Goal: Task Accomplishment & Management: Manage account settings

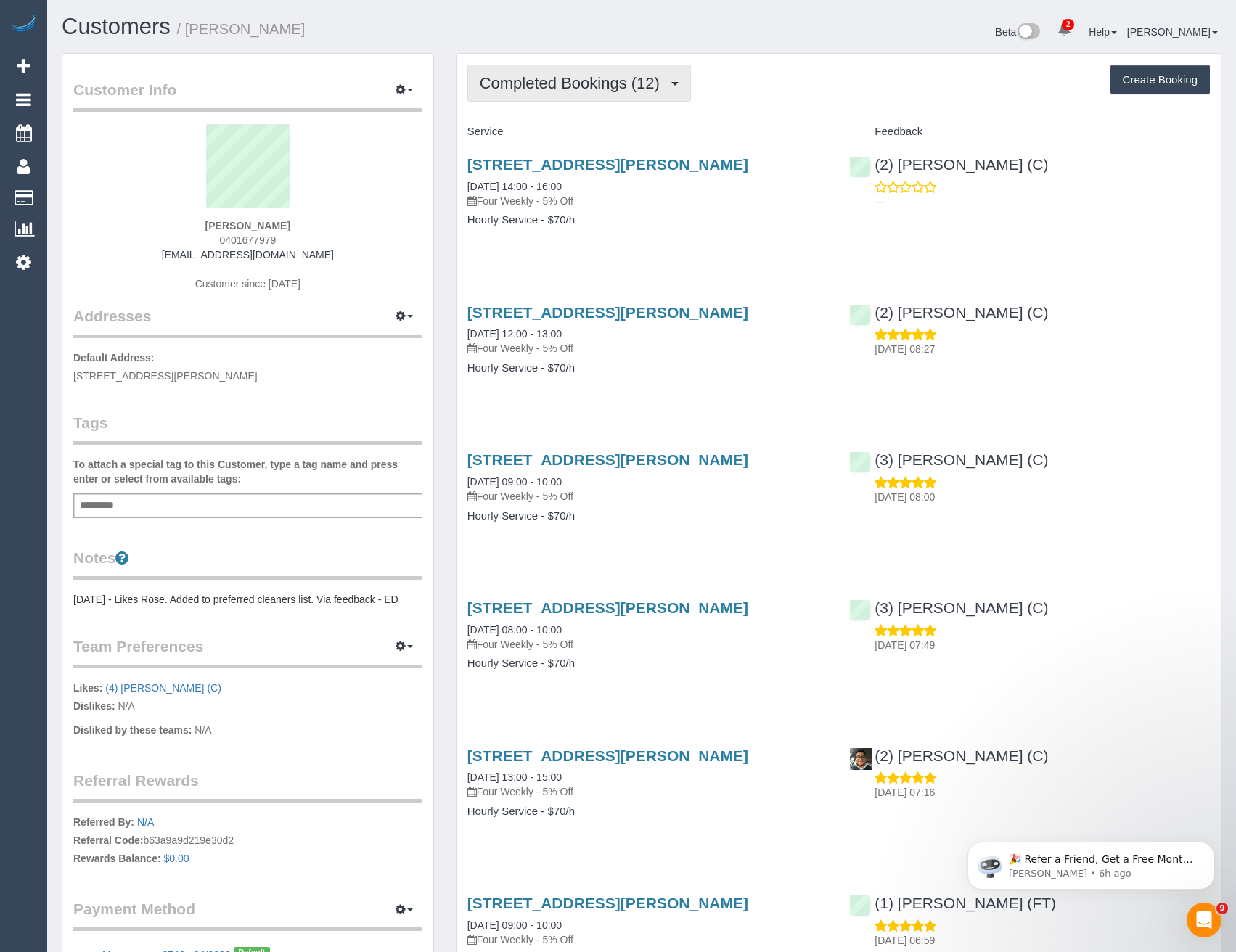
click at [617, 90] on span "Completed Bookings (12)" at bounding box center [573, 83] width 187 height 18
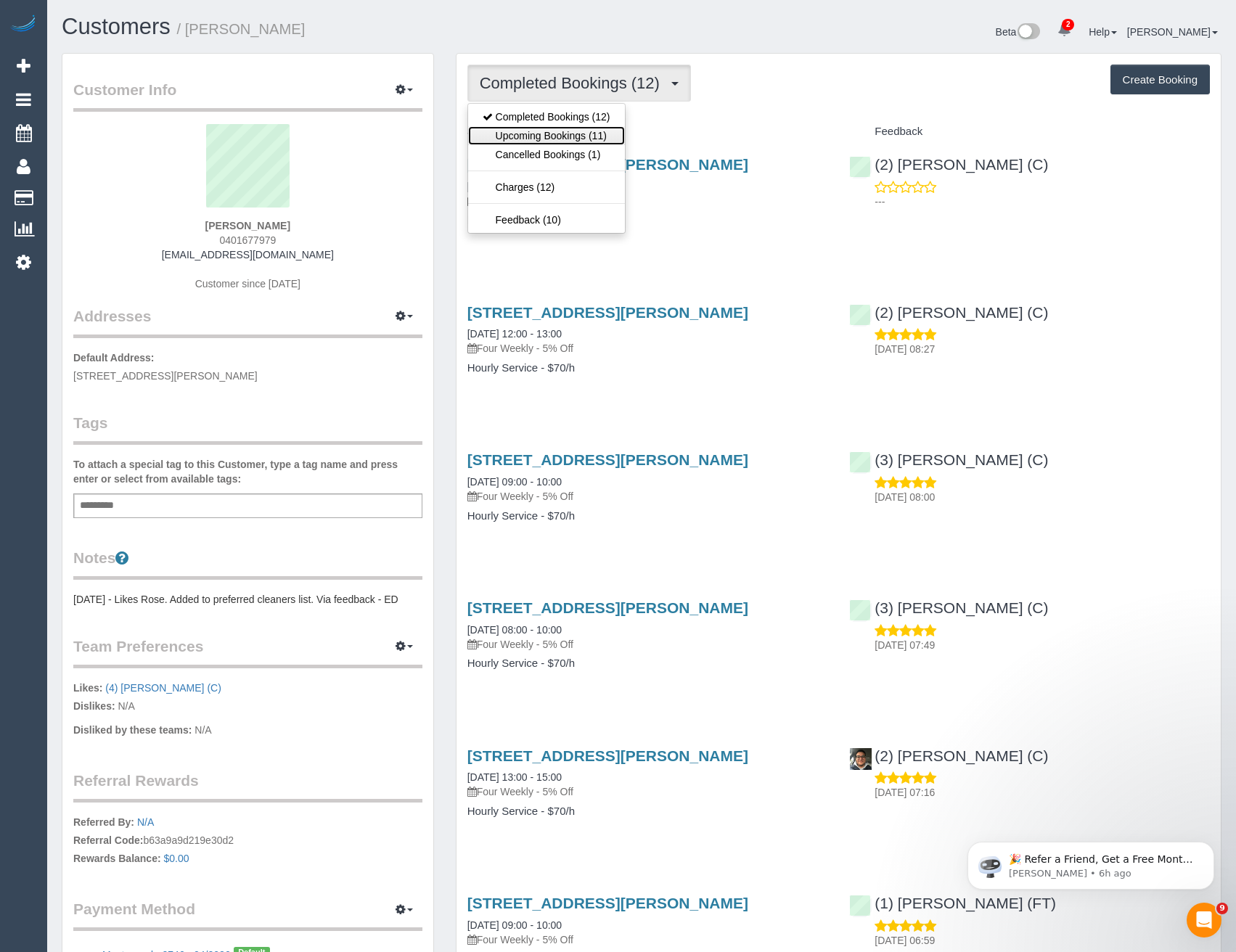
click at [605, 135] on link "Upcoming Bookings (11)" at bounding box center [547, 135] width 157 height 18
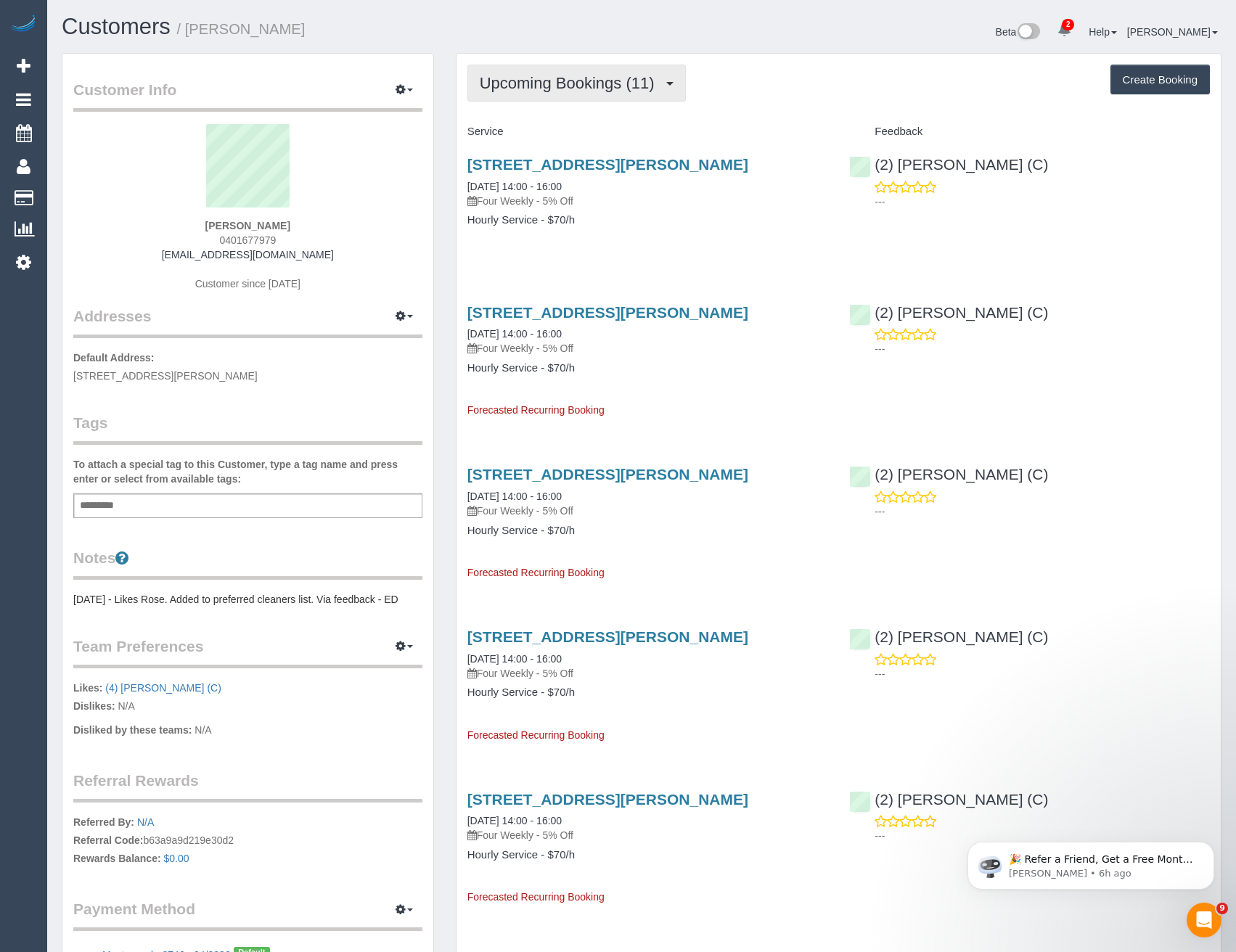
click at [589, 72] on button "Upcoming Bookings (11)" at bounding box center [577, 83] width 218 height 37
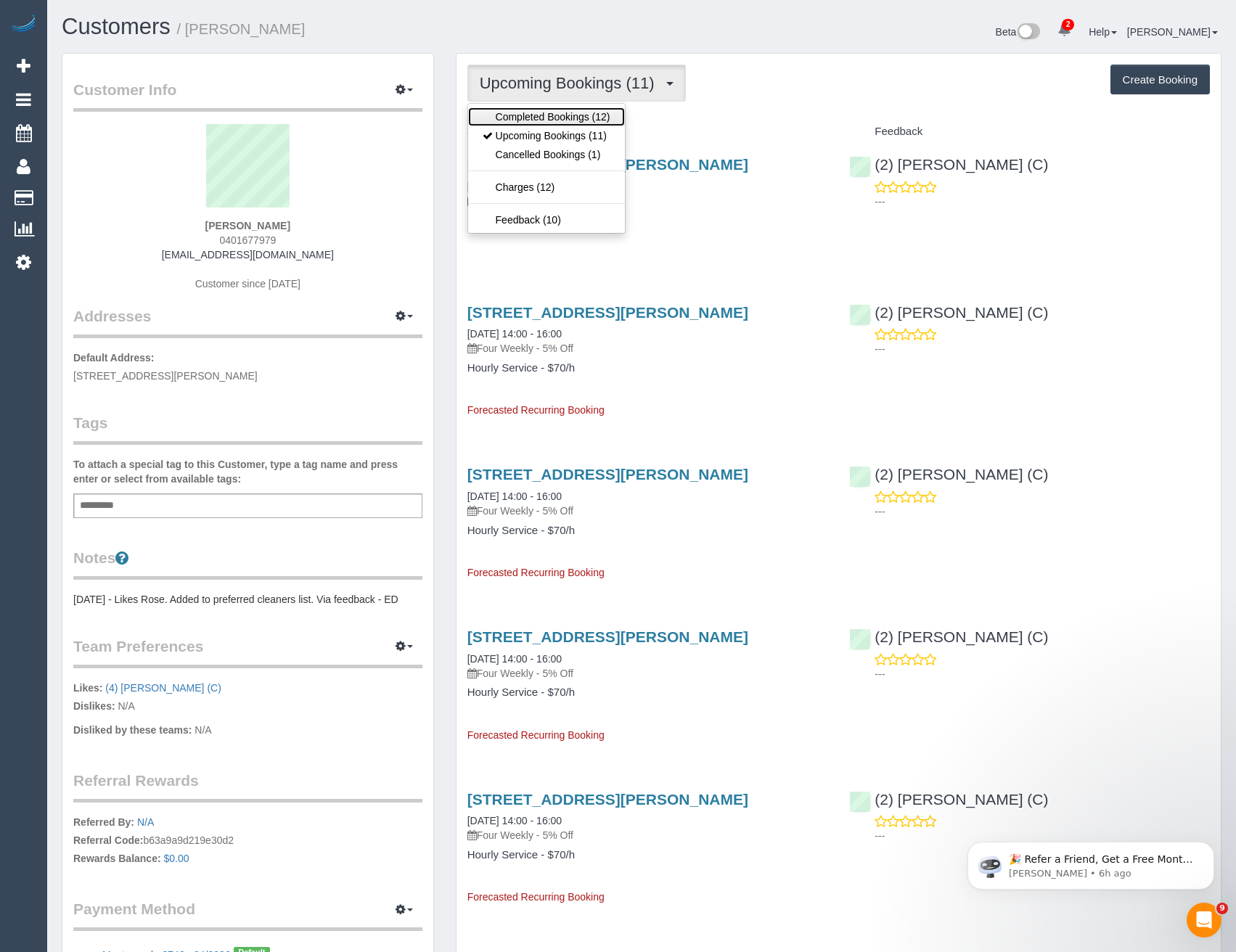
click at [600, 123] on link "Completed Bookings (12)" at bounding box center [547, 117] width 157 height 18
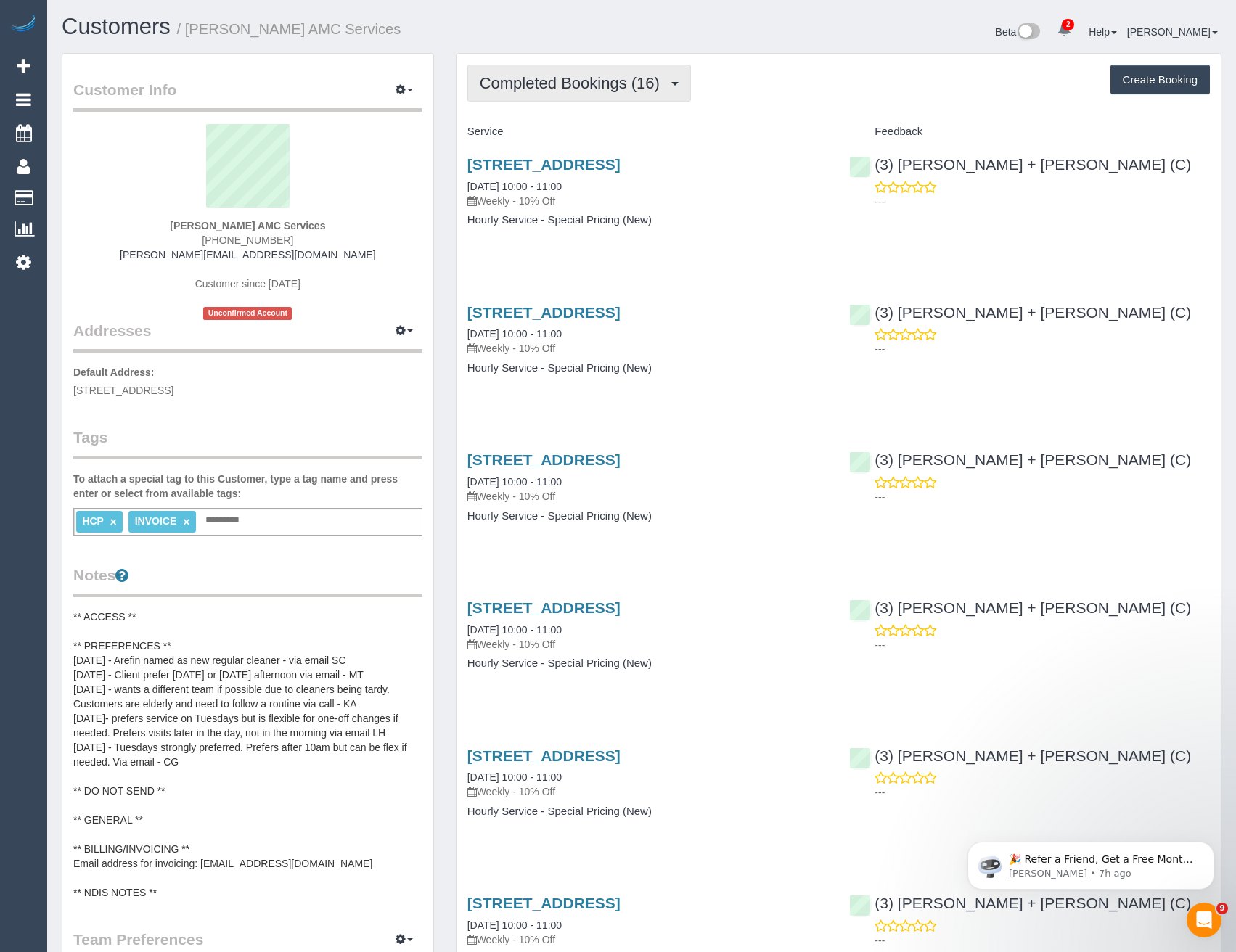
click at [577, 91] on span "Completed Bookings (16)" at bounding box center [573, 83] width 187 height 18
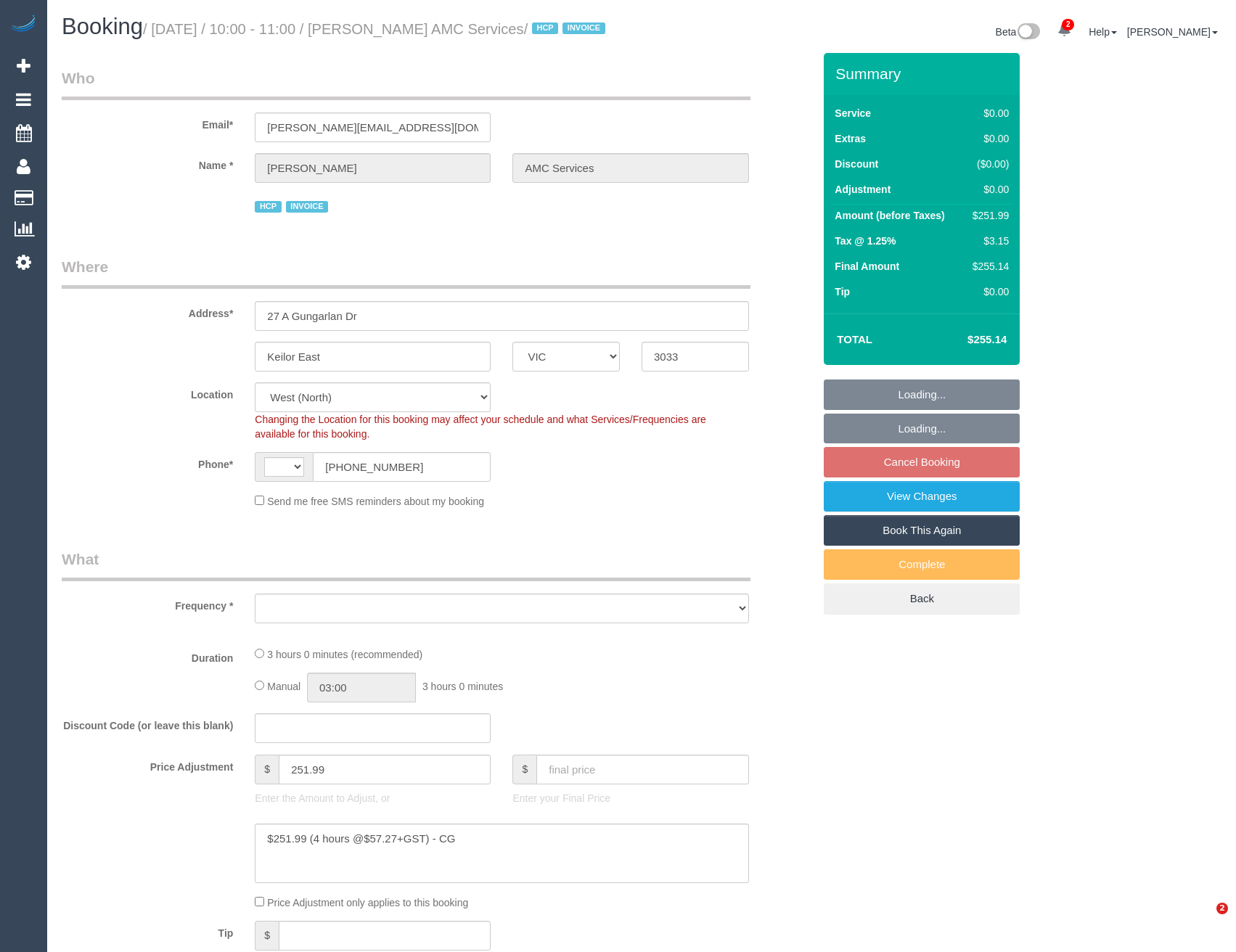
select select "VIC"
select select "string:AU"
select select "number:28"
select select "number:14"
select select "number:19"
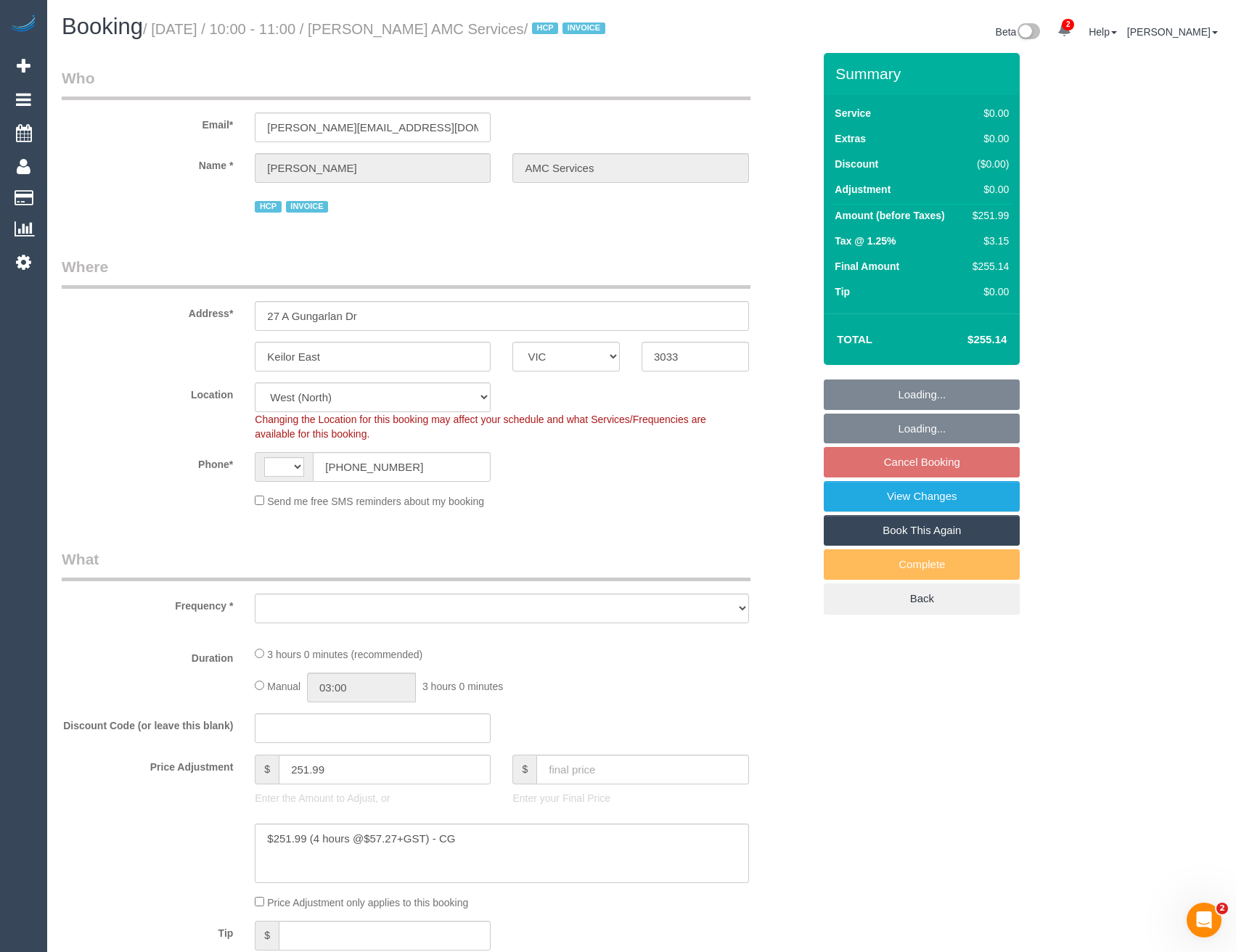
select select "number:24"
select select "object:787"
select select "180"
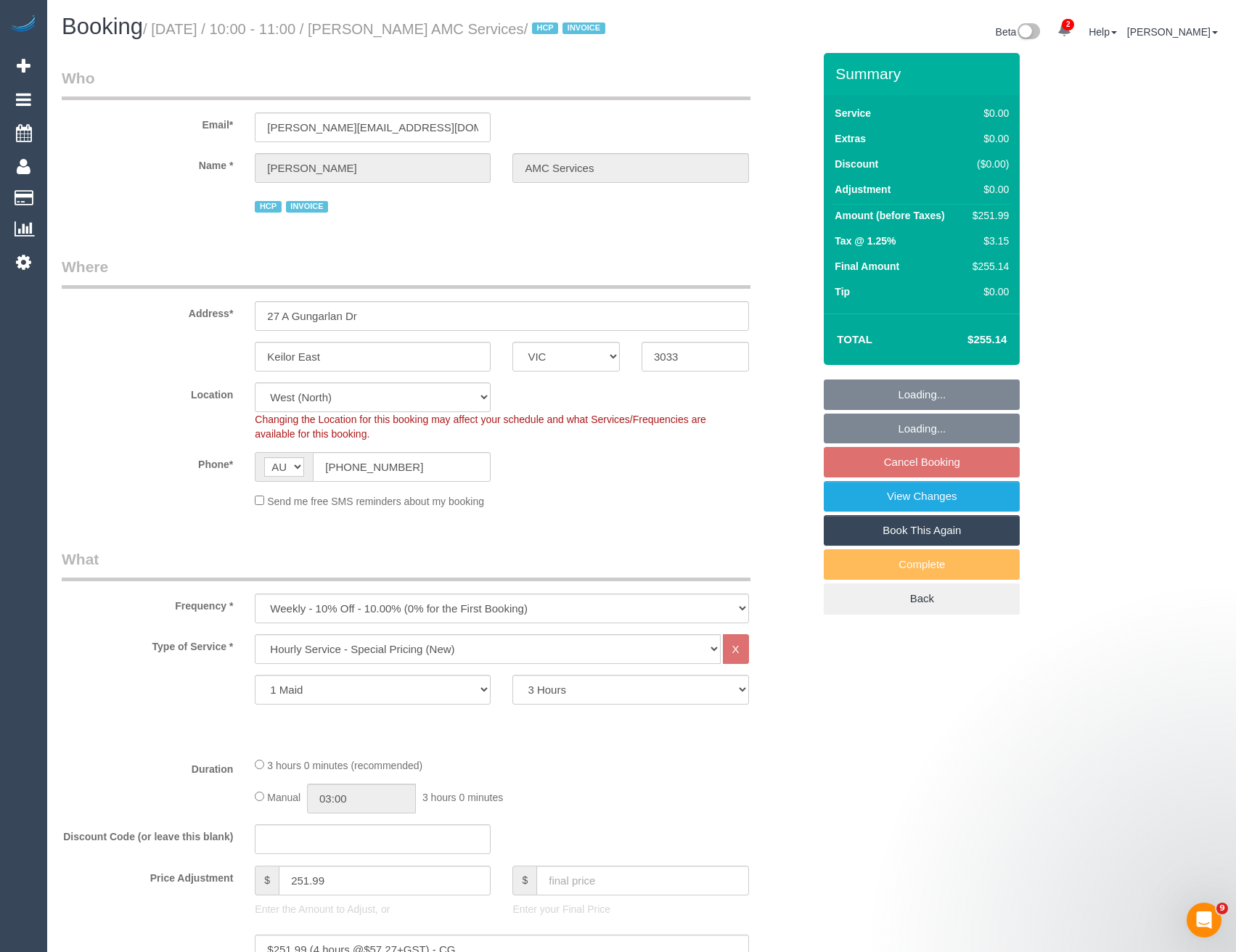
select select "object:1374"
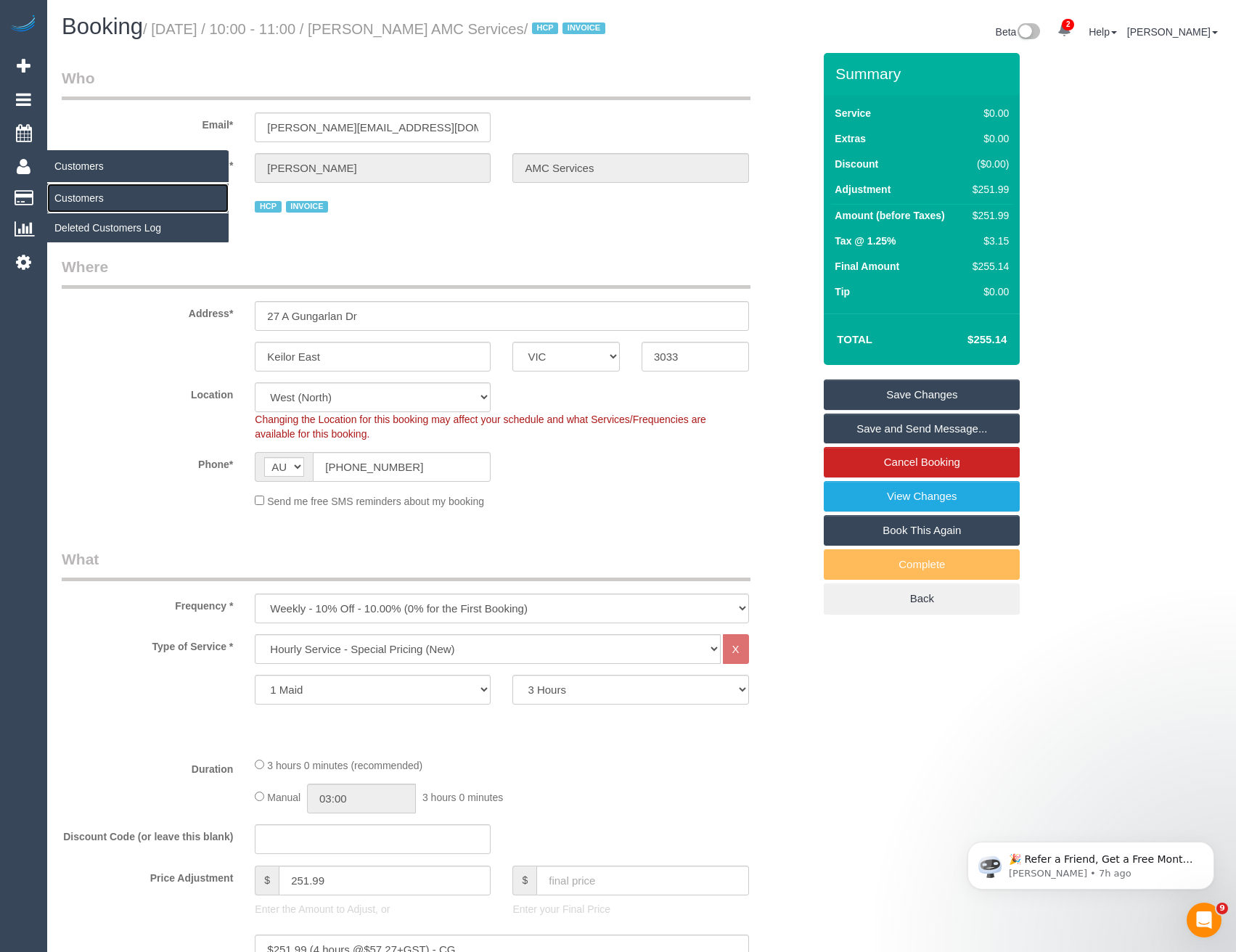
click at [83, 195] on link "Customers" at bounding box center [138, 198] width 181 height 29
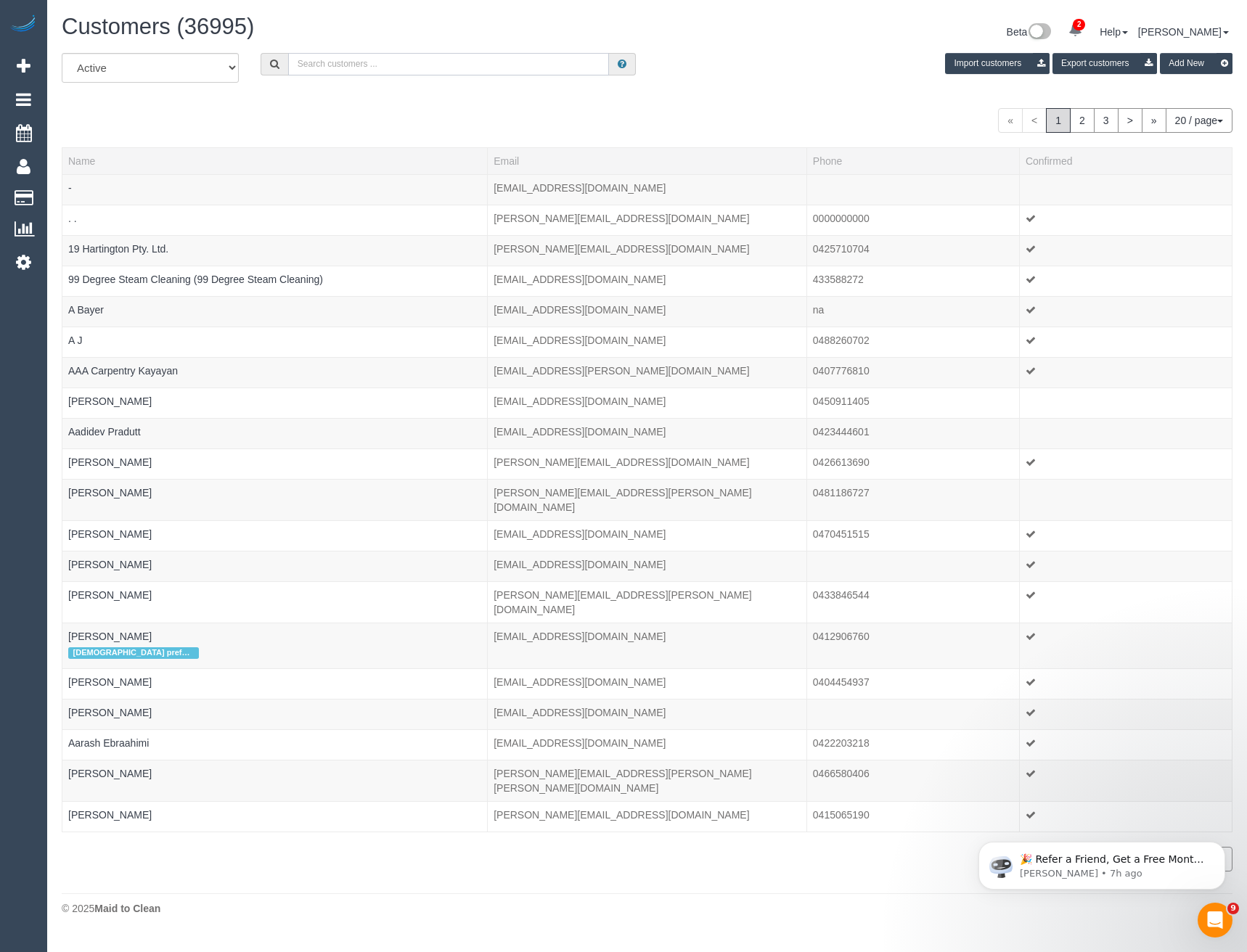
click at [405, 65] on input "text" at bounding box center [448, 64] width 322 height 23
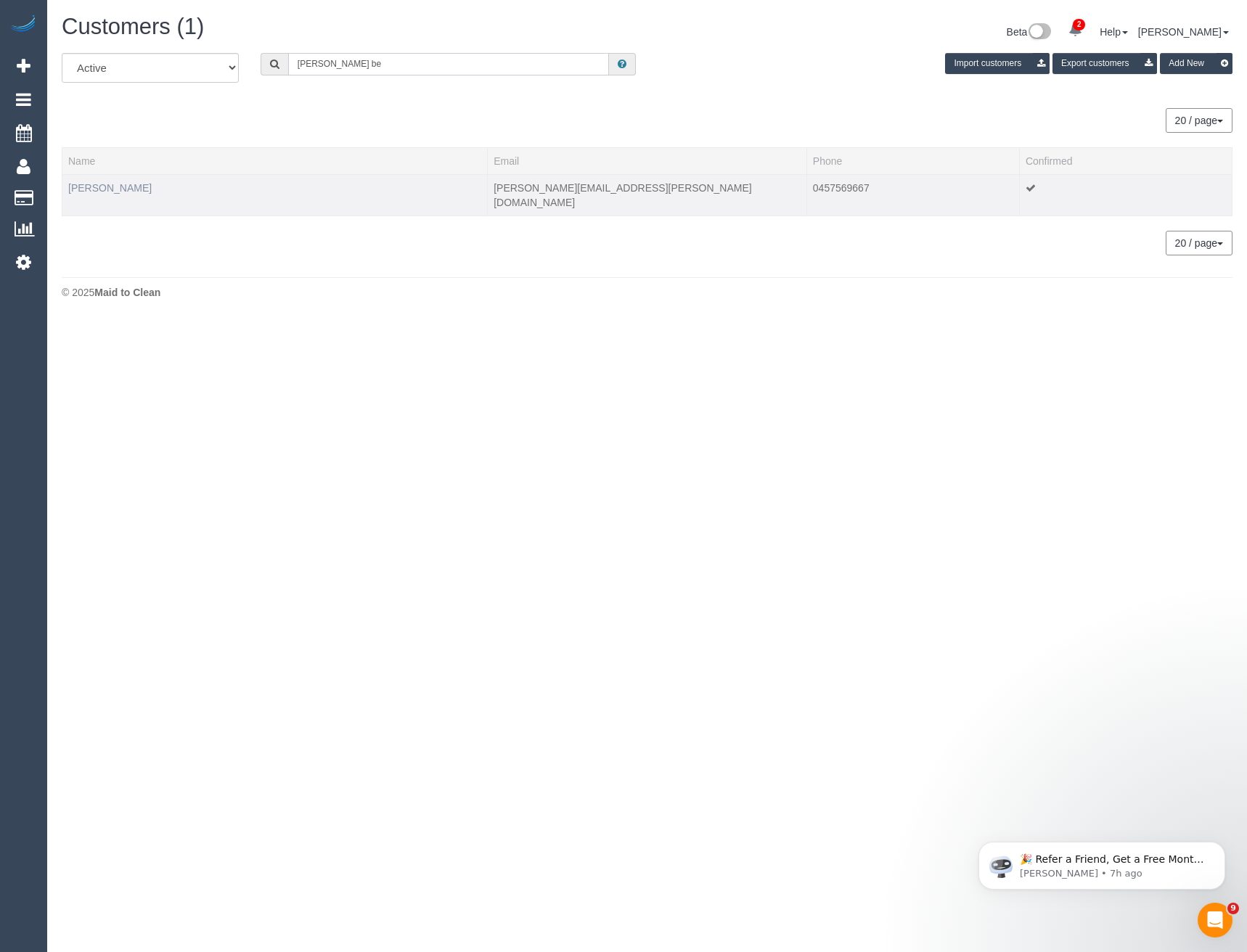
type input "Dawn be"
click at [116, 193] on link "Dawn Beesley" at bounding box center [109, 188] width 83 height 12
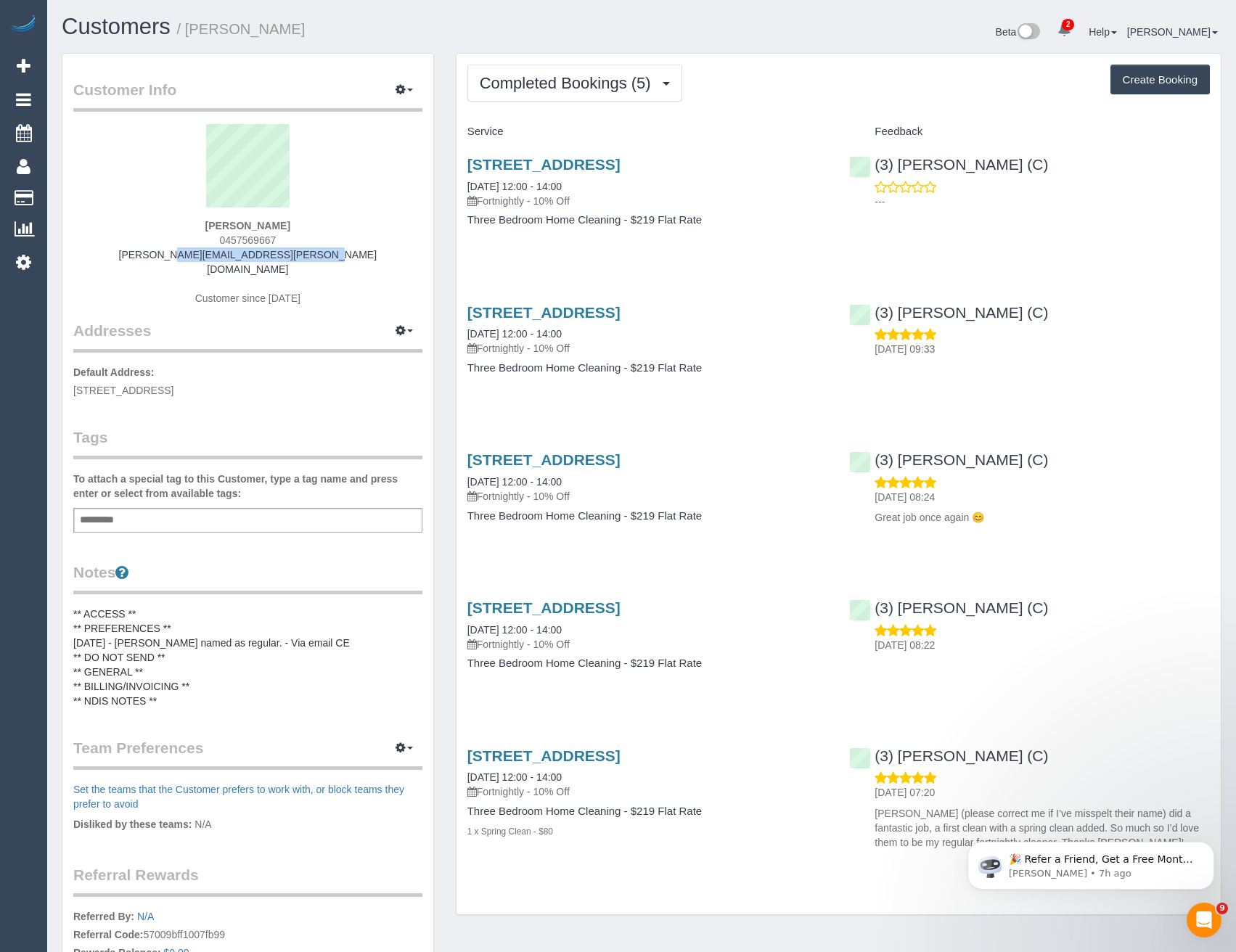
drag, startPoint x: 345, startPoint y: 259, endPoint x: 138, endPoint y: 260, distance: 207.0
click at [138, 260] on div "Dawn Beesley 0457569667 dawn.beesley@outlook.com.au Customer since 2025" at bounding box center [248, 222] width 349 height 196
copy link "dawn.beesley@outlook.com.au"
click at [595, 83] on span "Completed Bookings (5)" at bounding box center [568, 83] width 179 height 18
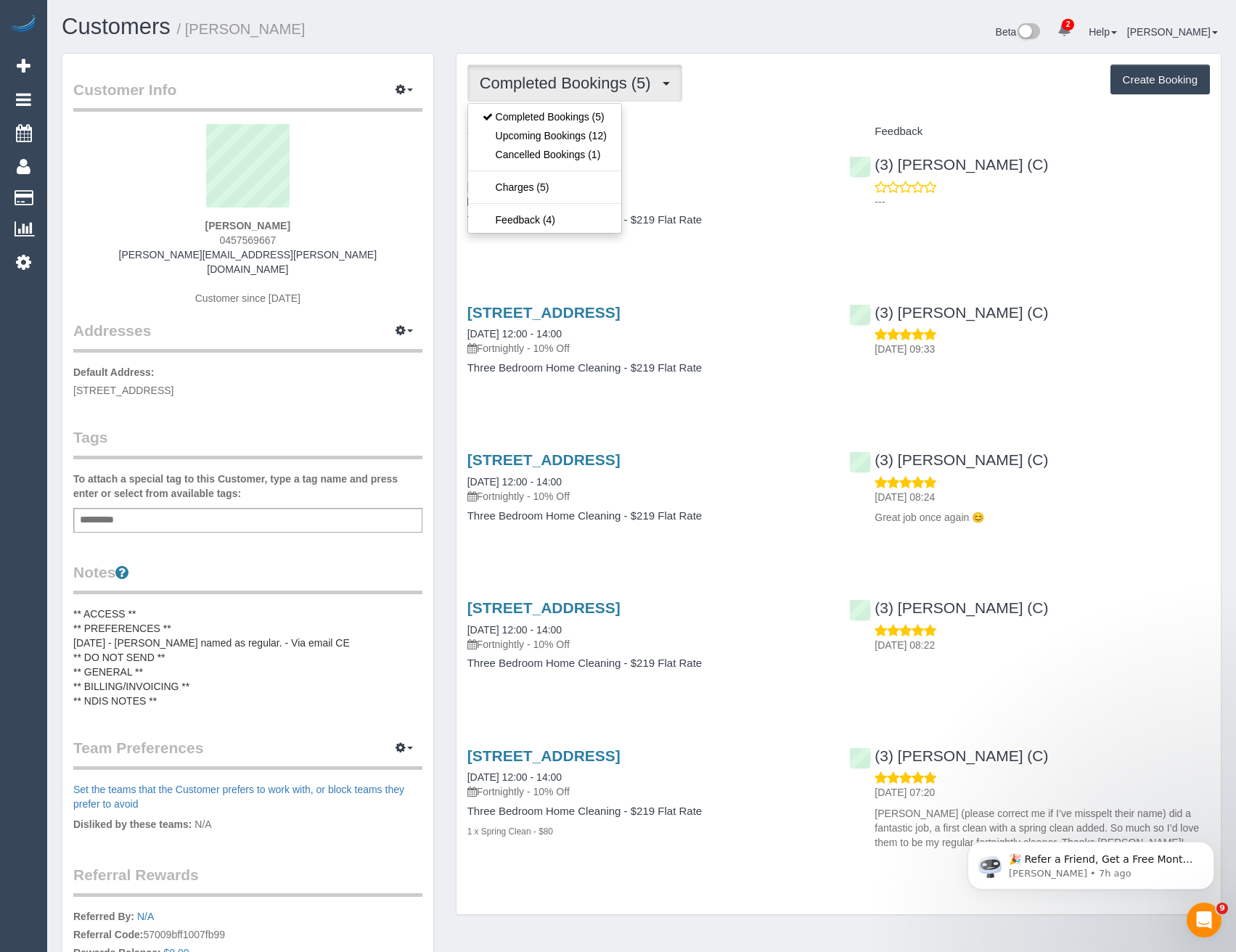
click at [689, 265] on div "Service Feedback 65 Beach Street, 305, Port Melbourne, VIC 3207 01/08/2025 12:0…" at bounding box center [839, 494] width 742 height 747
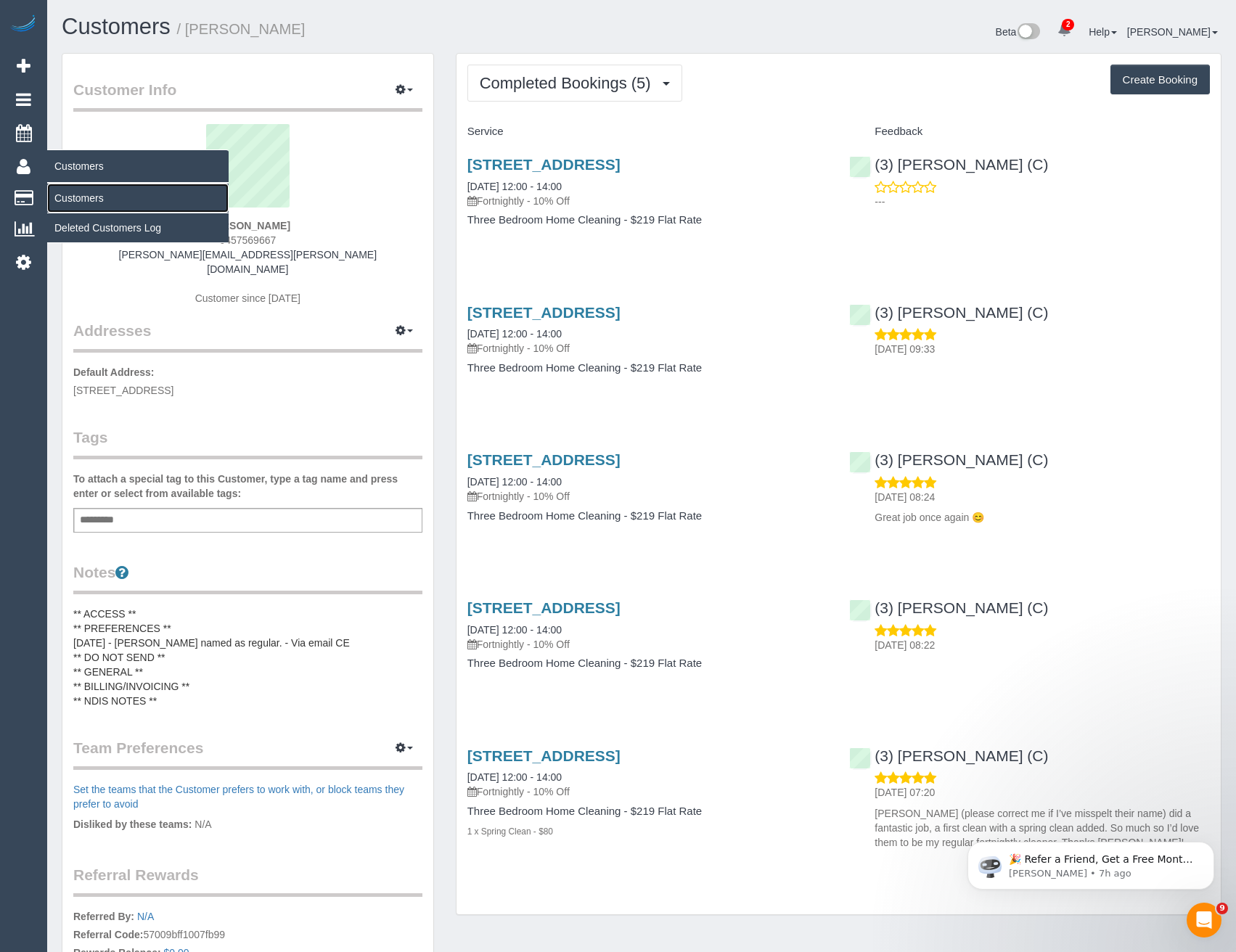
click at [76, 200] on link "Customers" at bounding box center [138, 198] width 181 height 29
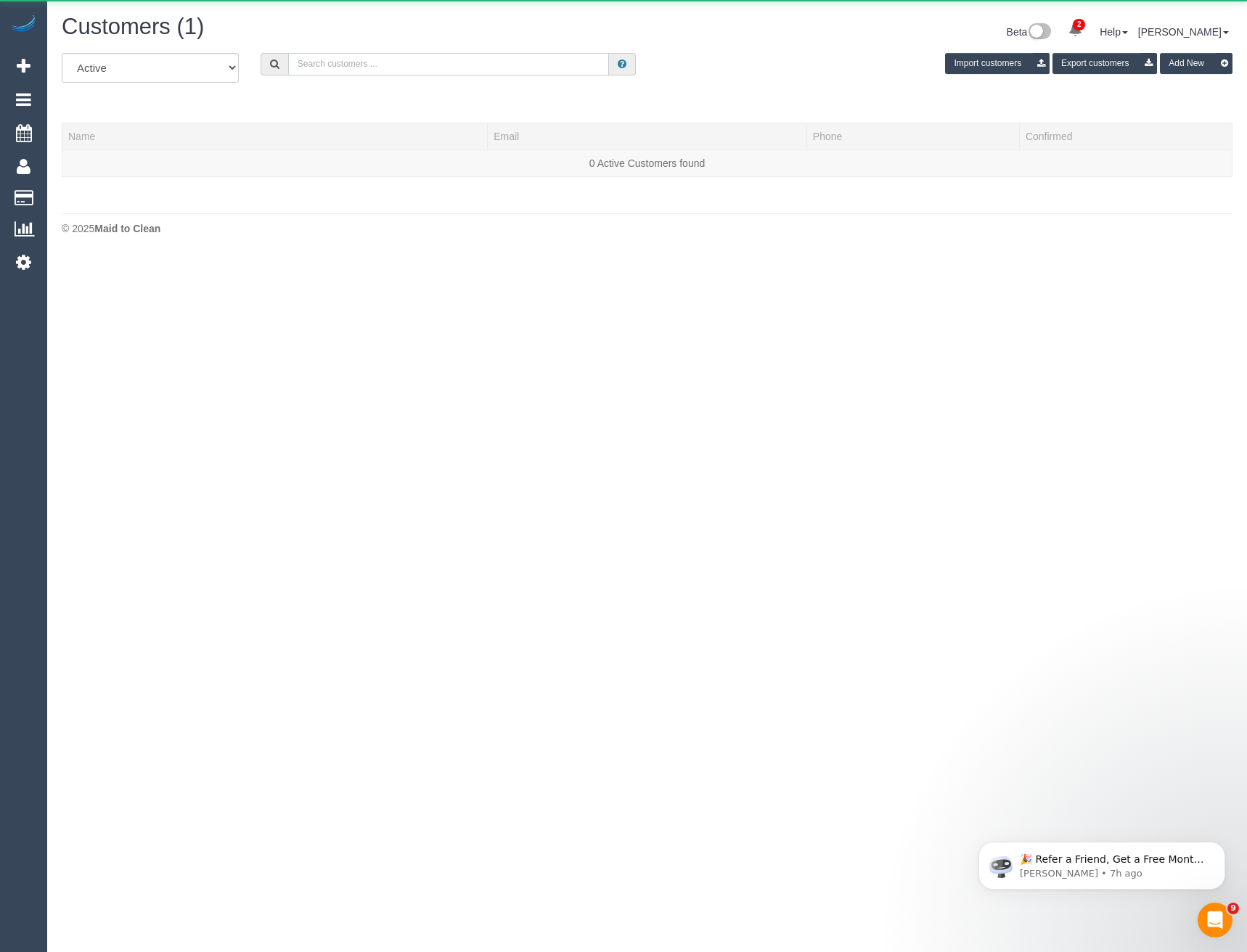
click at [410, 57] on input "text" at bounding box center [448, 64] width 322 height 23
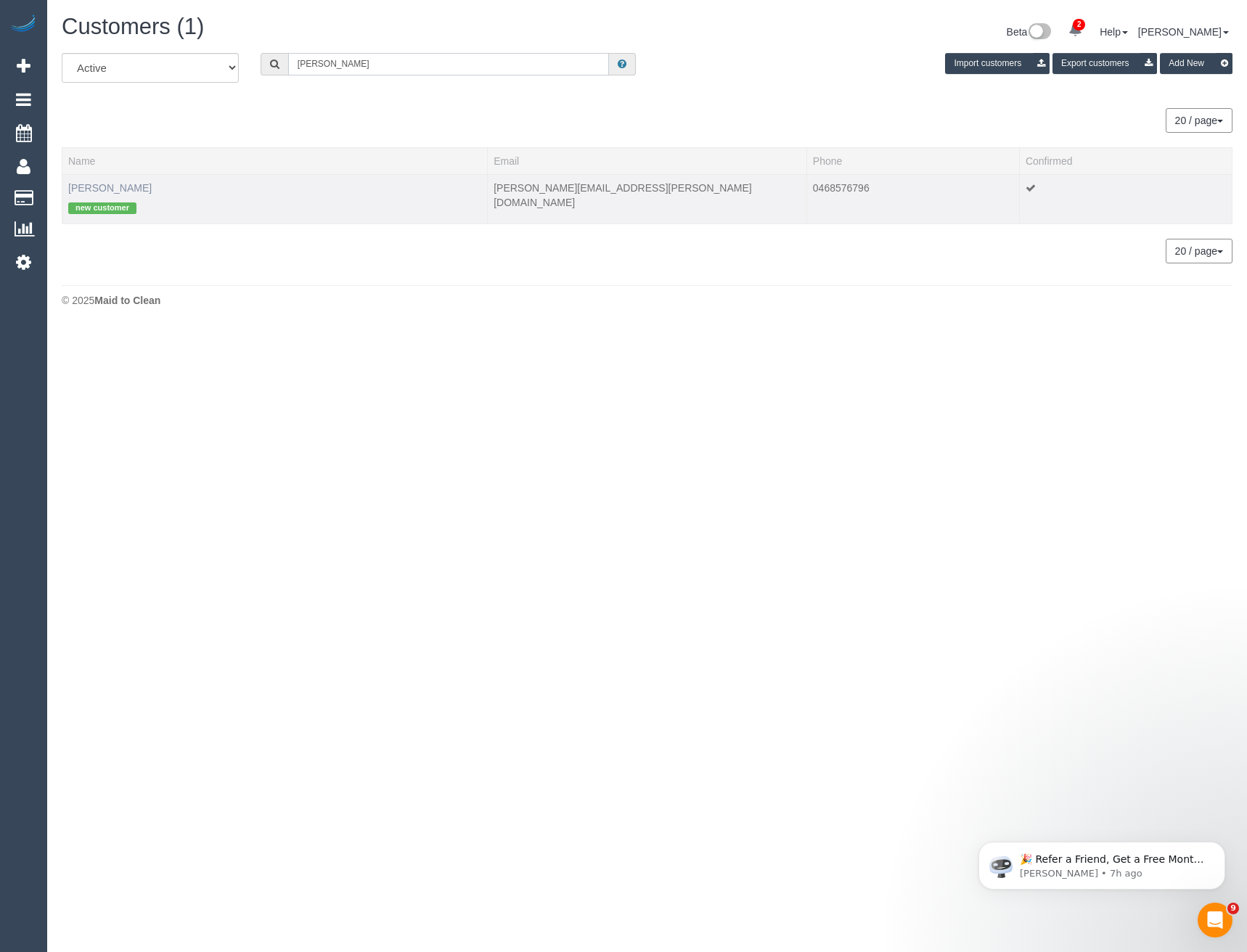
type input "Marianna Joh"
click at [142, 184] on link "Marianna Johnson" at bounding box center [109, 188] width 83 height 12
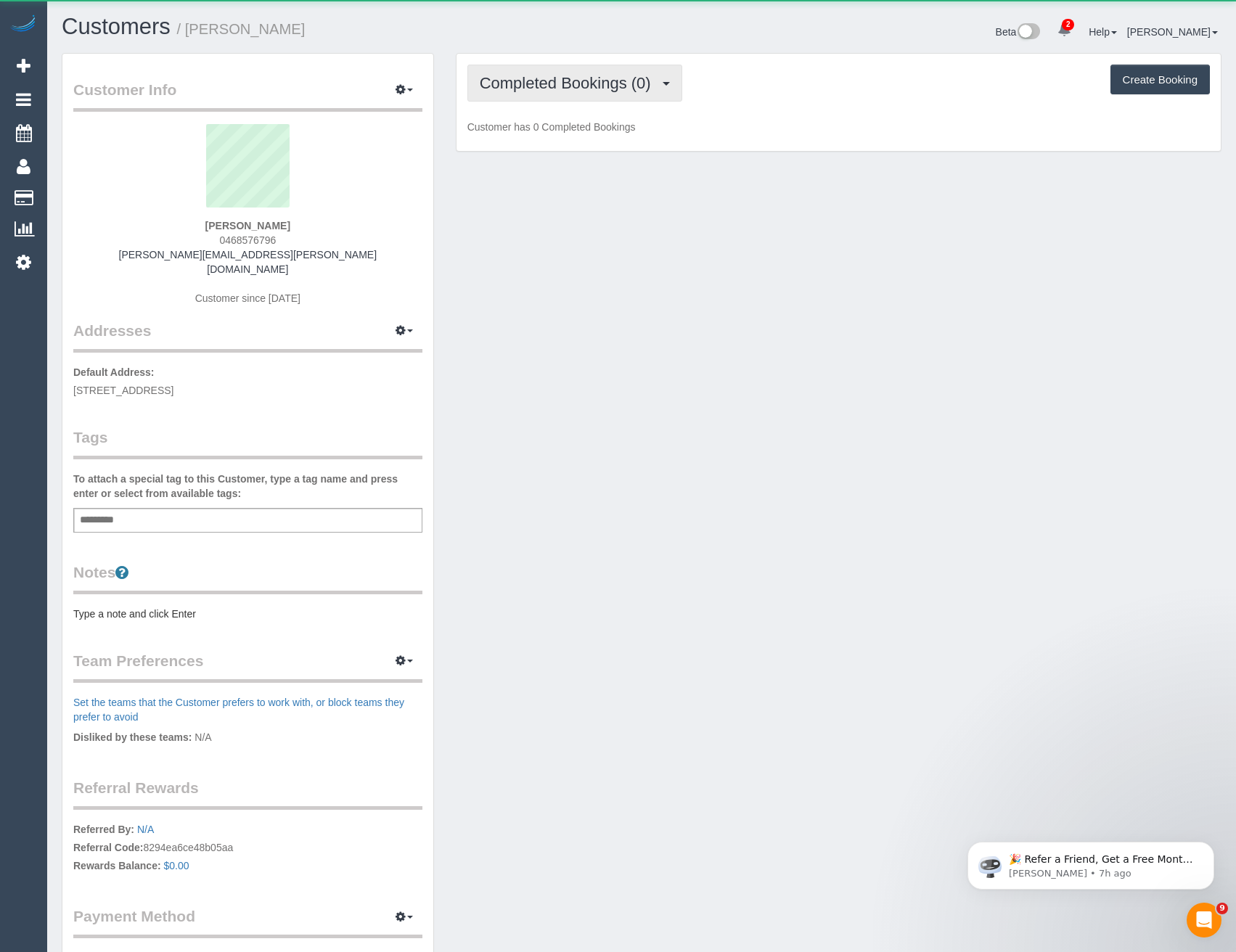
click at [676, 88] on button "Completed Bookings (0)" at bounding box center [575, 83] width 215 height 37
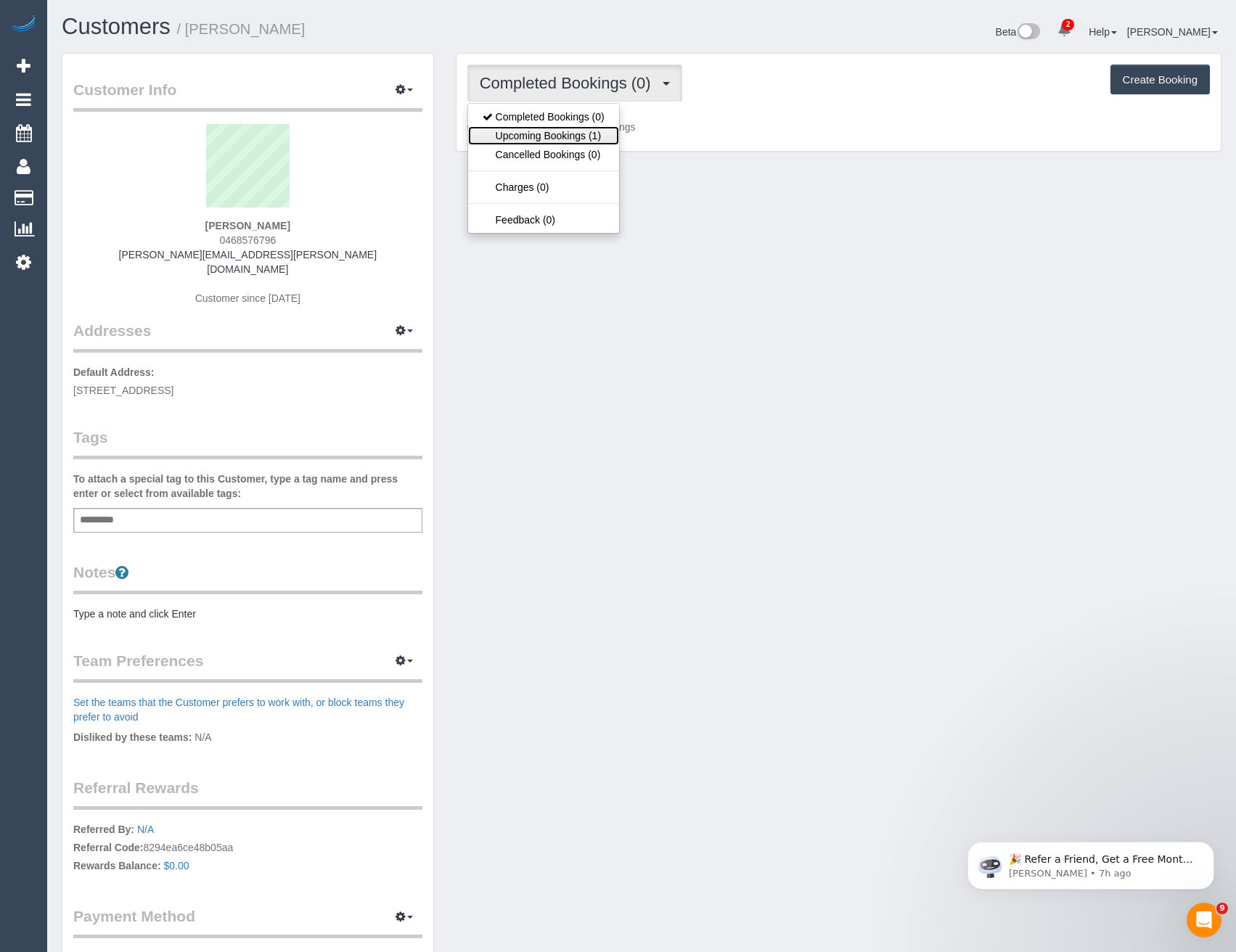
click at [582, 131] on link "Upcoming Bookings (1)" at bounding box center [544, 135] width 151 height 18
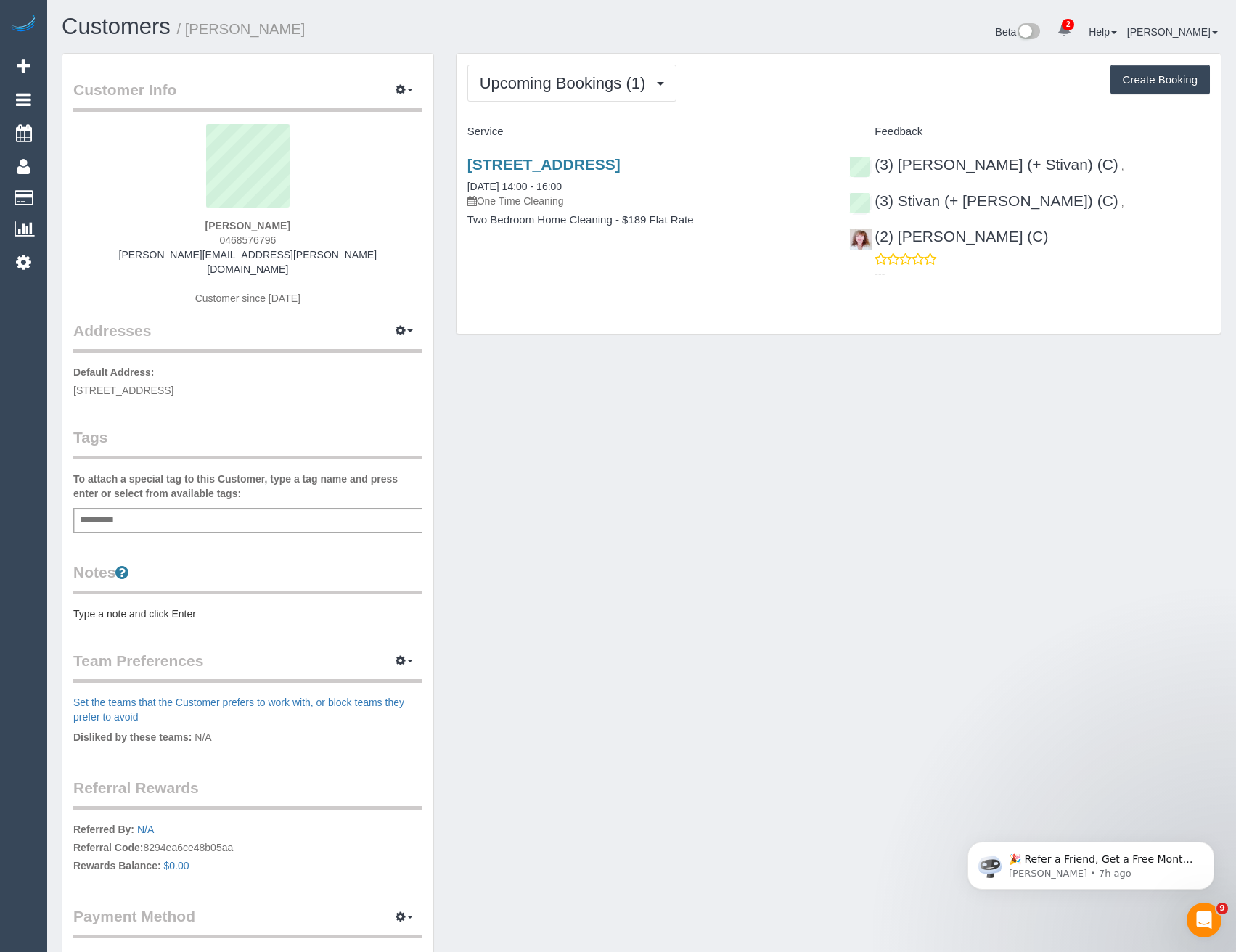
click at [344, 251] on div "Marianna Johnson 0468576796 marianna.johnson@gehealthcare.com Customer since 20…" at bounding box center [248, 222] width 349 height 196
drag, startPoint x: 354, startPoint y: 253, endPoint x: 160, endPoint y: 260, distance: 194.1
click at [160, 260] on div "Marianna Johnson 0468576796 marianna.johnson@gehealthcare.com Customer since 20…" at bounding box center [248, 222] width 349 height 196
drag, startPoint x: 170, startPoint y: 258, endPoint x: 278, endPoint y: 249, distance: 108.4
copy link "marianna.johnson@gehealthcare.com"
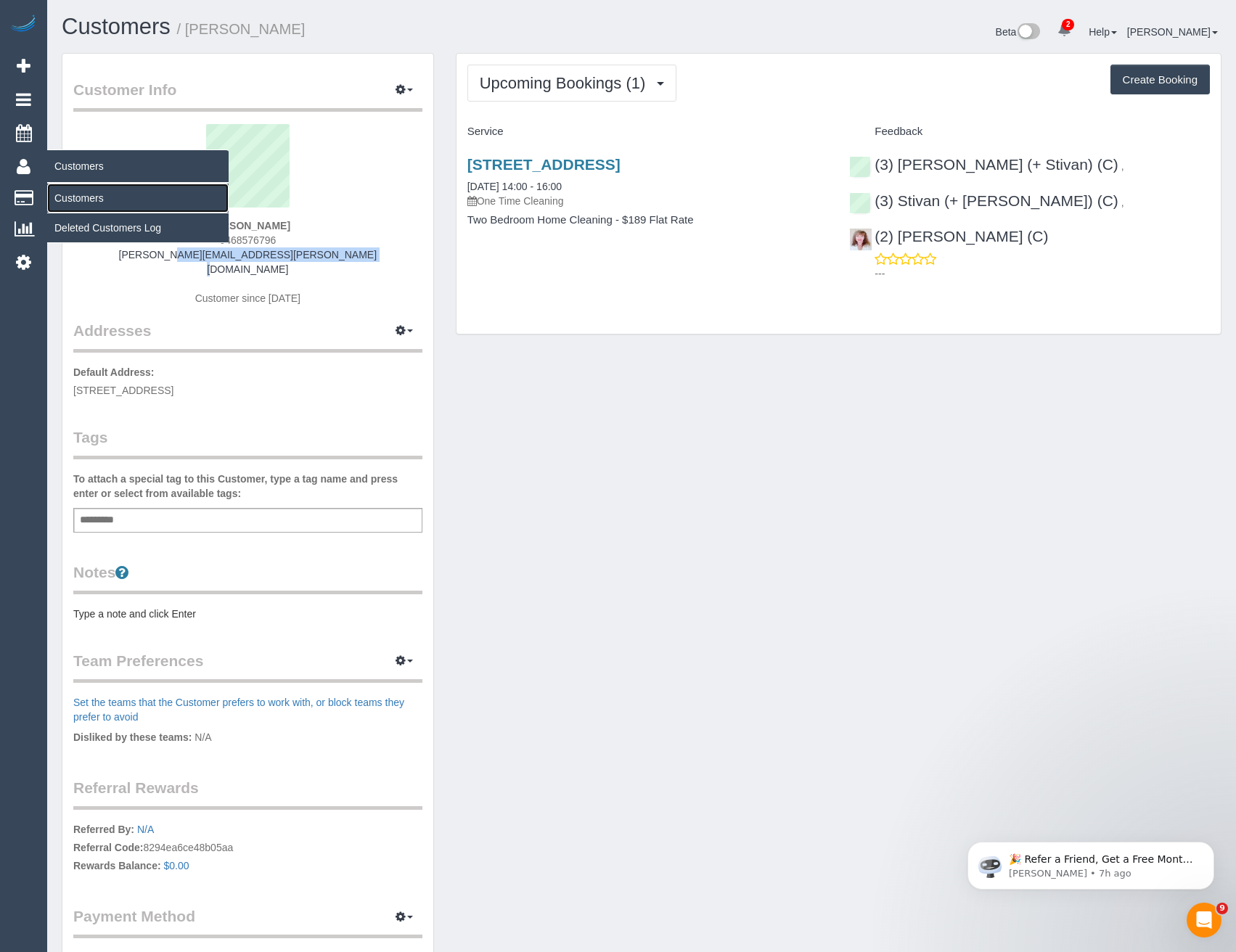
click at [88, 196] on link "Customers" at bounding box center [138, 198] width 181 height 29
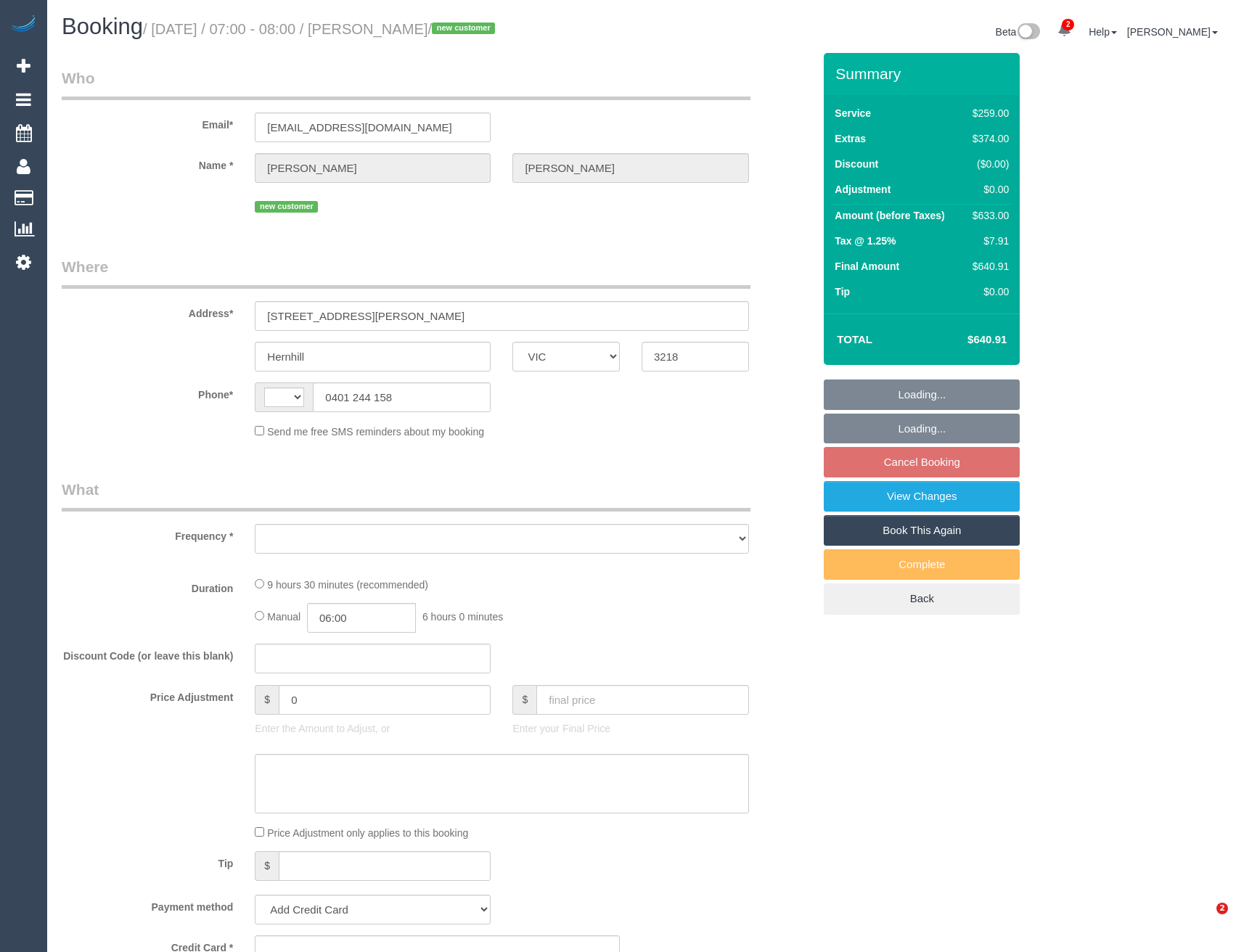
select select "VIC"
select select "string:AU"
select select "object:580"
select select "string:stripe-pm_1RwEqV2GScqysDRVIKE0oI86"
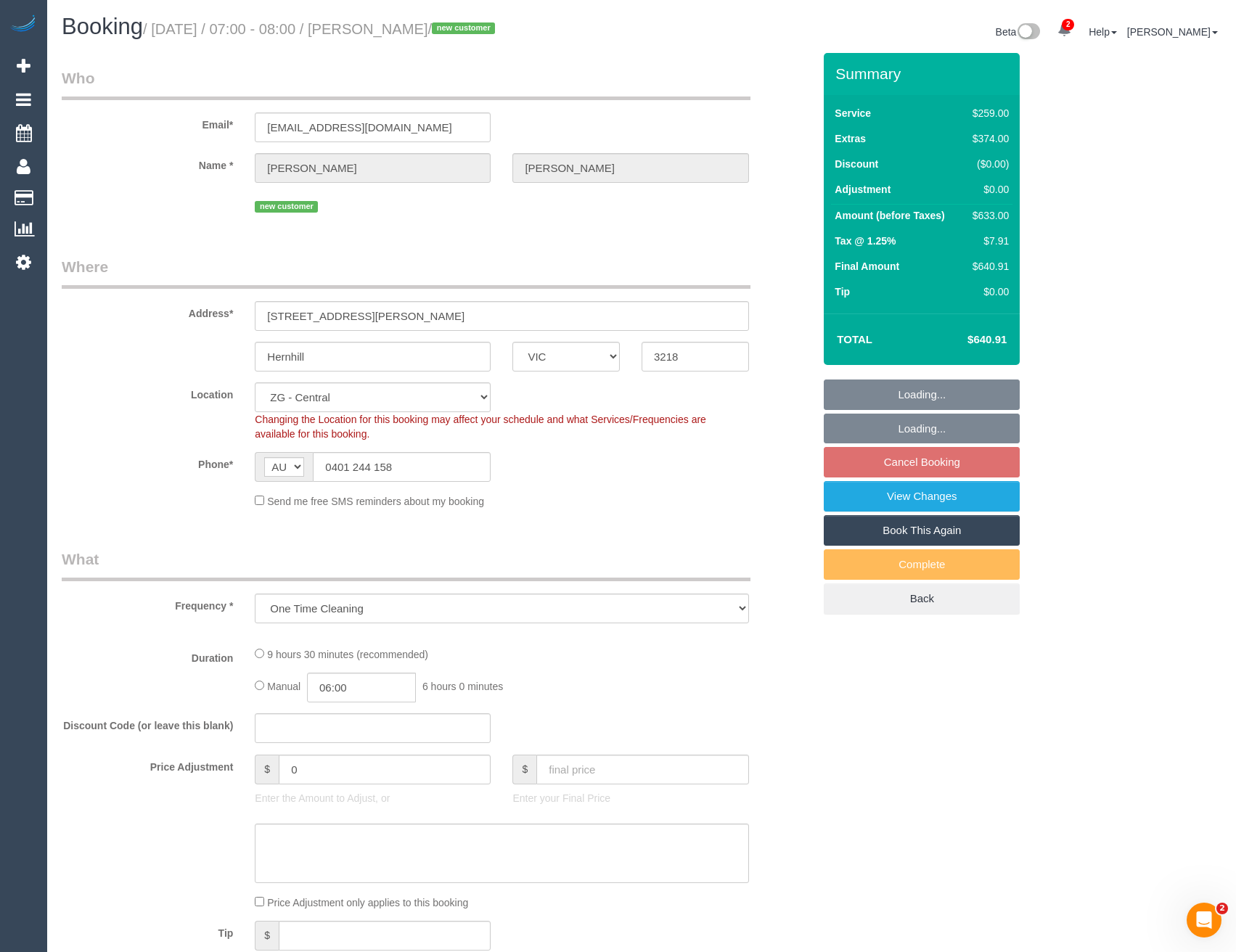
select select "spot1"
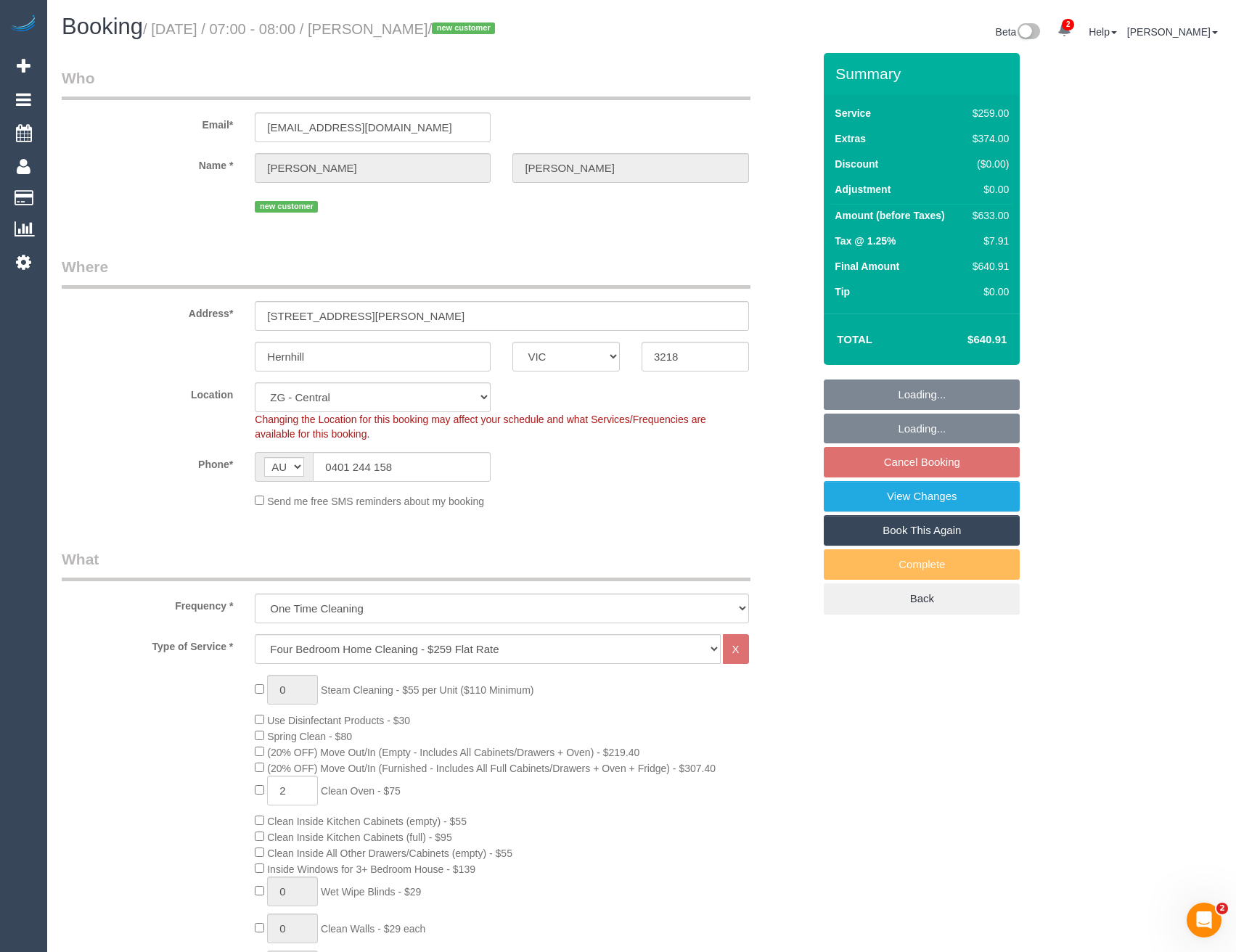
select select "object:889"
select select "number:28"
select select "number:14"
select select "number:19"
select select "number:24"
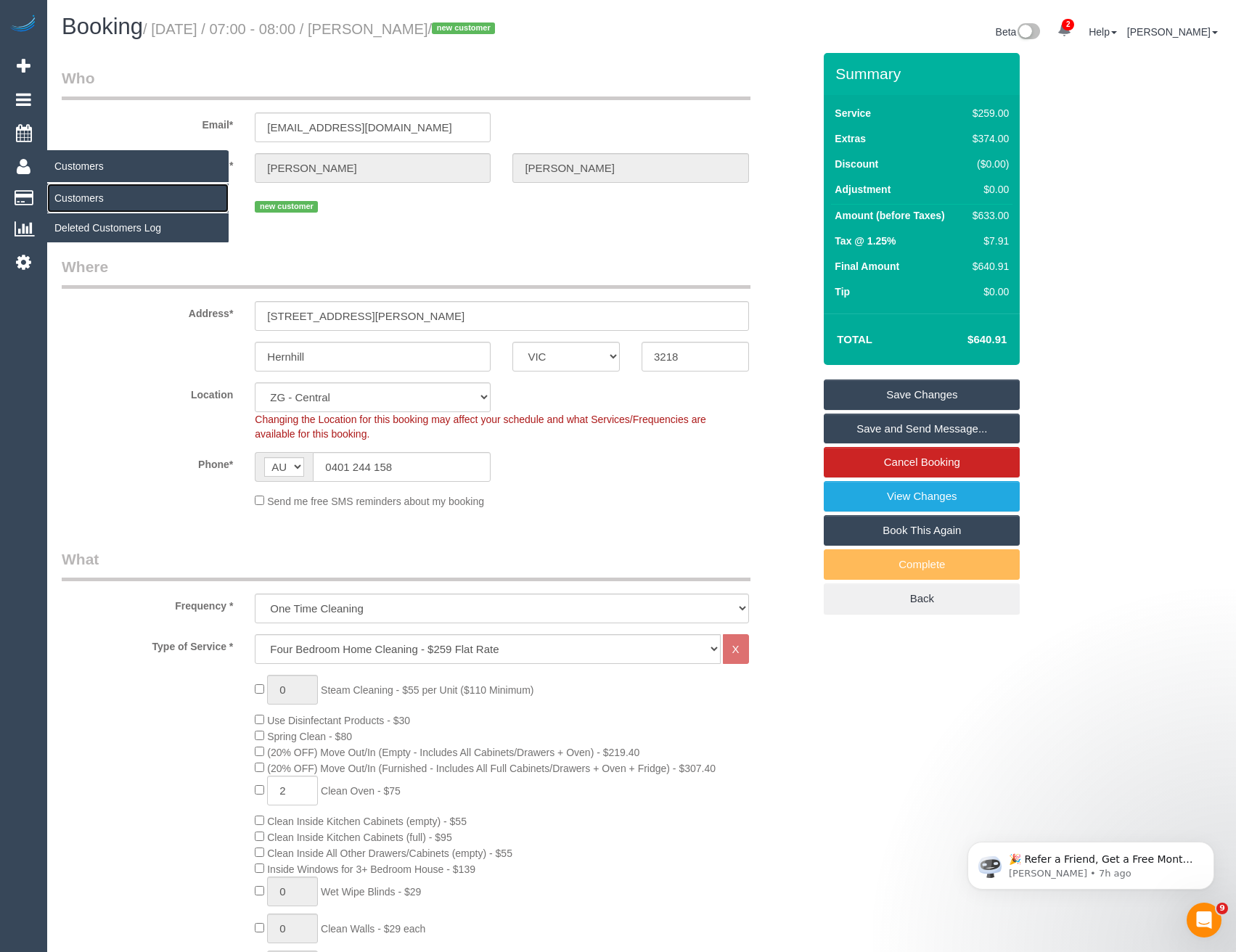
click at [78, 204] on link "Customers" at bounding box center [138, 198] width 181 height 29
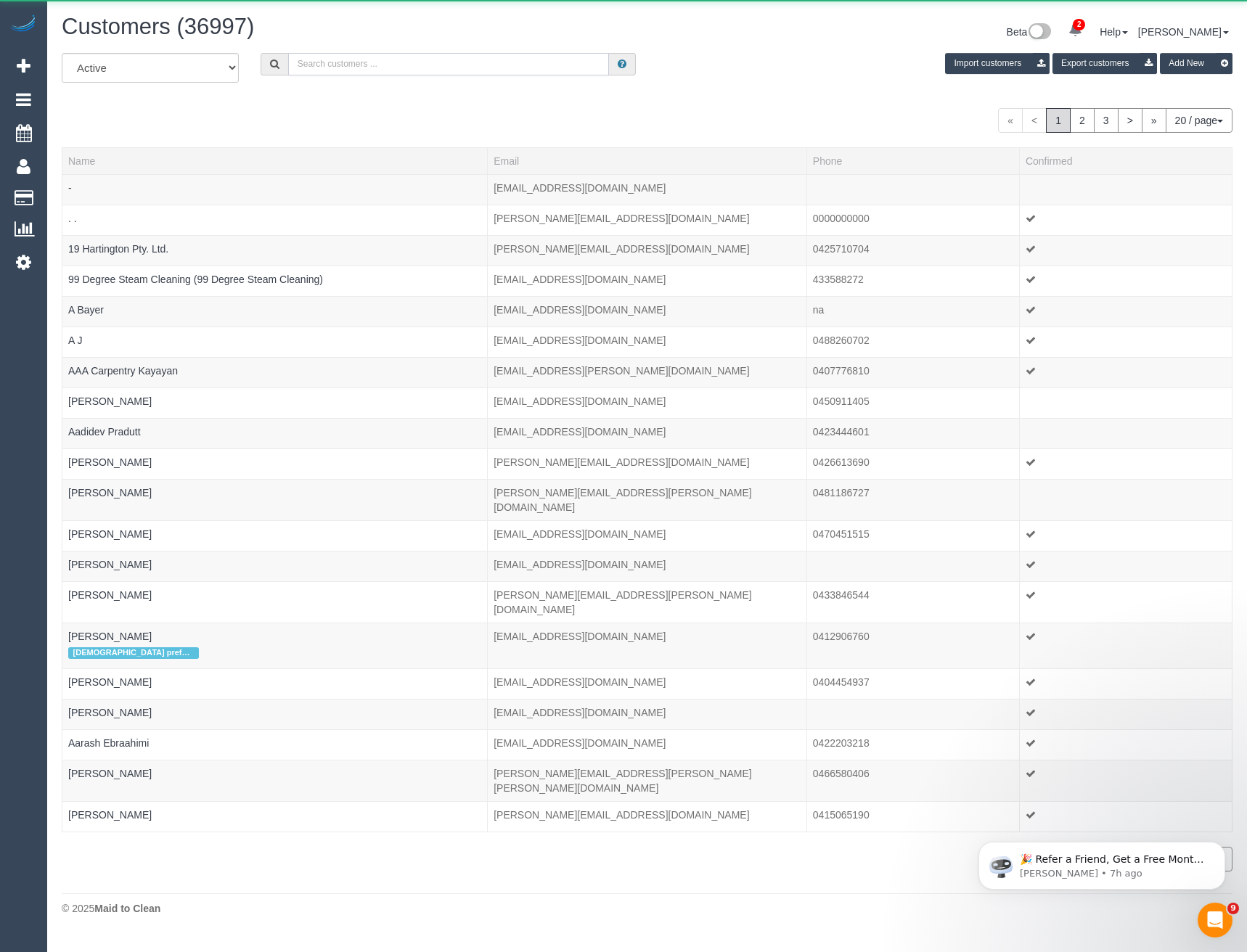
click at [335, 68] on input "text" at bounding box center [448, 64] width 322 height 23
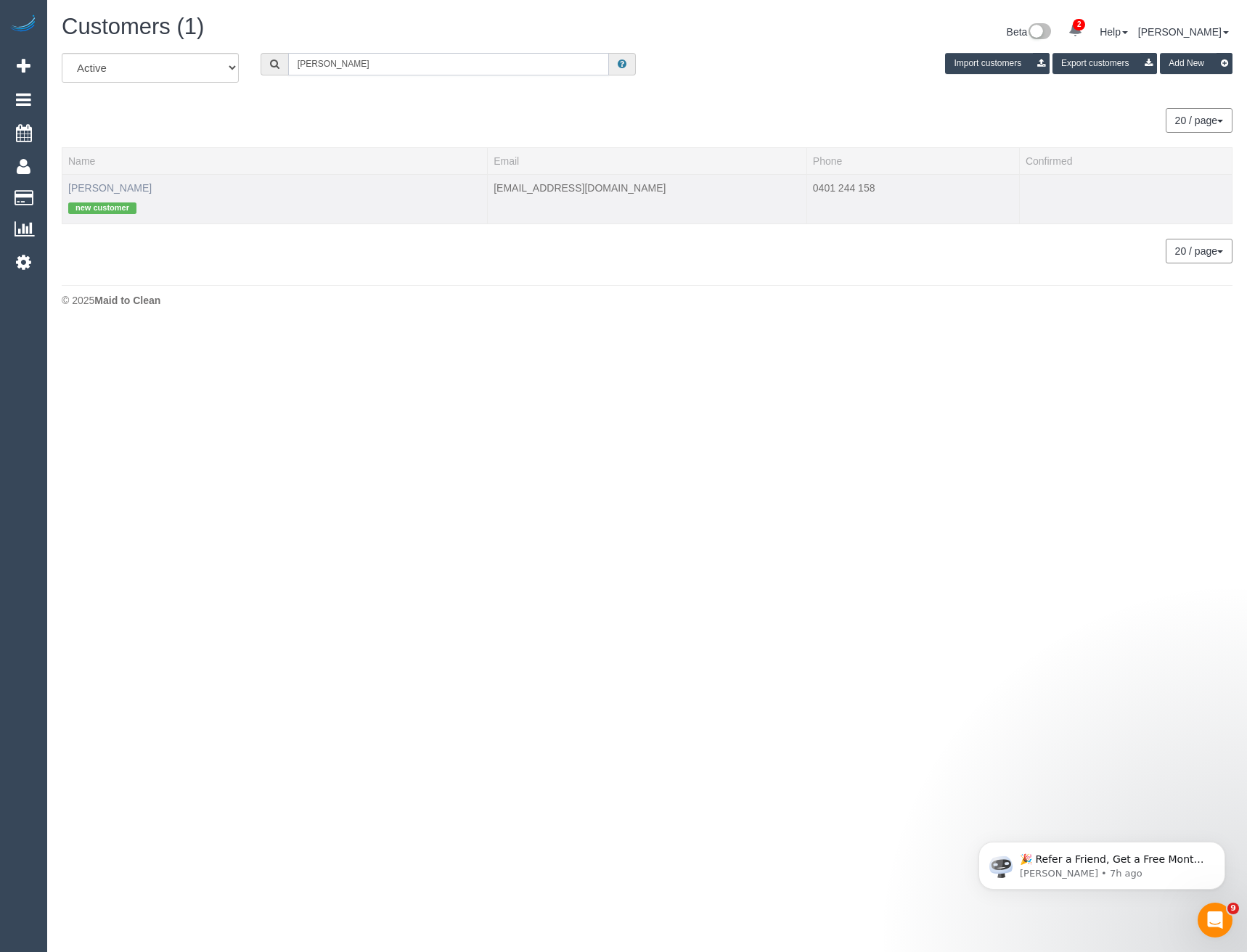
type input "Adriana Dim"
click at [95, 187] on link "Adriana Dimovski" at bounding box center [109, 188] width 83 height 12
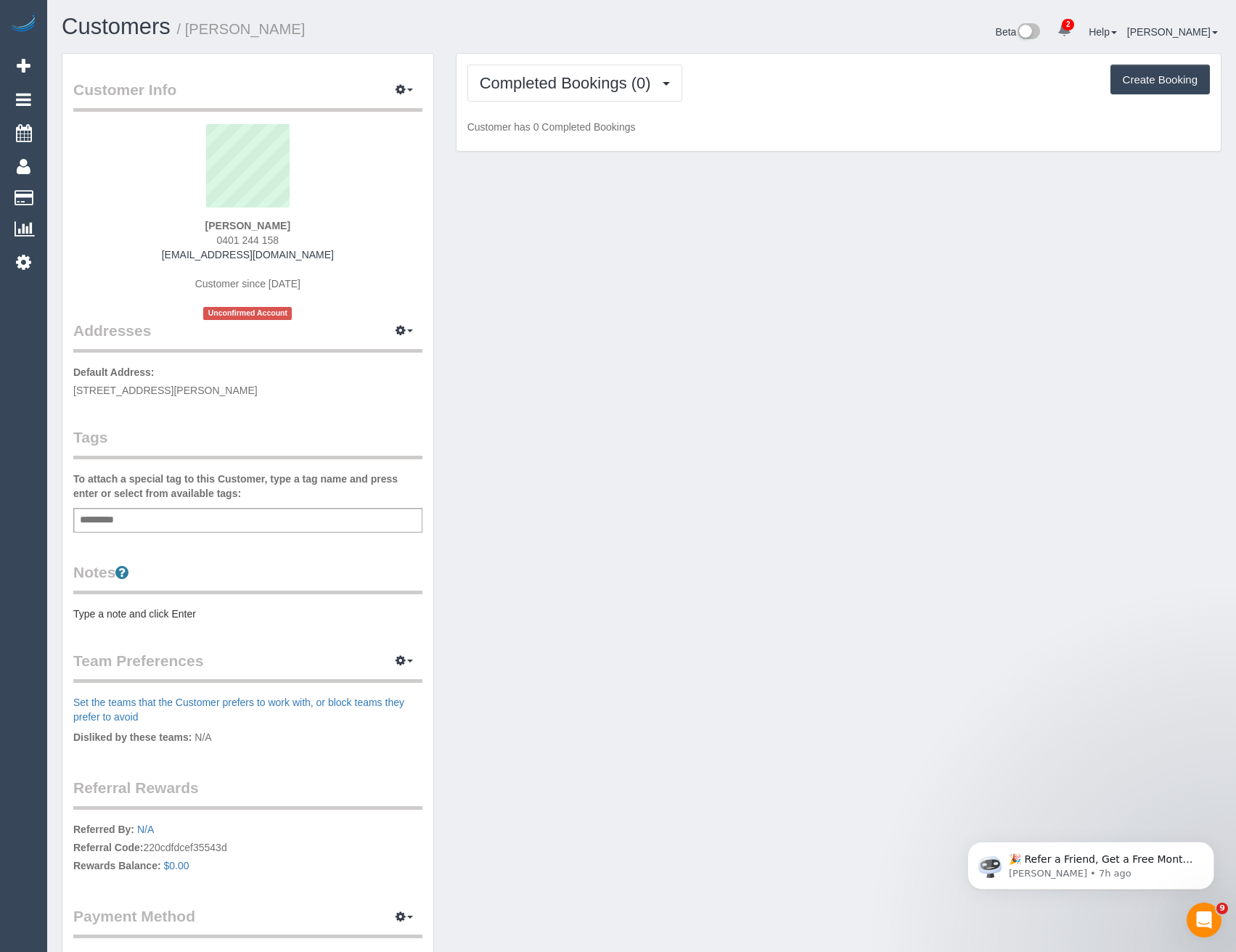
click at [155, 520] on div "Add a tag" at bounding box center [248, 520] width 349 height 24
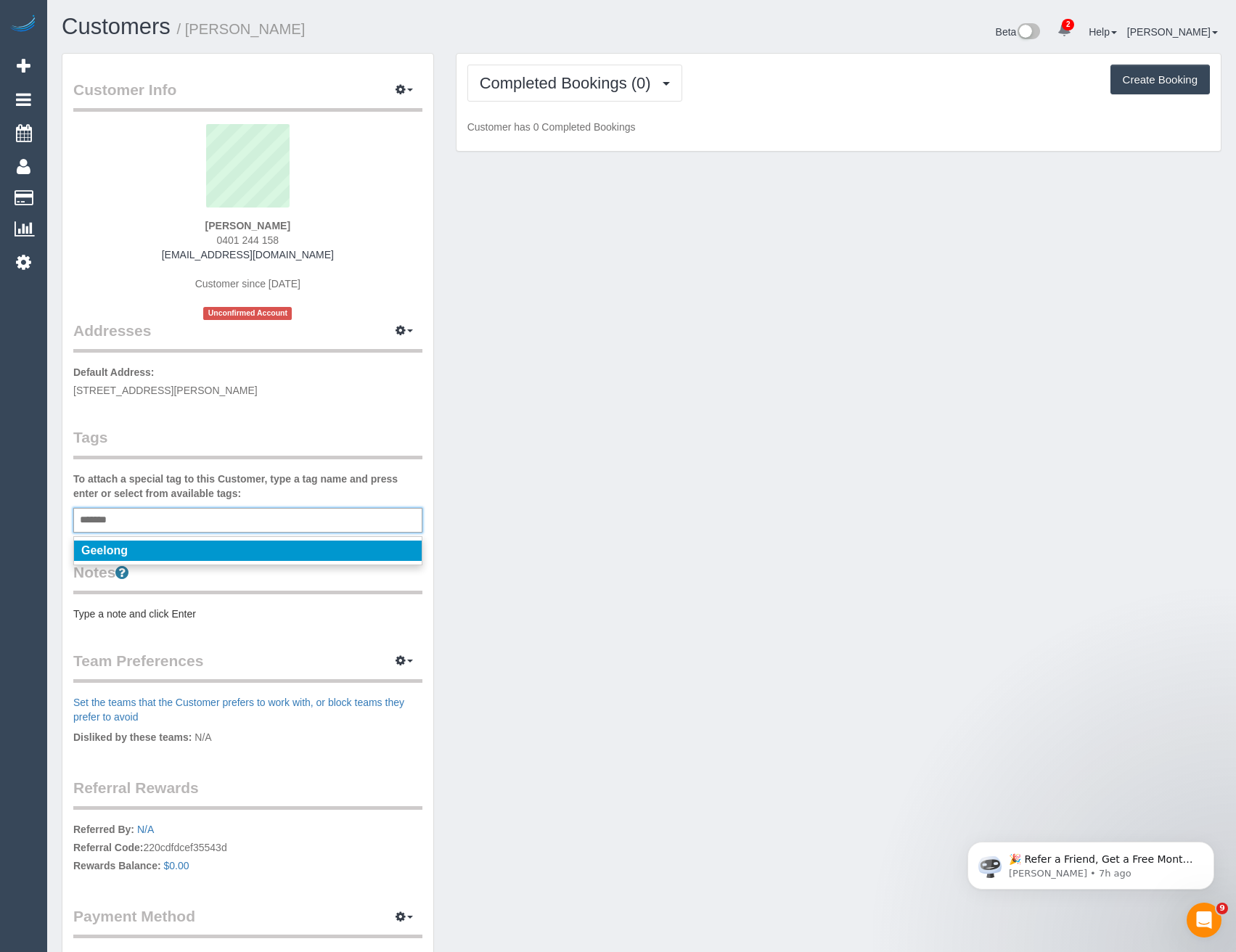
type input "*******"
click at [148, 547] on li "Geelong" at bounding box center [248, 551] width 348 height 20
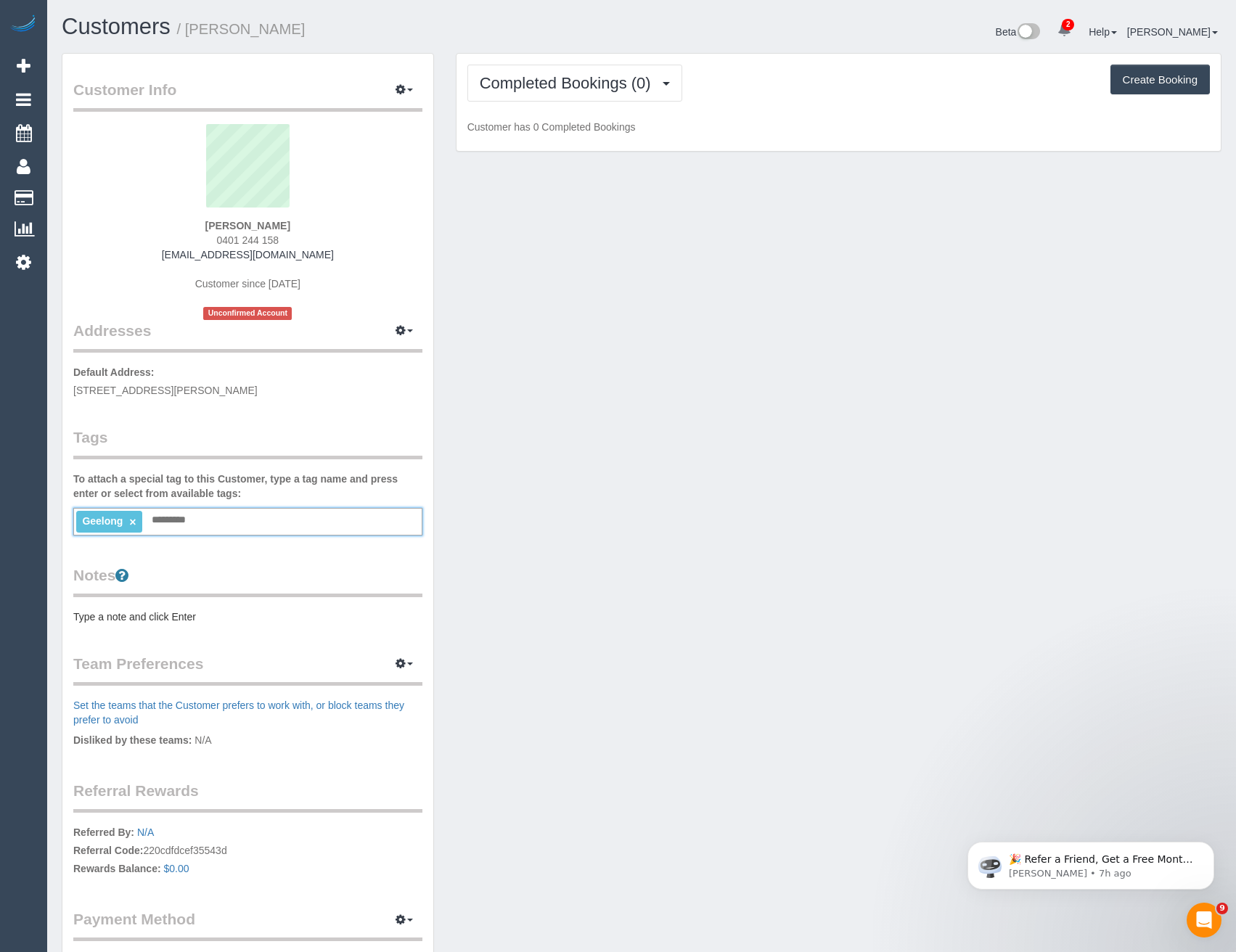
click at [348, 412] on div "Customer Info Edit Contact Info Send Message Email Preferences Special Sales Ta…" at bounding box center [248, 533] width 371 height 960
click at [565, 94] on button "Completed Bookings (0)" at bounding box center [575, 83] width 215 height 37
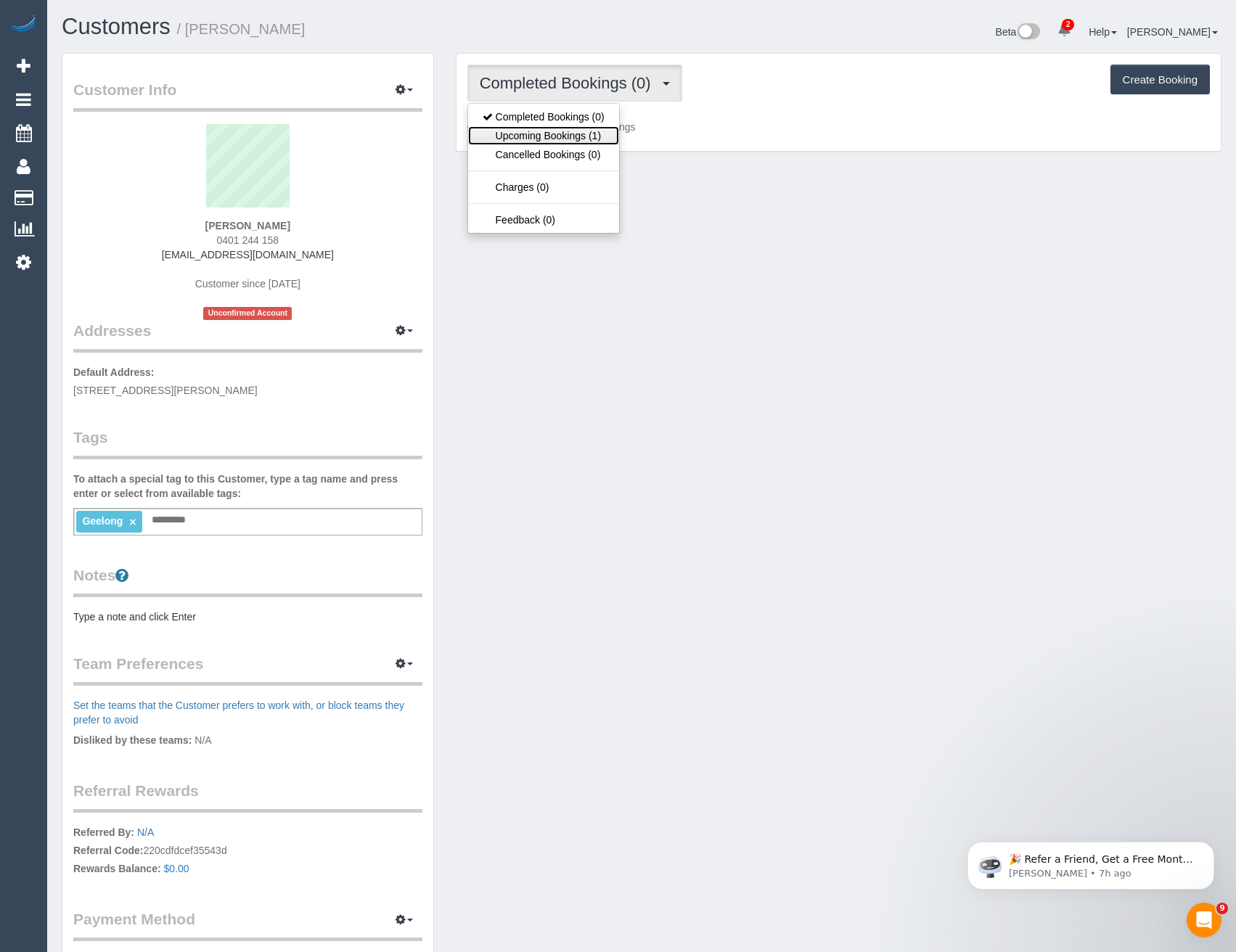
click at [573, 142] on link "Upcoming Bookings (1)" at bounding box center [544, 135] width 151 height 18
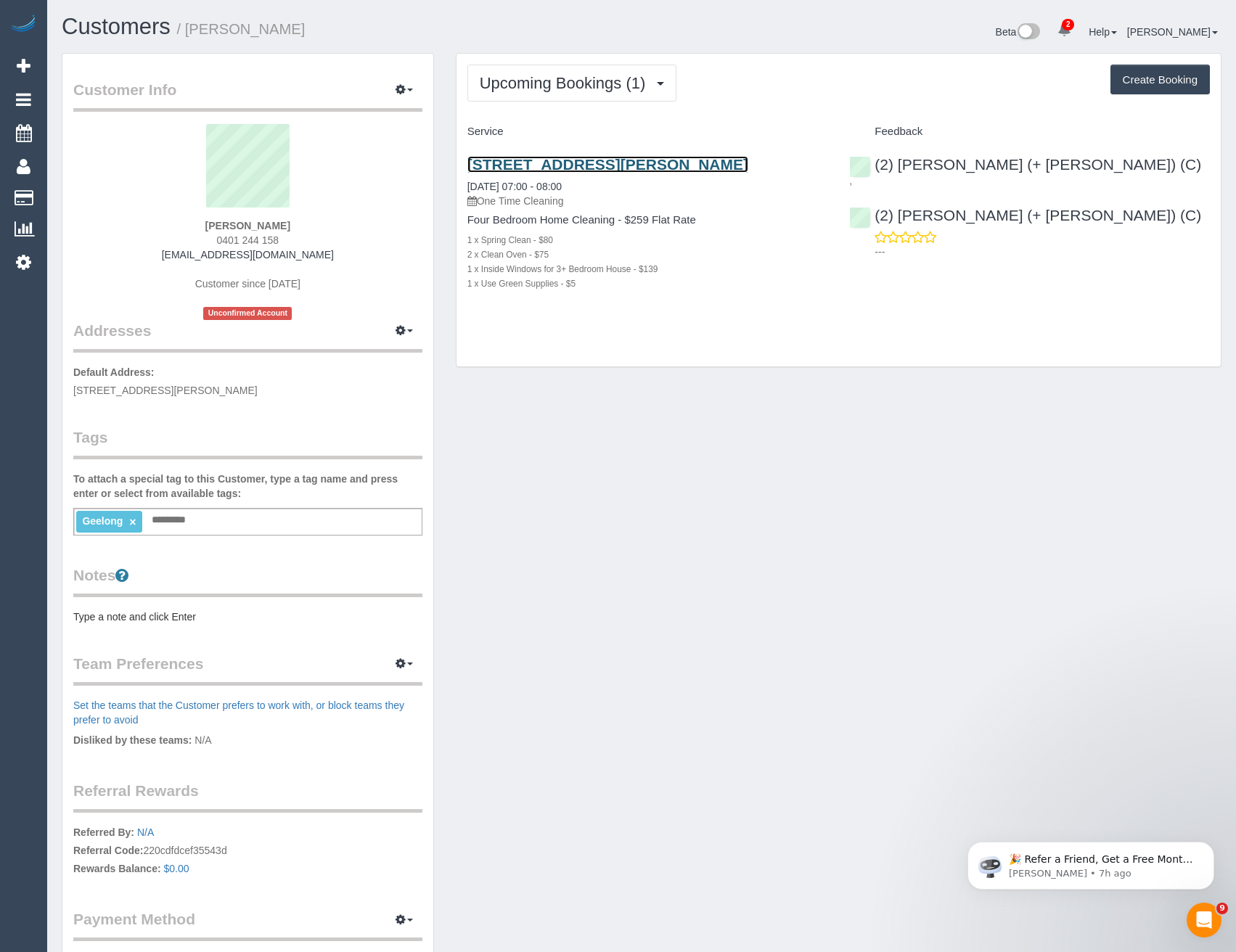
click at [584, 165] on link "25 Douglass Street, Hernhill, VIC 3218" at bounding box center [608, 165] width 281 height 17
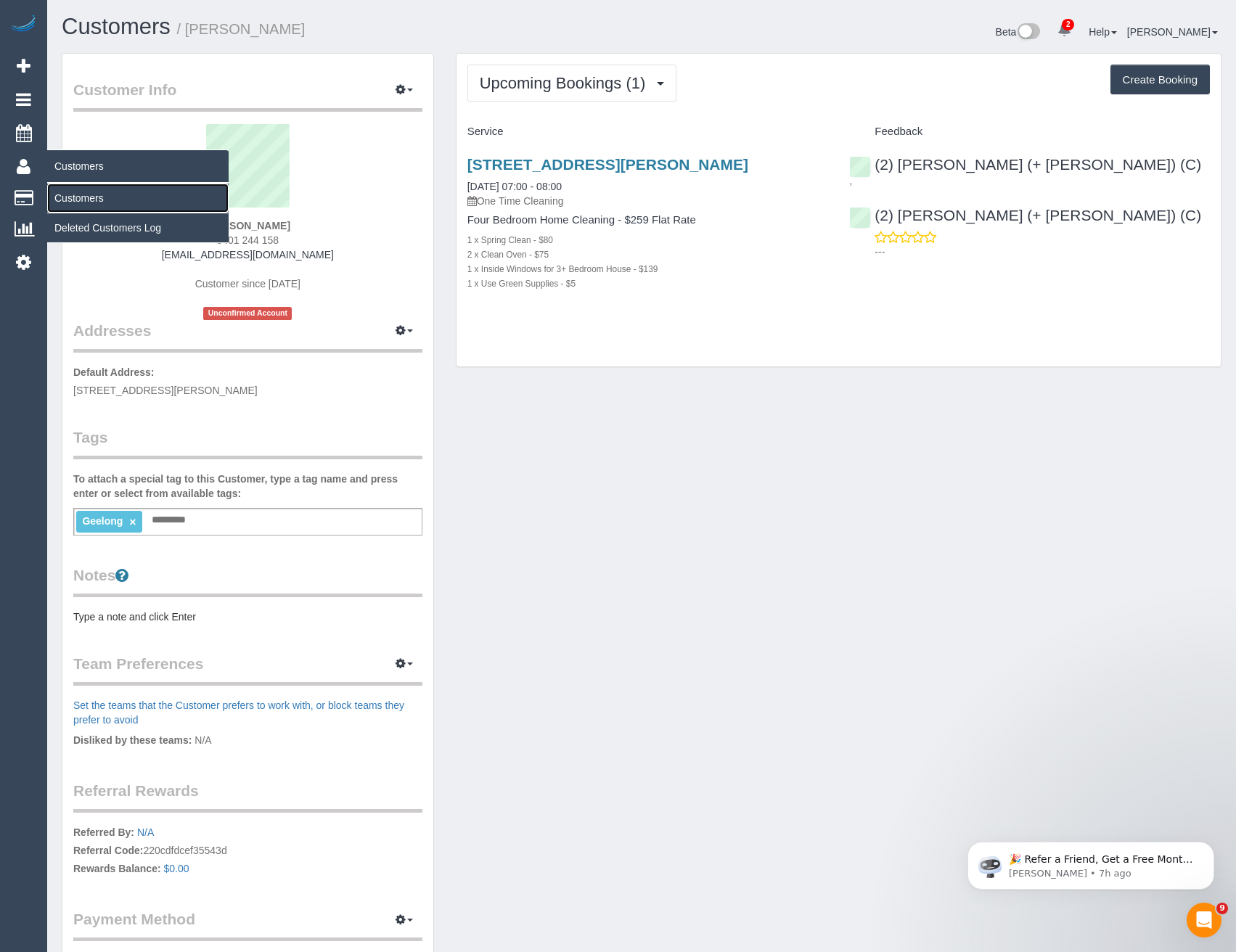
click at [88, 196] on link "Customers" at bounding box center [138, 198] width 181 height 29
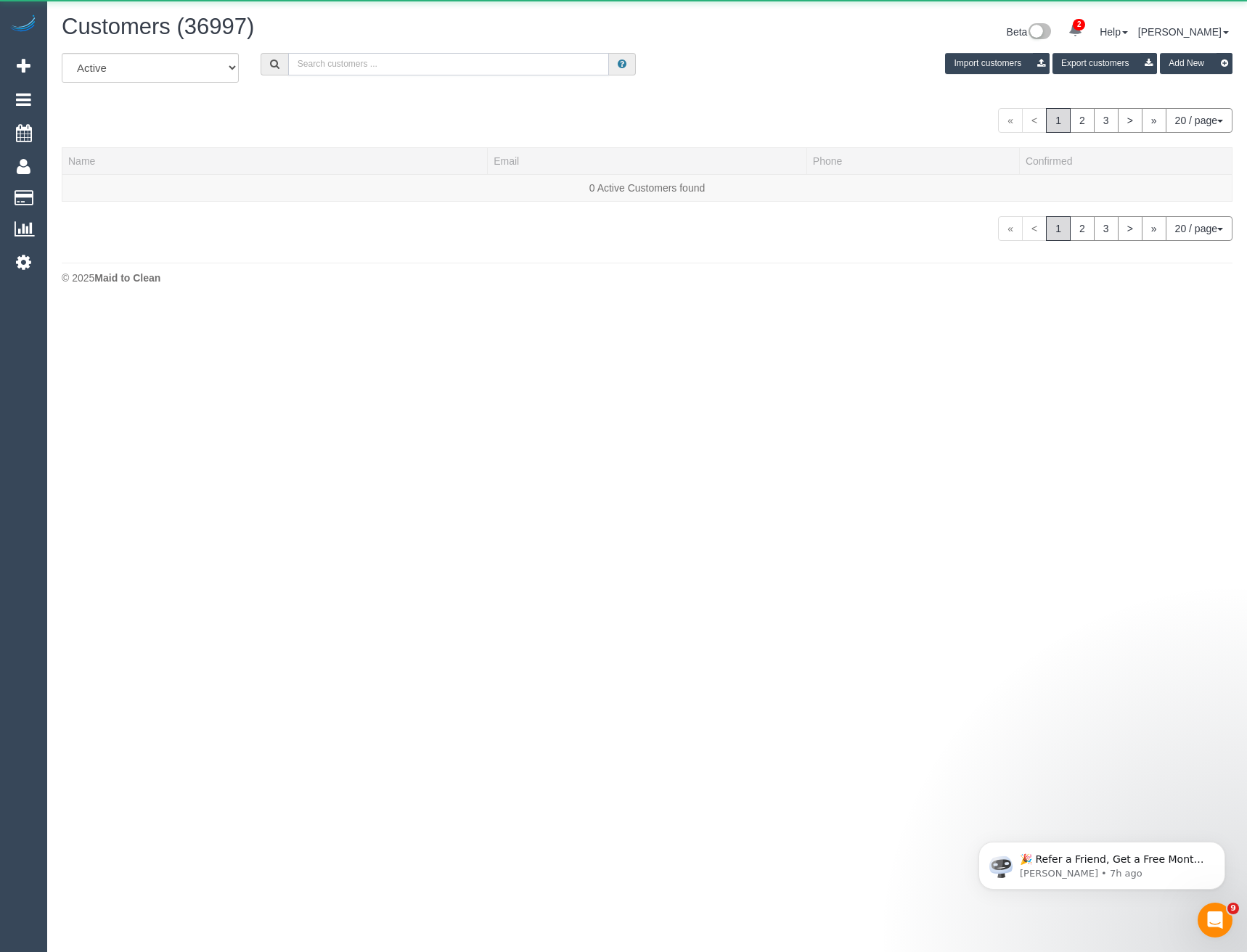
click at [398, 54] on input "text" at bounding box center [448, 64] width 322 height 23
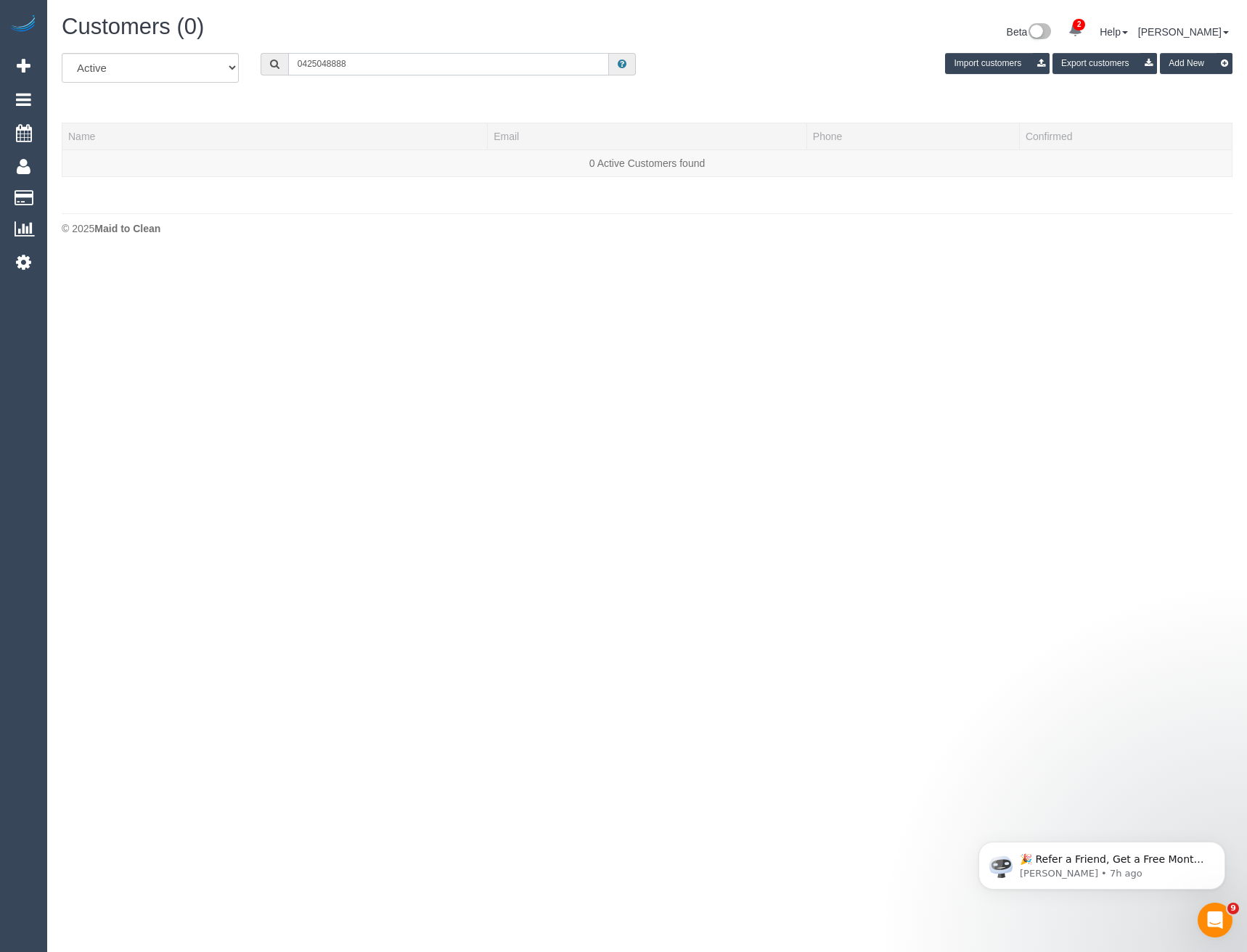
drag, startPoint x: 307, startPoint y: 72, endPoint x: 259, endPoint y: 77, distance: 48.3
click at [267, 77] on div "All Active Archived 0425048888 Import customers Export customers Add New" at bounding box center [647, 73] width 1192 height 40
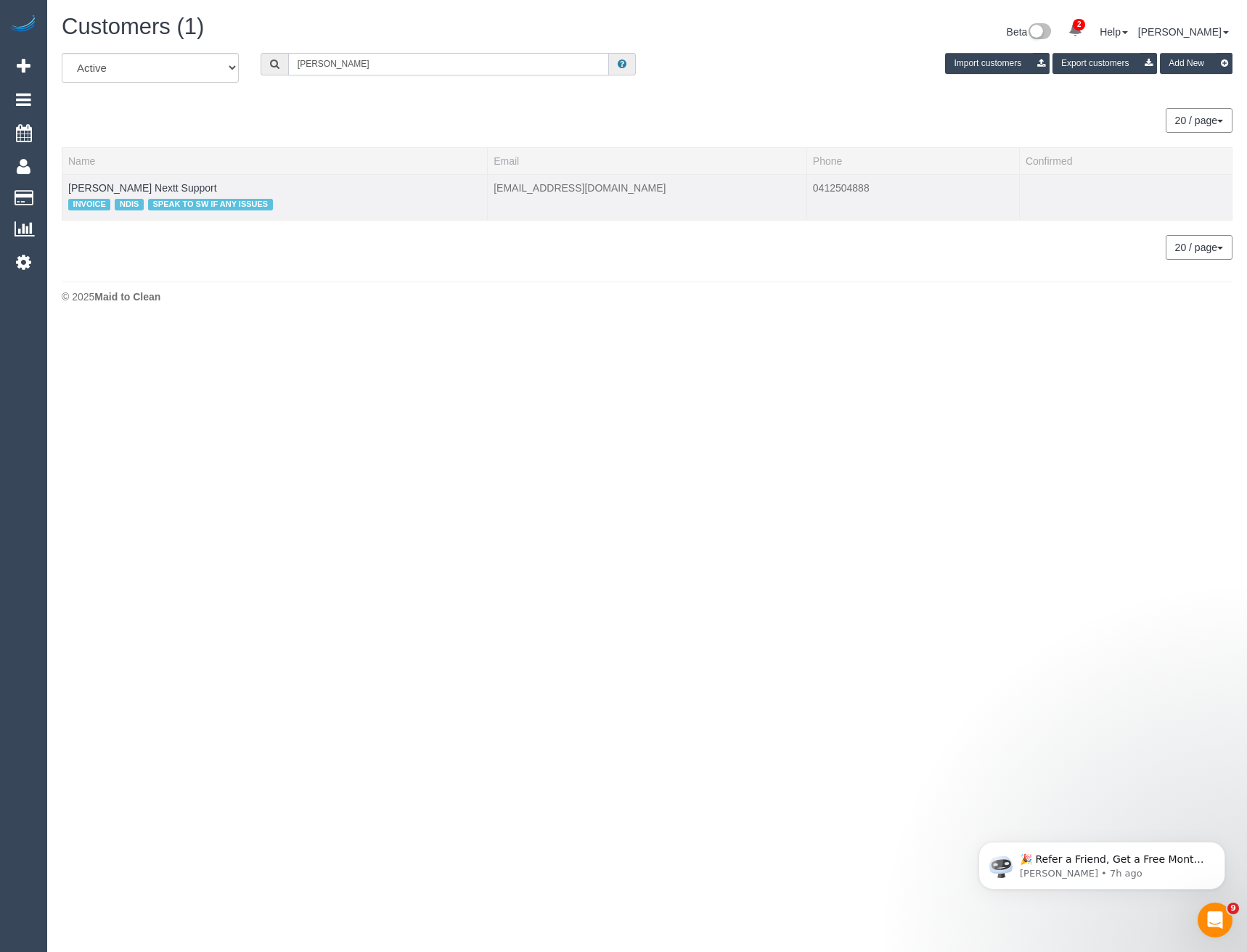
type input "Mark Pra"
click at [154, 194] on td "Mark Pratt Nextt Support INVOICE NDIS SPEAK TO SW IF ANY ISSUES" at bounding box center [275, 196] width 426 height 45
click at [164, 185] on link "Mark Pratt Nextt Support" at bounding box center [142, 188] width 149 height 12
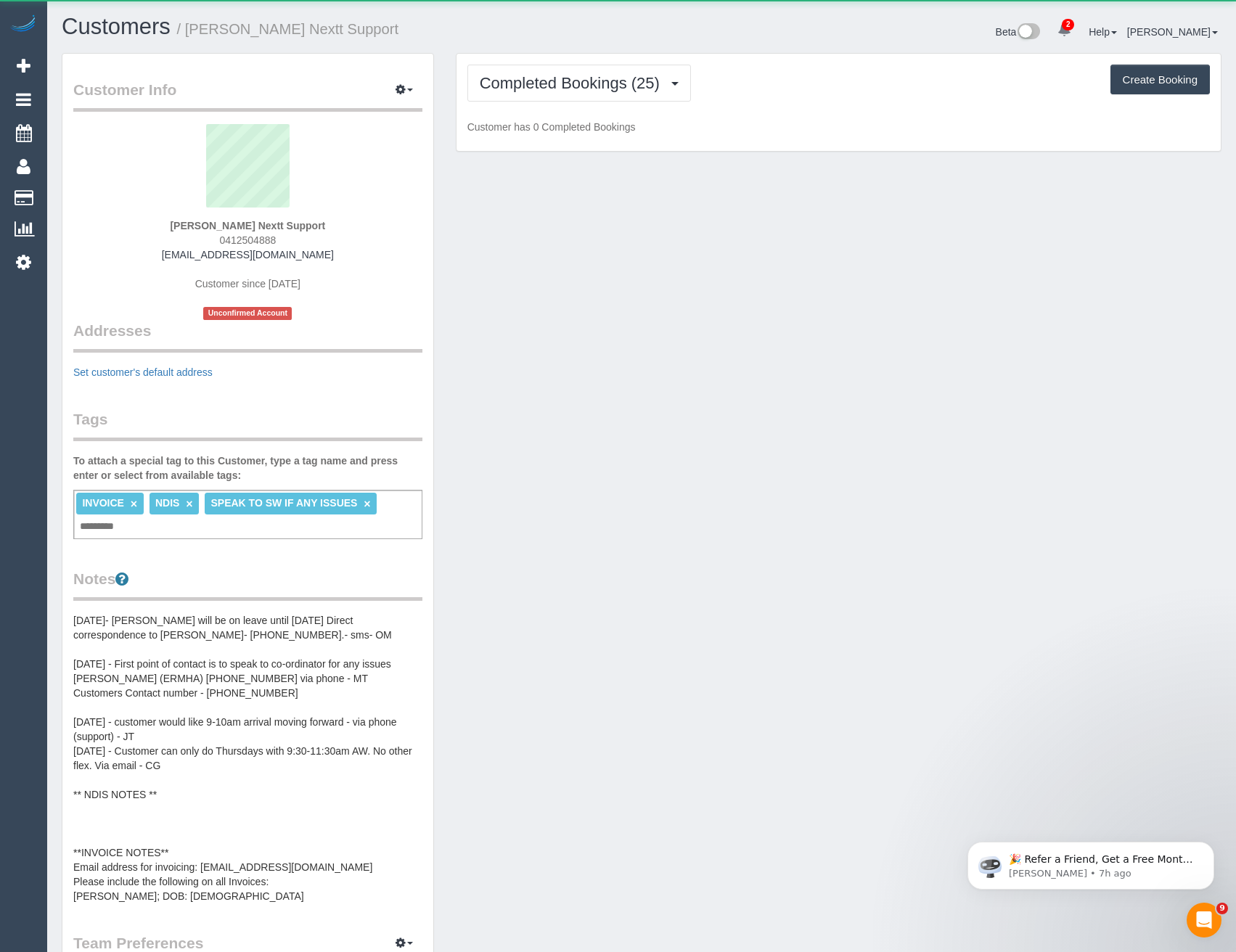
click at [634, 57] on div "Completed Bookings (25) Completed Bookings (25) Charges (26) Create Booking Cus…" at bounding box center [839, 102] width 764 height 98
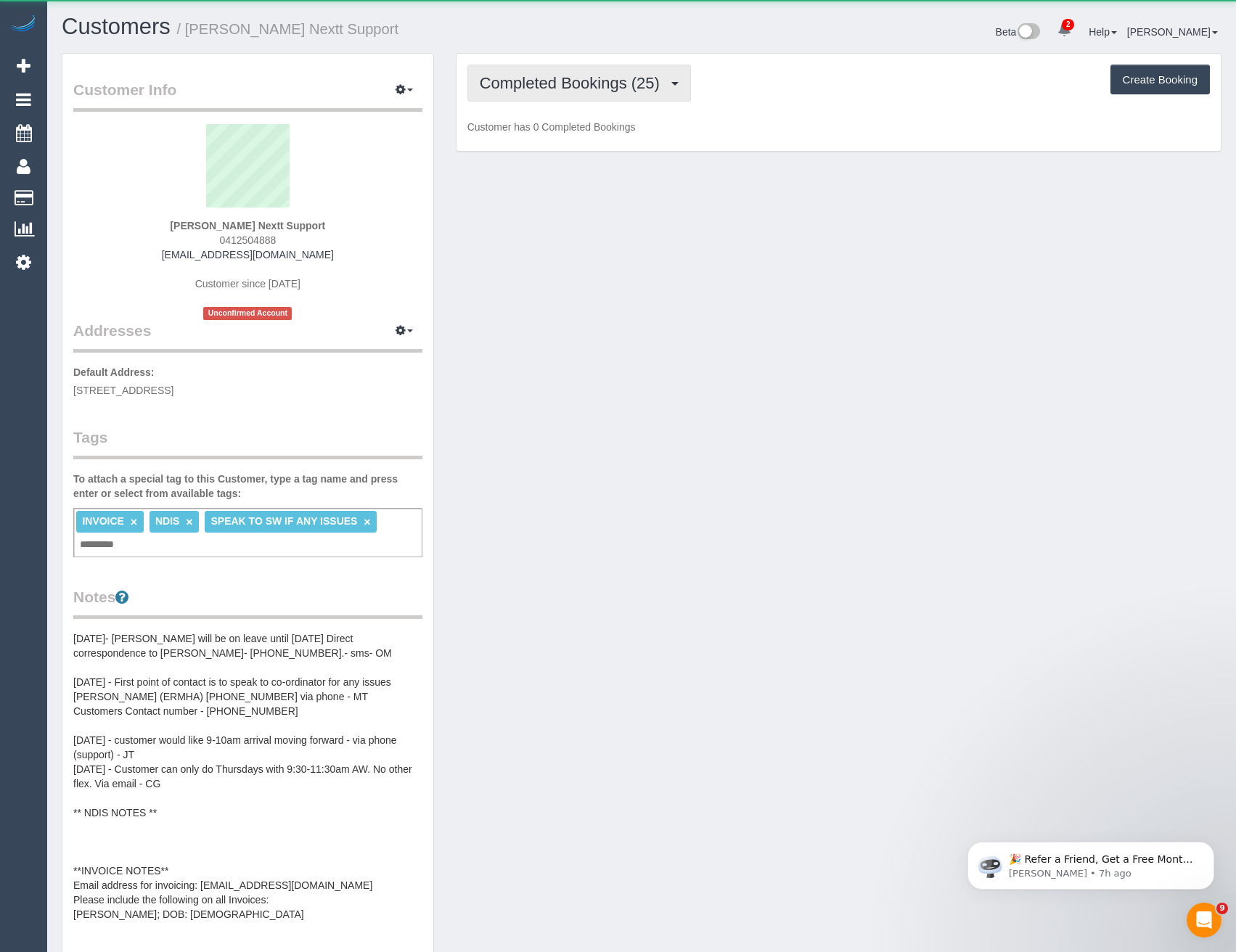
click at [627, 83] on span "Completed Bookings (25)" at bounding box center [573, 83] width 187 height 18
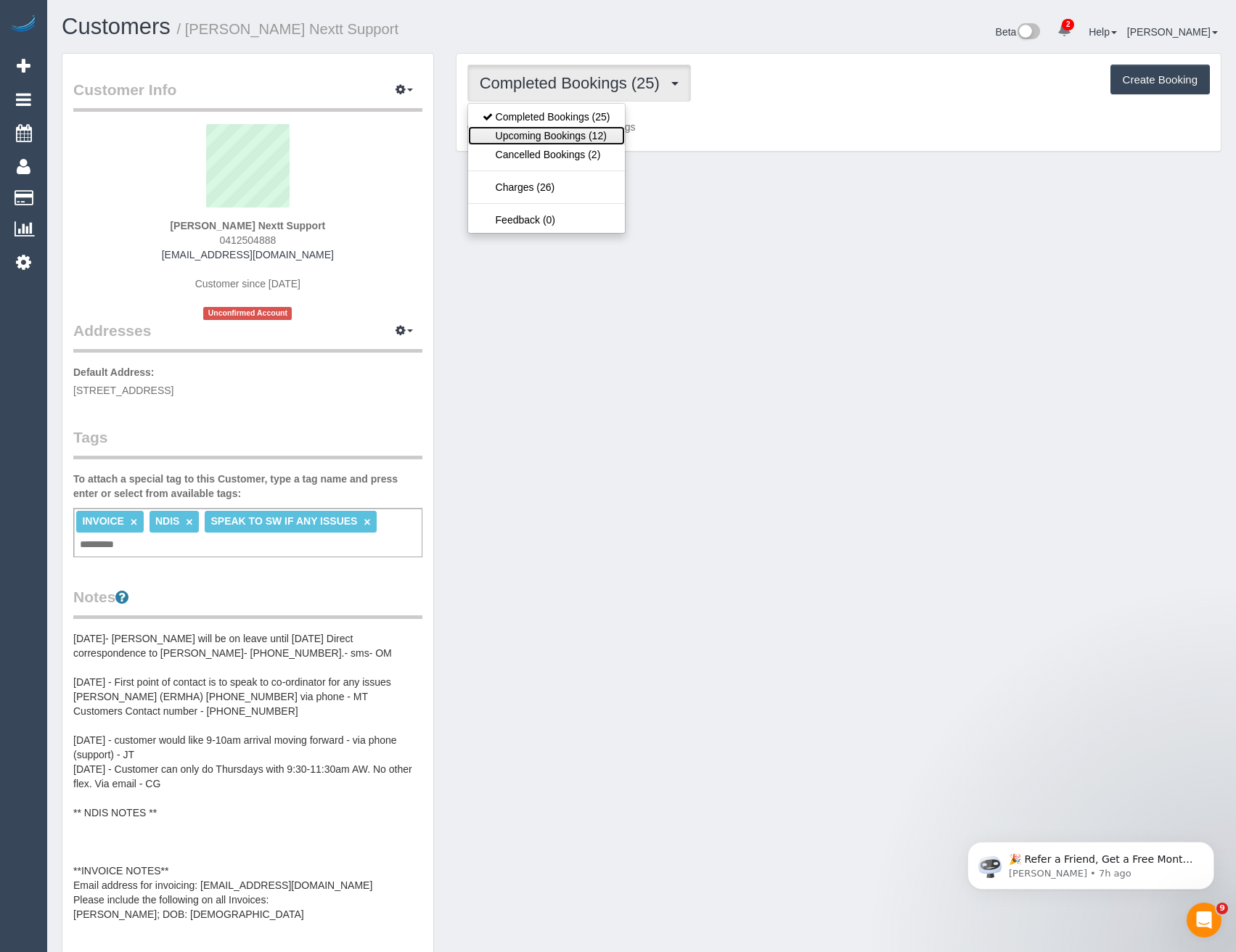
click at [586, 142] on link "Upcoming Bookings (12)" at bounding box center [547, 135] width 157 height 18
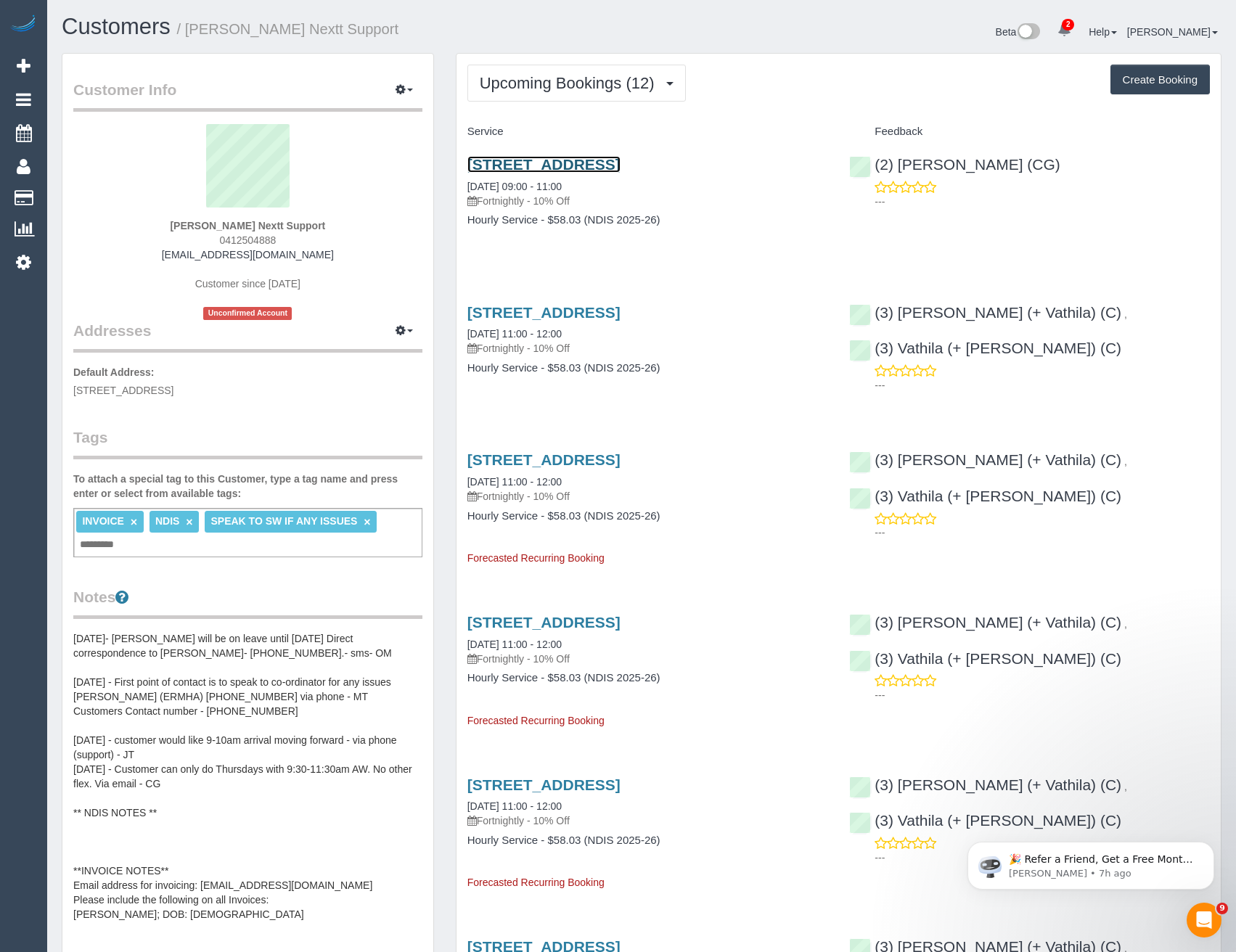
click at [619, 166] on link "49 Guineas Street, Cranbourne East, VIC 3977" at bounding box center [544, 165] width 153 height 17
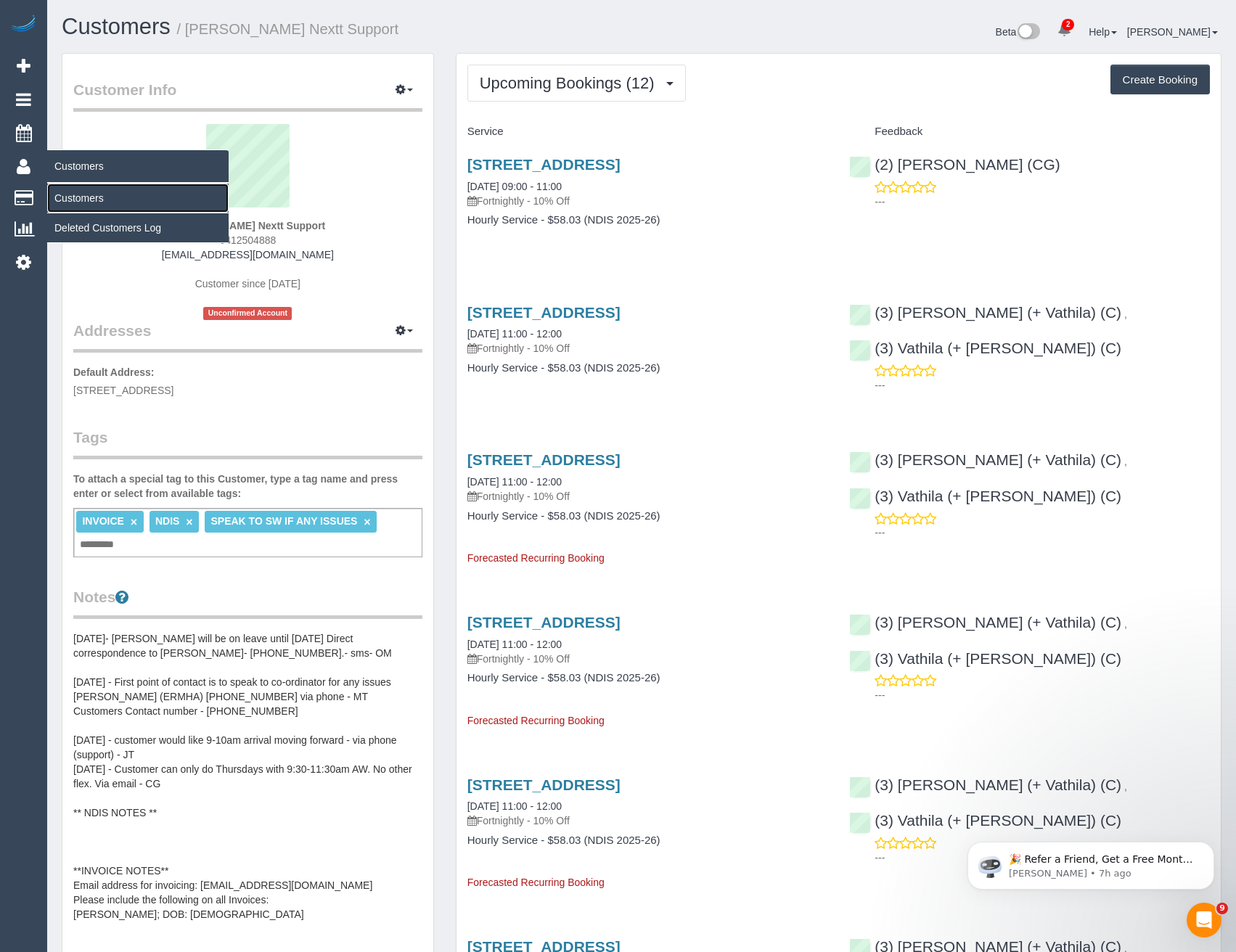
click at [107, 201] on link "Customers" at bounding box center [138, 198] width 181 height 29
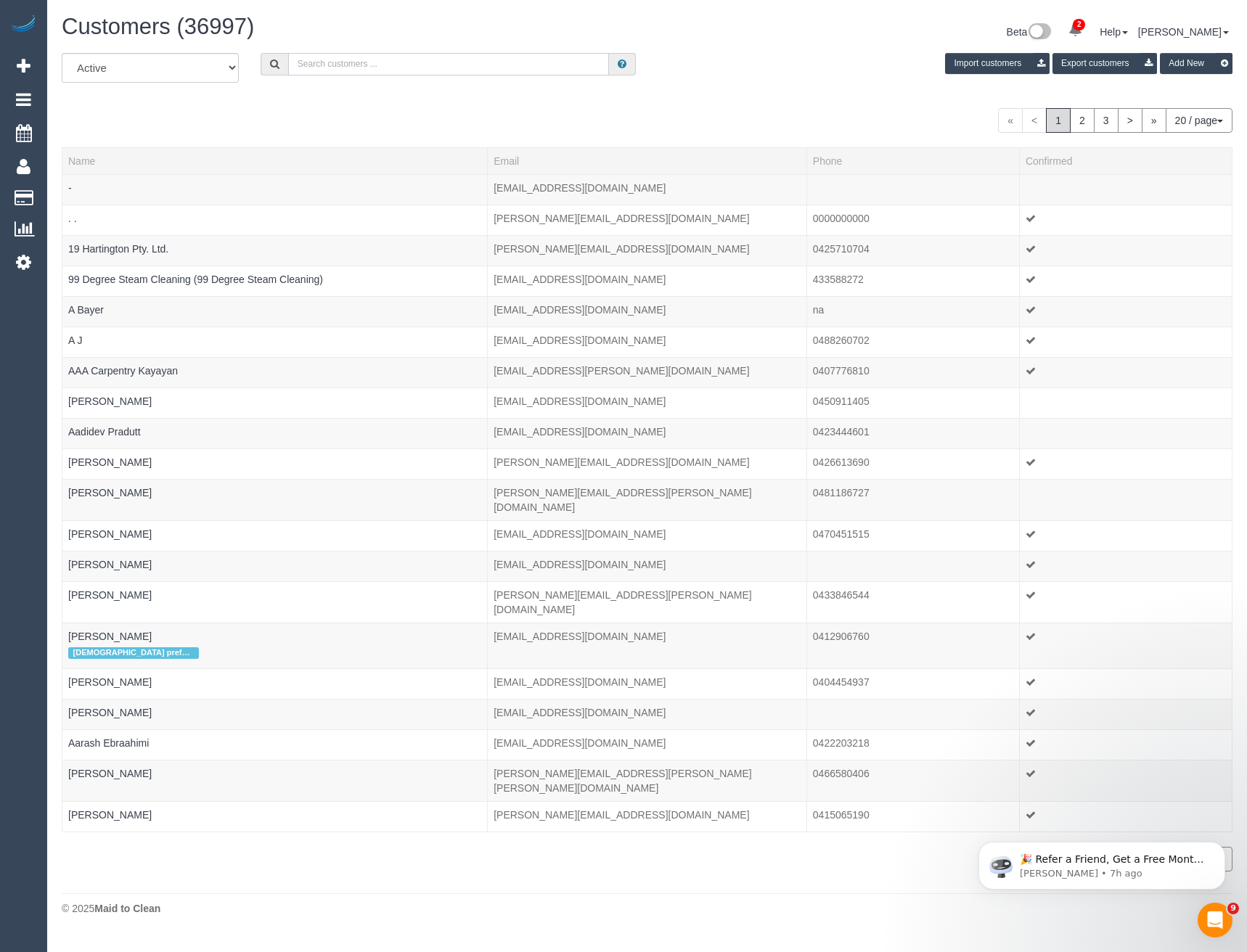
click at [468, 71] on input "text" at bounding box center [448, 64] width 322 height 23
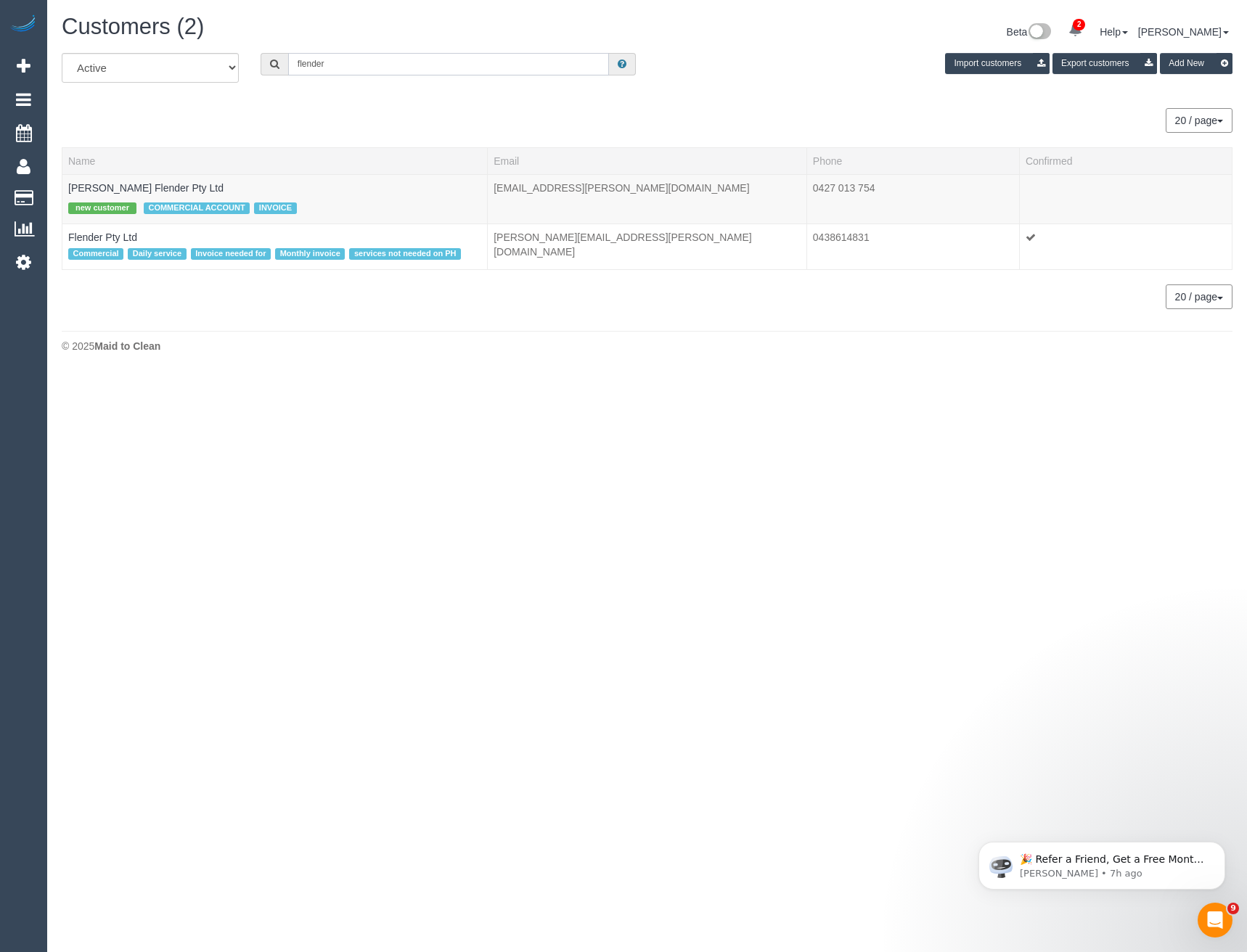
type input "flender"
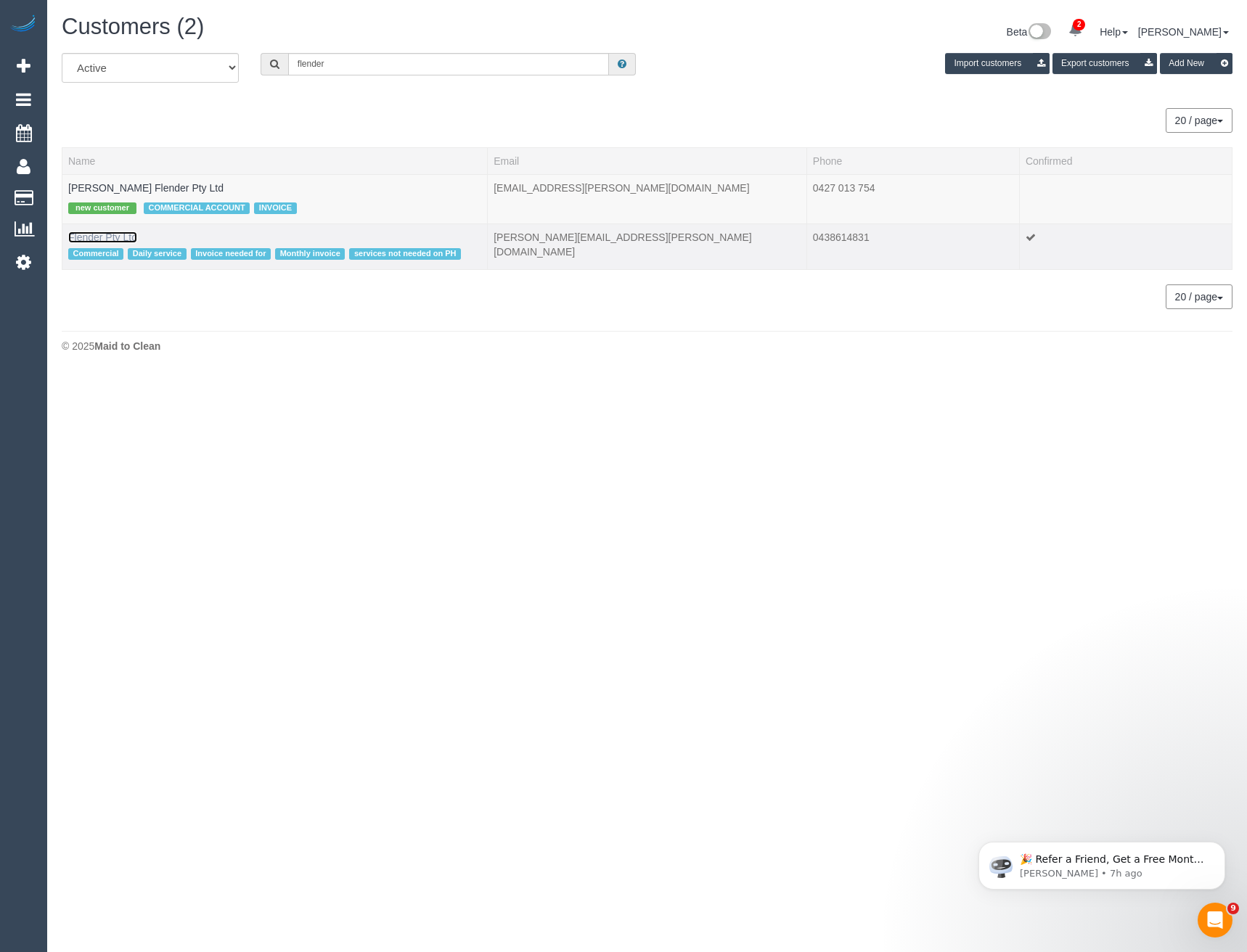
click at [129, 233] on link "Flender Pty Ltd" at bounding box center [102, 238] width 69 height 12
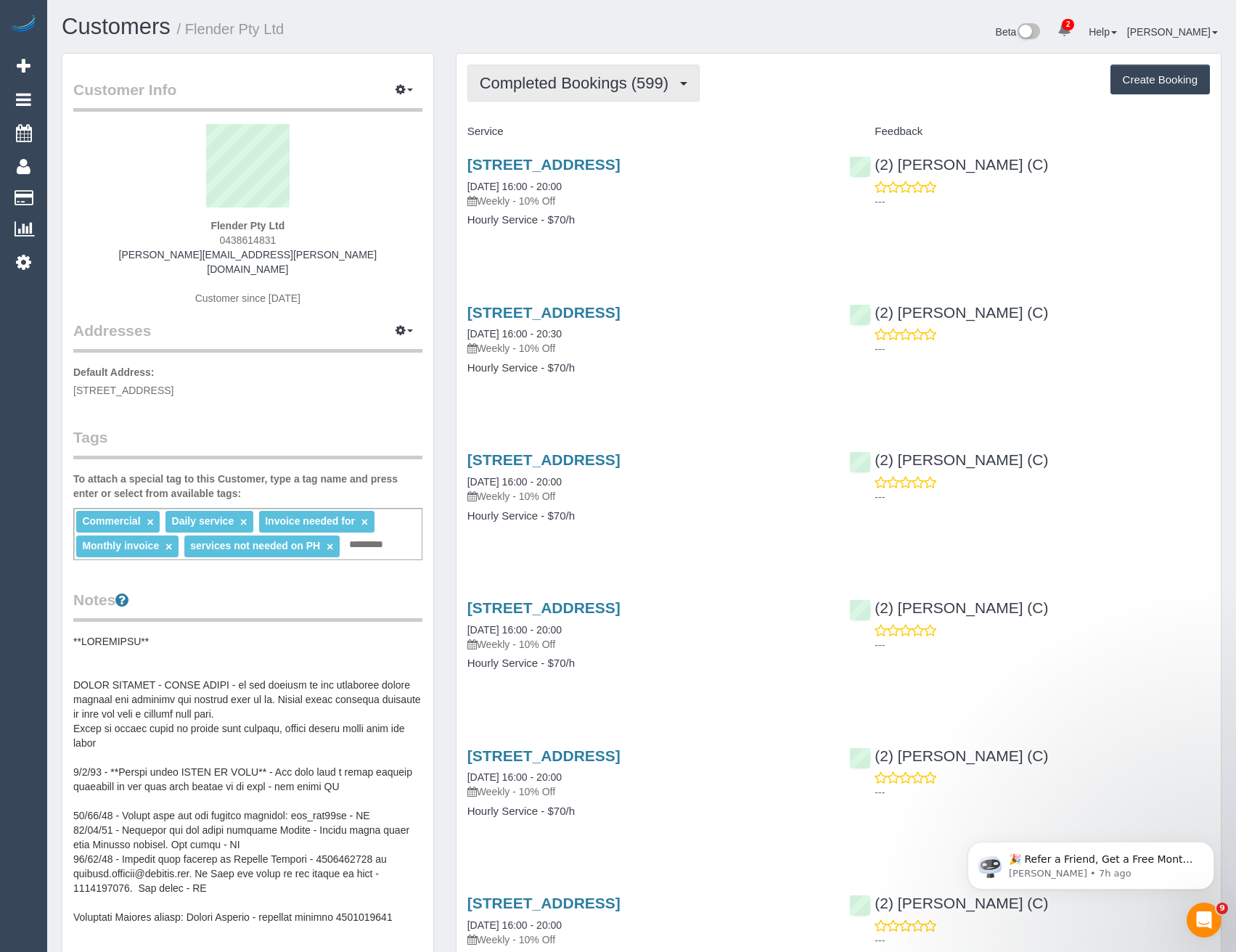
click at [619, 77] on span "Completed Bookings (599)" at bounding box center [577, 83] width 196 height 18
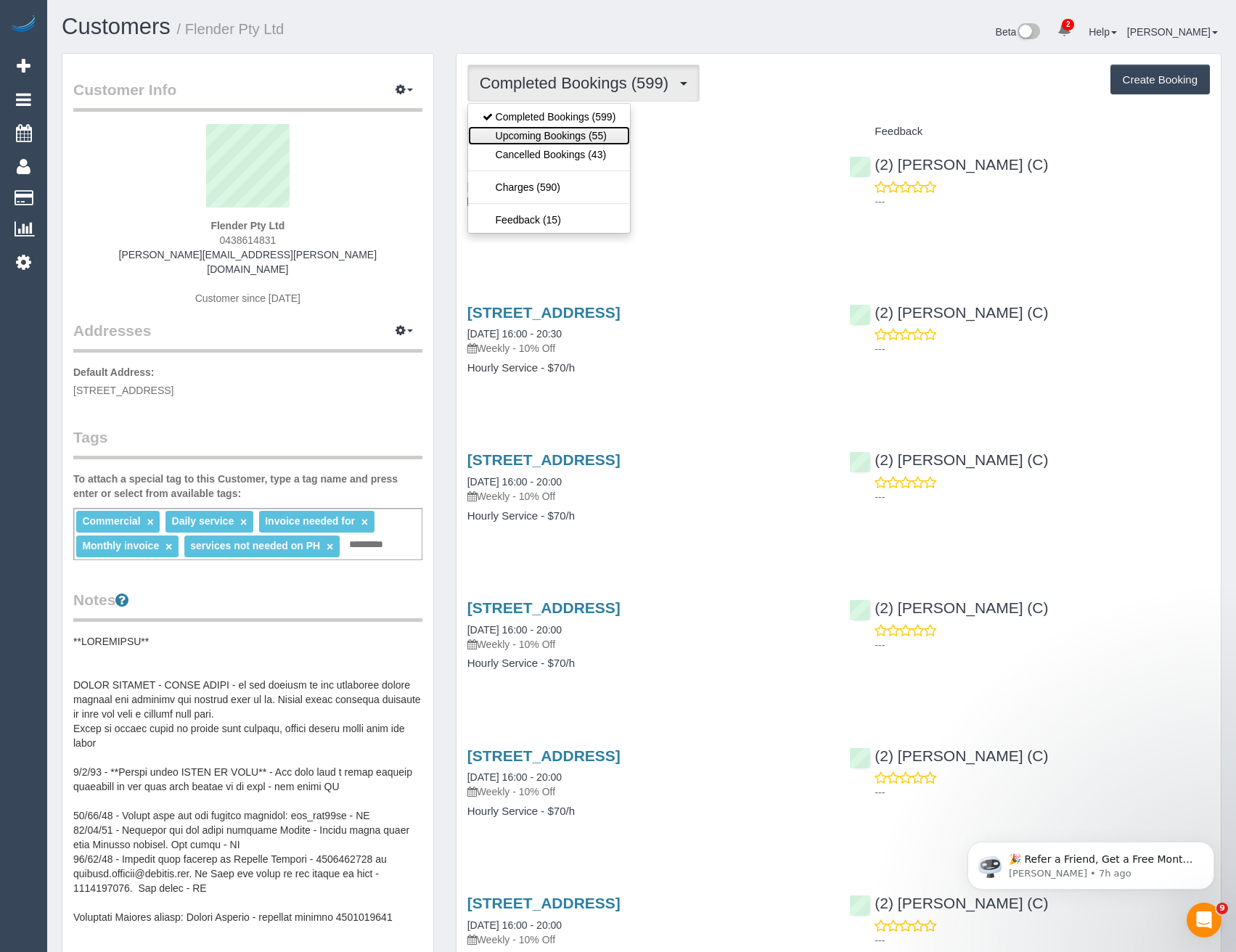
click at [586, 130] on link "Upcoming Bookings (55)" at bounding box center [550, 135] width 163 height 18
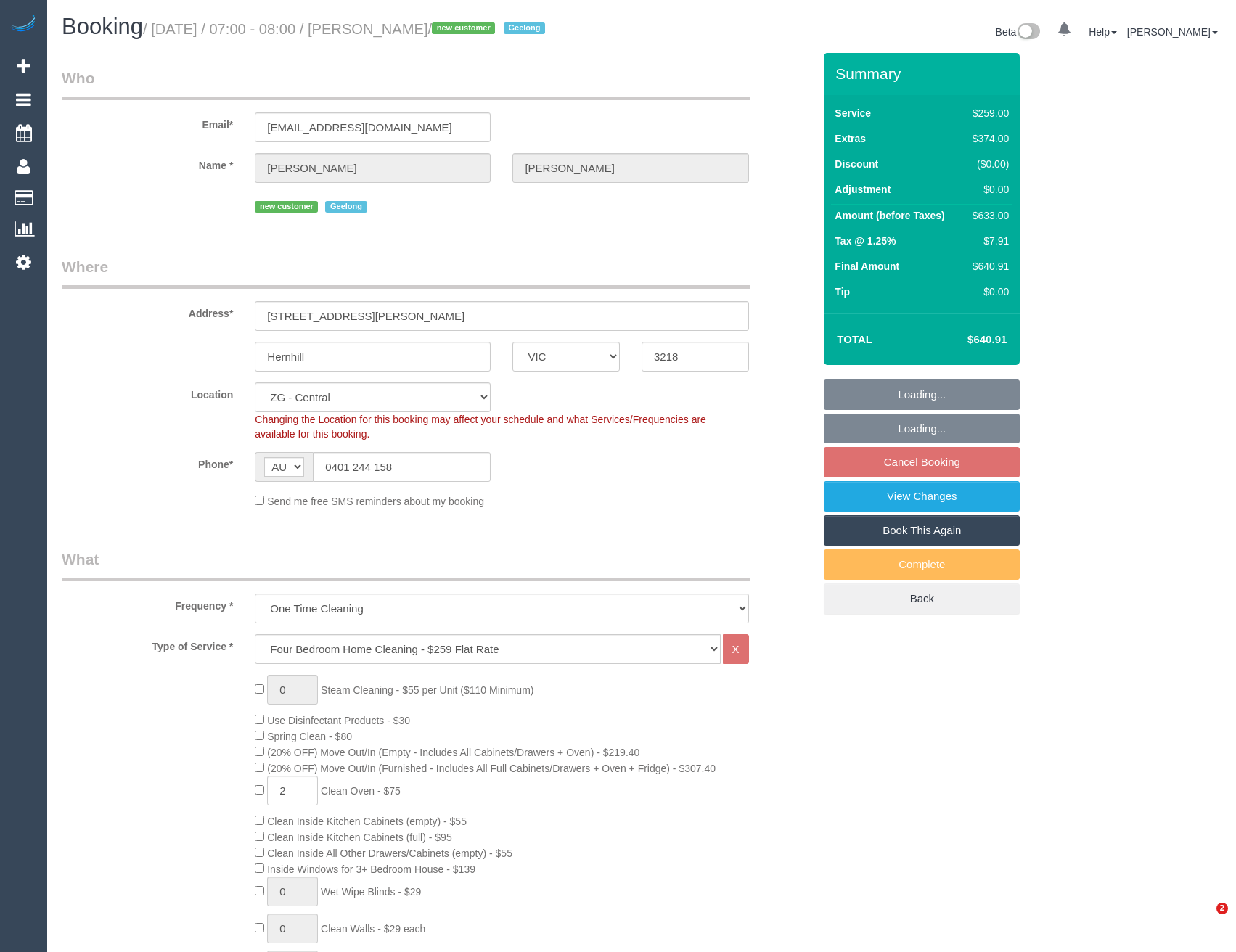
select select "VIC"
select select "number:28"
select select "number:14"
select select "number:19"
select select "number:24"
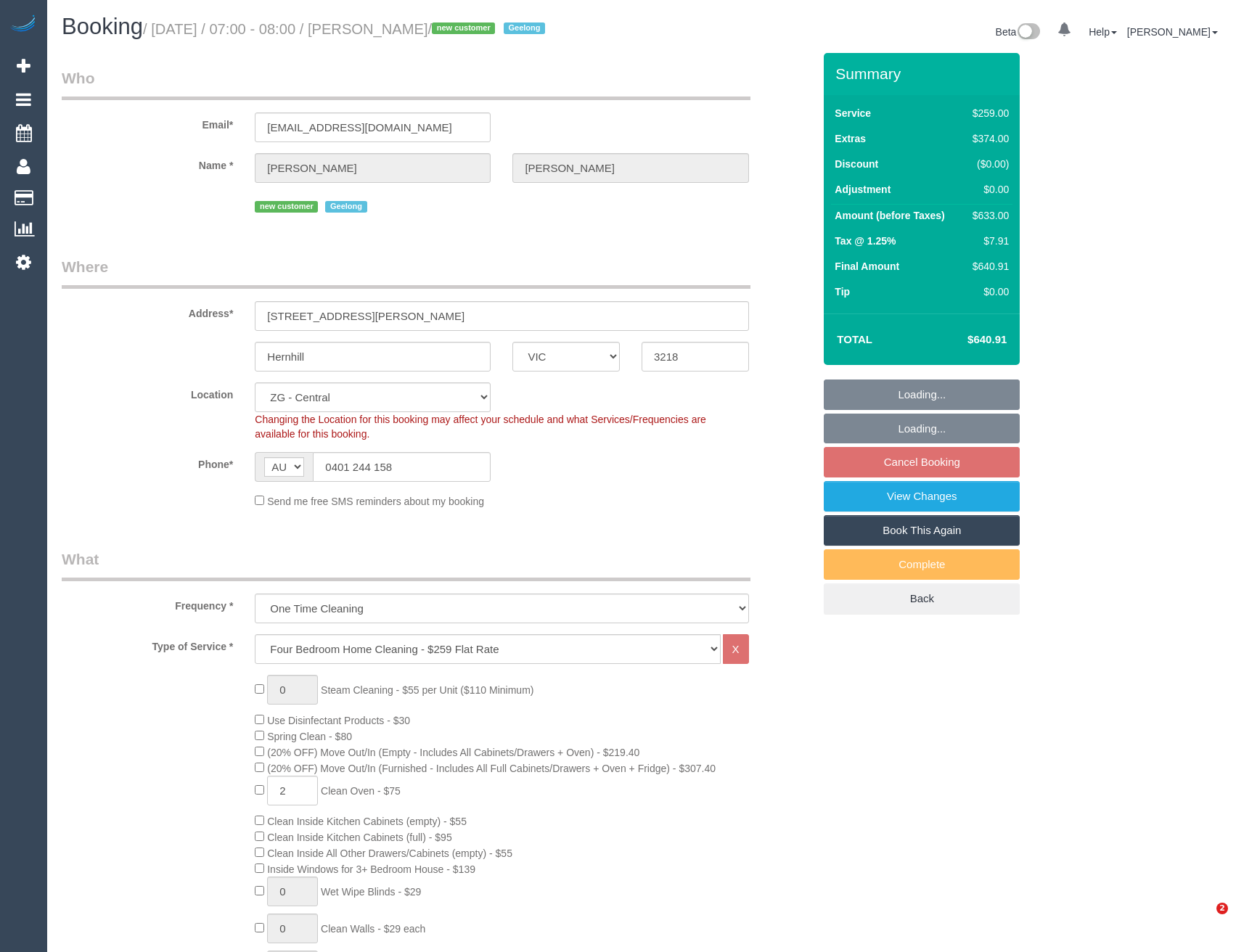
select select "object:893"
select select "spot1"
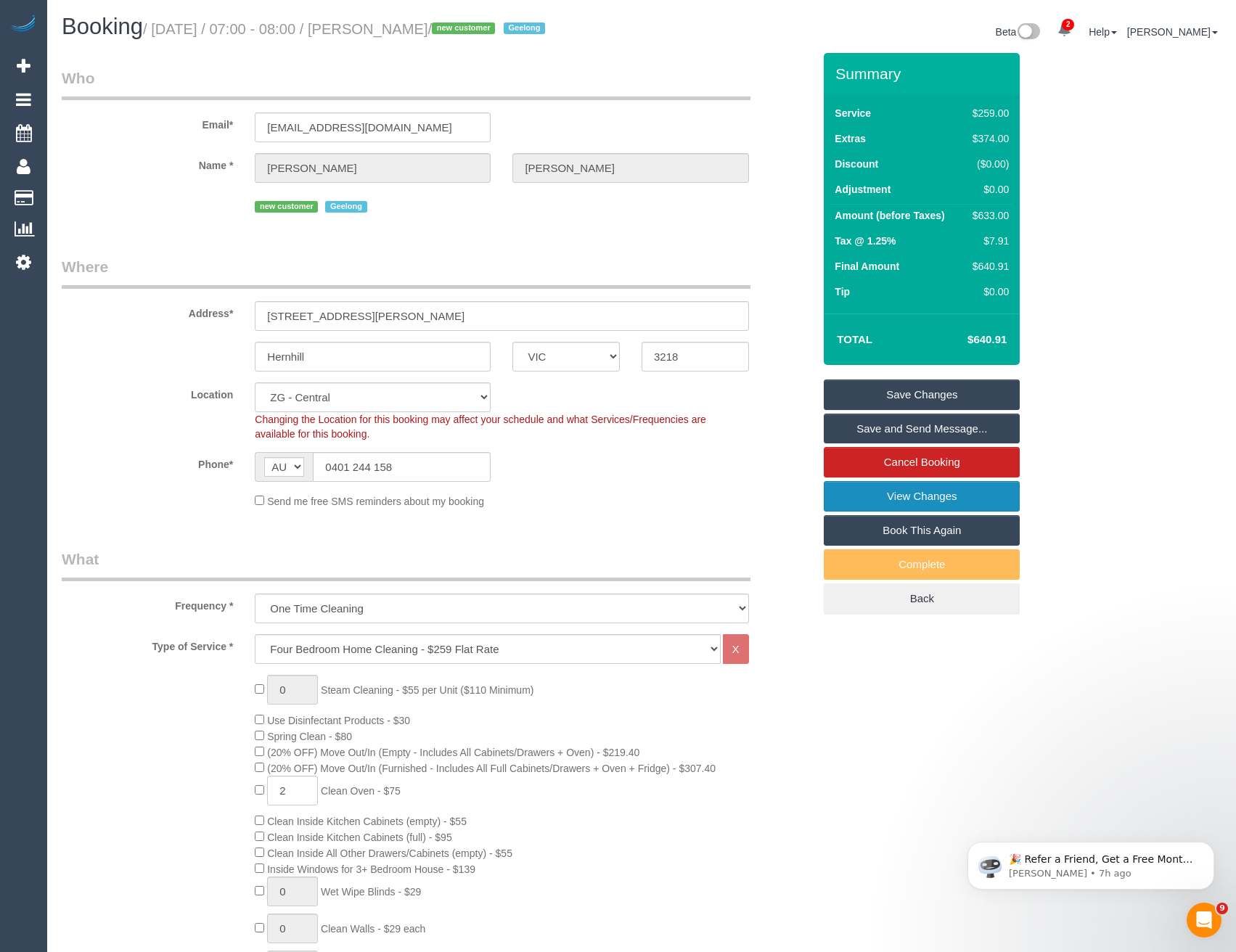
click at [920, 506] on link "View Changes" at bounding box center [921, 496] width 196 height 30
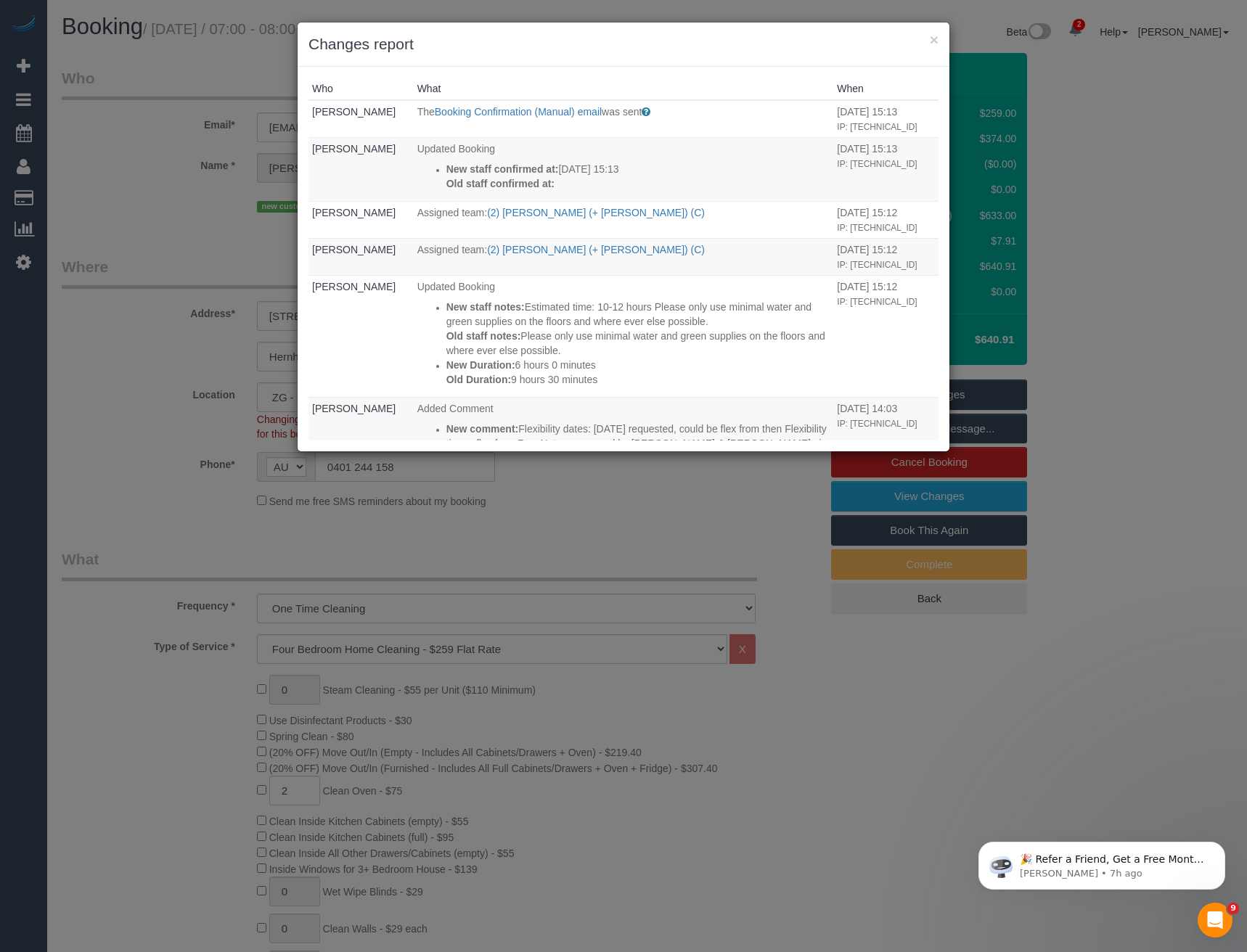
click at [576, 546] on div "× Changes report Who What When Jessica Trentin The Booking Confirmation (Manual…" at bounding box center [623, 476] width 1247 height 952
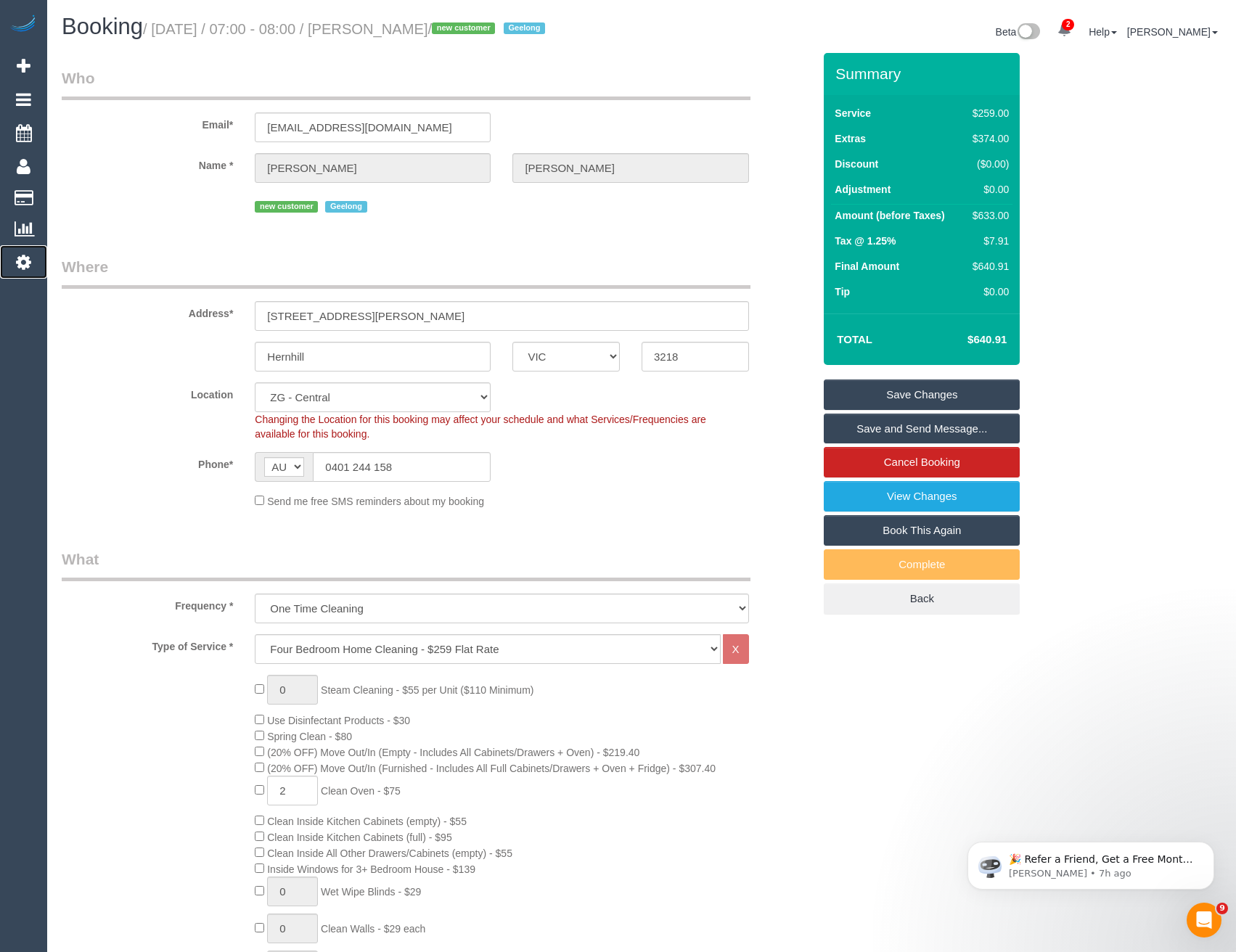
click at [25, 269] on icon at bounding box center [24, 262] width 15 height 18
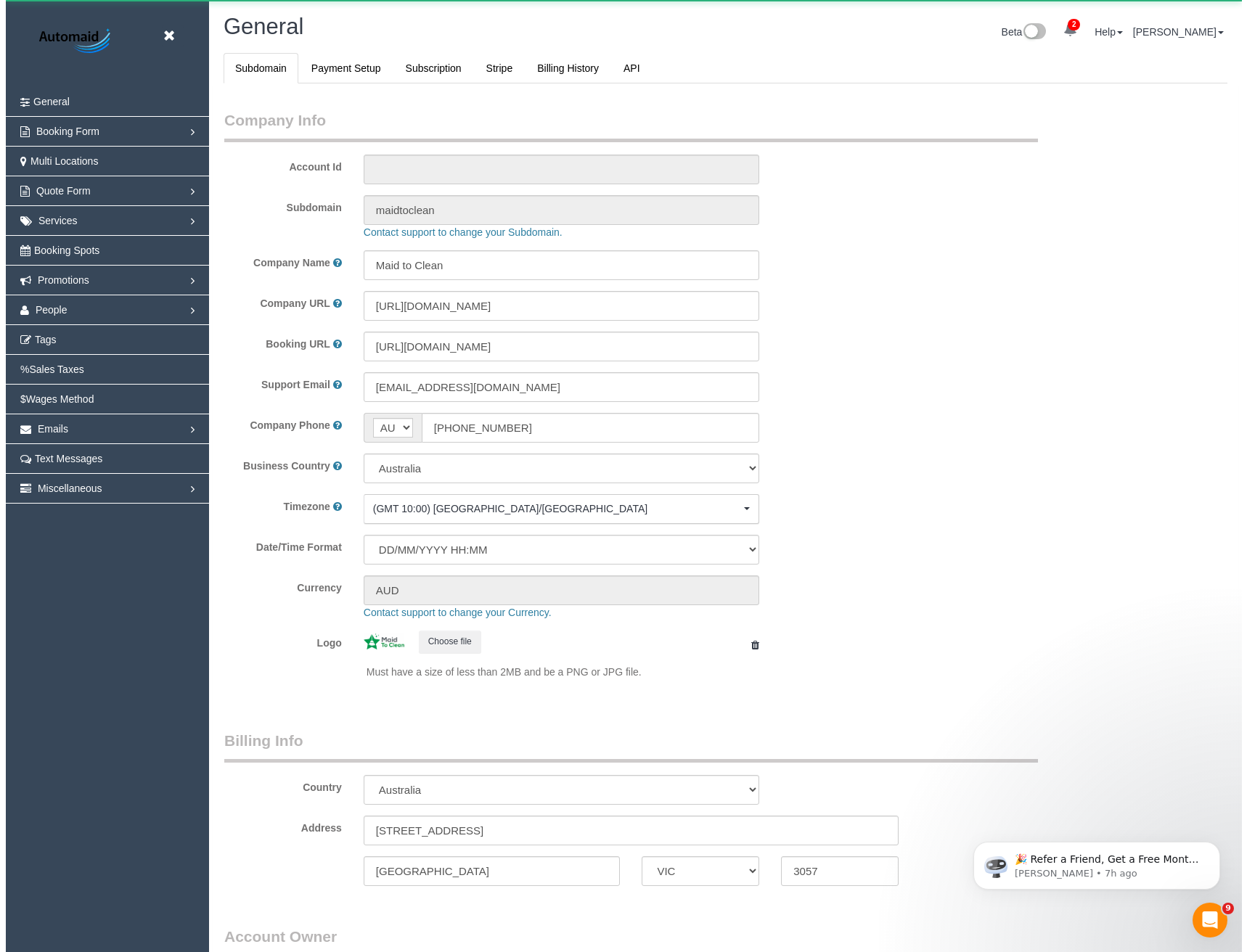
scroll to position [3317, 1236]
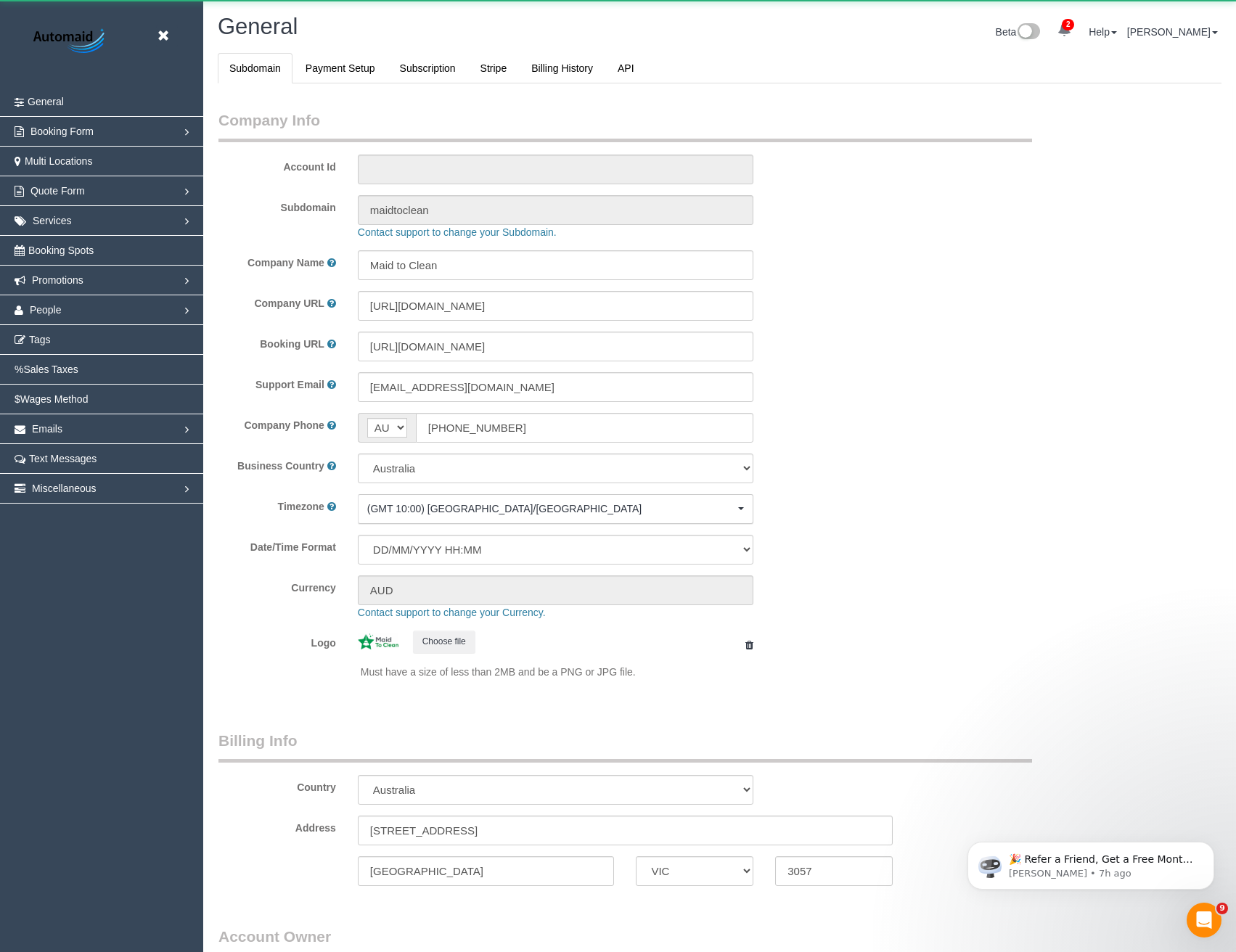
select select "1"
click at [68, 313] on link "People" at bounding box center [102, 310] width 203 height 29
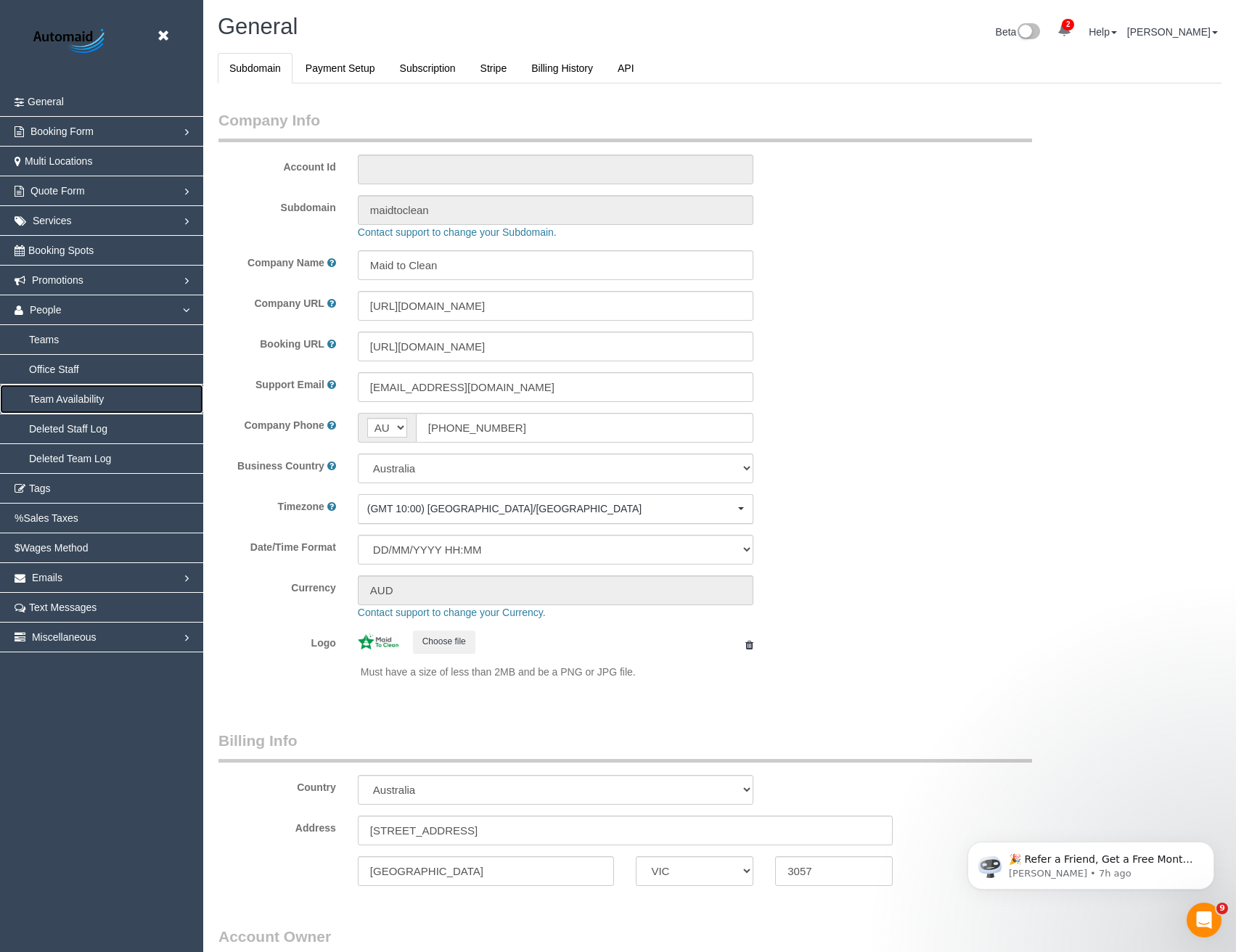
click at [87, 397] on link "Team Availability" at bounding box center [102, 399] width 203 height 29
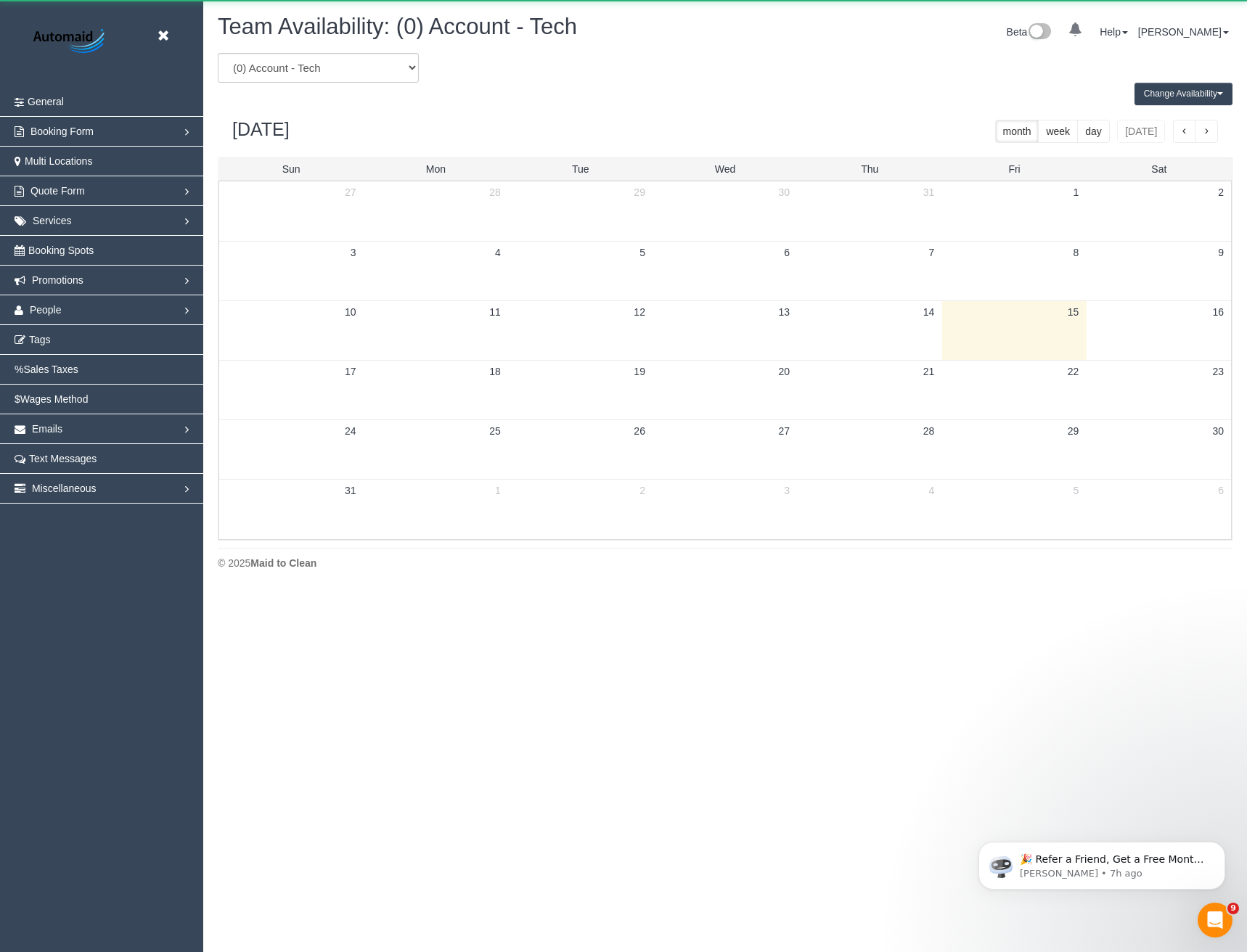
scroll to position [591, 1247]
click at [51, 311] on span "People" at bounding box center [45, 310] width 32 height 12
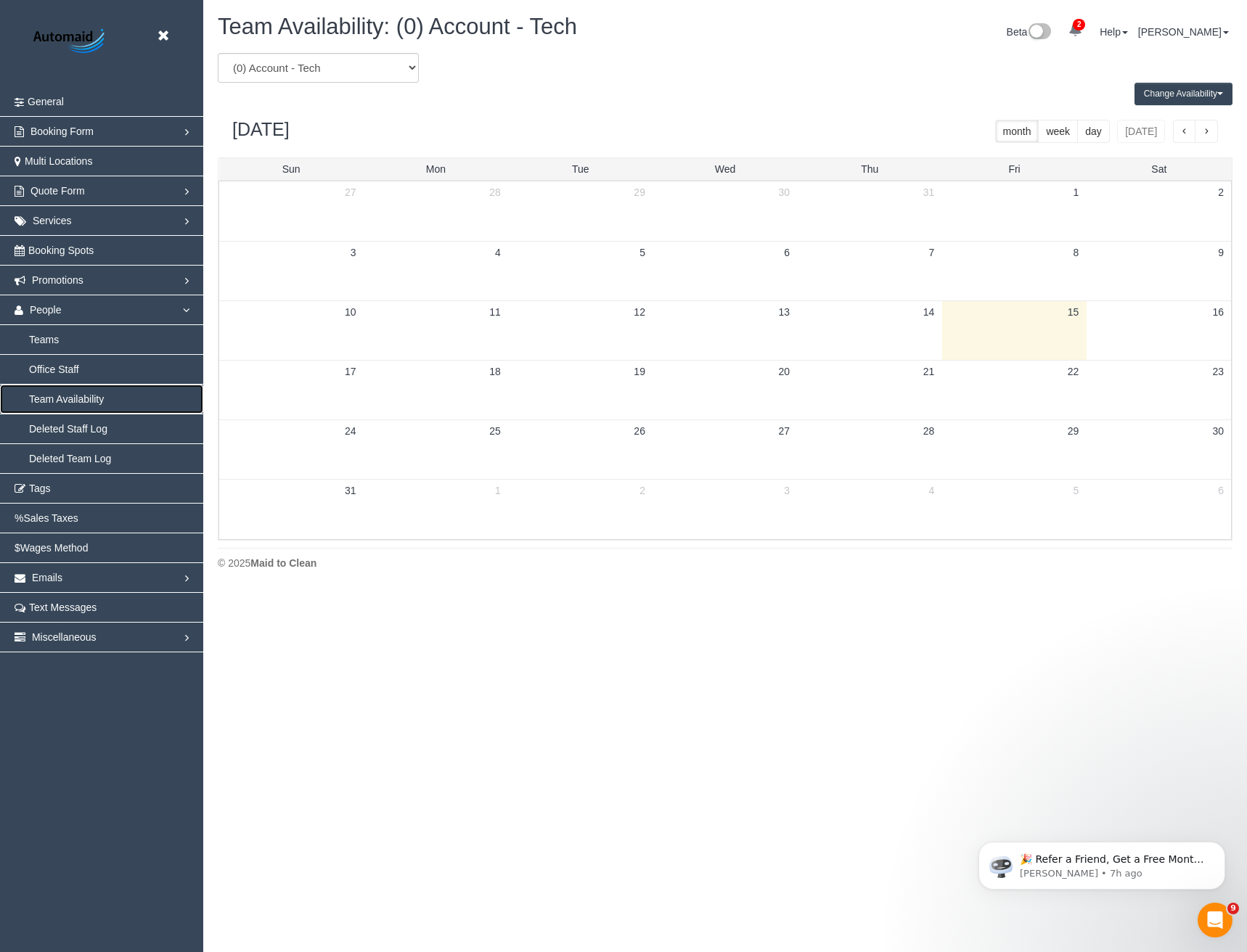
click at [55, 390] on link "Team Availability" at bounding box center [102, 399] width 203 height 29
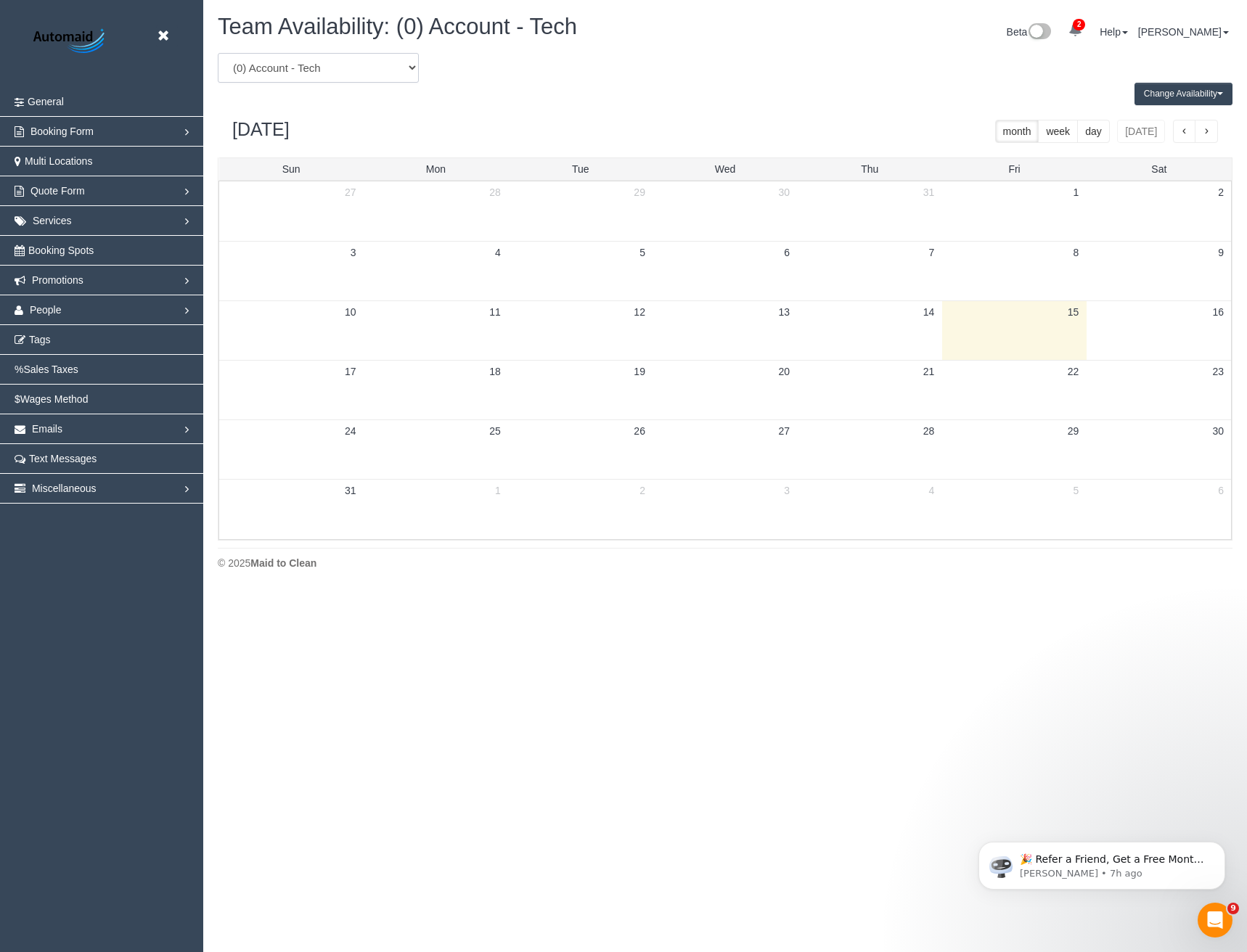
click at [310, 62] on select "(0) Account - Tech (0) Office (0) Raunak Test Account (1) Debbie Brodjanac (FT)…" at bounding box center [317, 67] width 201 height 29
select select "number:90243"
click at [217, 53] on select "(0) Account - Tech (0) Office (0) Raunak Test Account (1) Debbie Brodjanac (FT)…" at bounding box center [317, 67] width 201 height 29
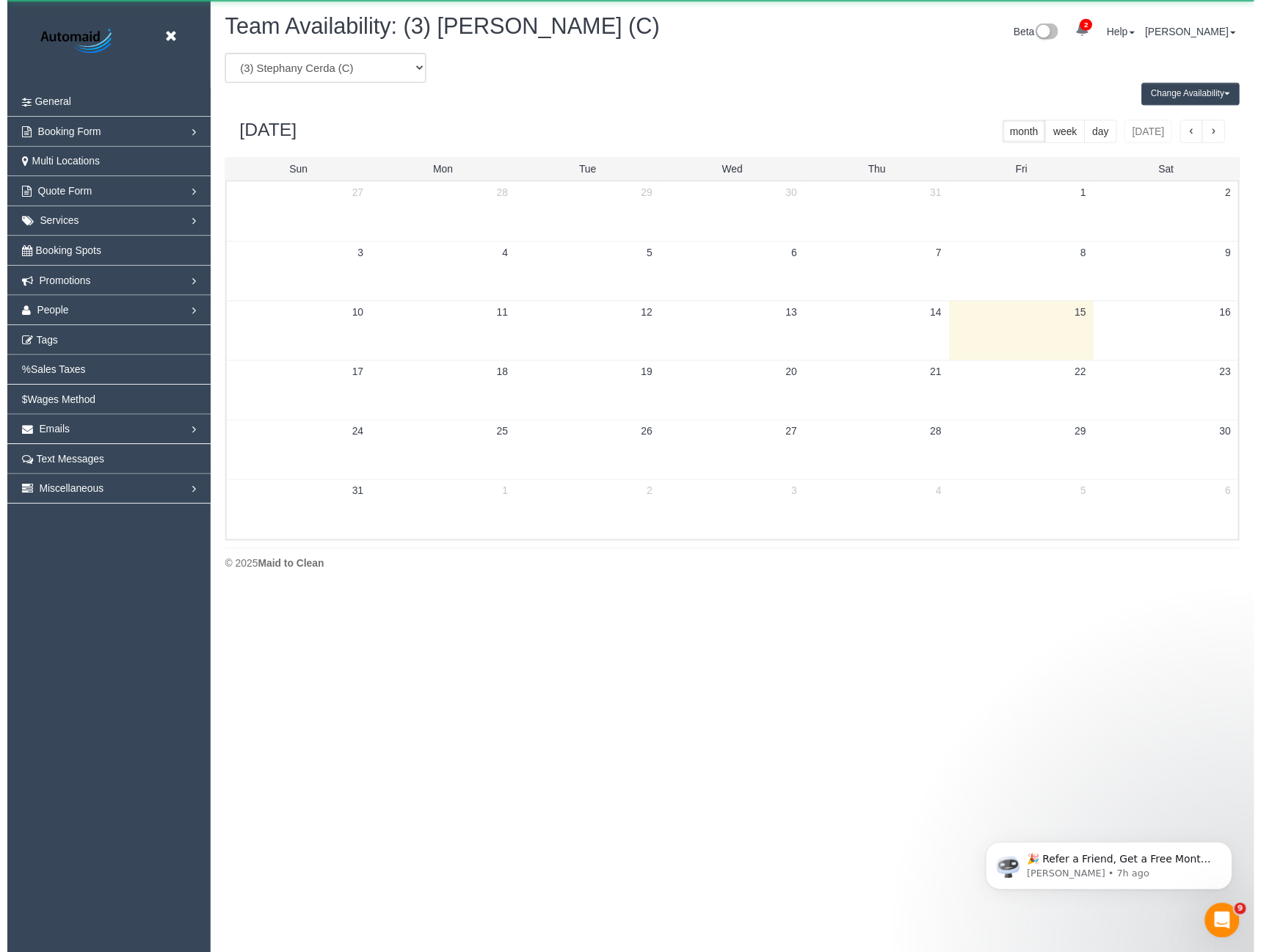
scroll to position [72816, 72145]
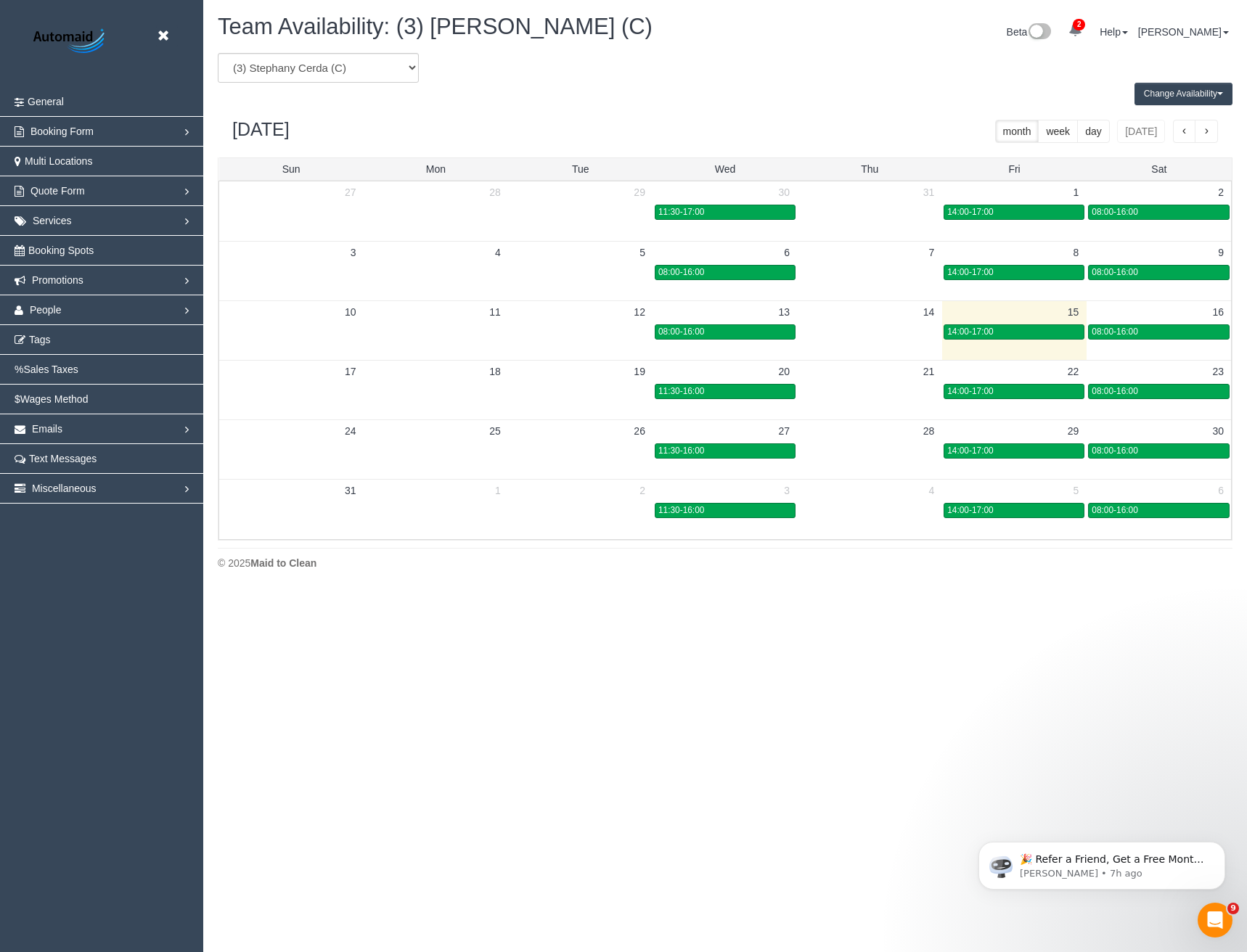
click at [1195, 97] on button "Change Availability" at bounding box center [1183, 94] width 98 height 23
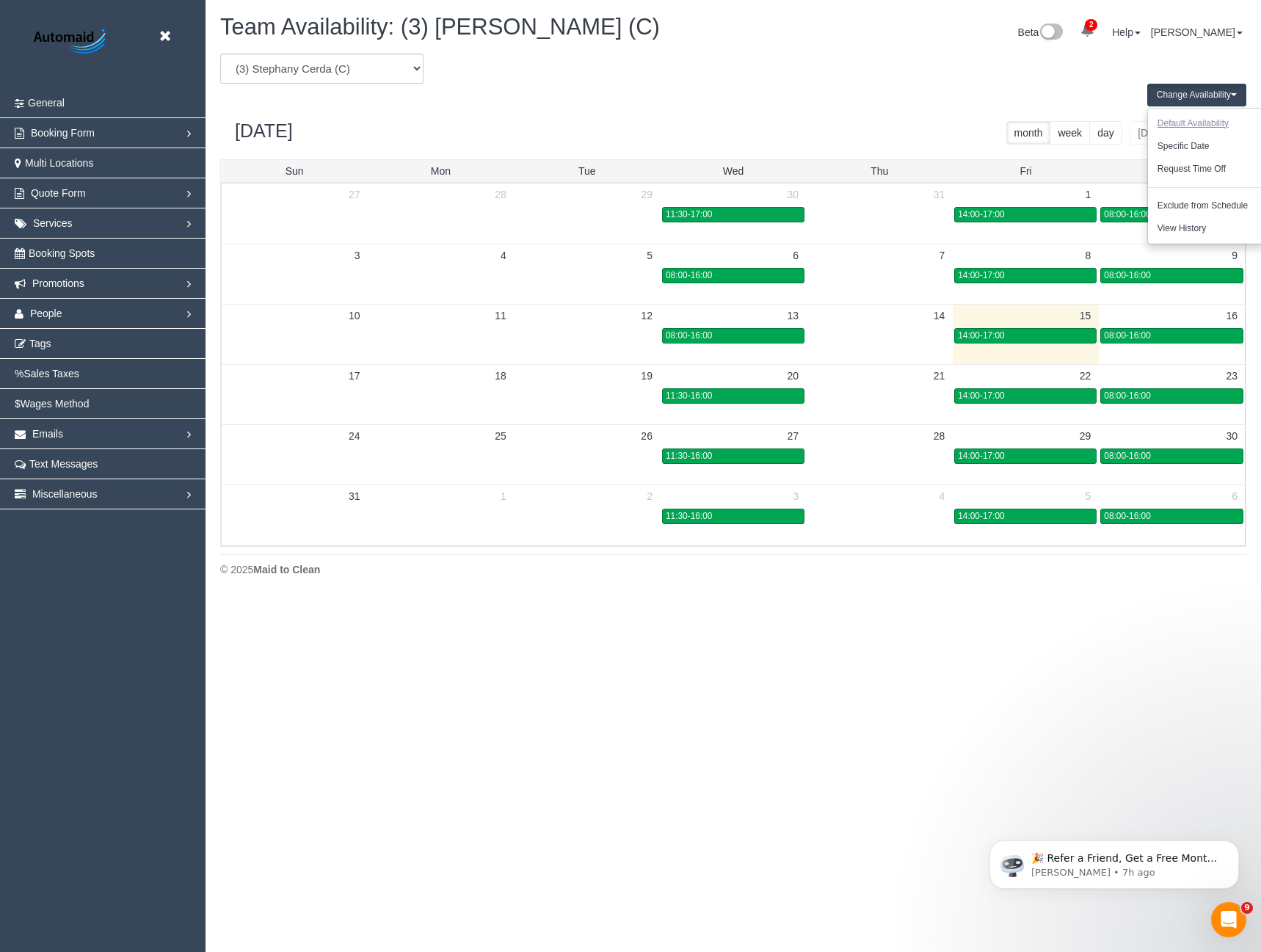
click at [1179, 123] on button "Default Availability" at bounding box center [1193, 123] width 90 height 23
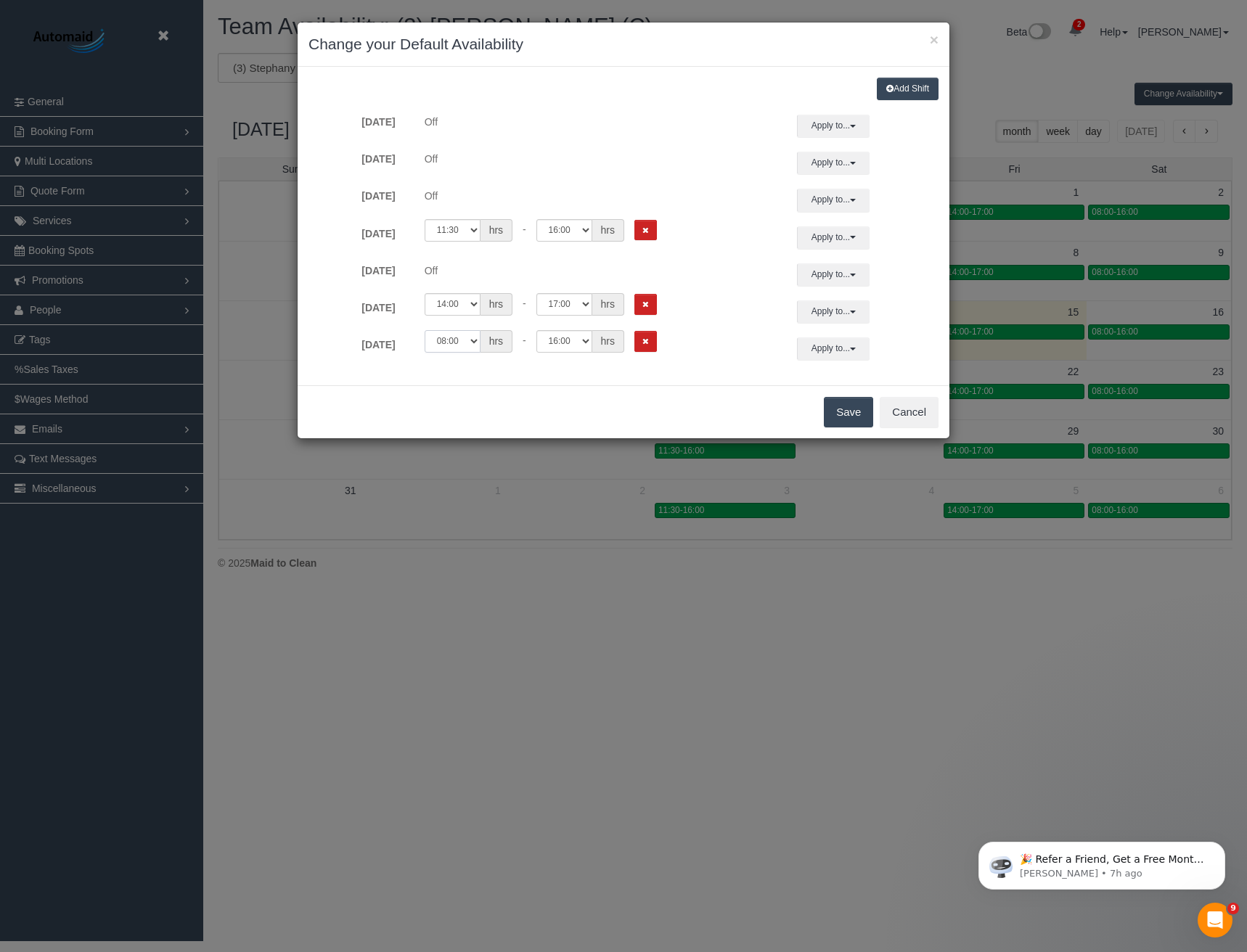
click at [473, 344] on select "00:00 00:05 00:10 00:15 00:20 00:25 00:30 00:35 00:40 00:45 00:50 00:55 01:00 0…" at bounding box center [453, 341] width 56 height 23
select select "string:11:00"
click at [425, 330] on select "00:00 00:05 00:10 00:15 00:20 00:25 00:30 00:35 00:40 00:45 00:50 00:55 01:00 0…" at bounding box center [453, 341] width 56 height 23
click at [847, 408] on button "Save" at bounding box center [848, 412] width 50 height 30
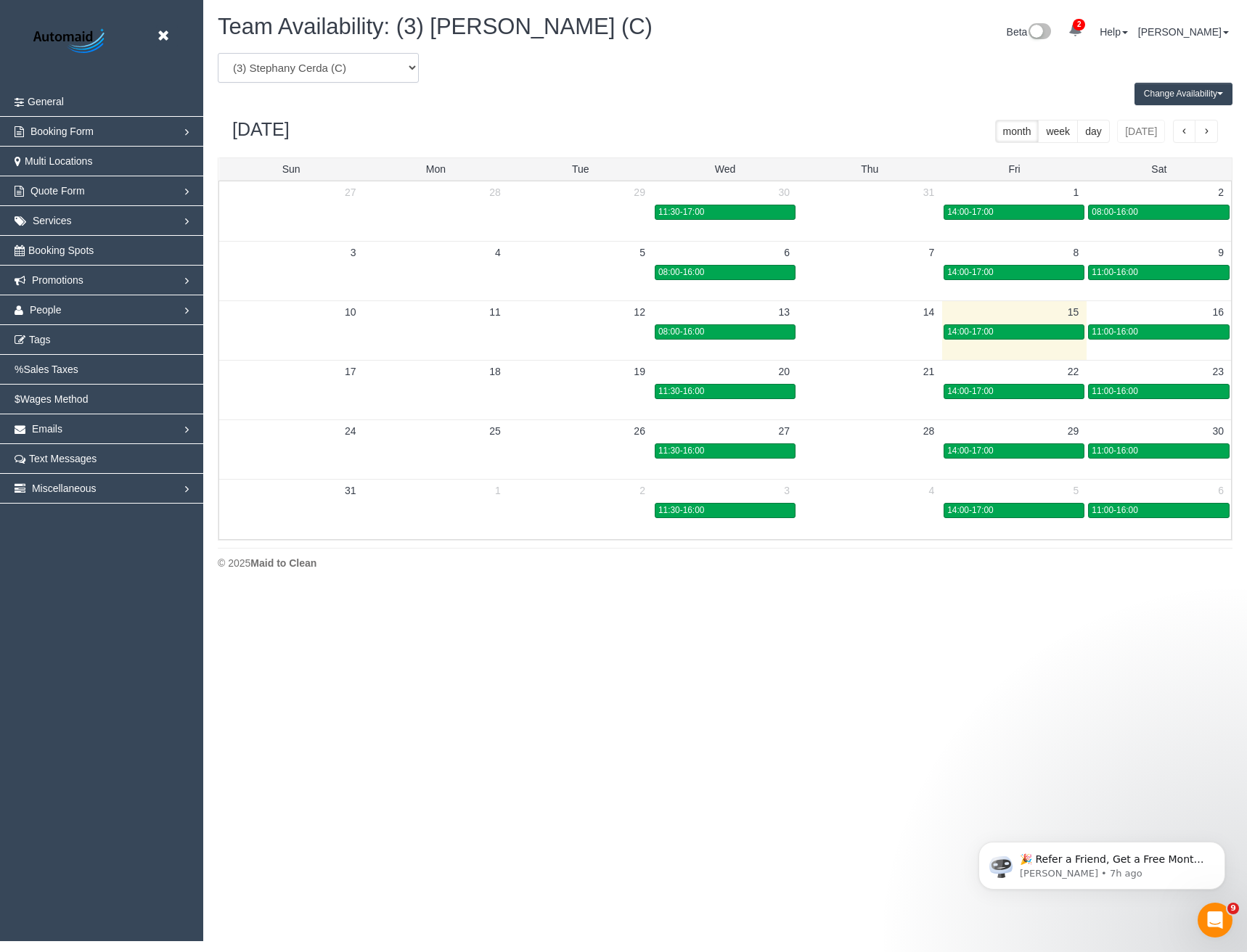
click at [290, 75] on select "(0) Account - Tech (0) Office (0) Raunak Test Account (1) Debbie Brodjanac (FT)…" at bounding box center [317, 67] width 201 height 29
select select "number:99657"
click at [217, 53] on select "(0) Account - Tech (0) Office (0) Raunak Test Account (1) Debbie Brodjanac (FT)…" at bounding box center [317, 67] width 201 height 29
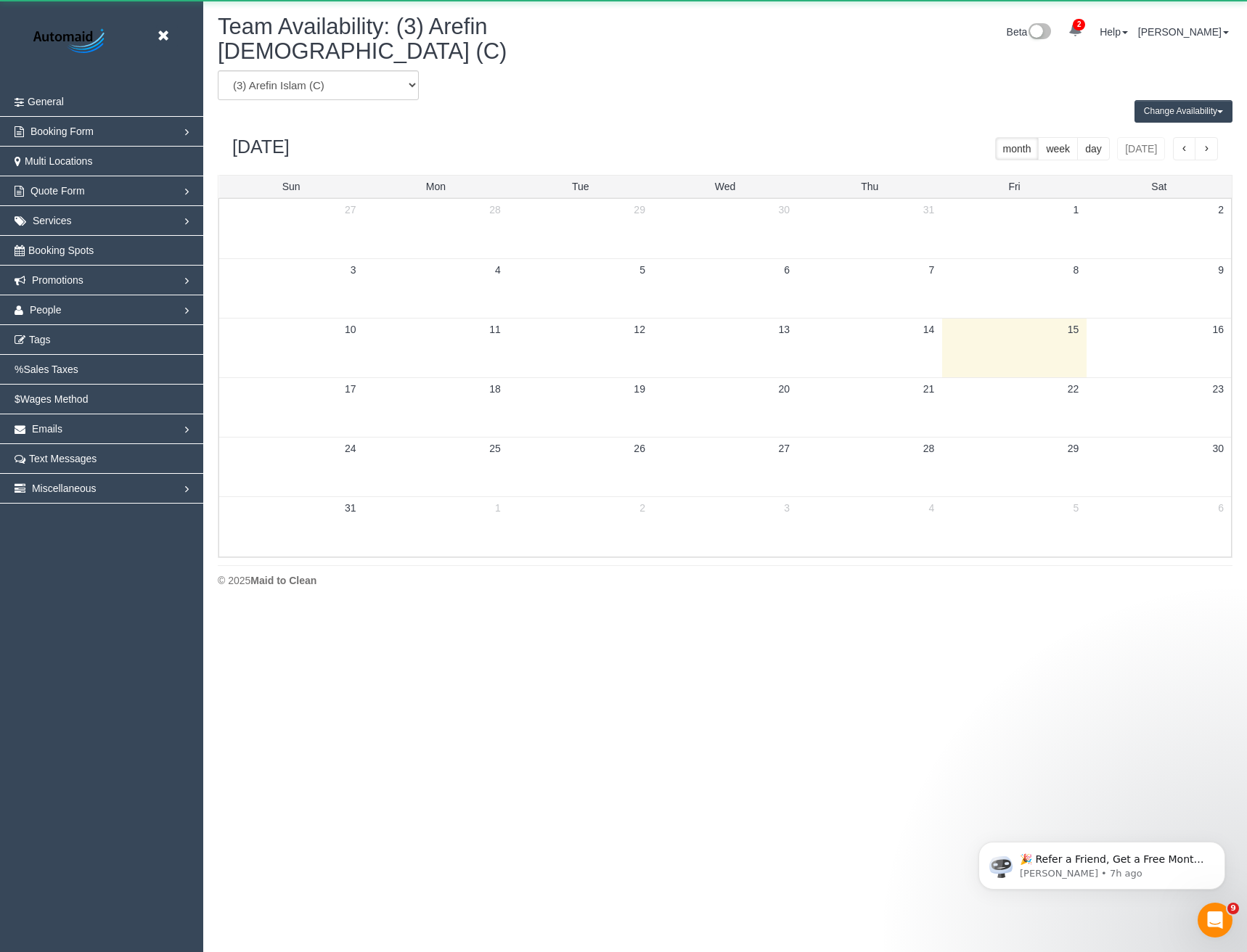
scroll to position [71981, 71344]
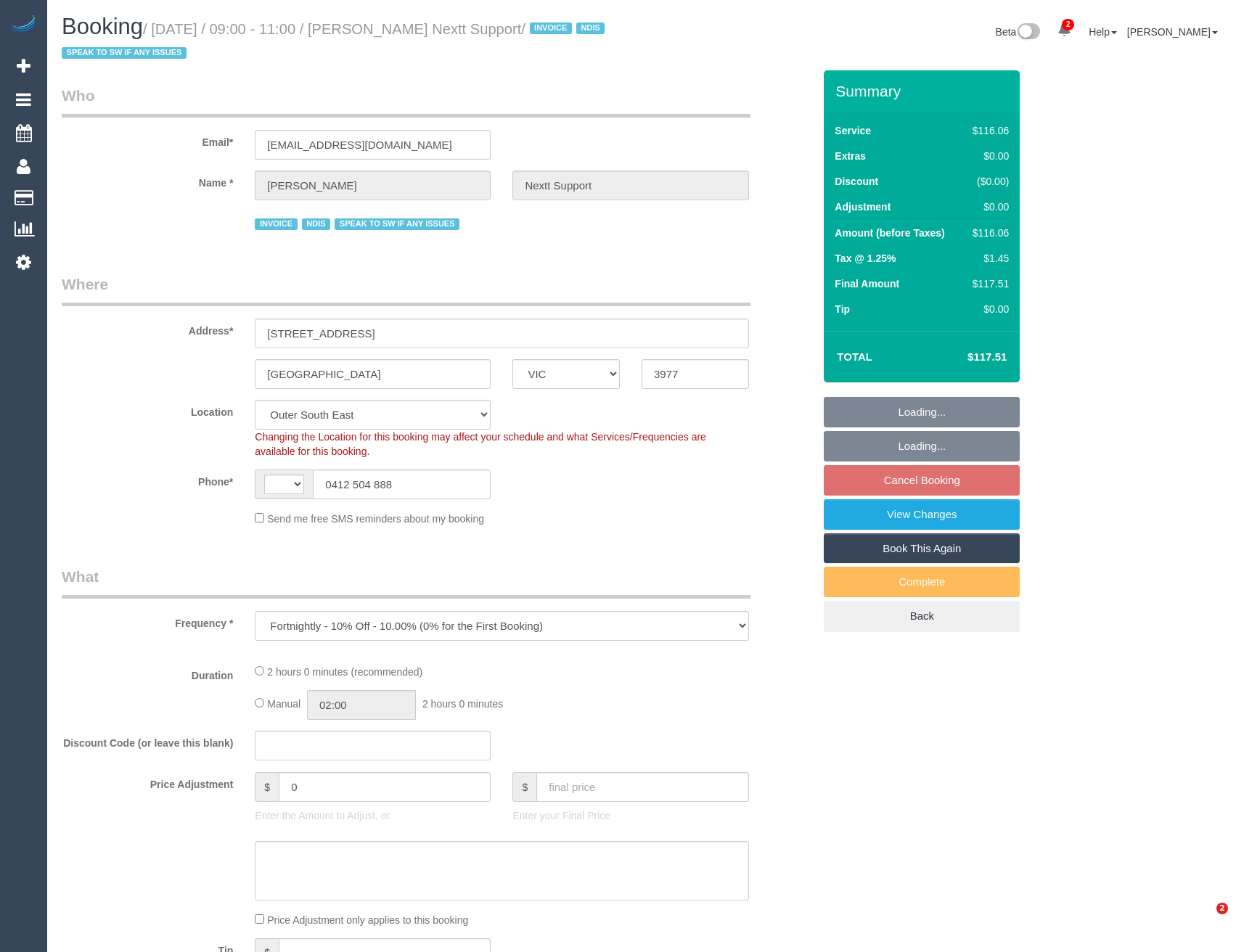
select select "VIC"
select select "number:28"
select select "number:14"
select select "number:19"
select select "number:25"
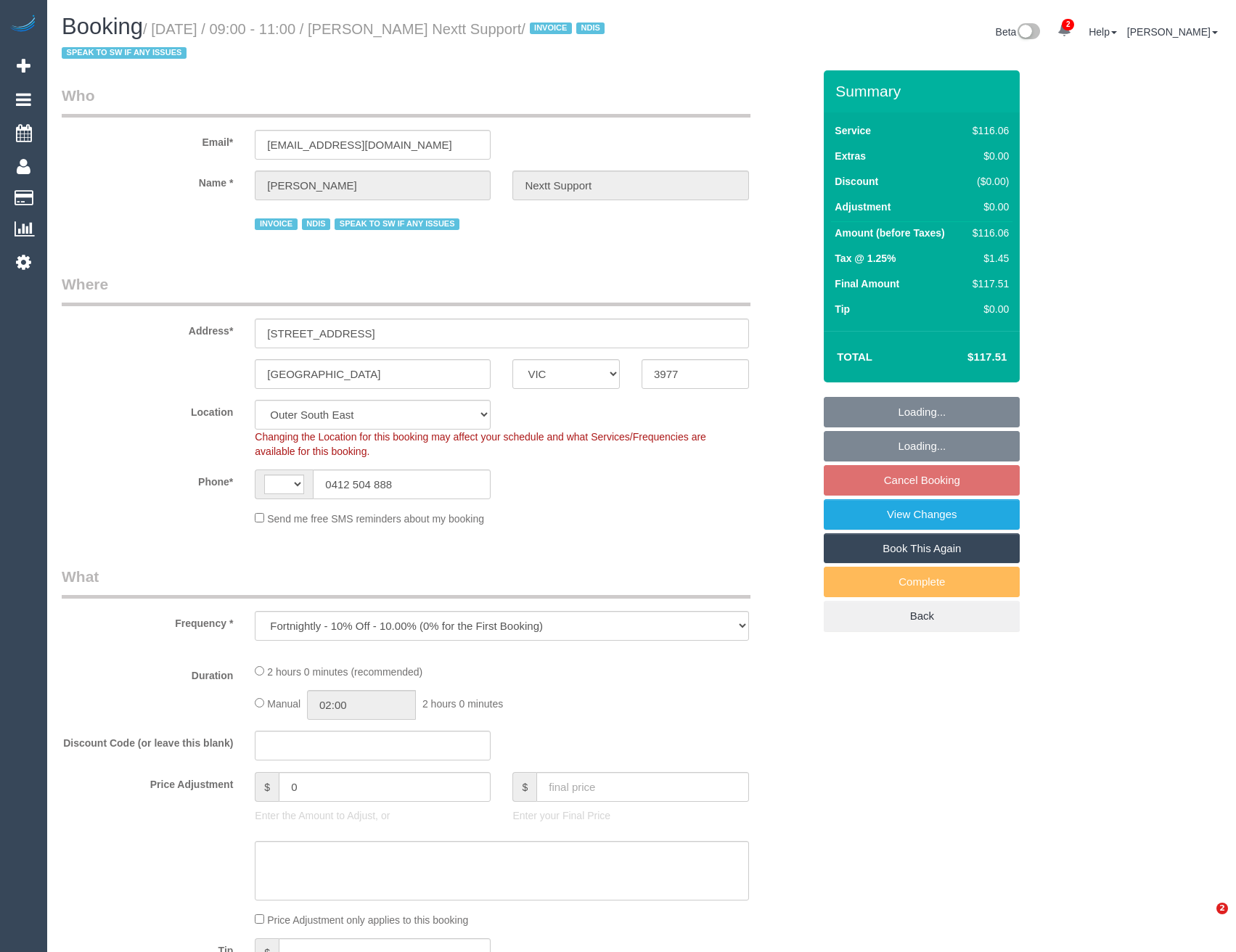
select select "number:34"
select select "number:11"
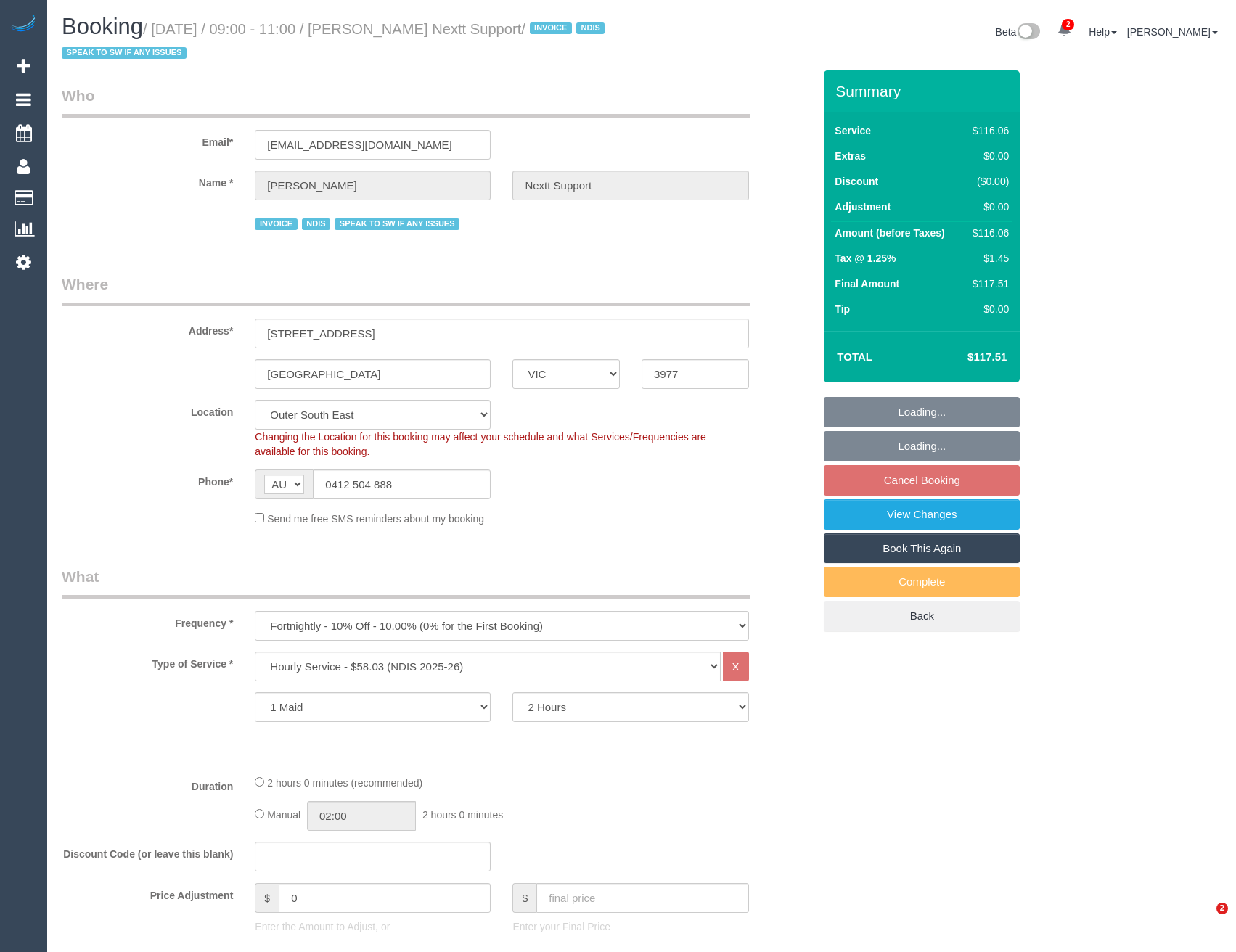
select select "string:AU"
select select "object:1179"
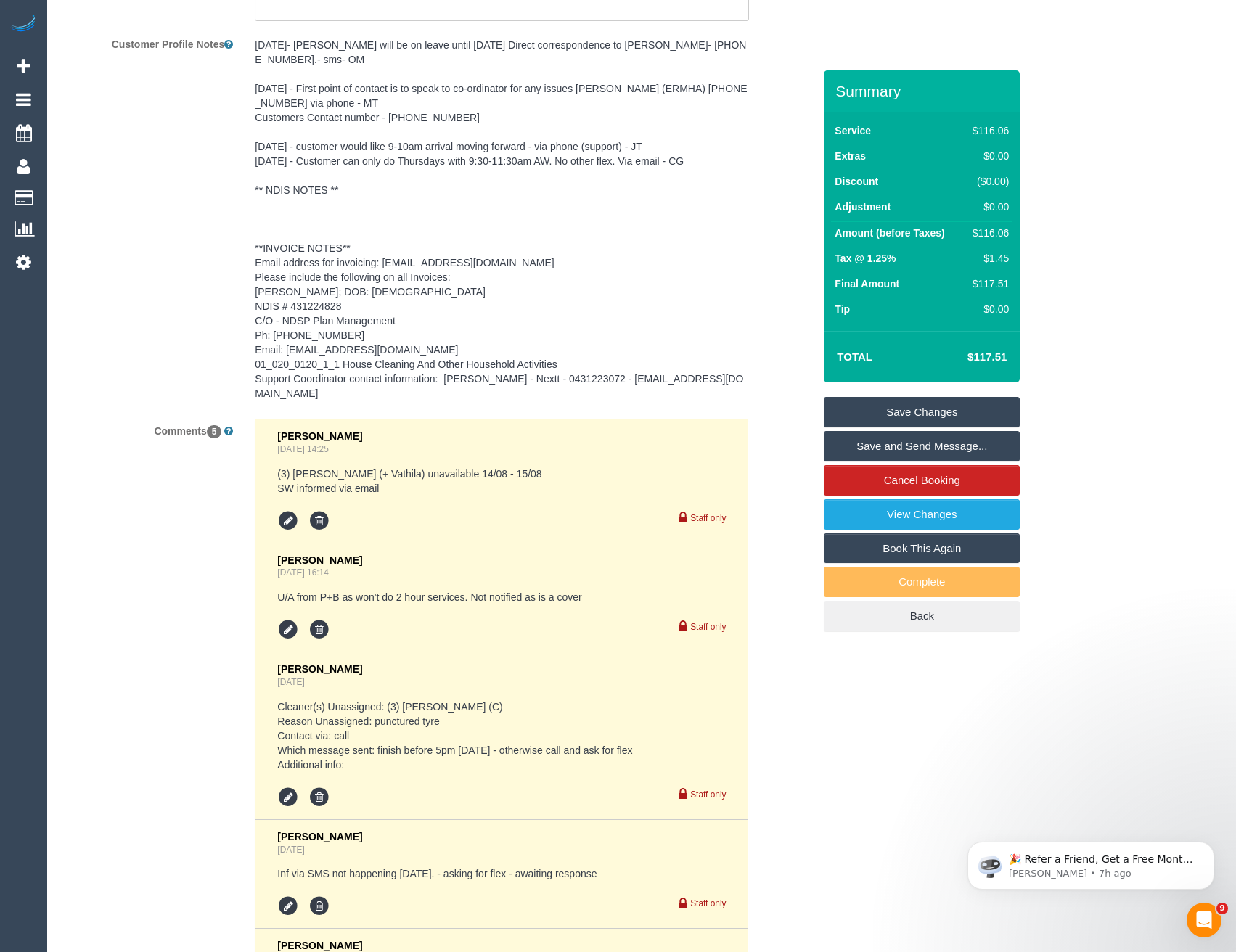
scroll to position [2455, 0]
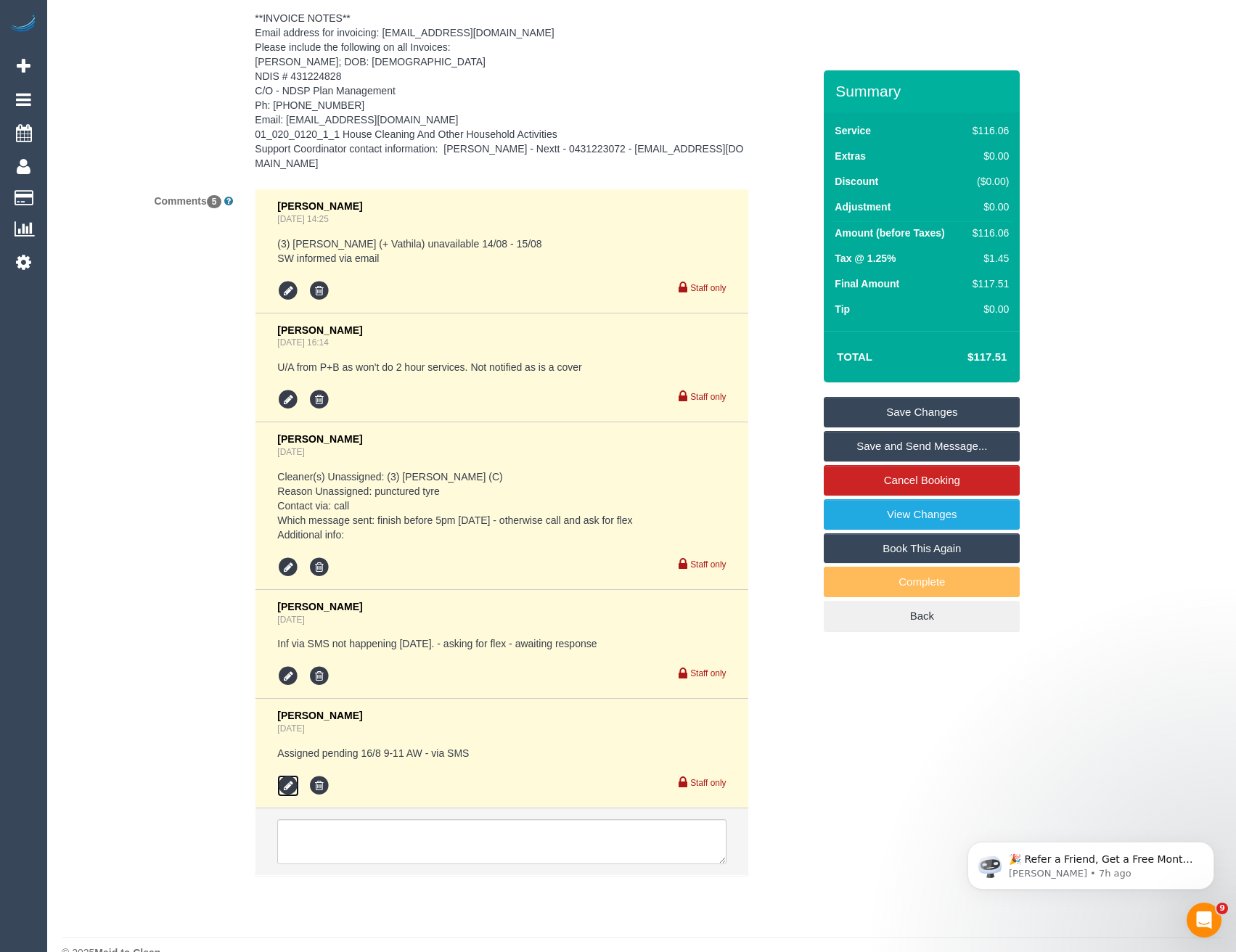
click at [280, 775] on icon at bounding box center [288, 786] width 22 height 22
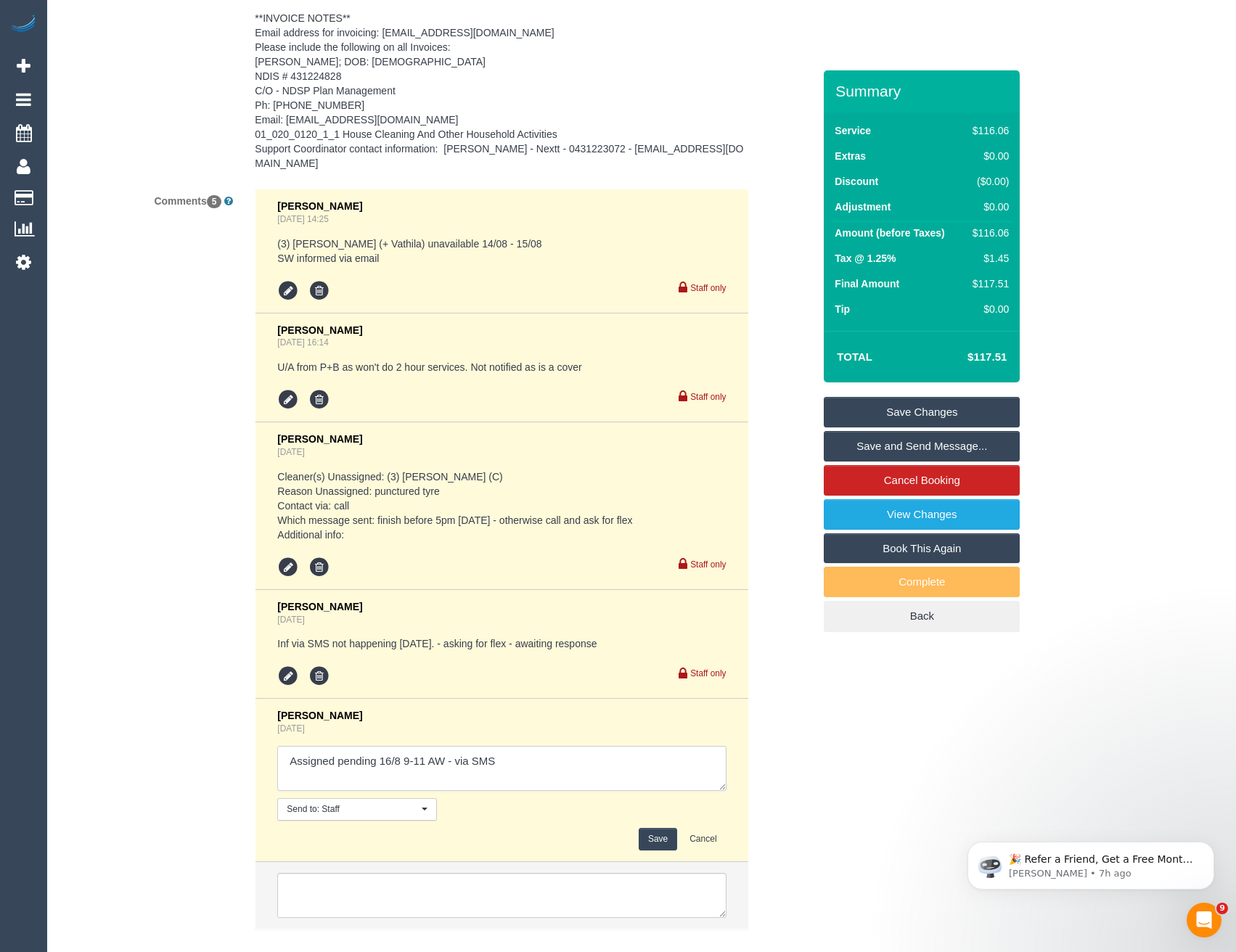
click at [505, 746] on textarea at bounding box center [501, 769] width 448 height 45
type textarea "Assigned pending 16/8 9-11 AW - via SMS // confimed"
click at [656, 828] on button "Save" at bounding box center [658, 839] width 39 height 23
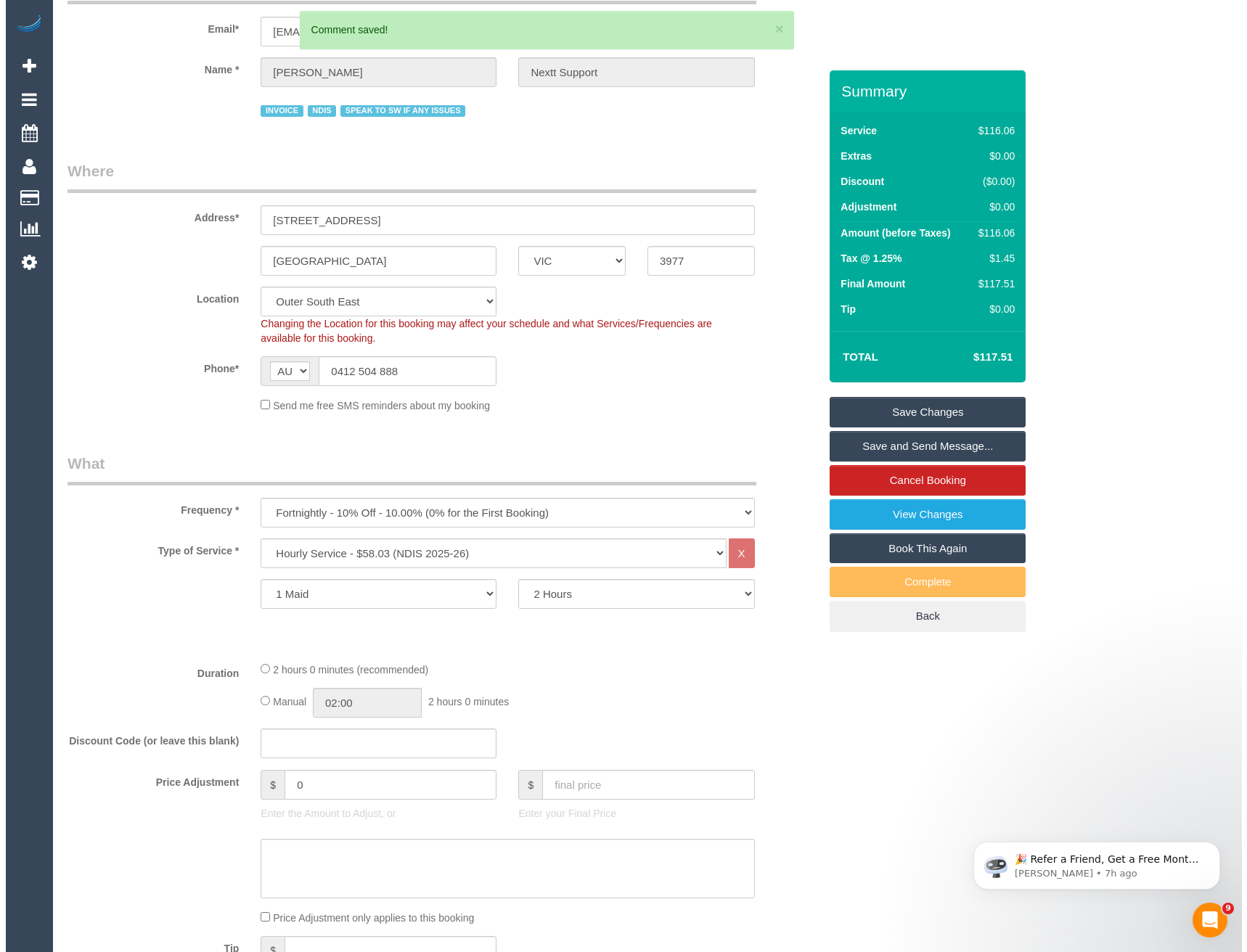
scroll to position [0, 0]
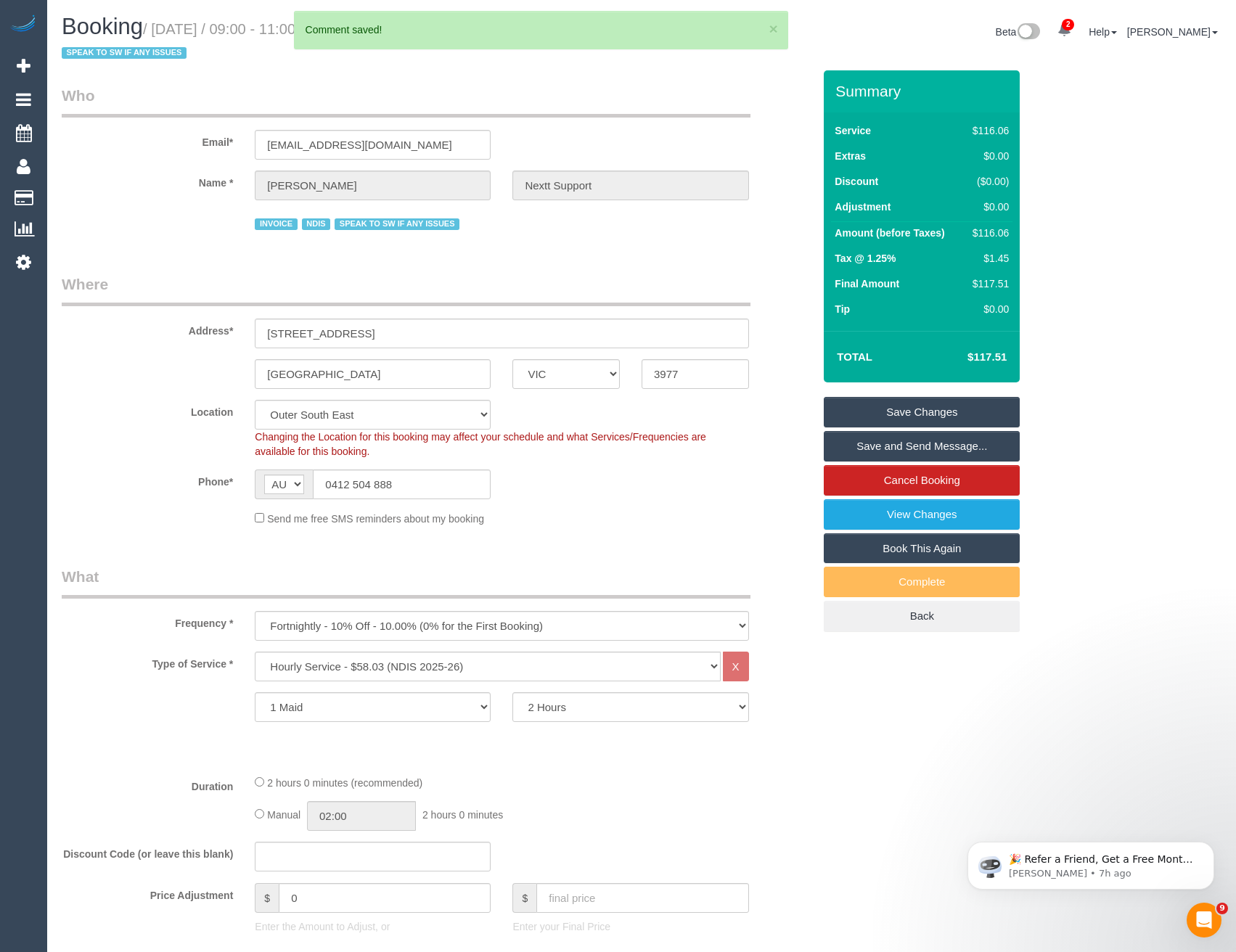
click at [917, 405] on link "Save Changes" at bounding box center [921, 412] width 196 height 30
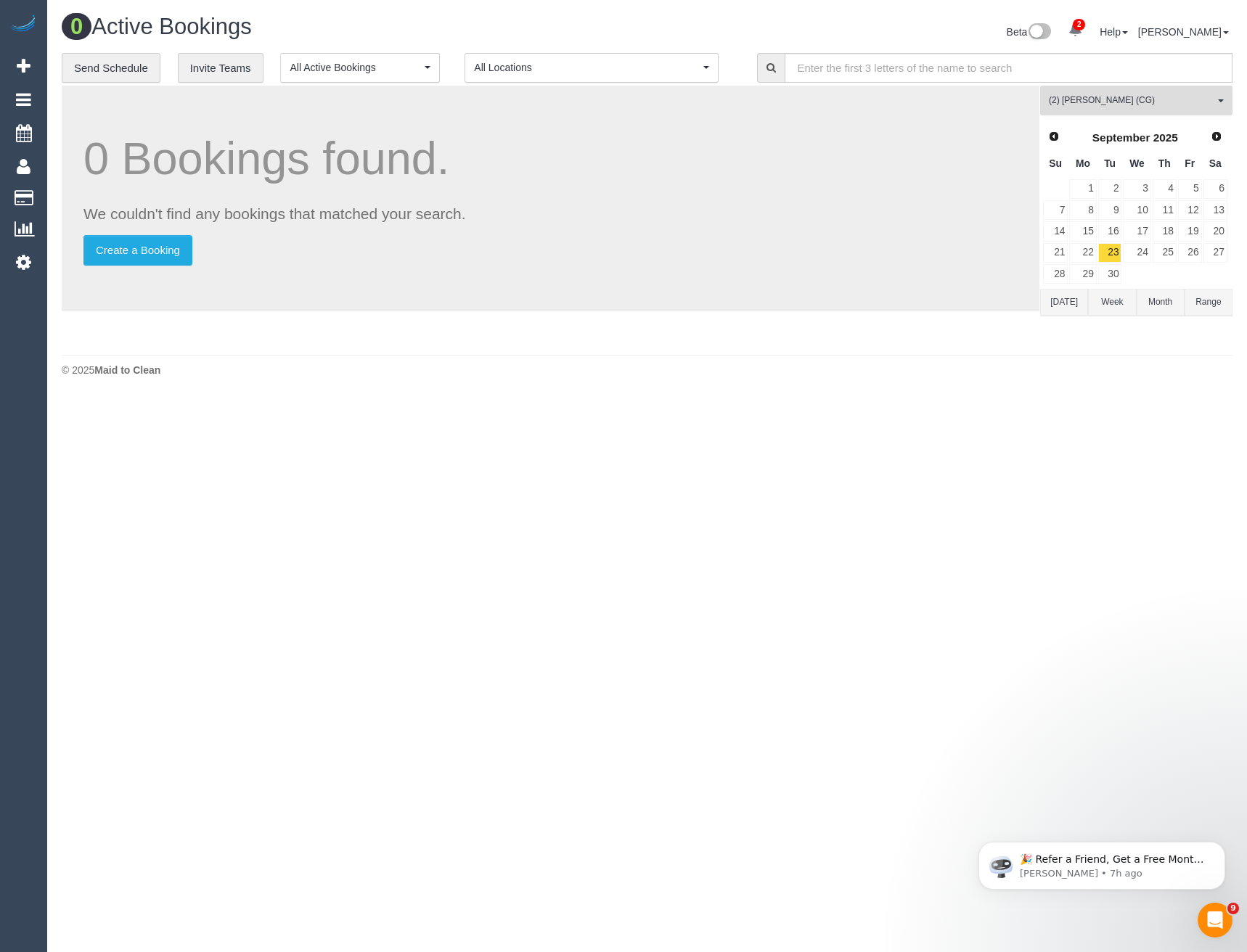
click at [1105, 96] on span "(2) [PERSON_NAME] (CG)" at bounding box center [1131, 100] width 165 height 13
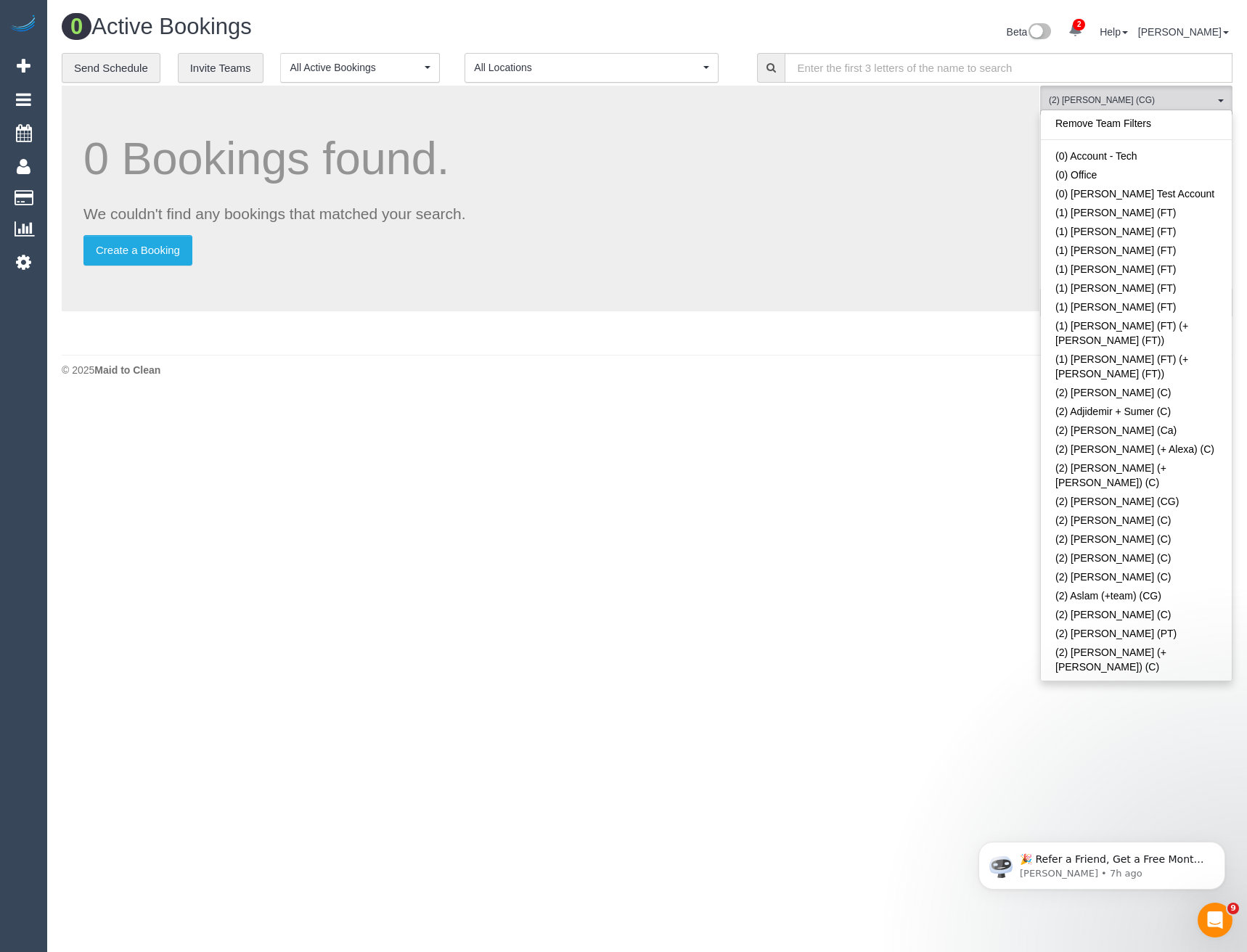
scroll to position [1232, 0]
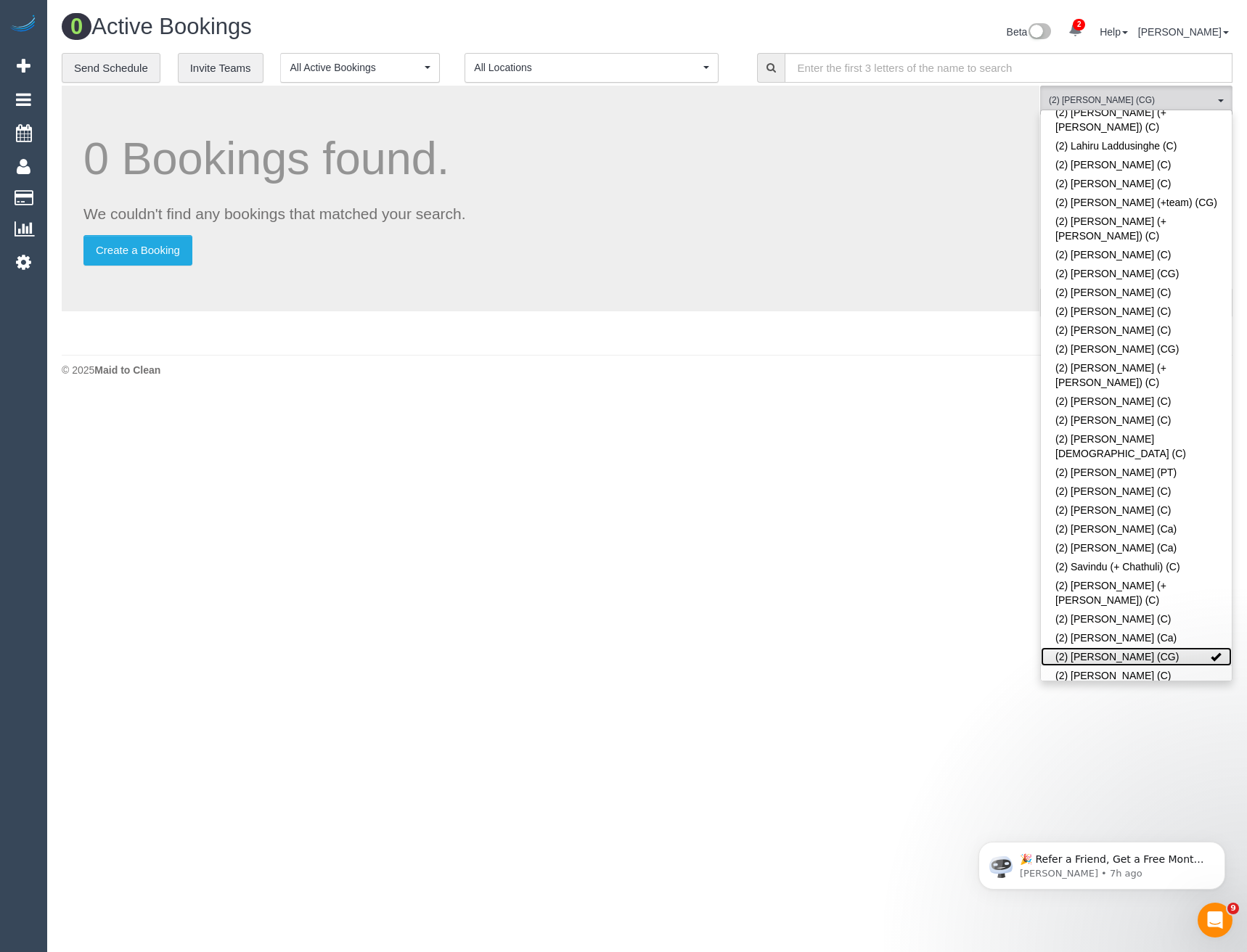
click at [1138, 647] on link "(2) [PERSON_NAME] (CG)" at bounding box center [1136, 656] width 191 height 18
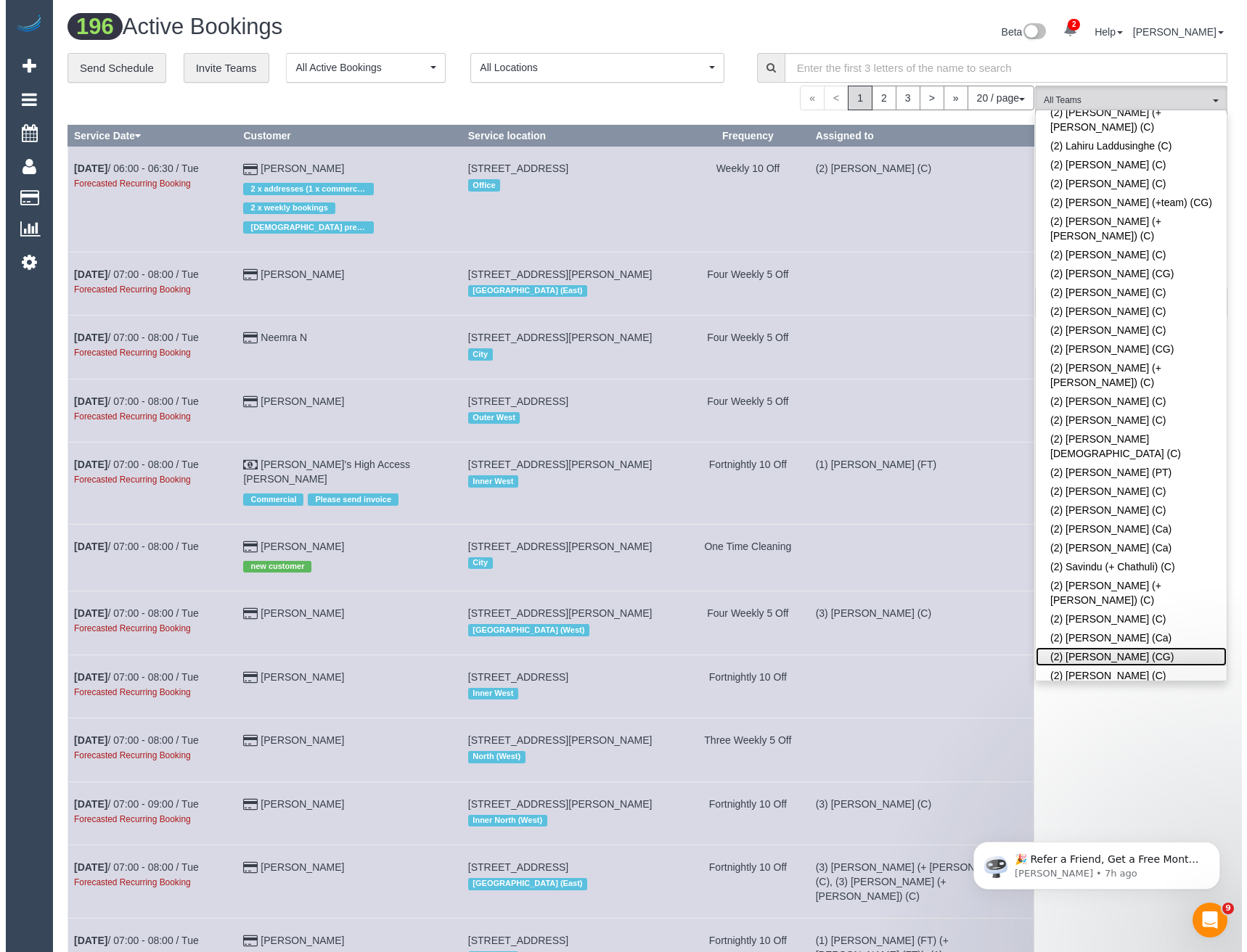
scroll to position [1305, 0]
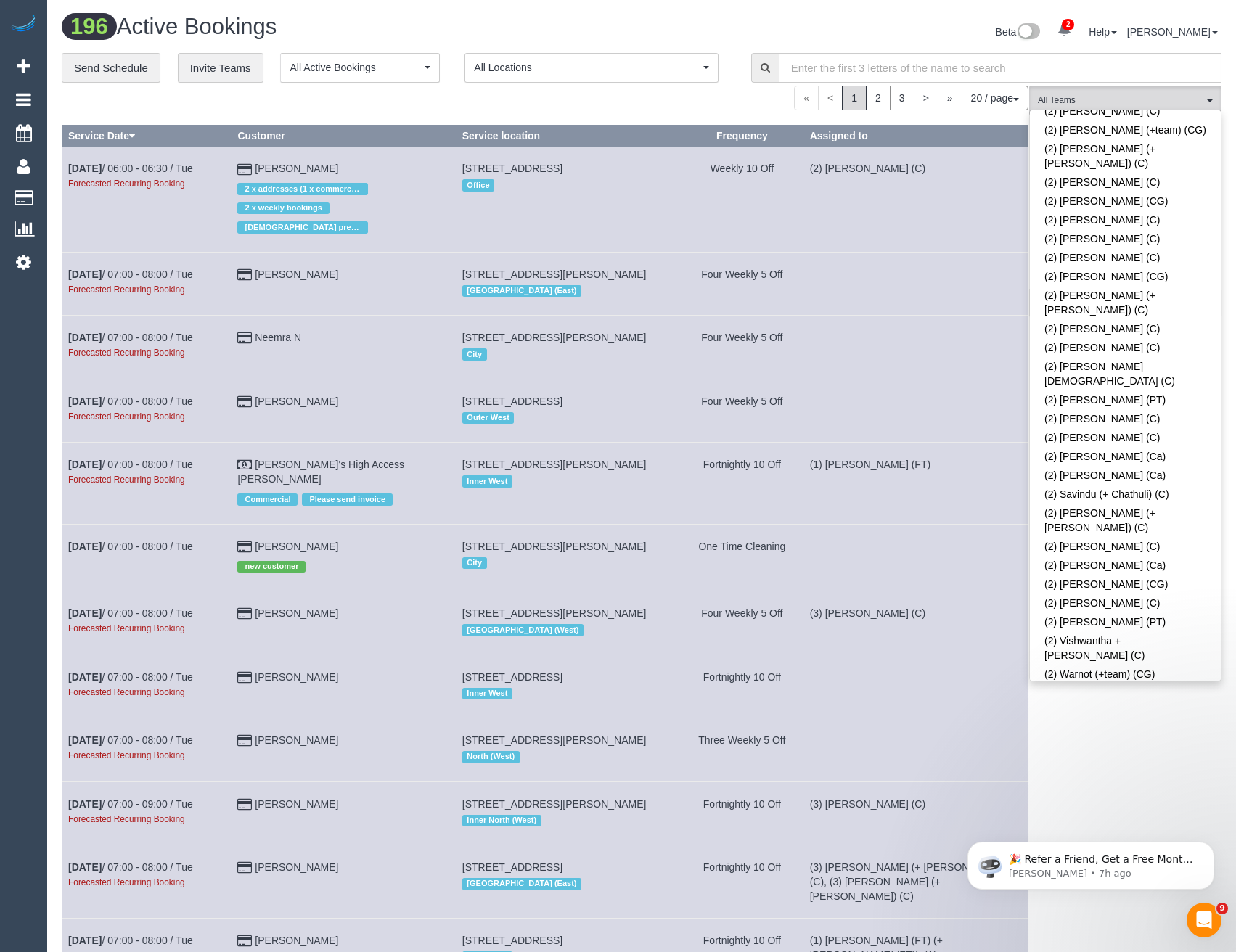
click at [1097, 892] on link "(3) Arefin [DEMOGRAPHIC_DATA] (C)" at bounding box center [1125, 908] width 191 height 34
click at [1090, 709] on div "(3) Arefin [DEMOGRAPHIC_DATA] (C) All Teams Remove Team Filters (0) Account - T…" at bounding box center [1125, 854] width 192 height 1537
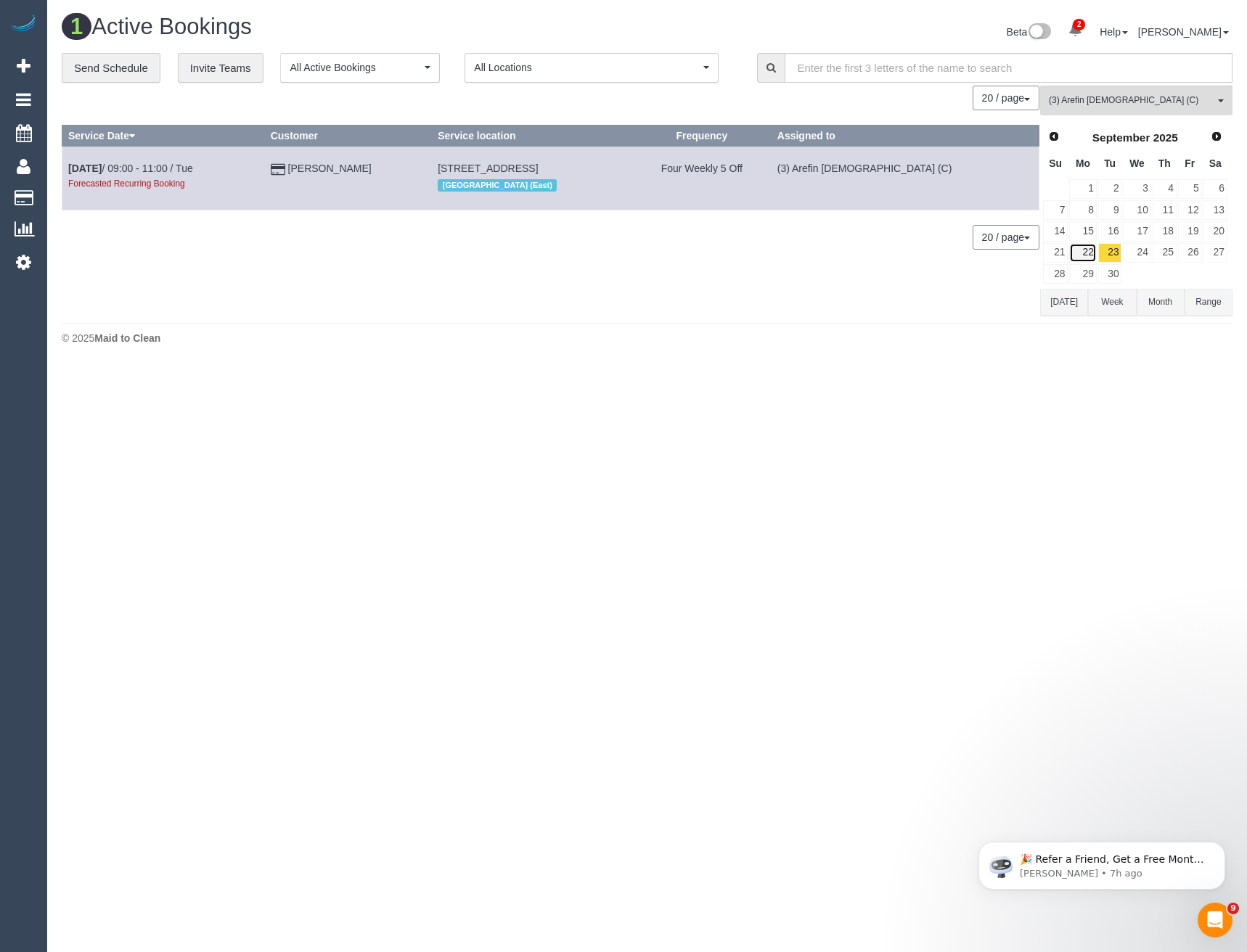
click at [1083, 254] on link "22" at bounding box center [1082, 253] width 27 height 19
click at [1088, 238] on link "15" at bounding box center [1082, 231] width 27 height 19
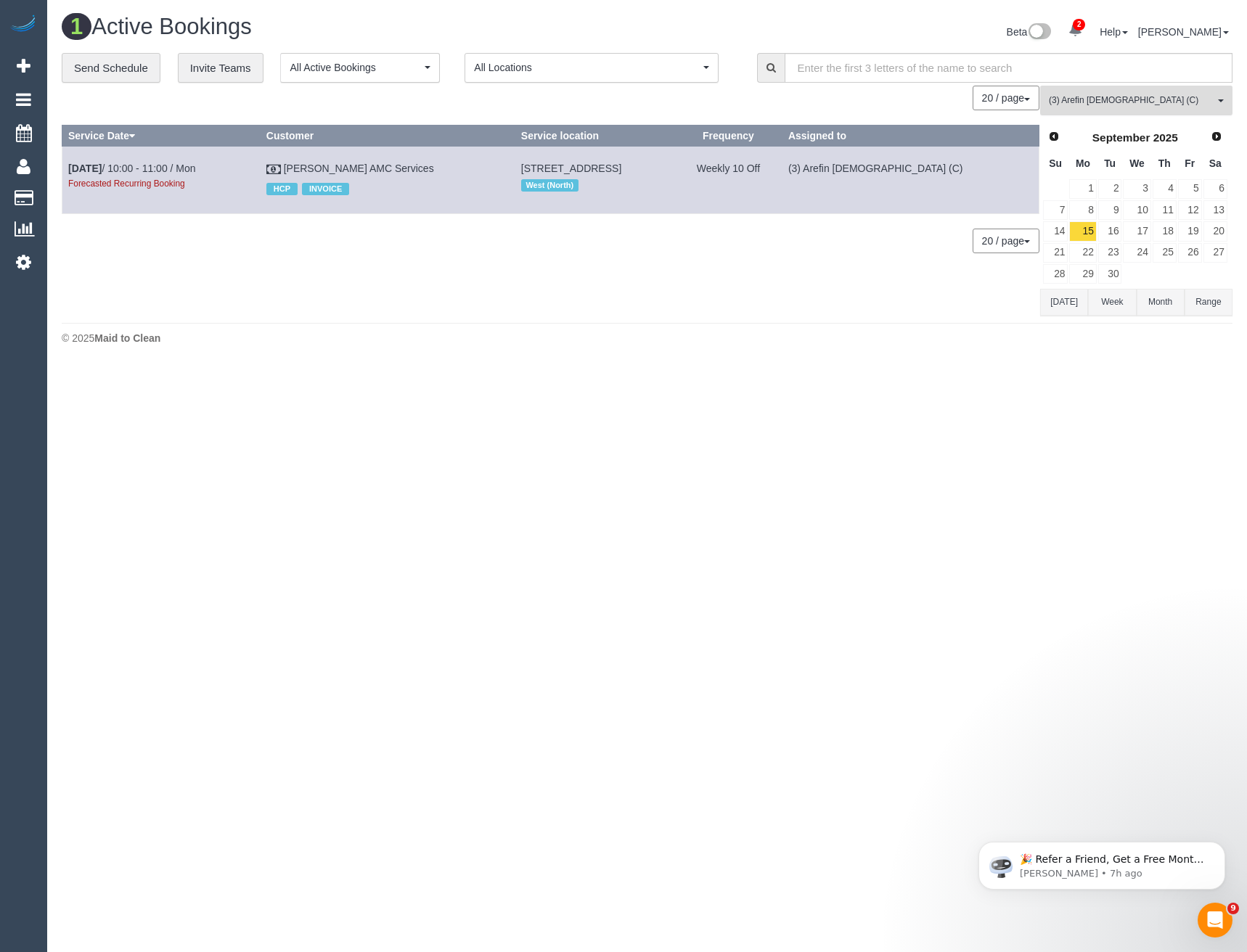
click at [1099, 97] on span "(3) Arefin Islam (C)" at bounding box center [1131, 100] width 165 height 13
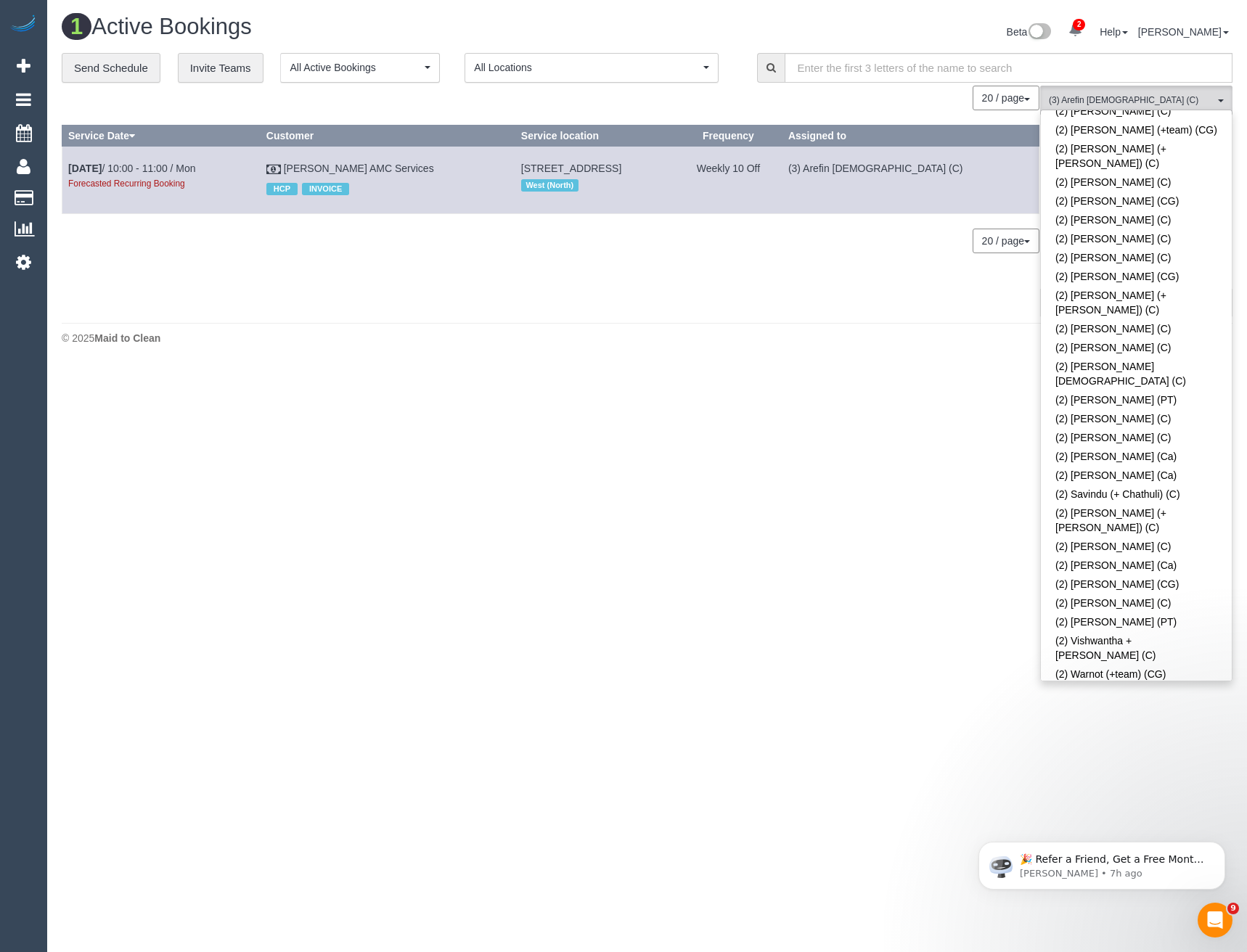
click at [992, 491] on body "2 Beta Your Notifications You have 0 alerts × You have 2 to charge for 15/08/20…" at bounding box center [623, 476] width 1247 height 952
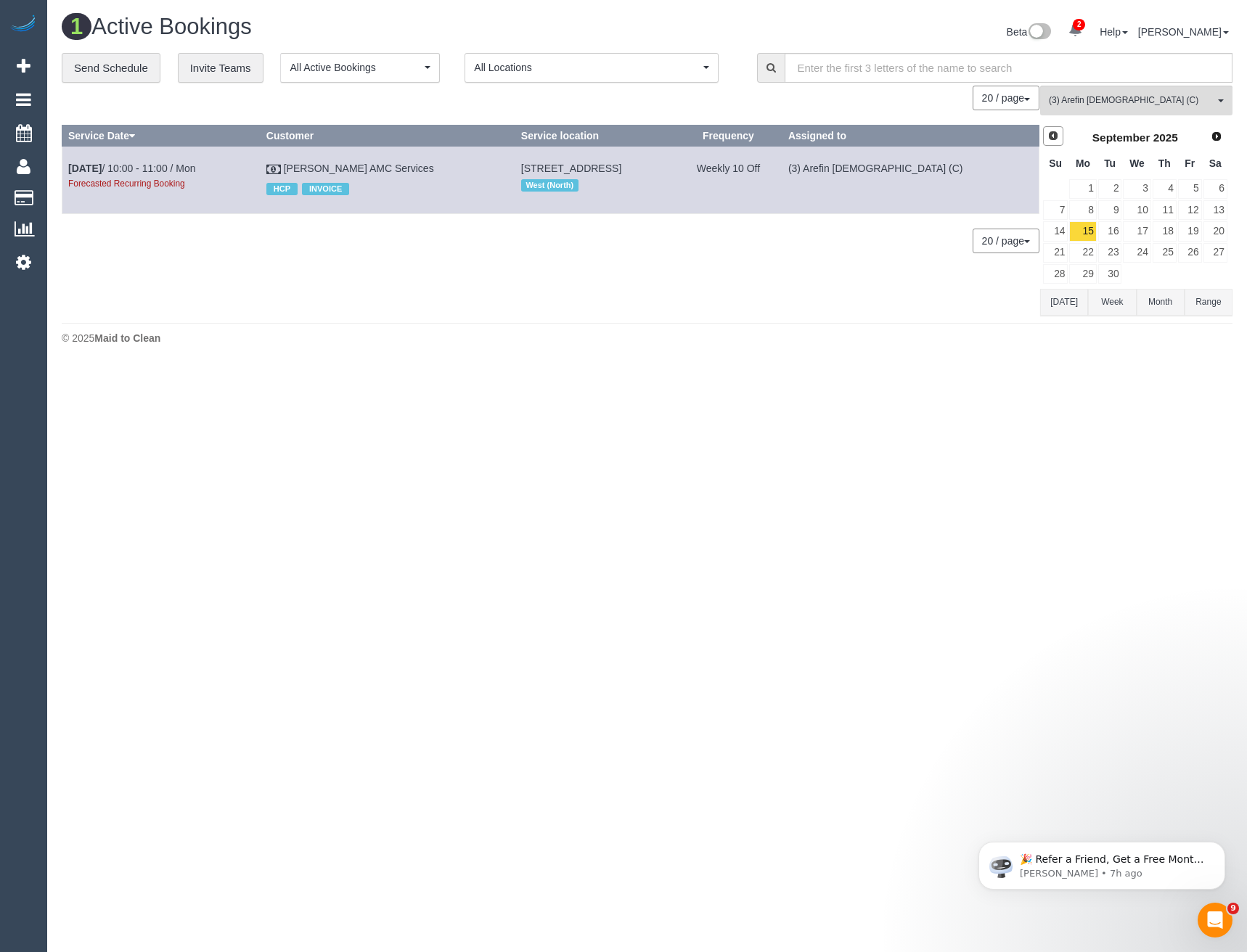
click at [1056, 137] on span "Prev" at bounding box center [1053, 136] width 12 height 12
click at [1088, 254] on link "18" at bounding box center [1082, 253] width 27 height 19
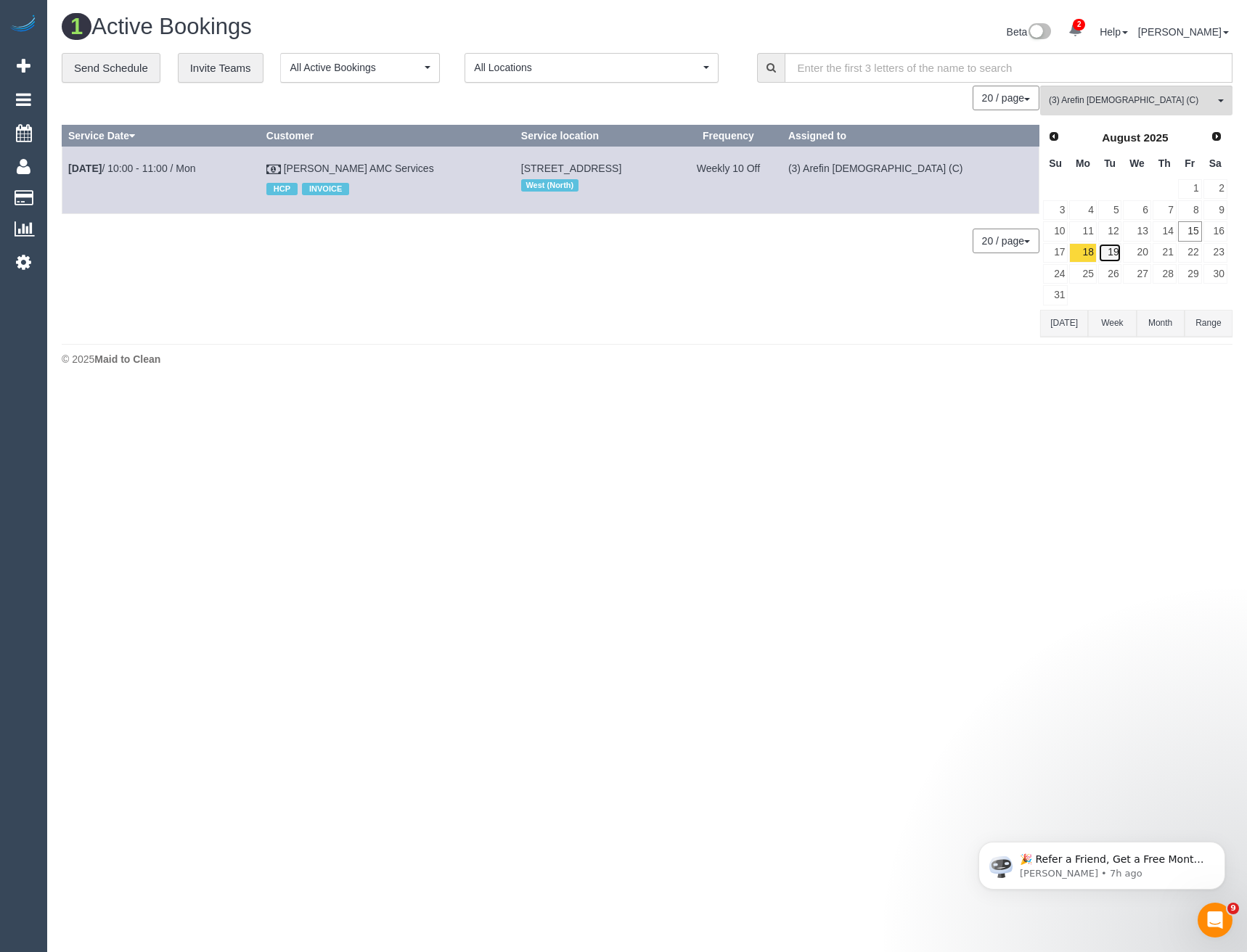
click at [1111, 254] on link "19" at bounding box center [1110, 253] width 24 height 19
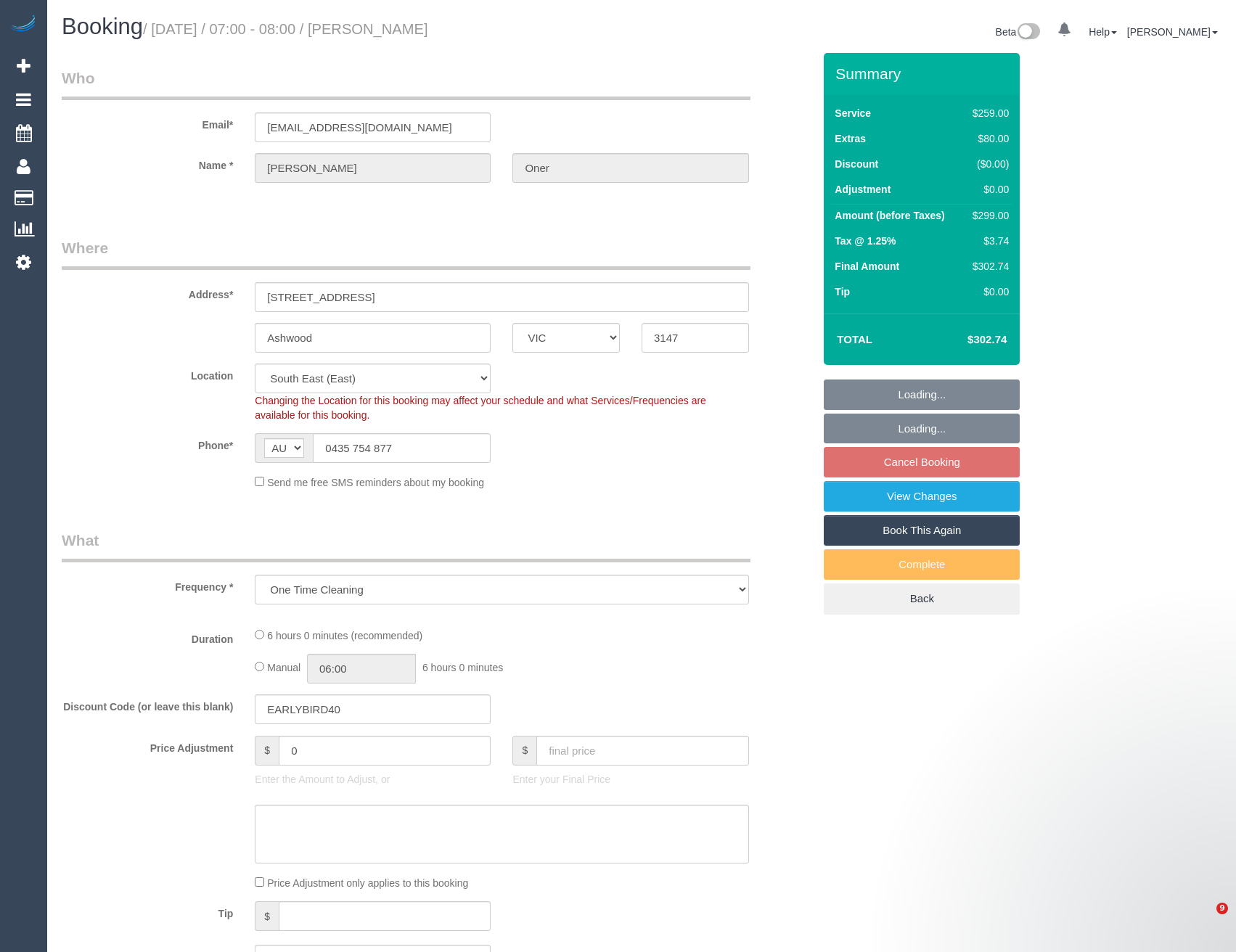
select select "VIC"
select select "number:27"
select select "number:14"
select select "number:19"
select select "number:24"
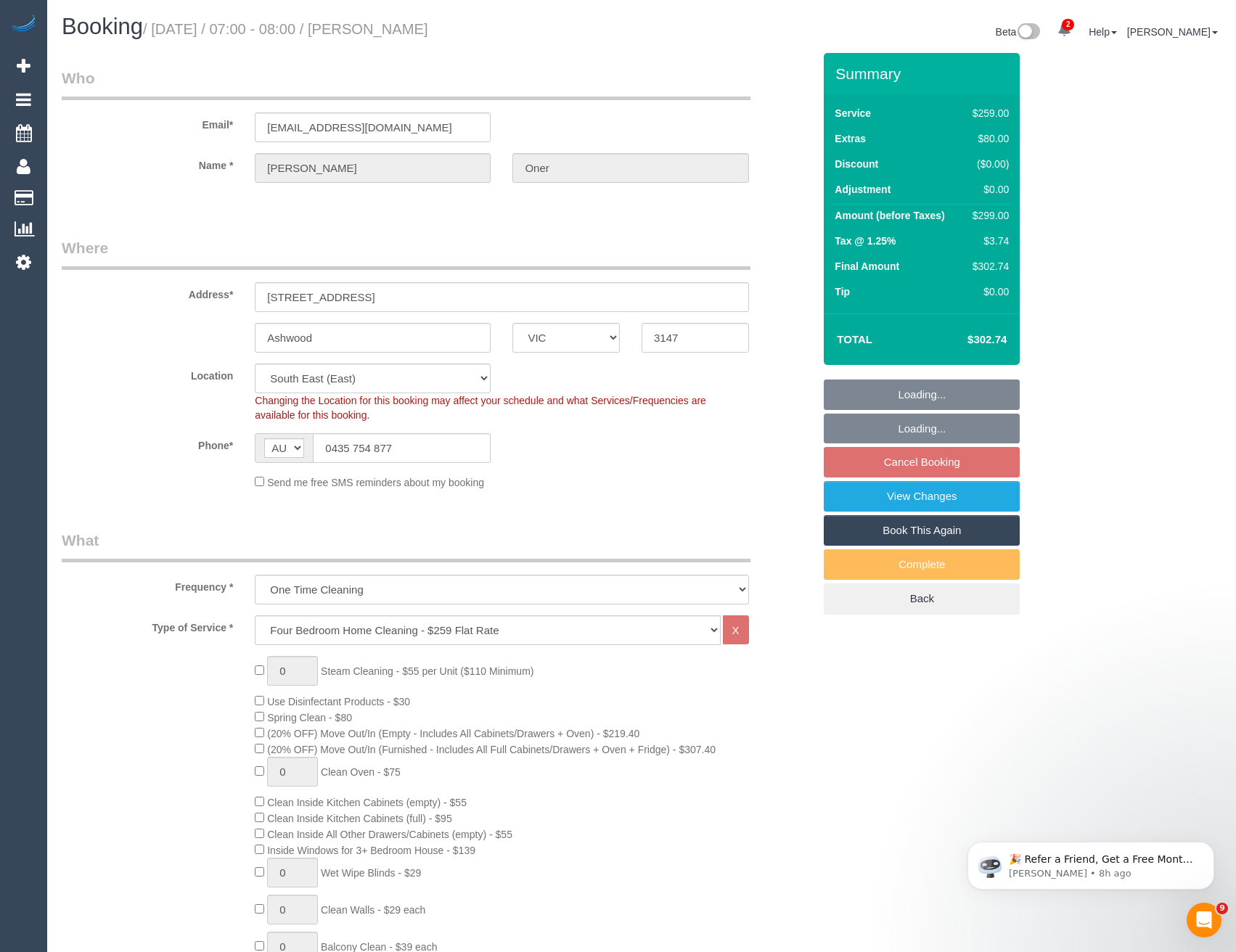
select select "object:1329"
select select "spot1"
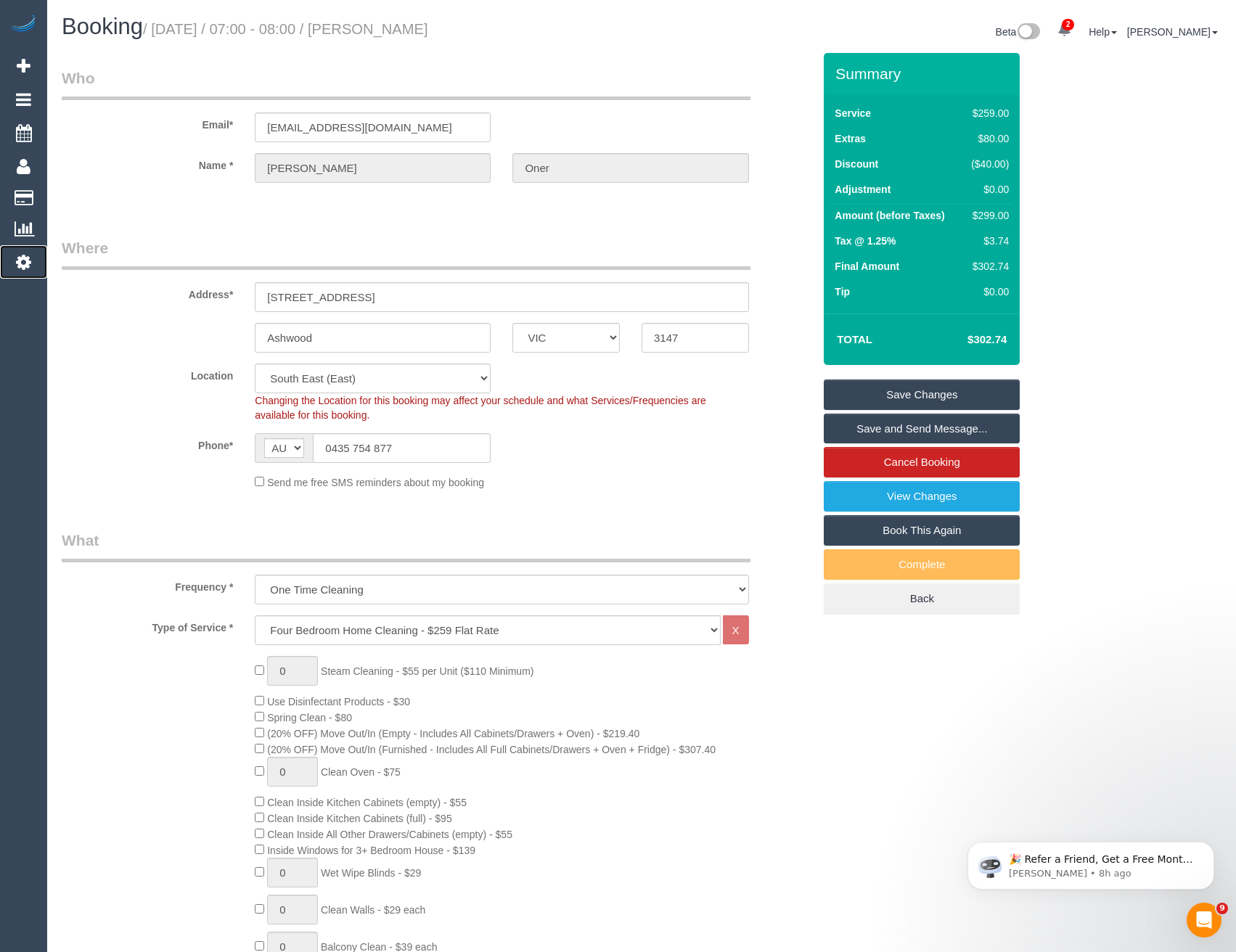
click at [24, 266] on icon at bounding box center [24, 262] width 15 height 18
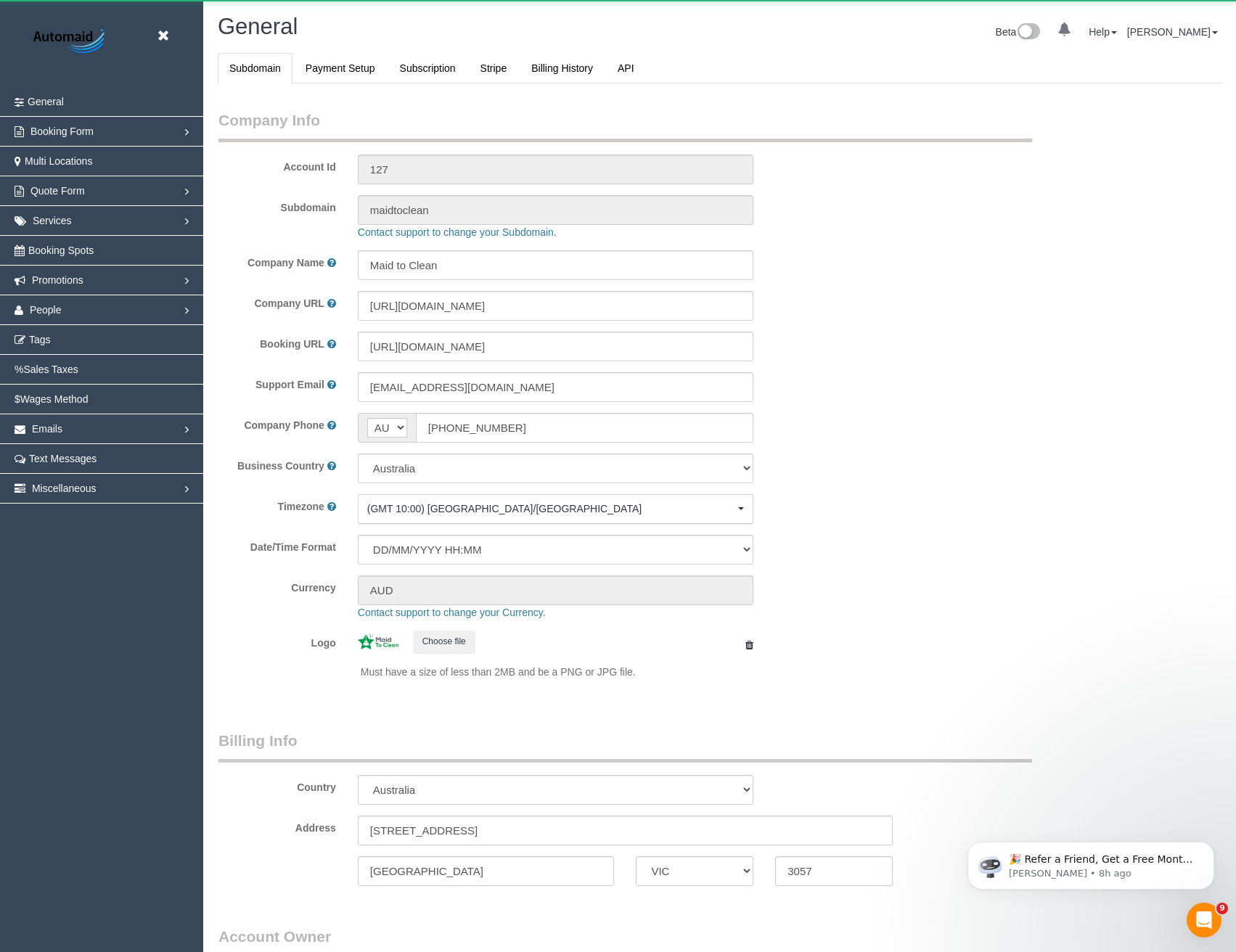
scroll to position [3317, 1236]
select select "1"
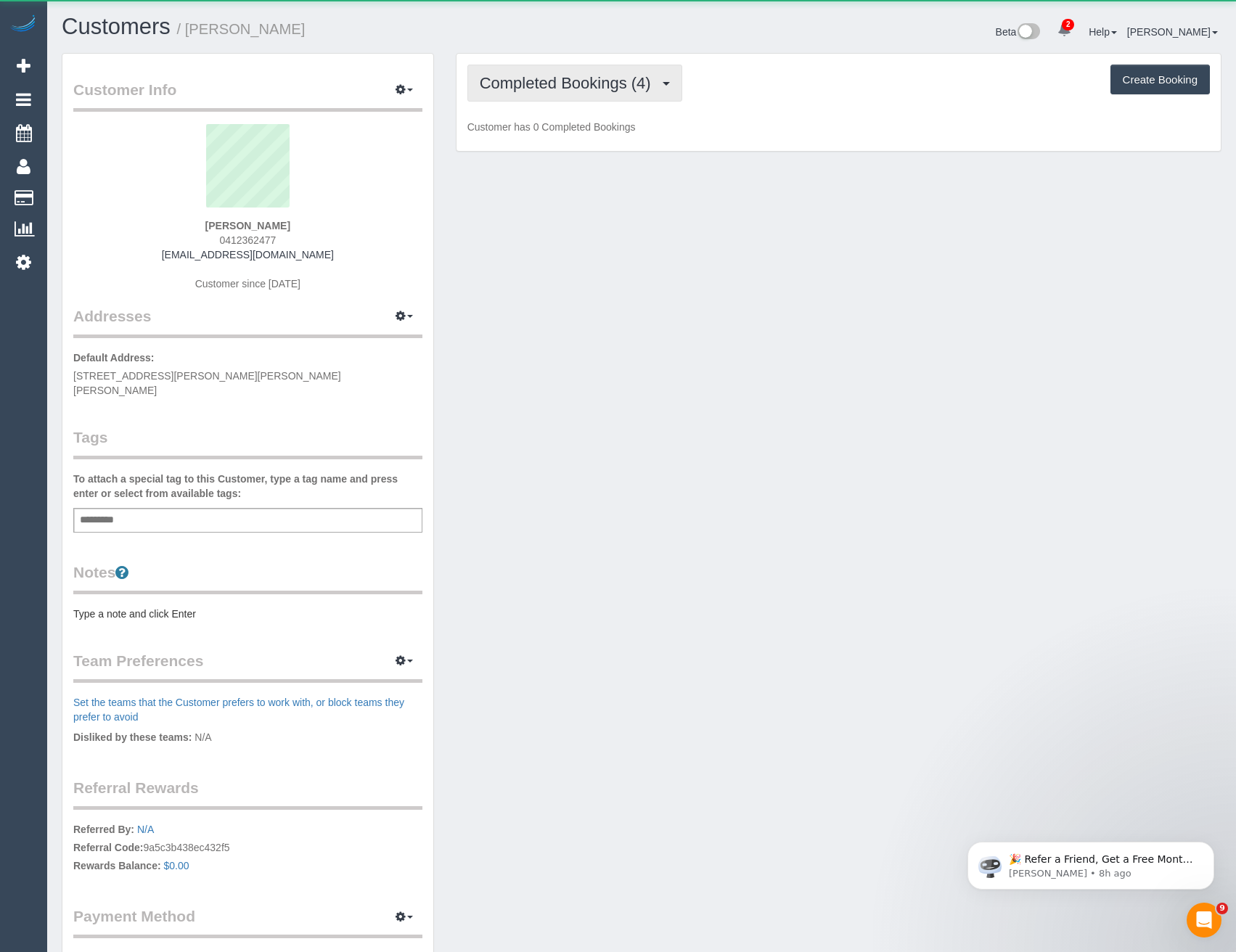
click at [619, 87] on span "Completed Bookings (4)" at bounding box center [568, 83] width 179 height 18
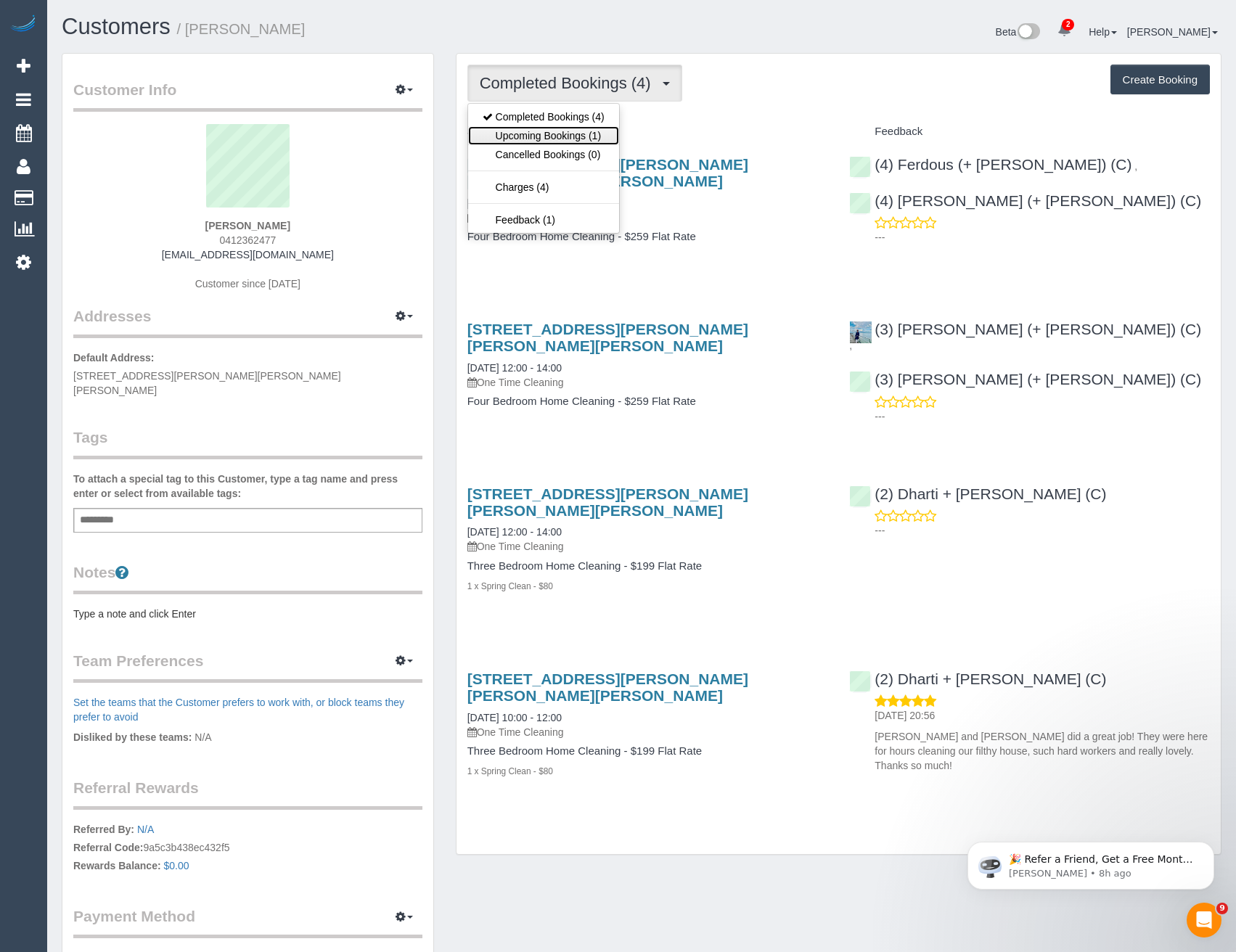
click at [597, 133] on link "Upcoming Bookings (1)" at bounding box center [544, 135] width 151 height 18
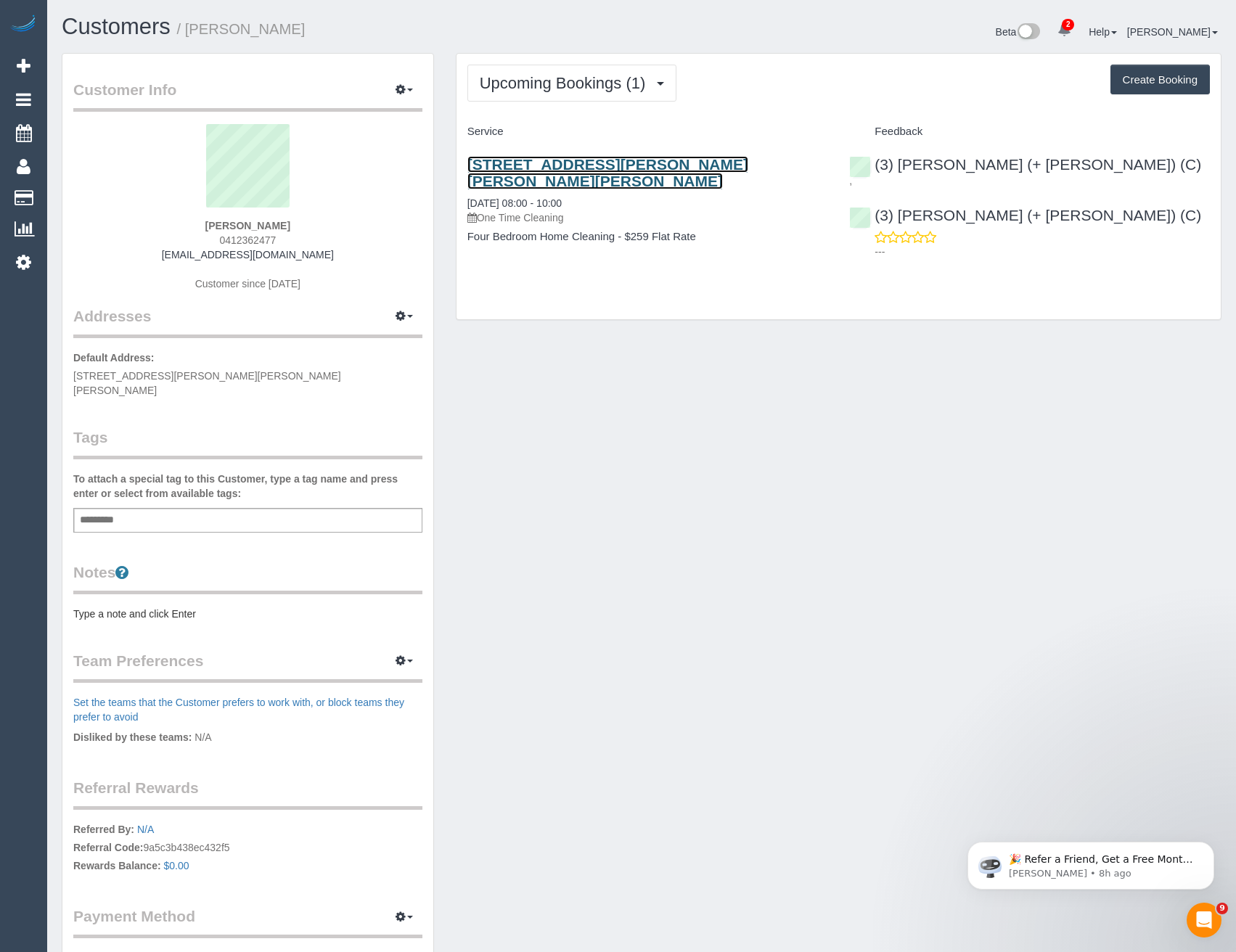
click at [634, 165] on link "[STREET_ADDRESS][PERSON_NAME][PERSON_NAME][PERSON_NAME]" at bounding box center [608, 173] width 281 height 34
click at [21, 262] on icon at bounding box center [24, 262] width 15 height 18
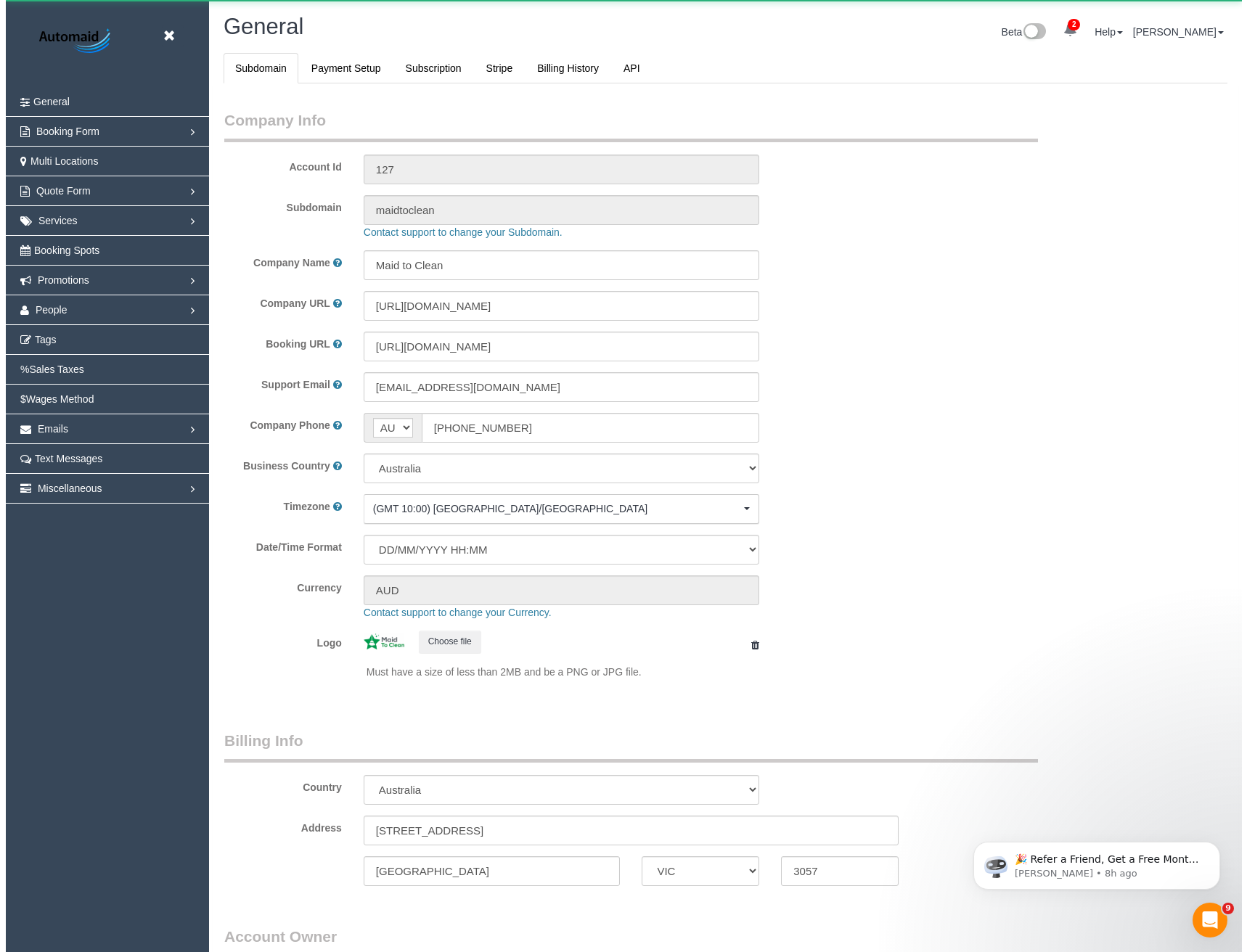
scroll to position [3317, 1236]
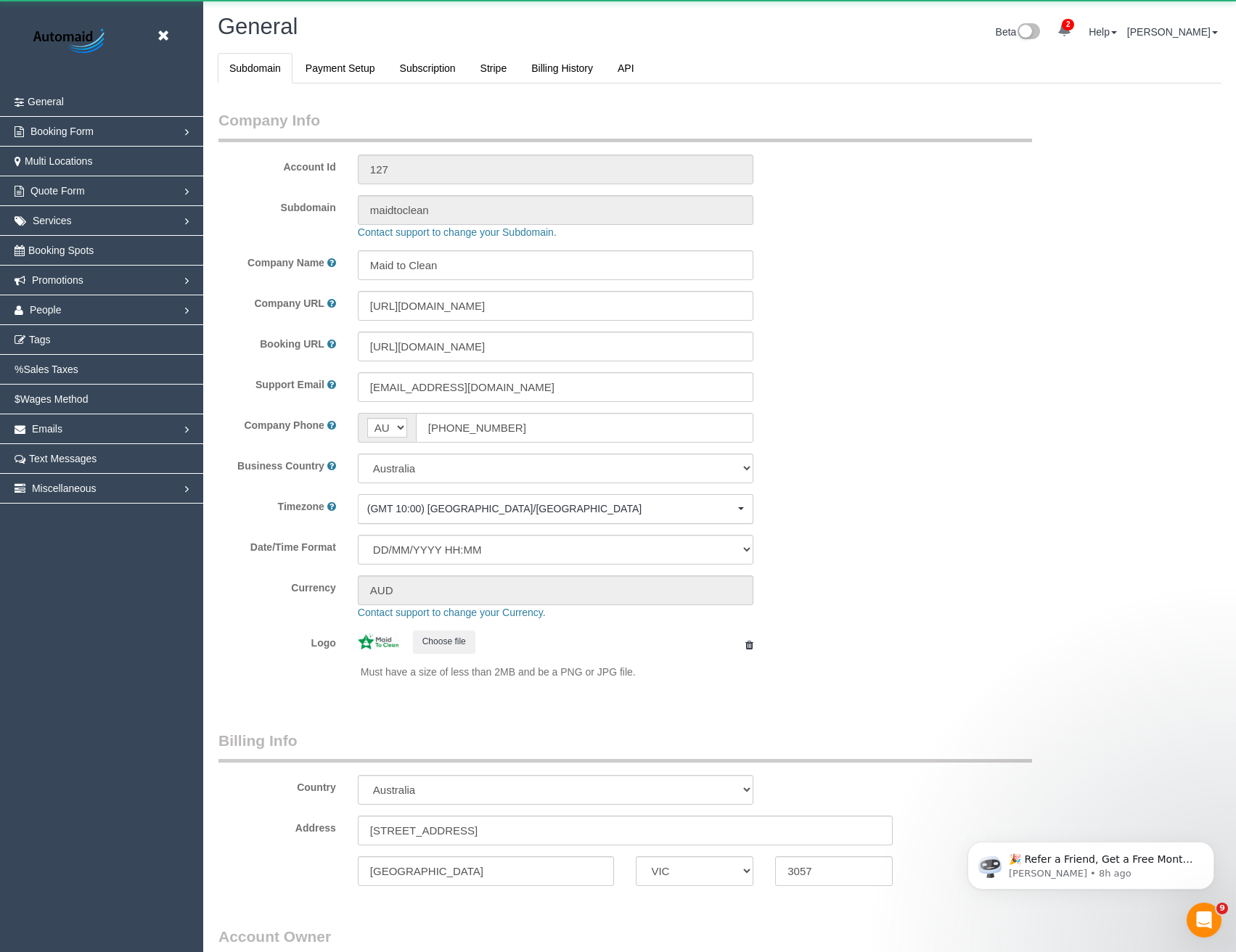
select select "1"
click at [34, 305] on span "People" at bounding box center [45, 310] width 32 height 12
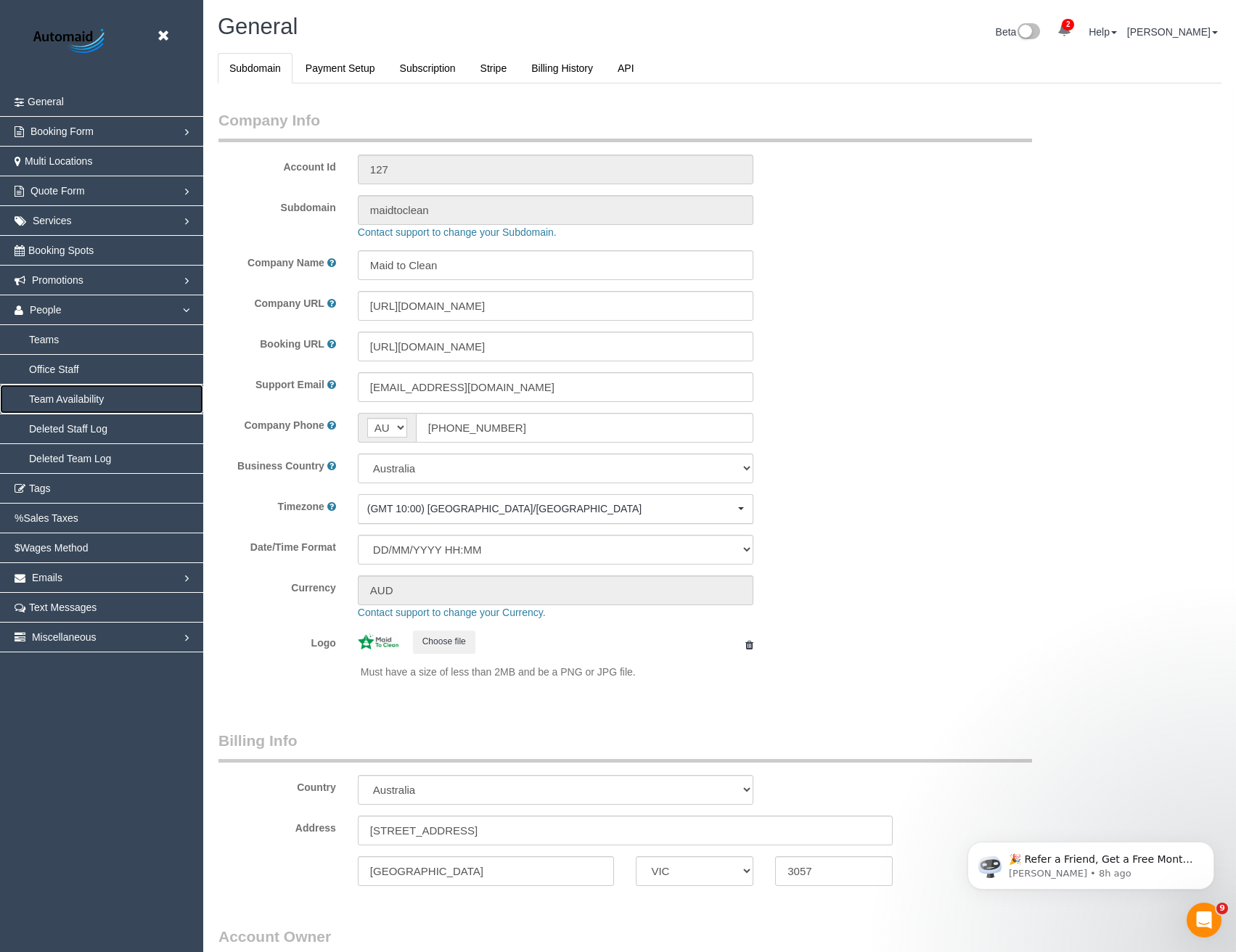
click at [72, 399] on link "Team Availability" at bounding box center [102, 399] width 203 height 29
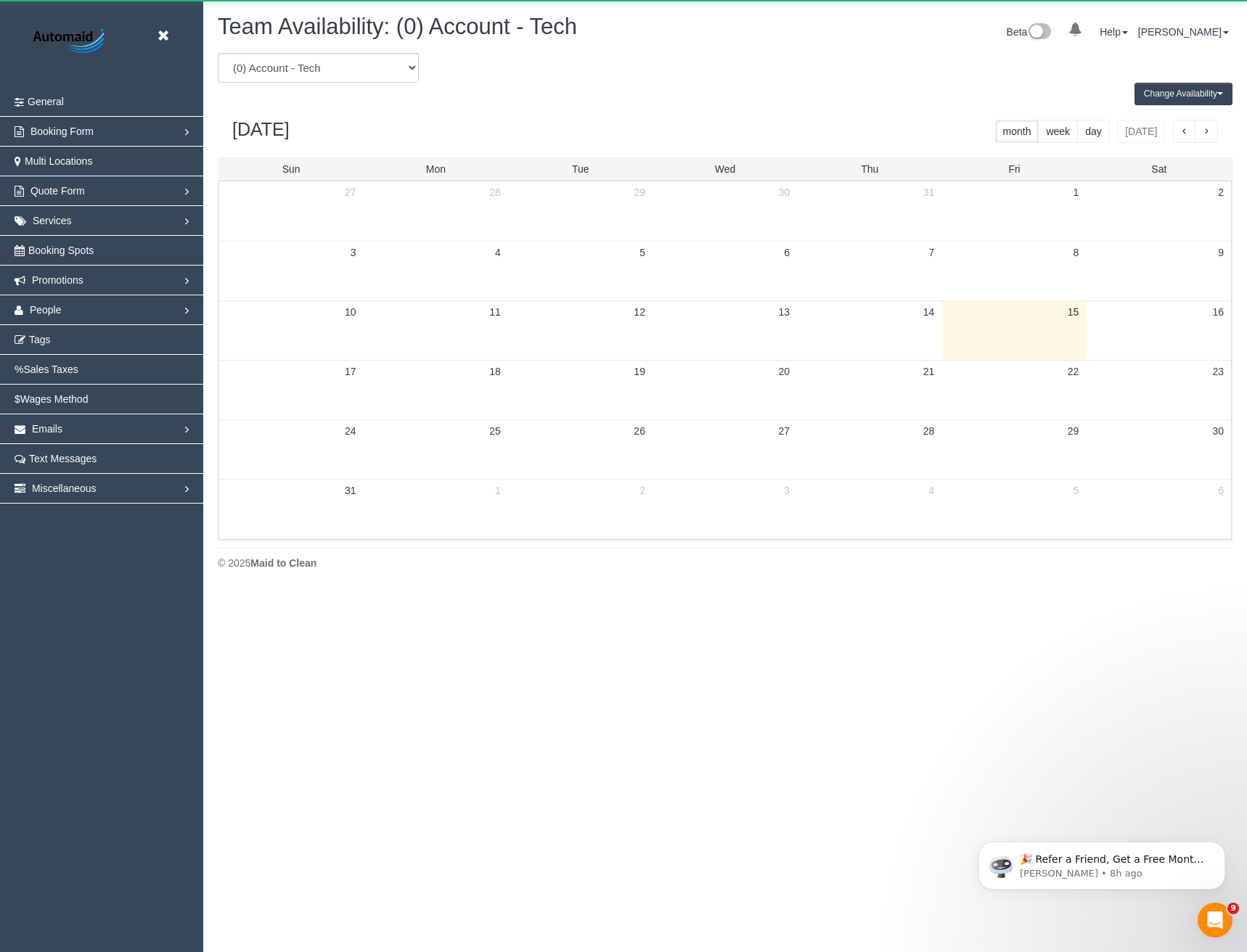
scroll to position [591, 1247]
click at [343, 79] on select "(0) Account - Tech (0) Office (0) Raunak Test Account (1) Debbie Brodjanac (FT)…" at bounding box center [317, 67] width 201 height 29
select select "number:95452"
click at [217, 53] on select "(0) Account - Tech (0) Office (0) Raunak Test Account (1) Debbie Brodjanac (FT)…" at bounding box center [317, 67] width 201 height 29
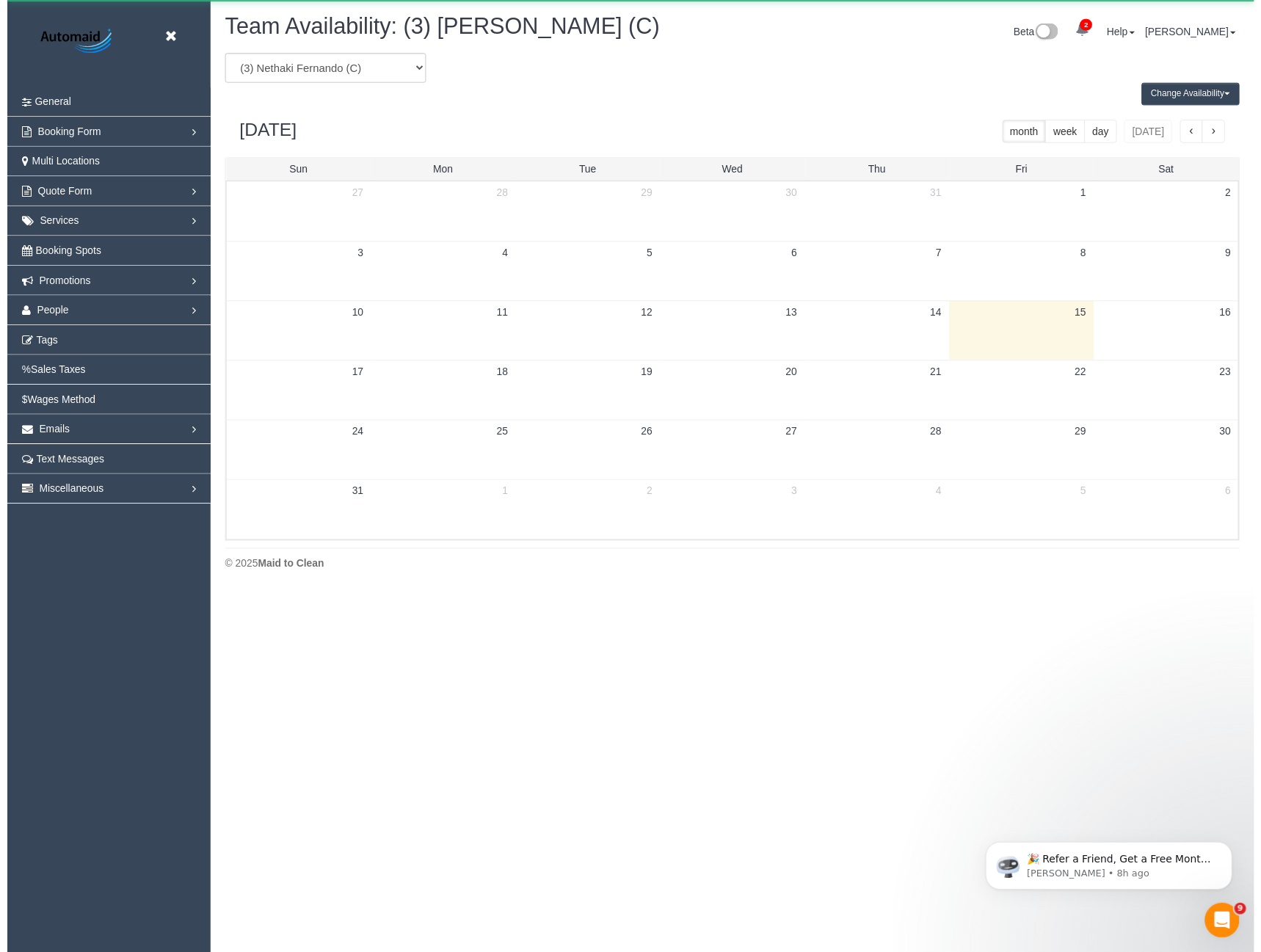
scroll to position [72816, 72145]
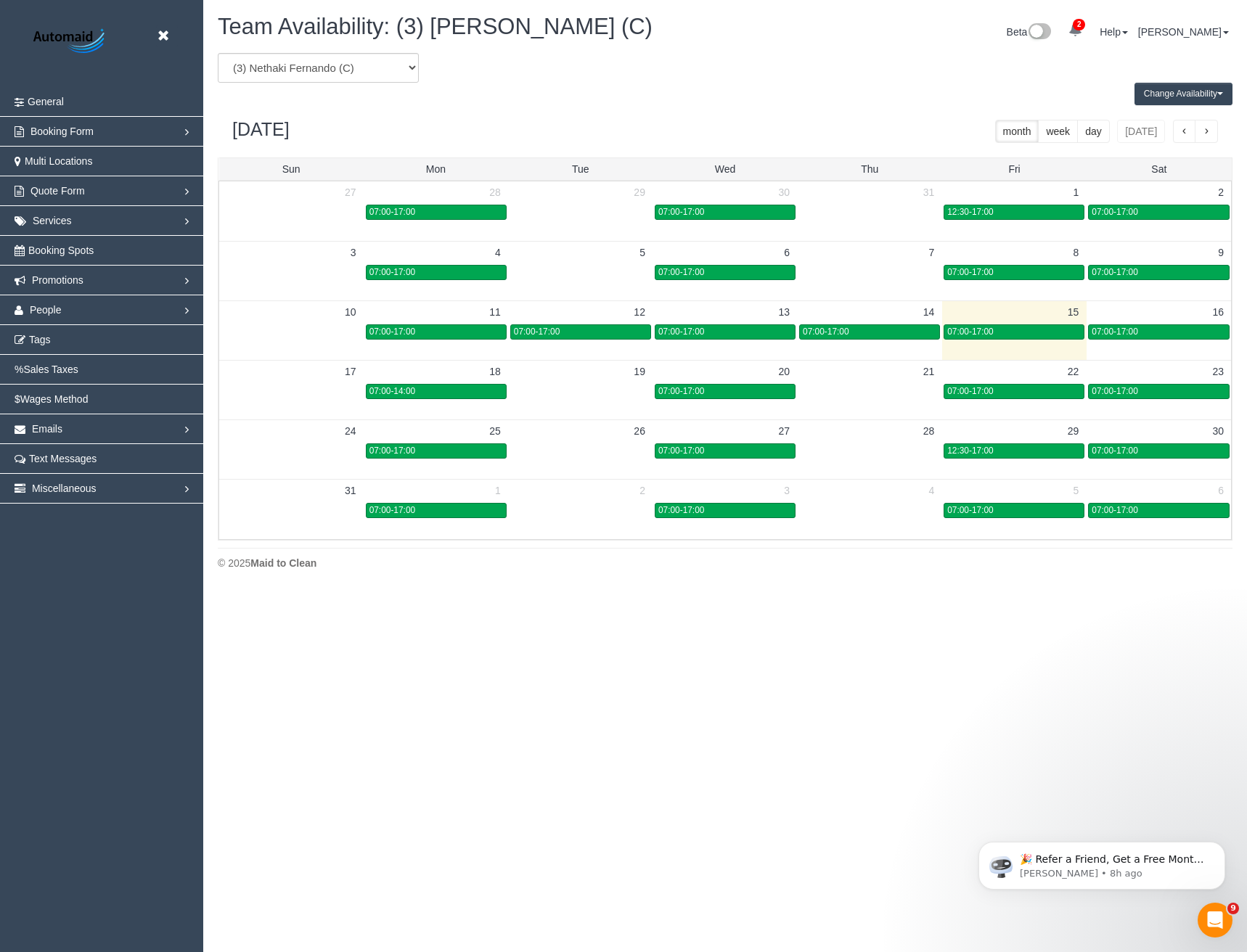
click at [1180, 100] on button "Change Availability" at bounding box center [1183, 94] width 98 height 23
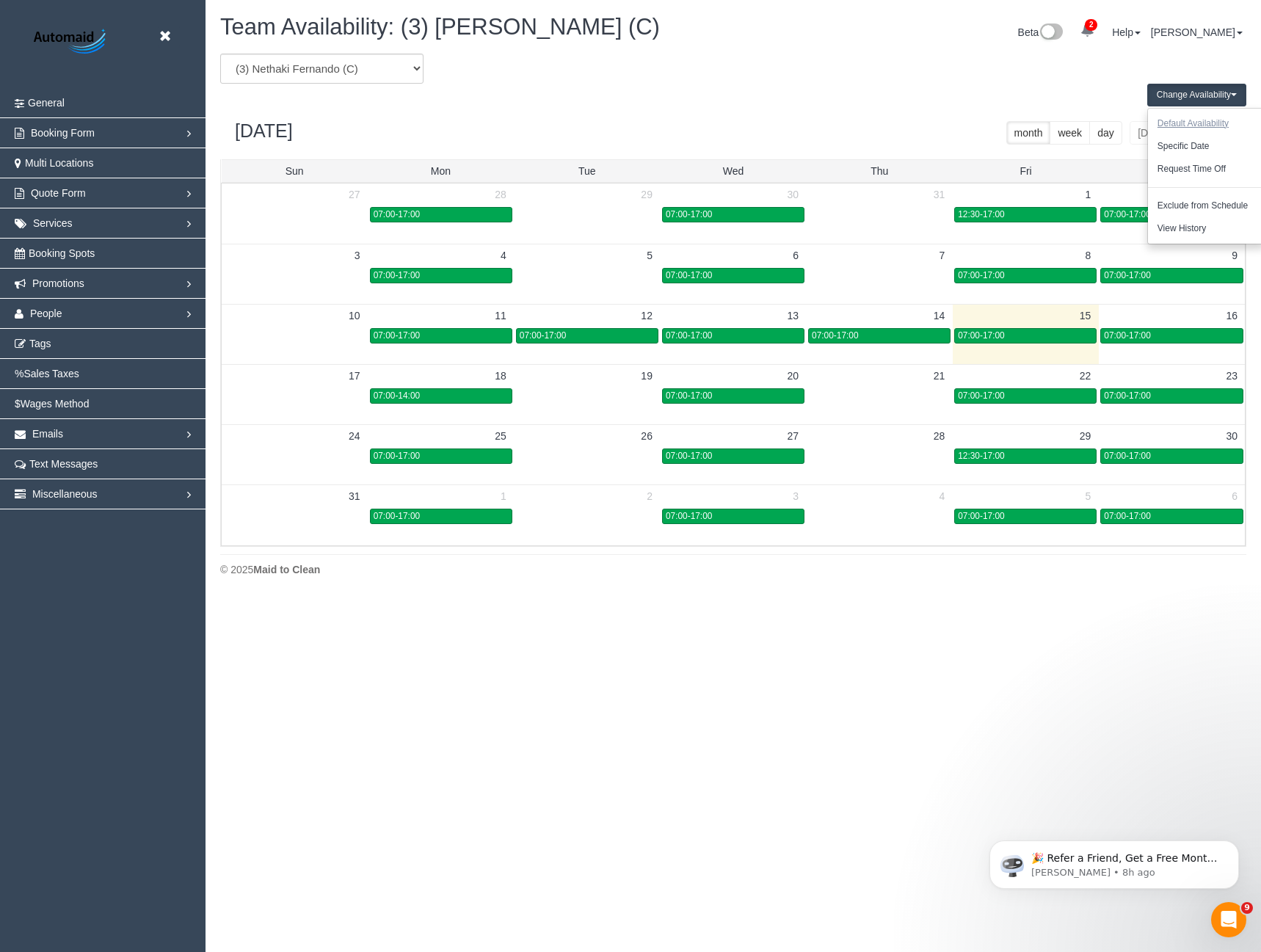
click at [1195, 130] on button "Default Availability" at bounding box center [1193, 123] width 90 height 23
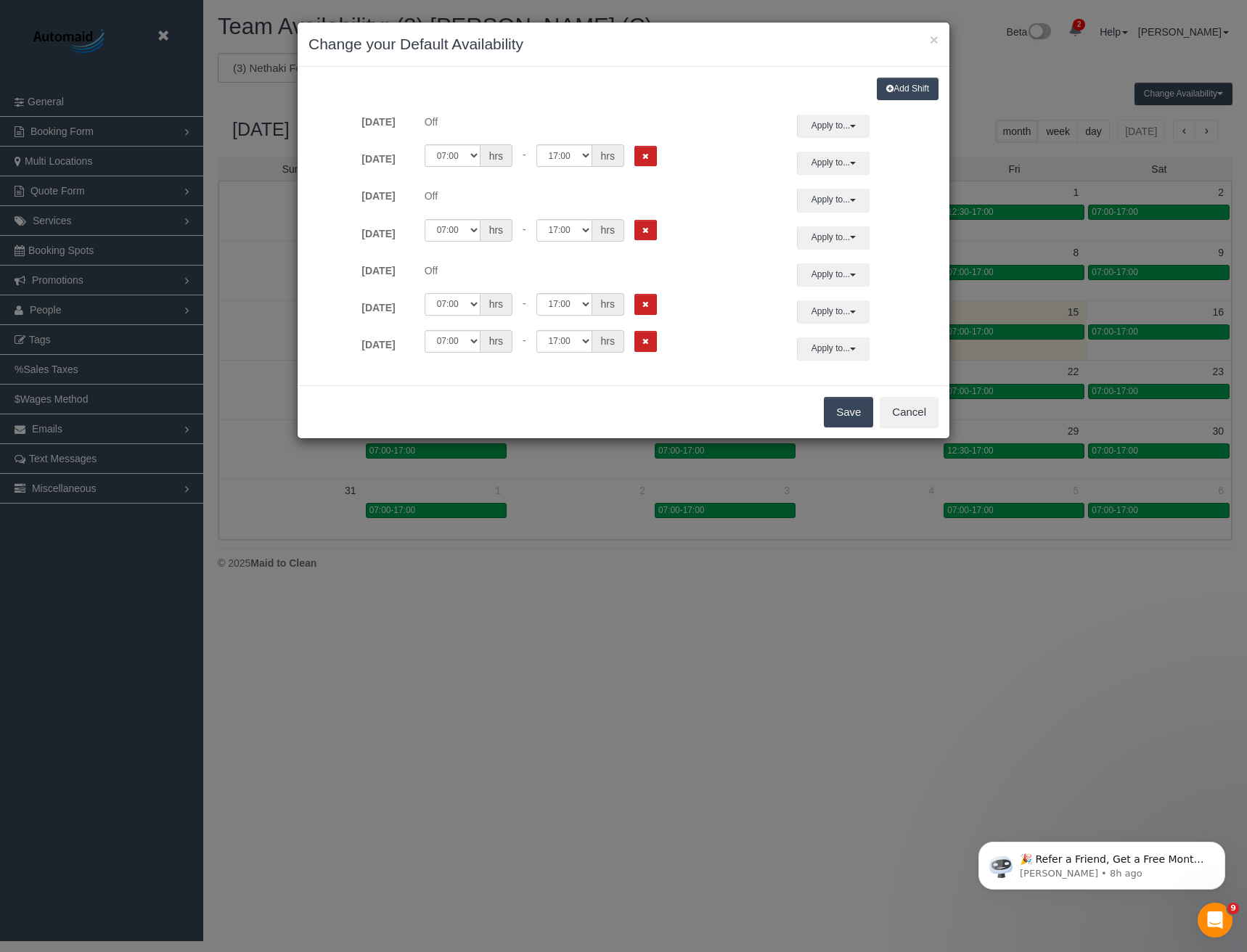
click at [469, 306] on select "00:00 00:05 00:10 00:15 00:20 00:25 00:30 00:35 00:40 00:45 00:50 00:55 01:00 0…" at bounding box center [453, 304] width 56 height 23
select select "string:12:00"
click at [425, 293] on select "00:00 00:05 00:10 00:15 00:20 00:25 00:30 00:35 00:40 00:45 00:50 00:55 01:00 0…" at bounding box center [453, 304] width 56 height 23
click at [852, 405] on button "Save" at bounding box center [848, 412] width 50 height 30
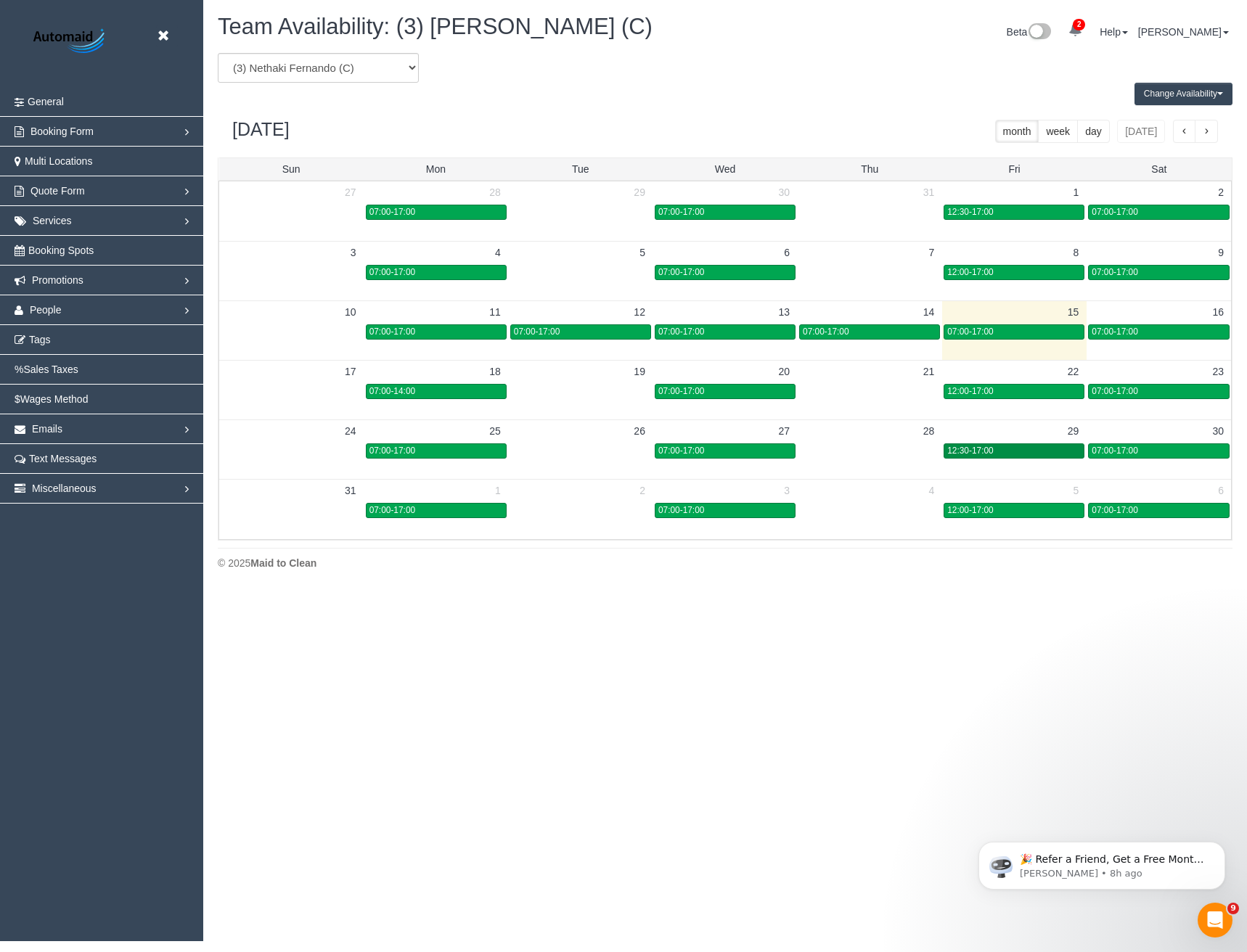
click at [1002, 447] on div "12:30-17:00" at bounding box center [1014, 451] width 134 height 11
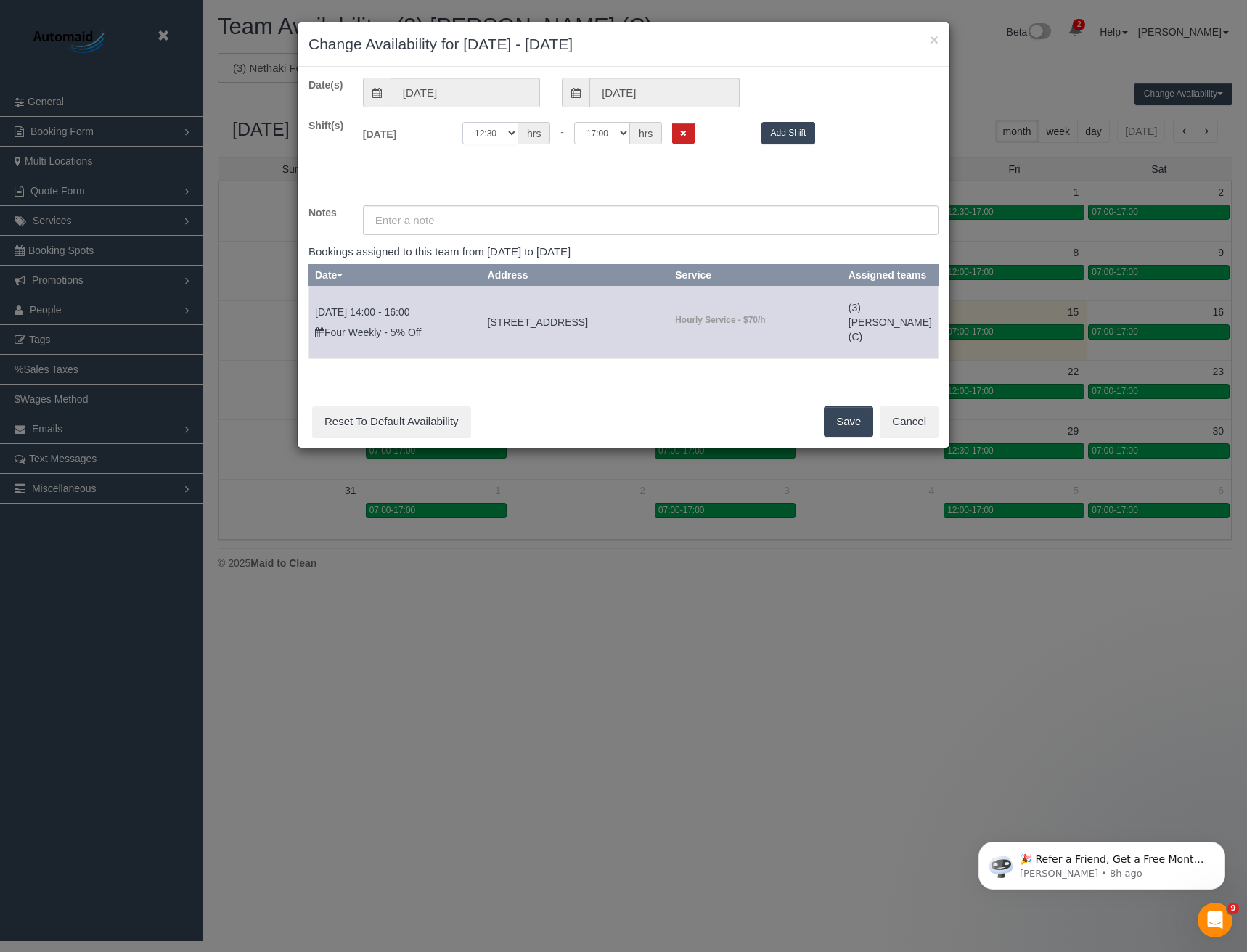
click at [501, 137] on select "00:00 00:05 00:10 00:15 00:20 00:25 00:30 00:35 00:40 00:45 00:50 00:55 01:00 0…" at bounding box center [490, 133] width 56 height 23
select select "string:07:00"
click at [463, 122] on select "00:00 00:05 00:10 00:15 00:20 00:25 00:30 00:35 00:40 00:45 00:50 00:55 01:00 0…" at bounding box center [490, 133] width 56 height 23
click at [860, 437] on button "Save" at bounding box center [848, 421] width 50 height 30
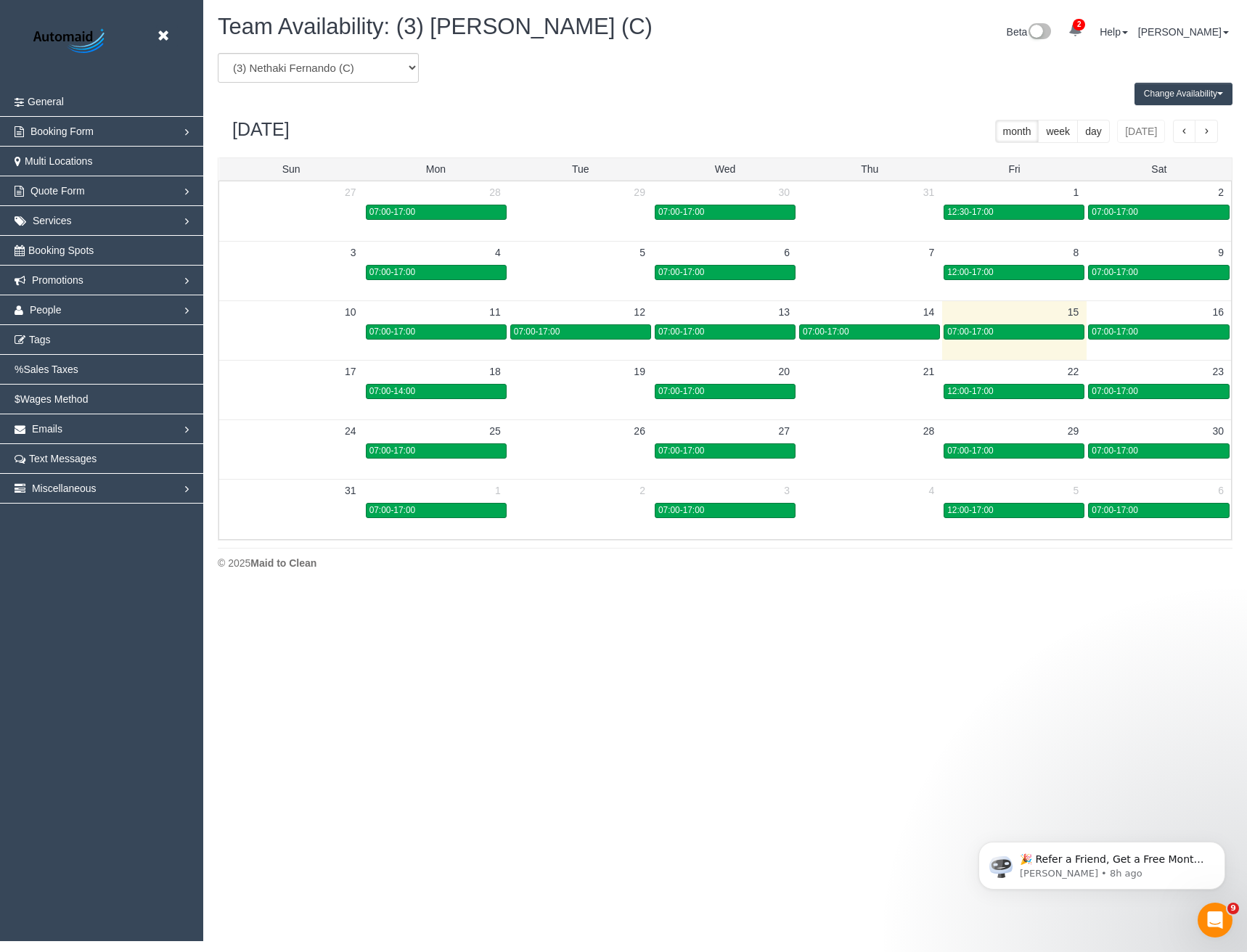
click at [1204, 133] on span "button" at bounding box center [1206, 132] width 8 height 10
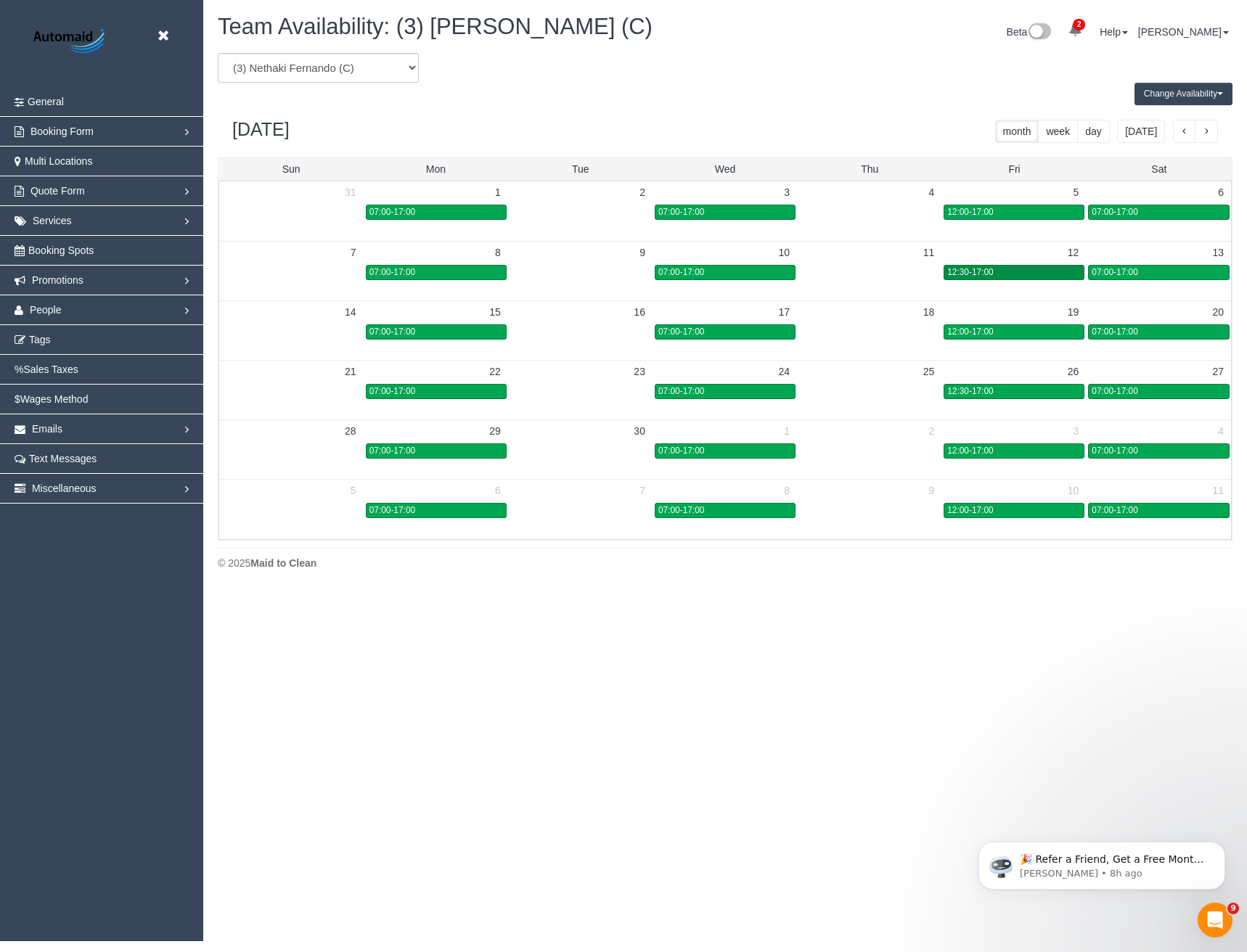
click at [1007, 268] on div "12:30-17:00" at bounding box center [1014, 272] width 134 height 11
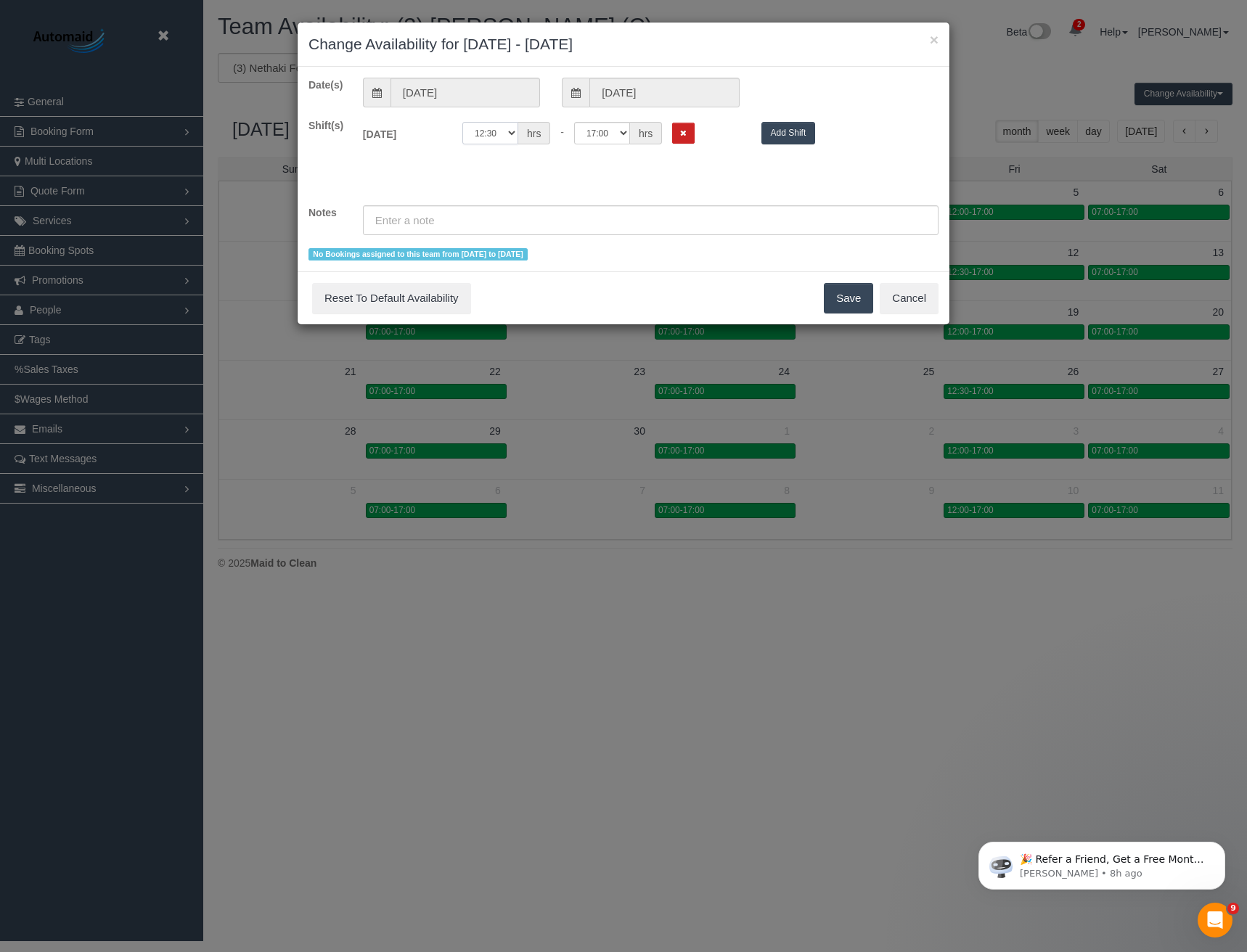
click at [496, 130] on select "00:00 00:05 00:10 00:15 00:20 00:25 00:30 00:35 00:40 00:45 00:50 00:55 01:00 0…" at bounding box center [490, 133] width 56 height 23
select select "string:07:00"
click at [463, 122] on select "00:00 00:05 00:10 00:15 00:20 00:25 00:30 00:35 00:40 00:45 00:50 00:55 01:00 0…" at bounding box center [490, 133] width 56 height 23
click at [841, 295] on button "Save" at bounding box center [848, 298] width 50 height 30
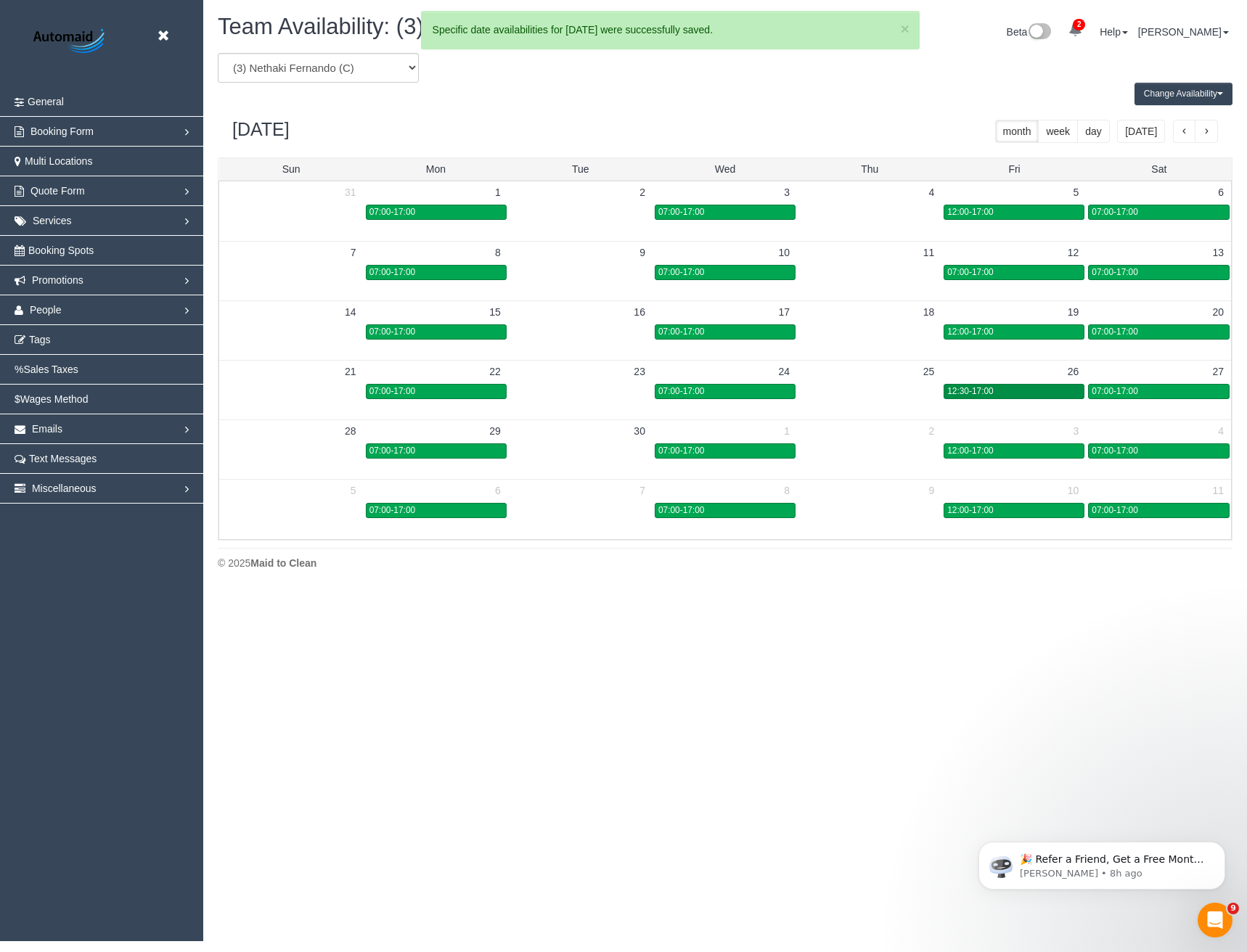
click at [977, 388] on span "12:30-17:00" at bounding box center [970, 391] width 45 height 10
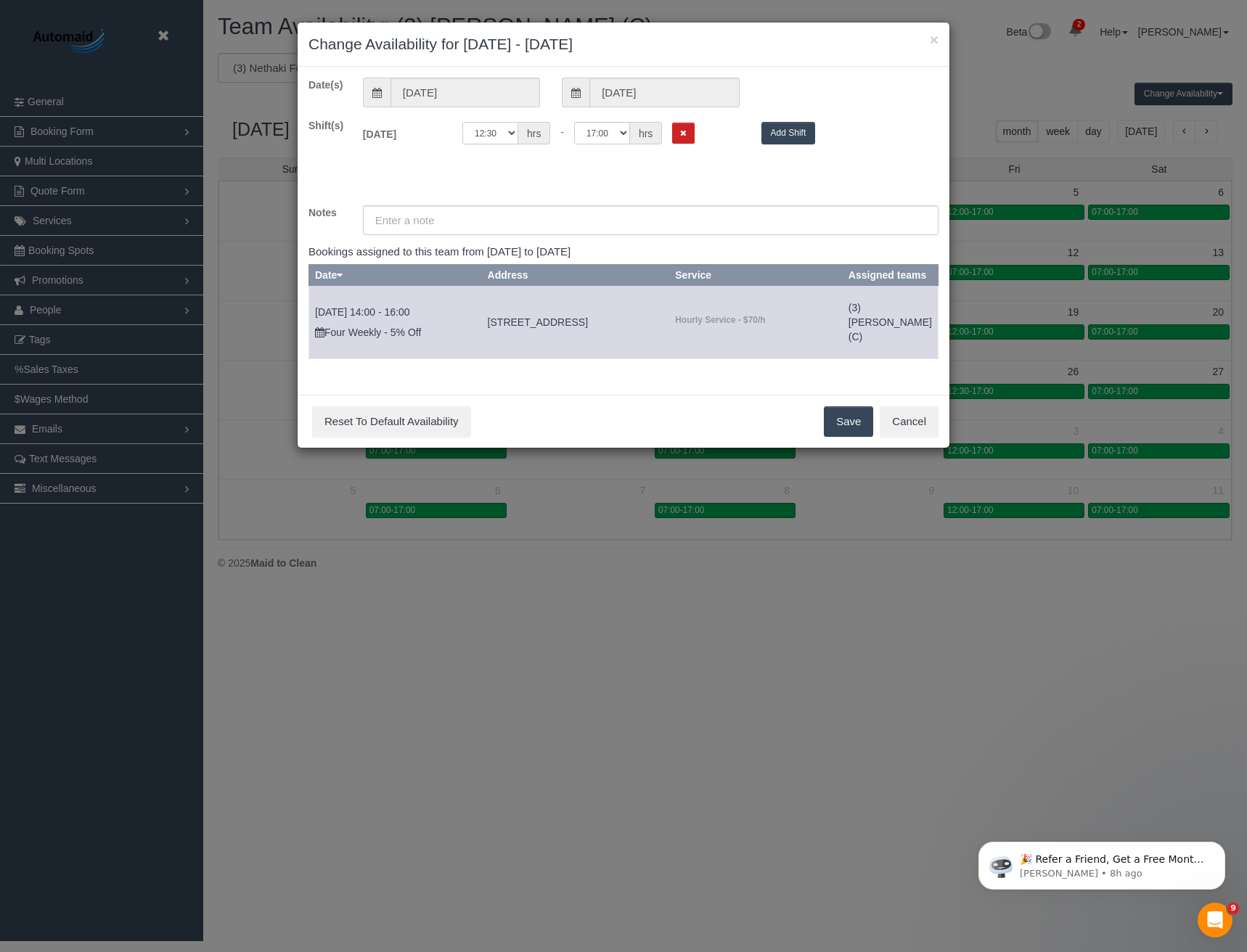
click at [511, 135] on select "00:00 00:05 00:10 00:15 00:20 00:25 00:30 00:35 00:40 00:45 00:50 00:55 01:00 0…" at bounding box center [490, 133] width 56 height 23
select select "string:07:00"
click at [463, 122] on select "00:00 00:05 00:10 00:15 00:20 00:25 00:30 00:35 00:40 00:45 00:50 00:55 01:00 0…" at bounding box center [490, 133] width 56 height 23
click at [835, 437] on button "Save" at bounding box center [848, 421] width 50 height 30
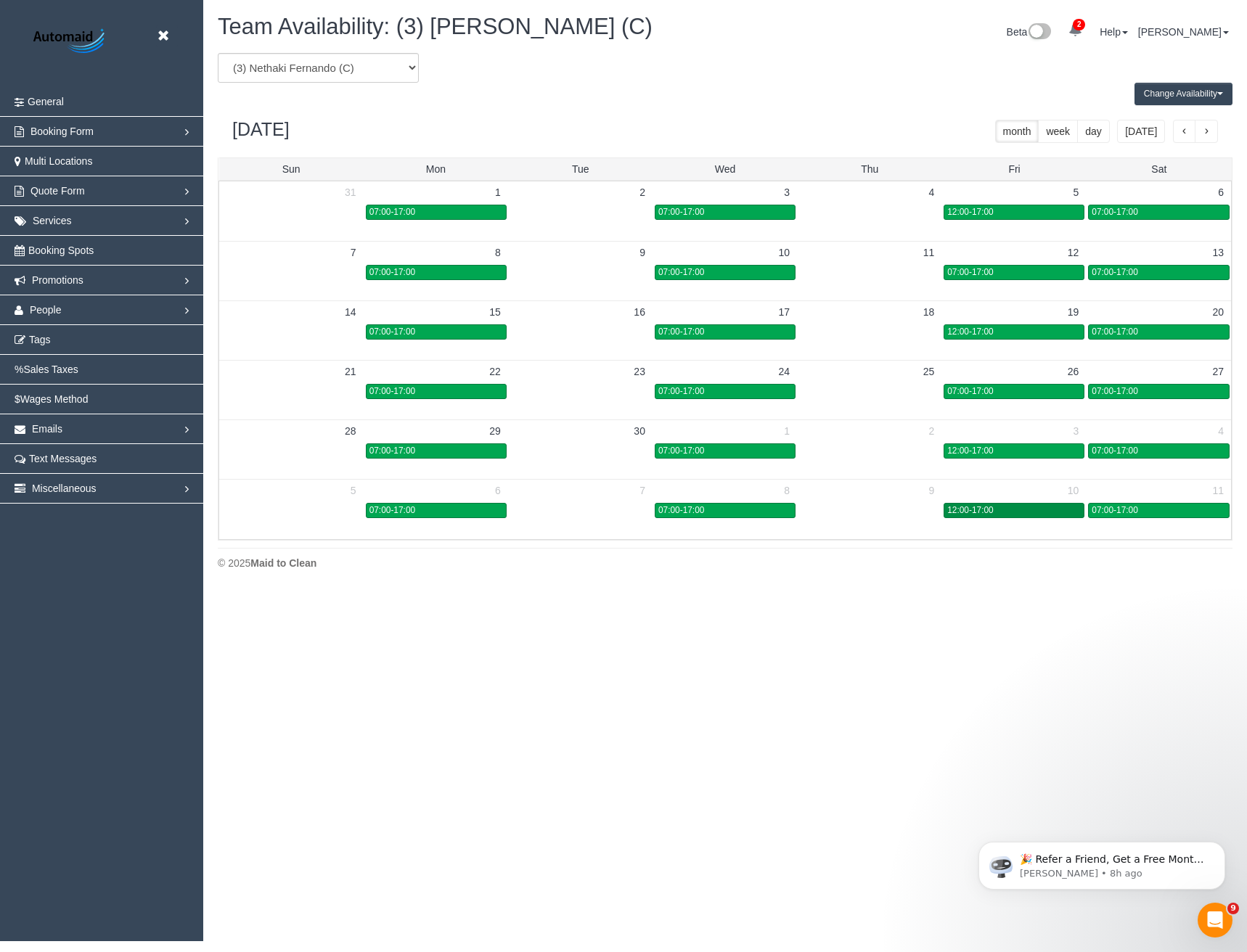
click at [1001, 514] on div "12:00-17:00" at bounding box center [1014, 510] width 134 height 11
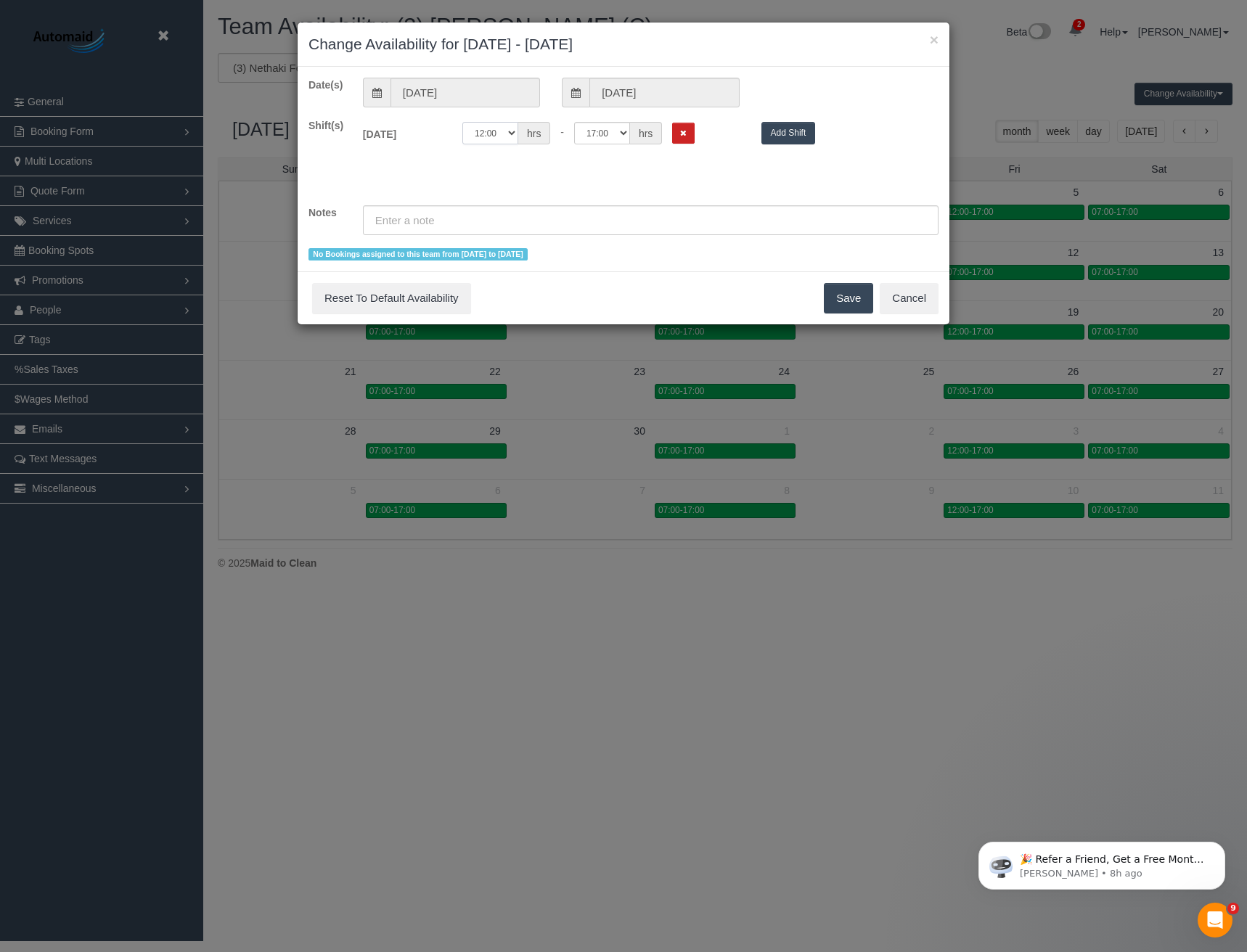
click at [485, 133] on select "00:00 00:05 00:10 00:15 00:20 00:25 00:30 00:35 00:40 00:45 00:50 00:55 01:00 0…" at bounding box center [490, 133] width 56 height 23
select select "string:07:00"
click at [463, 122] on select "00:00 00:05 00:10 00:15 00:20 00:25 00:30 00:35 00:40 00:45 00:50 00:55 01:00 0…" at bounding box center [490, 133] width 56 height 23
click at [851, 302] on button "Save" at bounding box center [848, 298] width 50 height 30
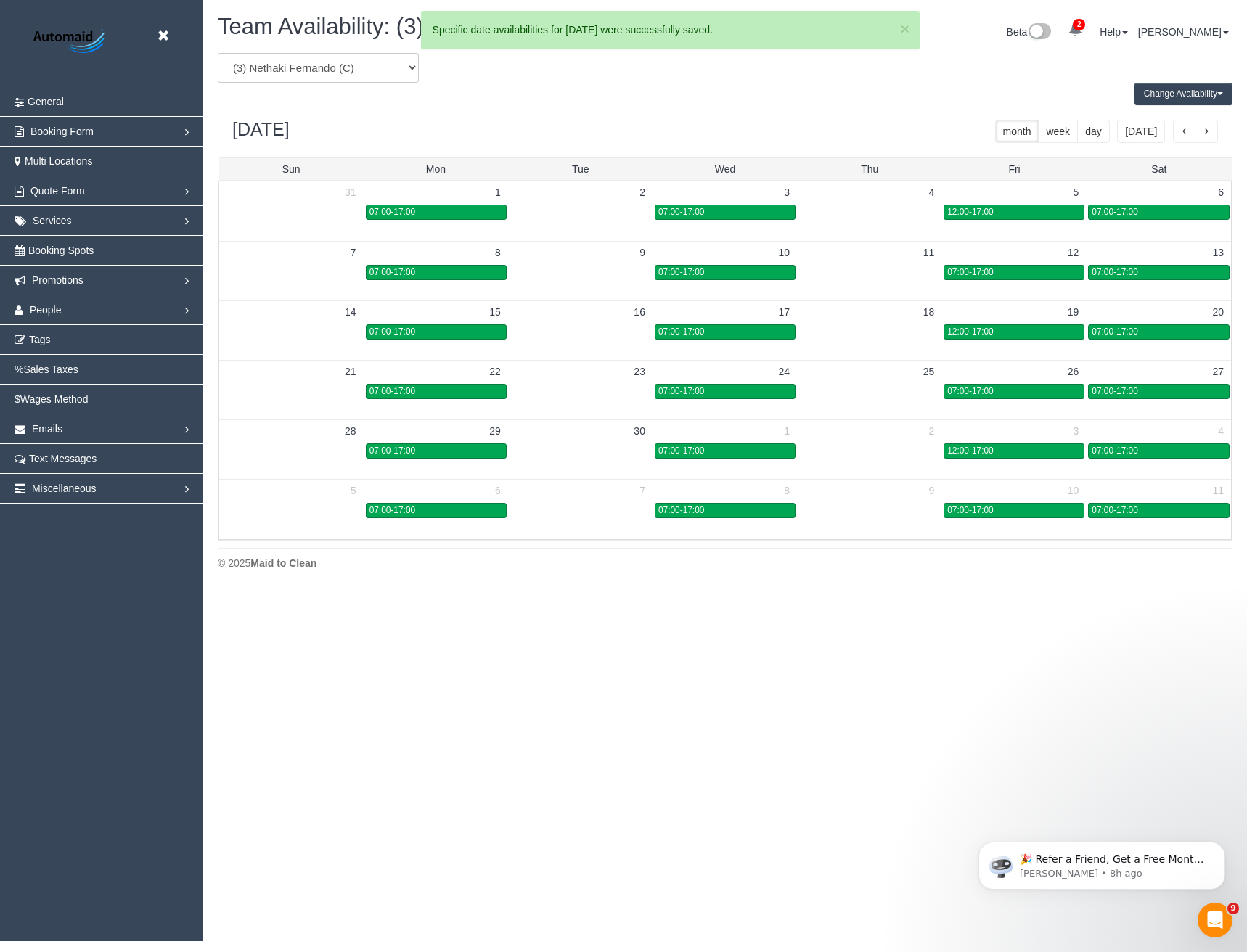
click at [1207, 134] on span "button" at bounding box center [1206, 132] width 8 height 10
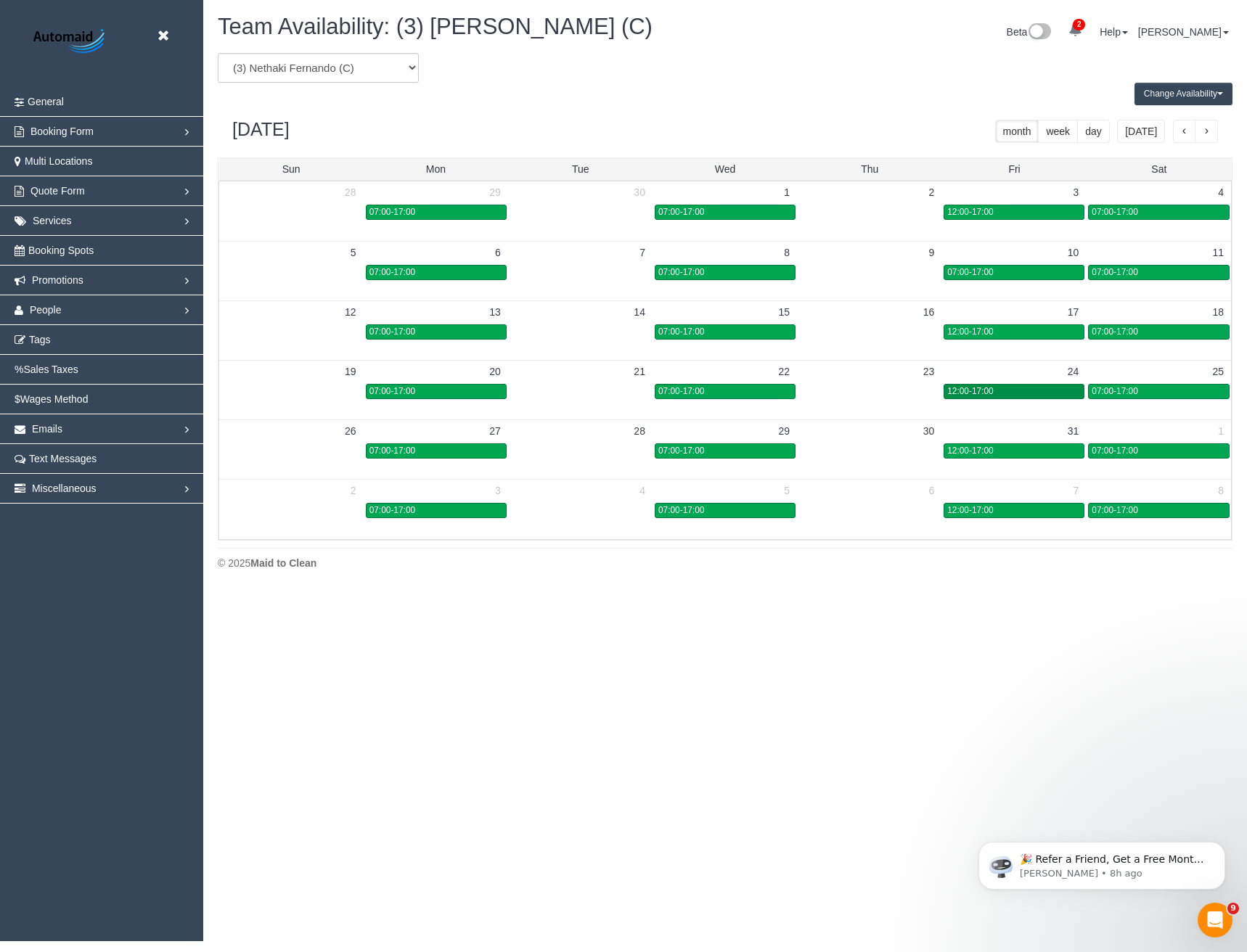
click at [988, 391] on span "12:00-17:00" at bounding box center [970, 391] width 45 height 10
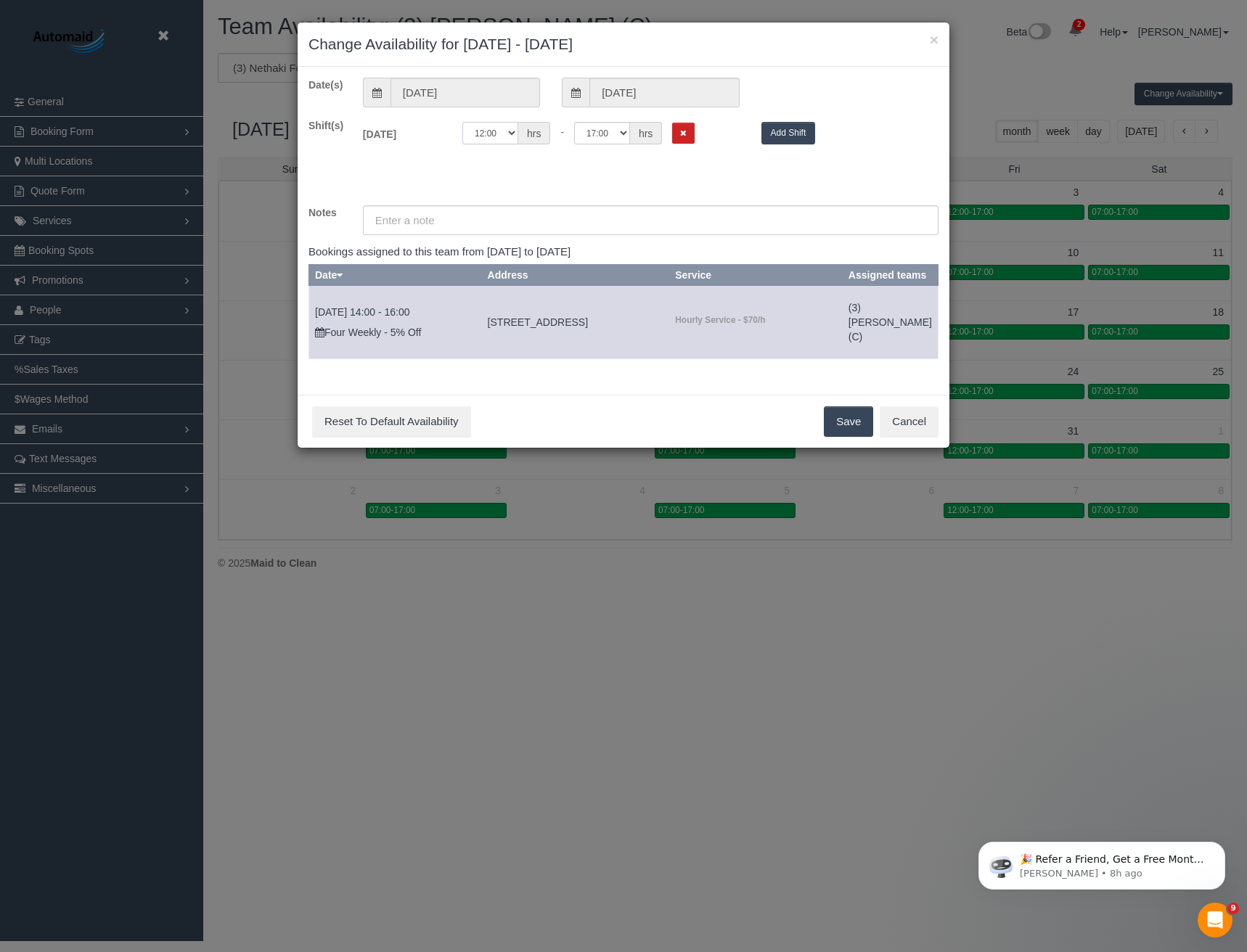
click at [501, 131] on select "00:00 00:05 00:10 00:15 00:20 00:25 00:30 00:35 00:40 00:45 00:50 00:55 01:00 0…" at bounding box center [490, 133] width 56 height 23
select select "string:07:00"
click at [463, 122] on select "00:00 00:05 00:10 00:15 00:20 00:25 00:30 00:35 00:40 00:45 00:50 00:55 01:00 0…" at bounding box center [490, 133] width 56 height 23
click at [854, 437] on button "Save" at bounding box center [848, 421] width 50 height 30
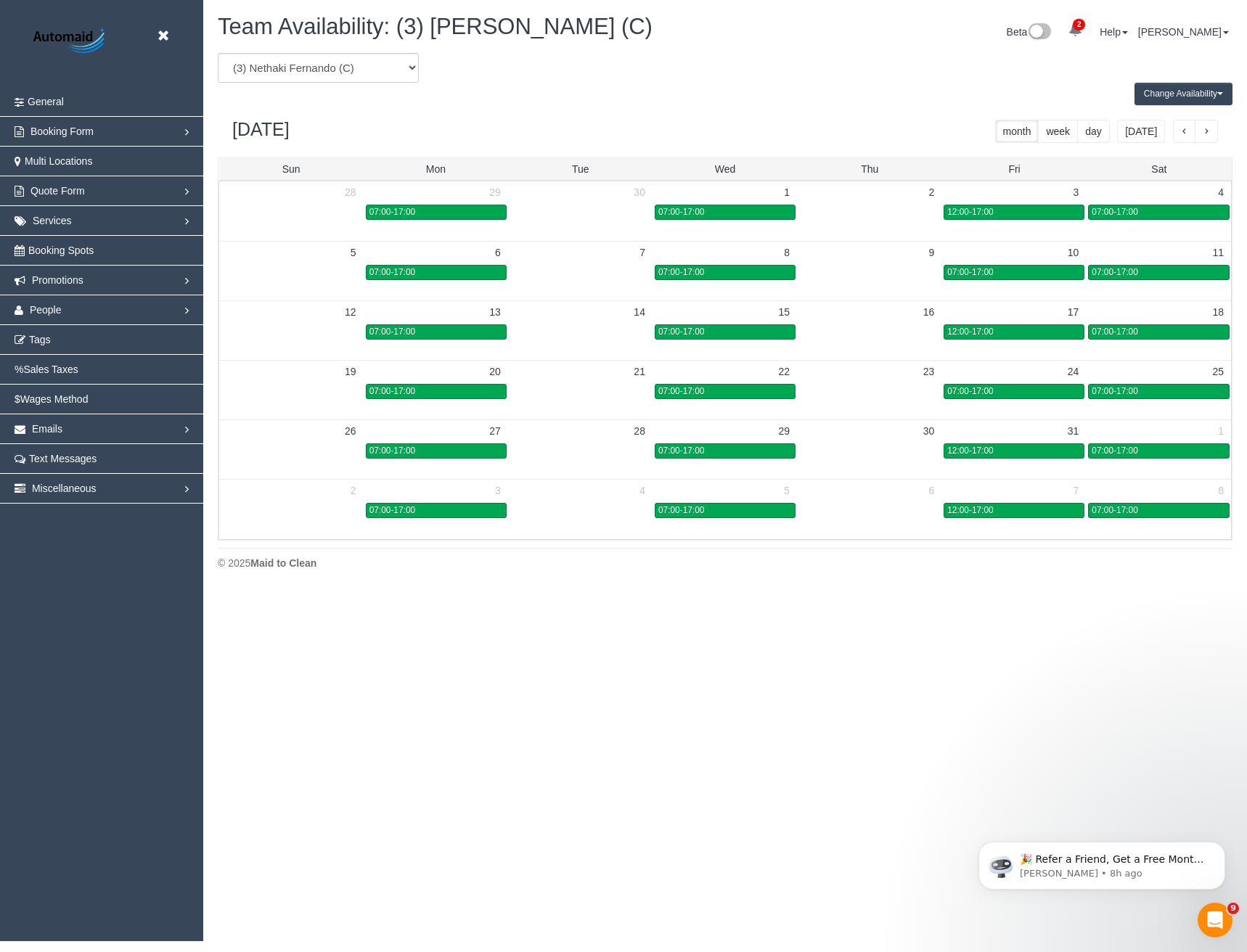
click at [1183, 132] on span "button" at bounding box center [1184, 132] width 8 height 10
click at [1181, 136] on span "button" at bounding box center [1184, 132] width 8 height 10
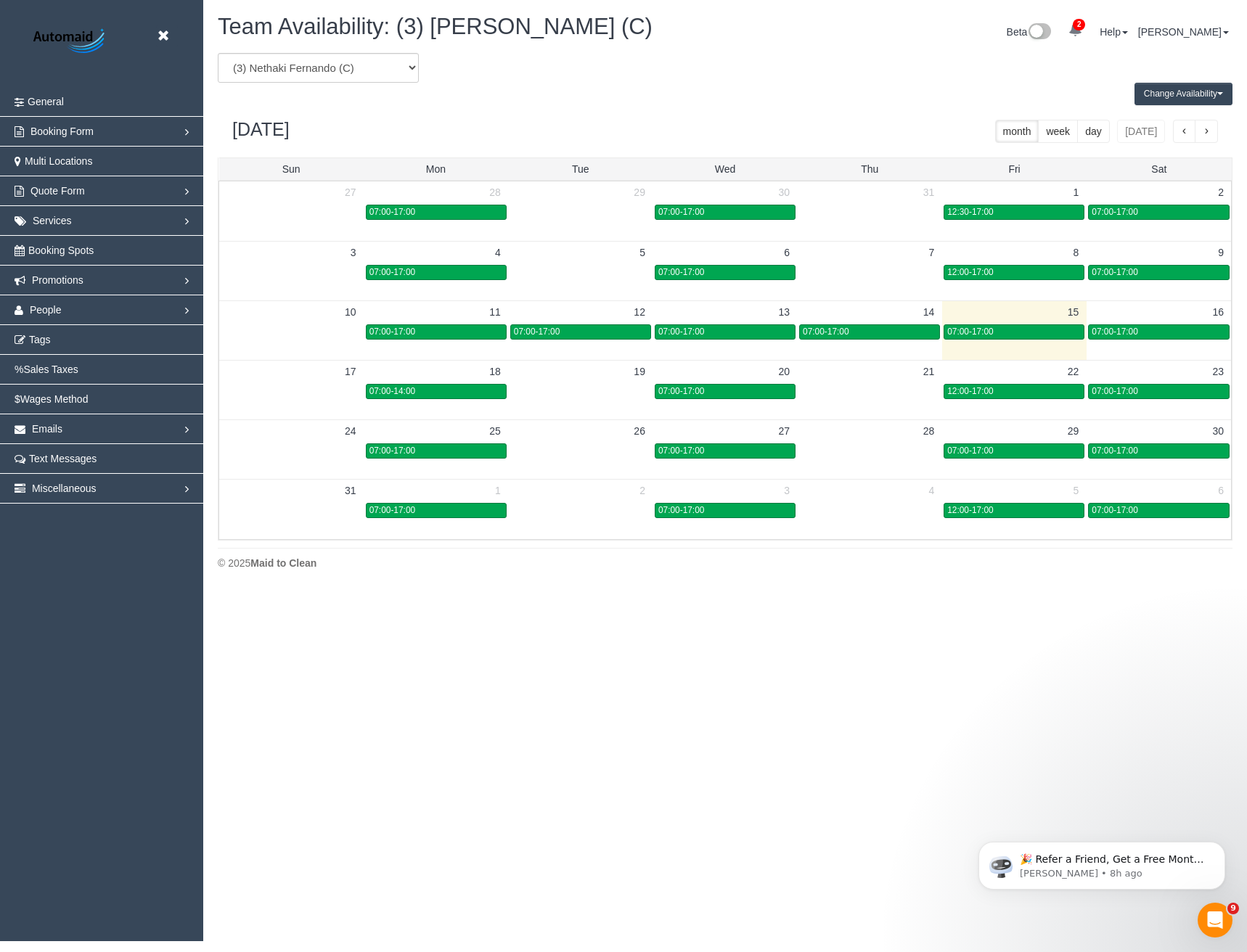
click at [351, 51] on div "Team Availability: (3) Nethaki Fernando (C) Beta 2 Your Notifications You have …" at bounding box center [725, 34] width 1036 height 39
drag, startPoint x: 367, startPoint y: 67, endPoint x: 359, endPoint y: 82, distance: 17.0
click at [367, 67] on select "(0) Account - Tech (0) Office (0) Raunak Test Account (1) Debbie Brodjanac (FT)…" at bounding box center [317, 67] width 201 height 29
select select "number:80371"
click at [217, 53] on select "(0) Account - Tech (0) Office (0) Raunak Test Account (1) Debbie Brodjanac (FT)…" at bounding box center [317, 67] width 201 height 29
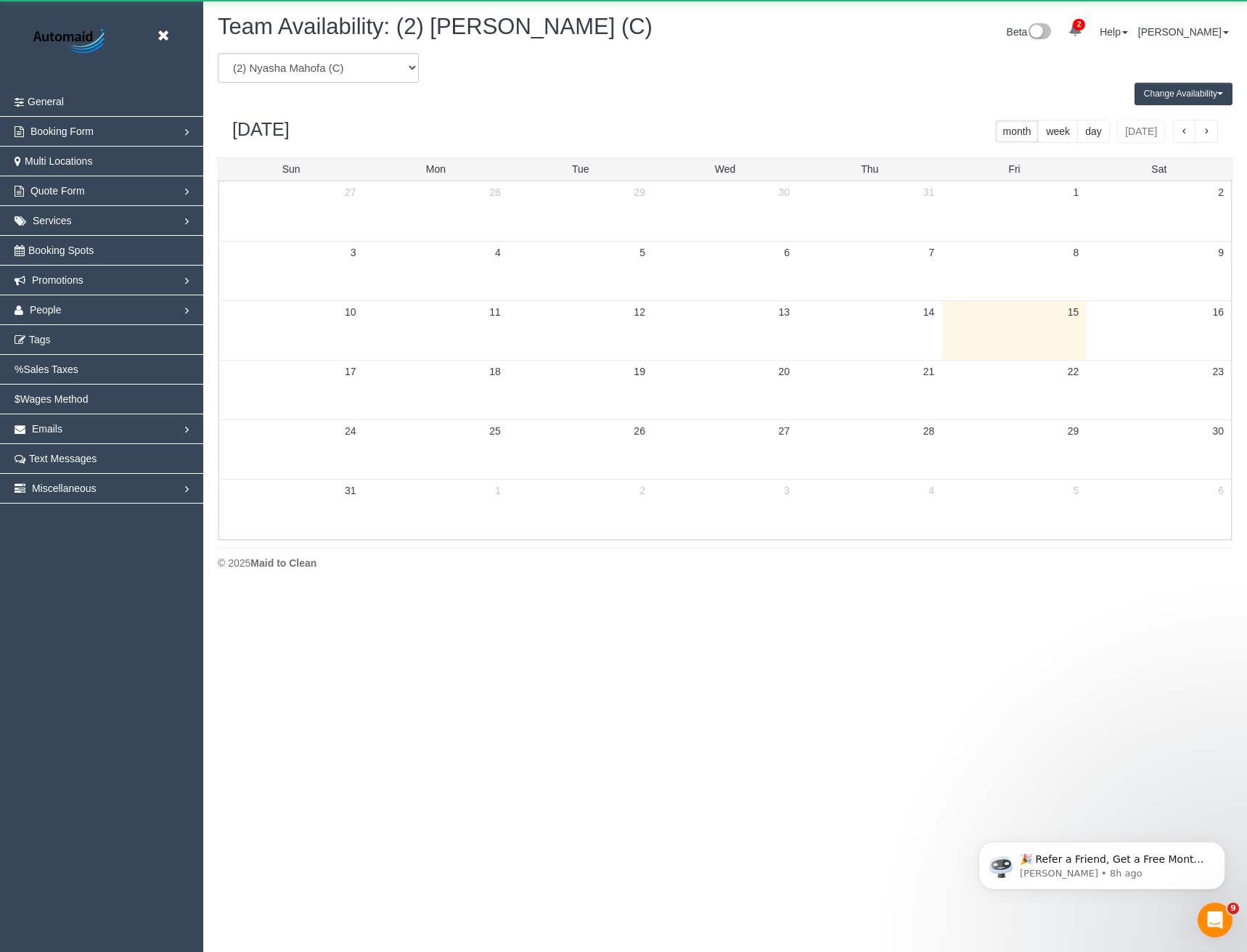
scroll to position [71981, 71344]
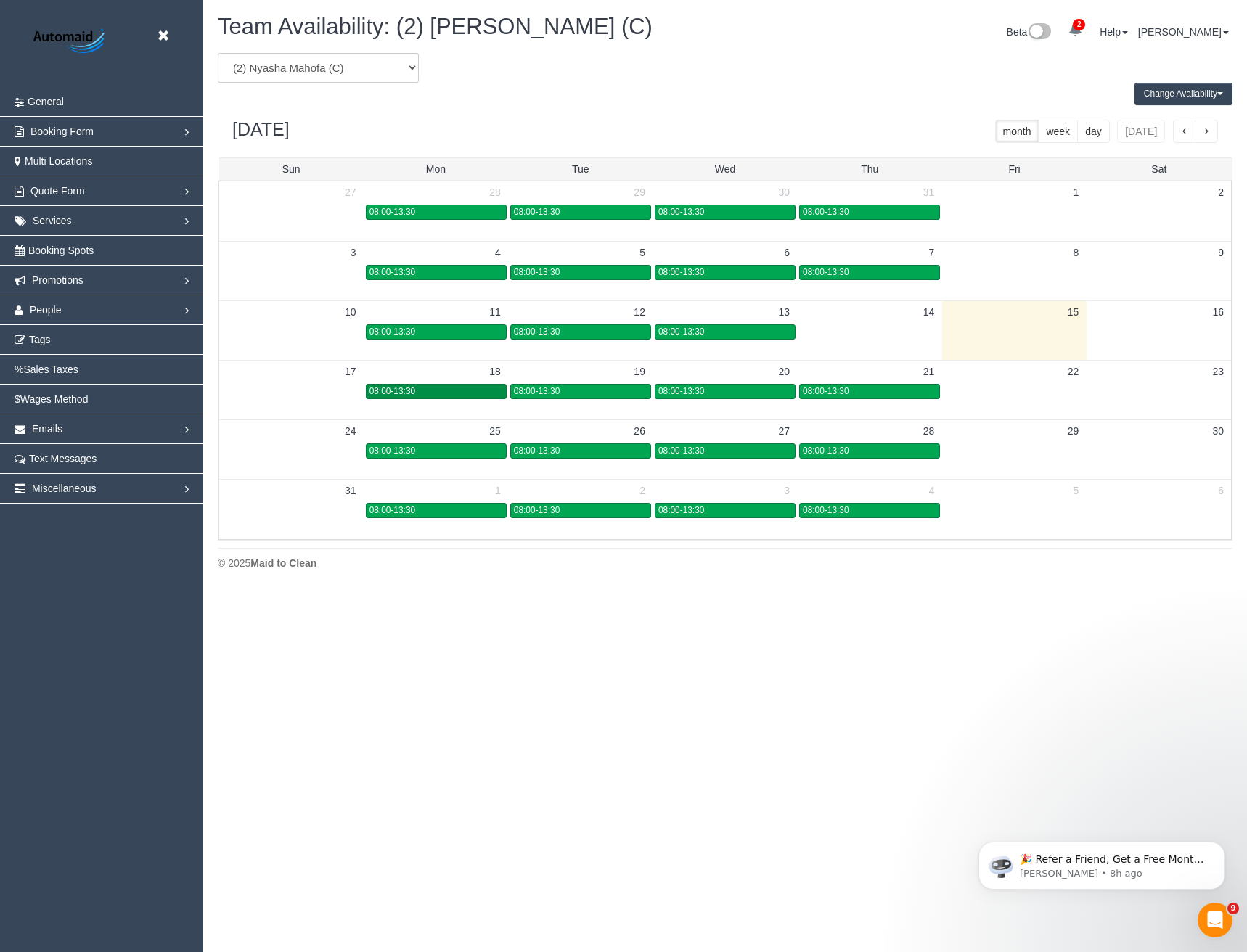
click at [446, 388] on div "08:00-13:30" at bounding box center [436, 391] width 134 height 11
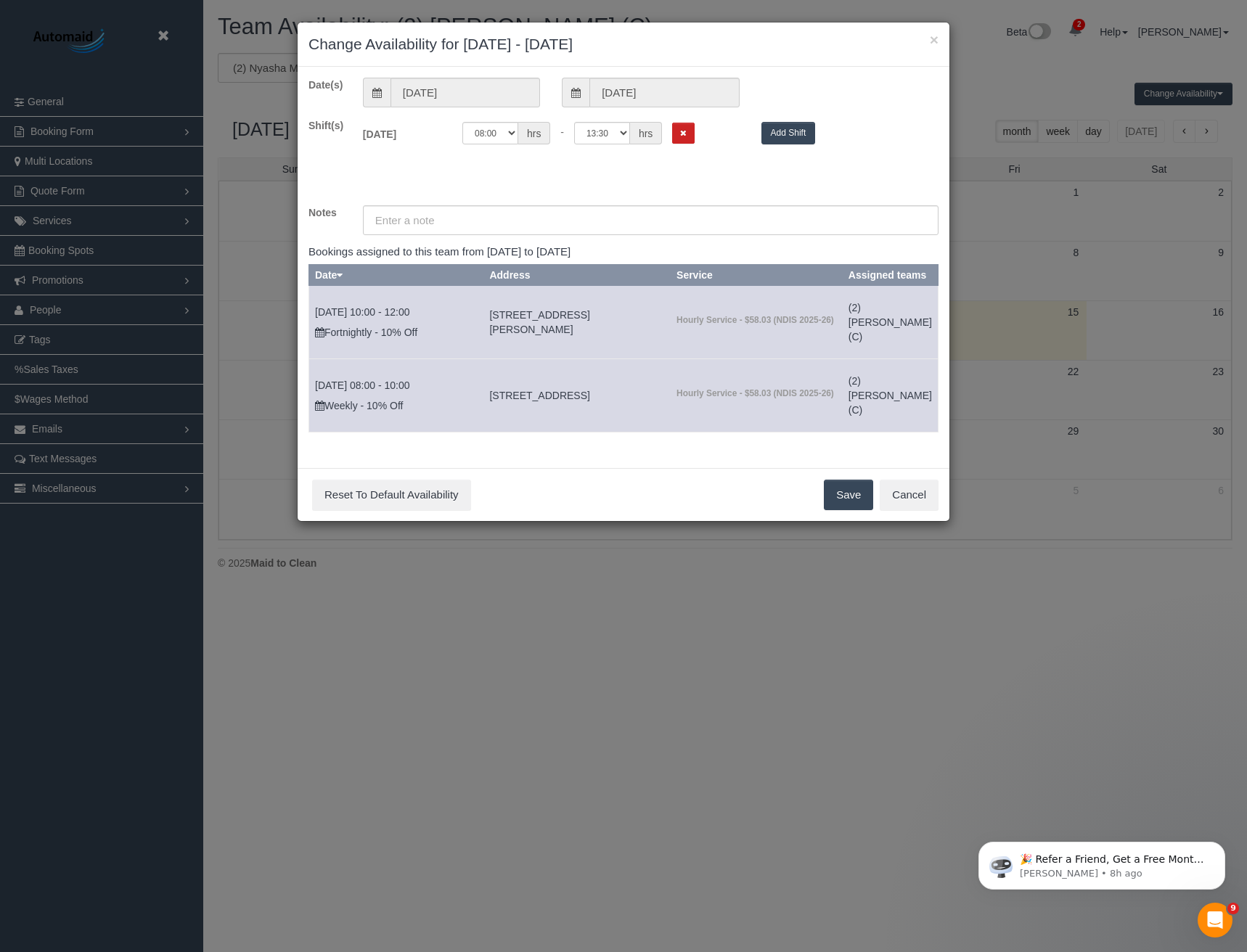
scroll to position [0, 0]
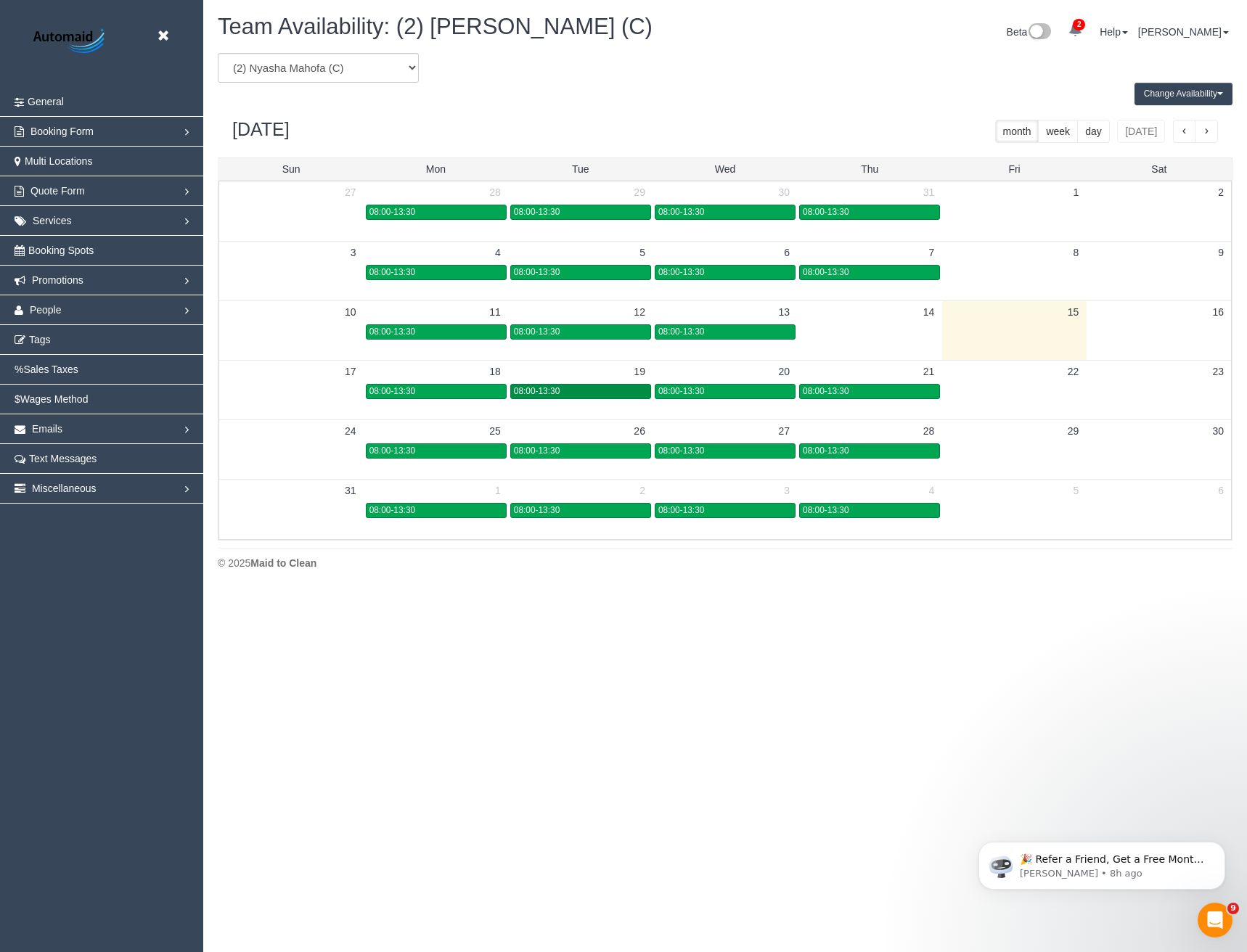
click at [543, 392] on span "08:00-13:30" at bounding box center [537, 391] width 45 height 10
click at [579, 392] on div "08:00-13:30" at bounding box center [580, 391] width 134 height 11
click at [737, 399] on link "08:00-13:30" at bounding box center [726, 391] width 141 height 15
click at [848, 390] on span "08:00-13:30" at bounding box center [825, 391] width 45 height 10
click at [167, 39] on icon at bounding box center [163, 36] width 18 height 18
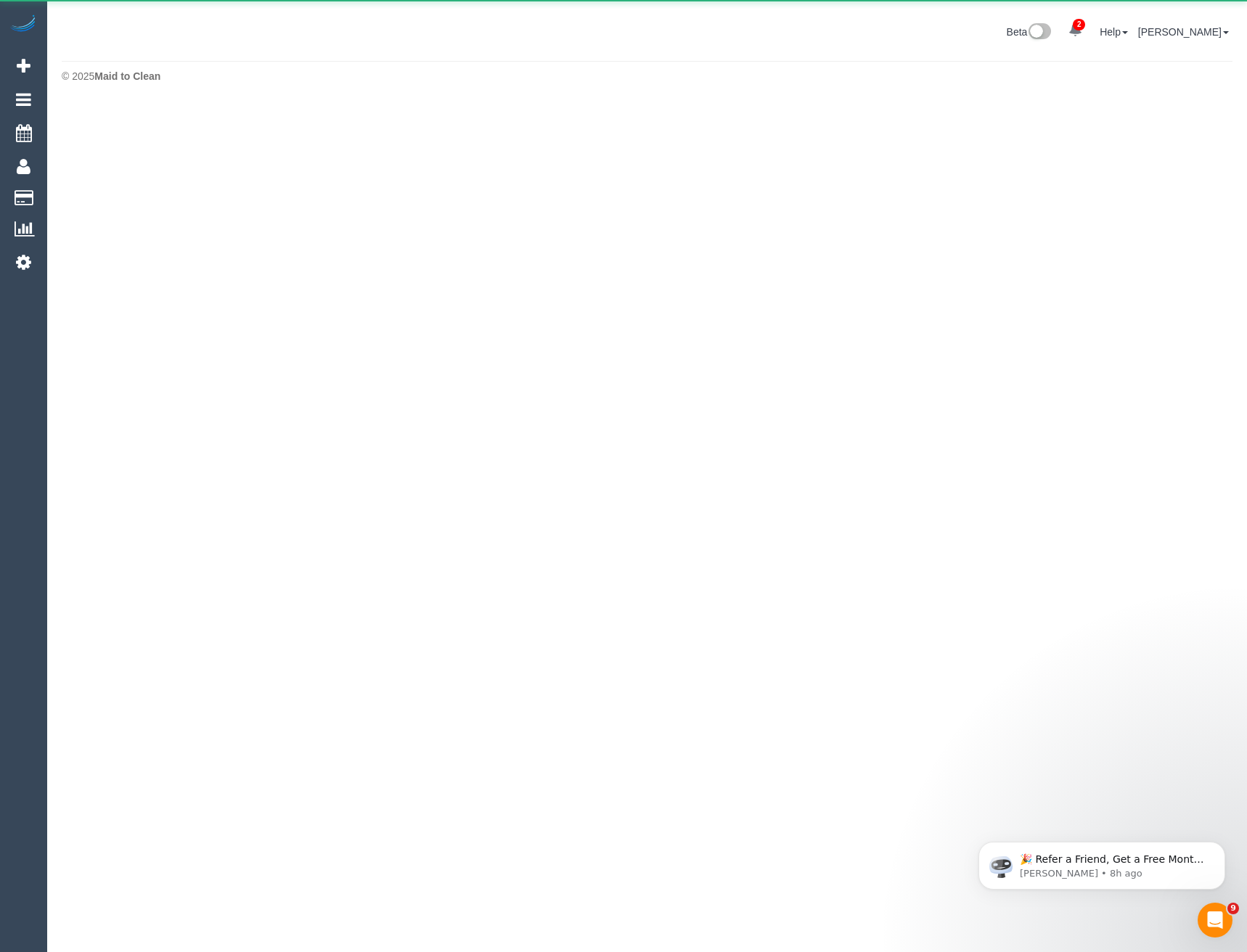
scroll to position [72468, 71344]
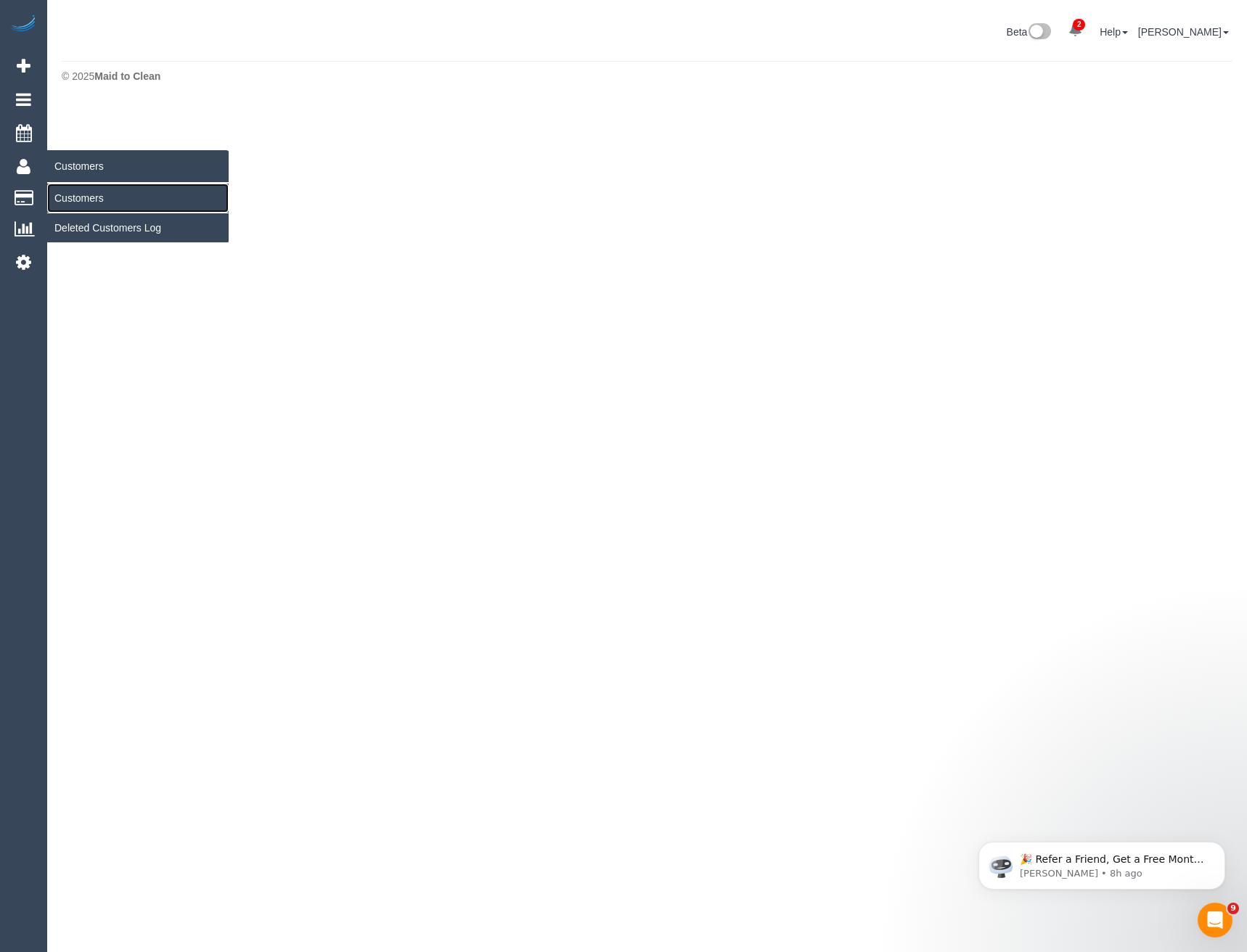
click at [77, 195] on link "Customers" at bounding box center [138, 198] width 181 height 29
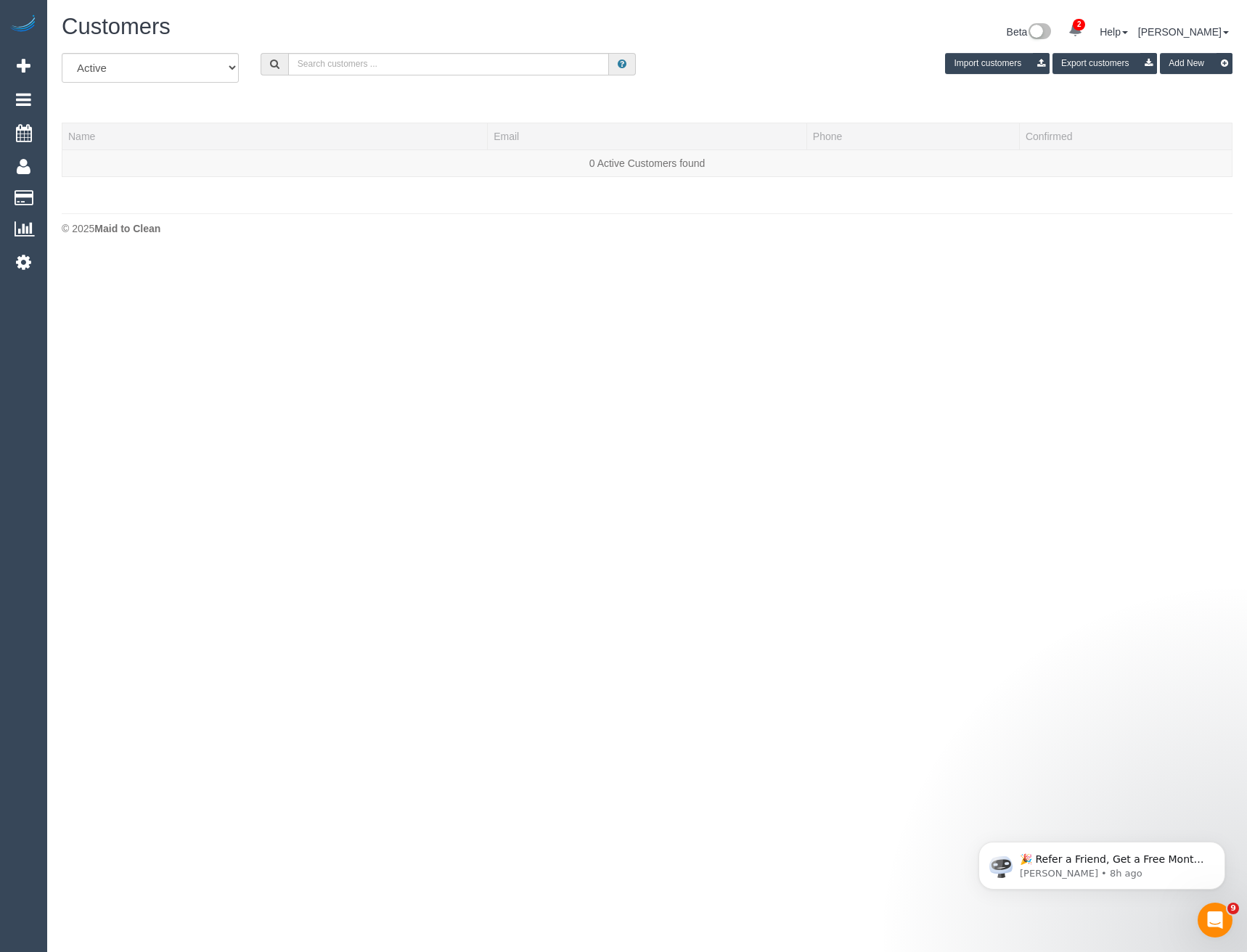
scroll to position [256, 1247]
click at [406, 72] on input "text" at bounding box center [448, 64] width 322 height 23
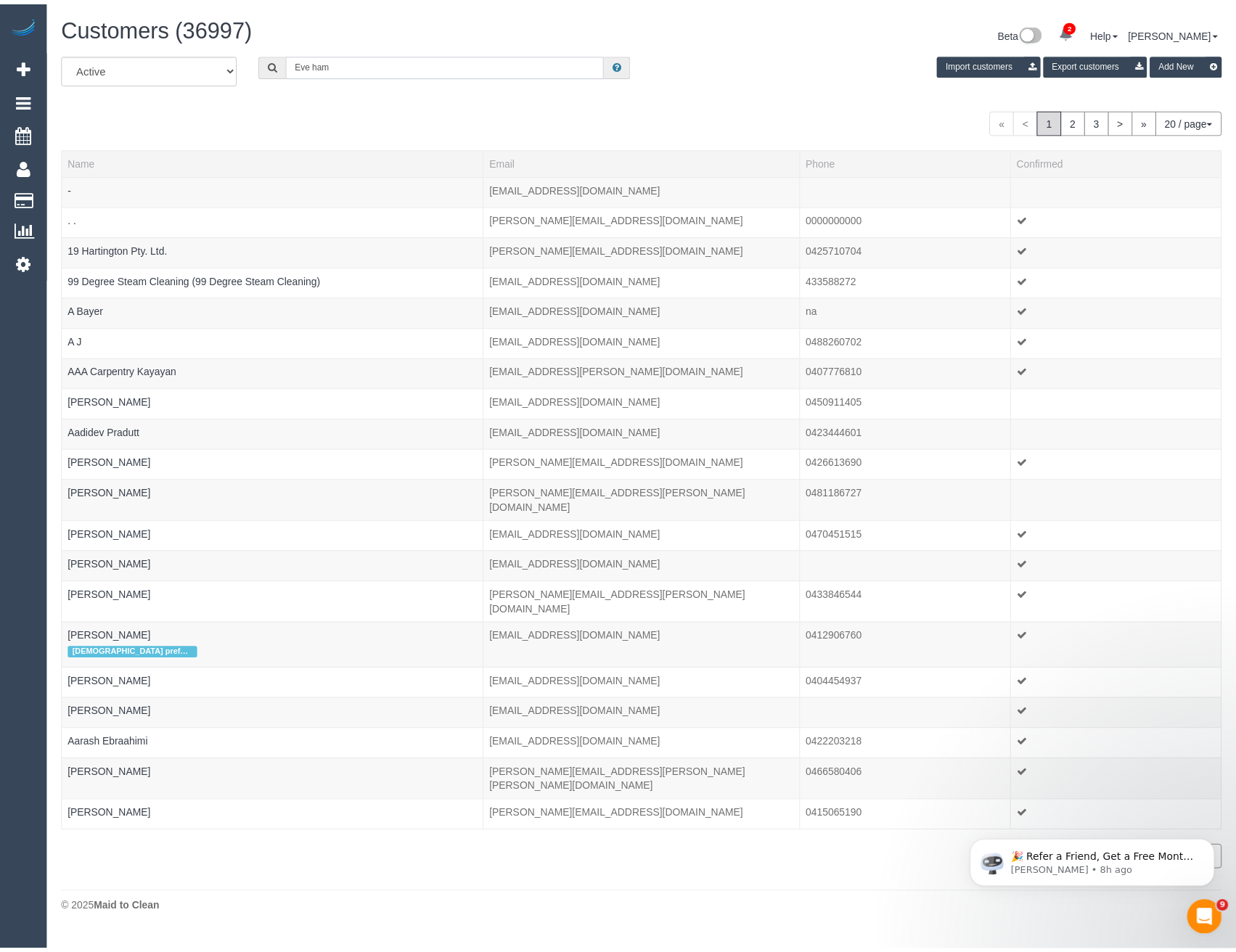
scroll to position [72262, 71340]
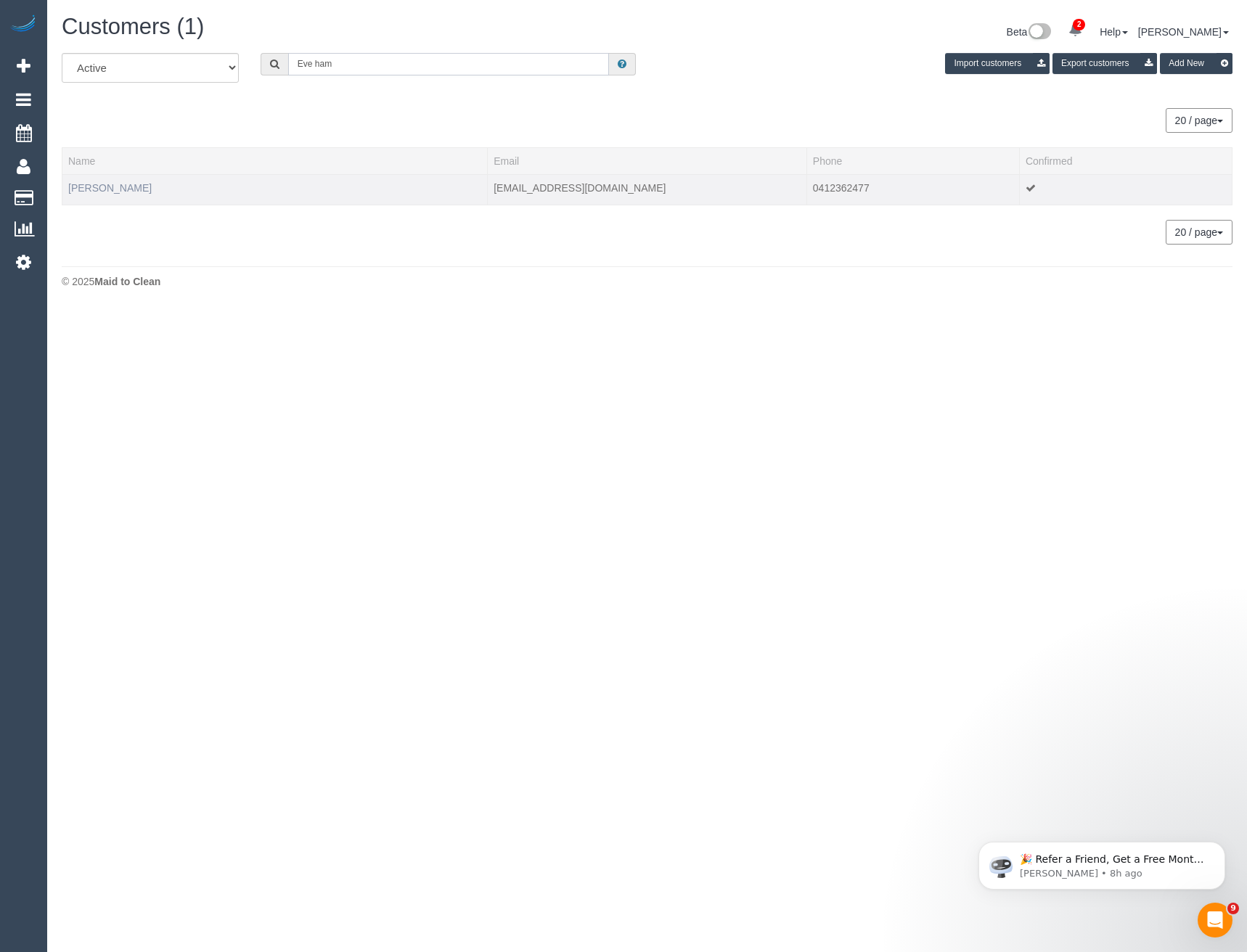
type input "Eve ham"
click at [121, 186] on link "Eve Hamilton" at bounding box center [109, 188] width 83 height 12
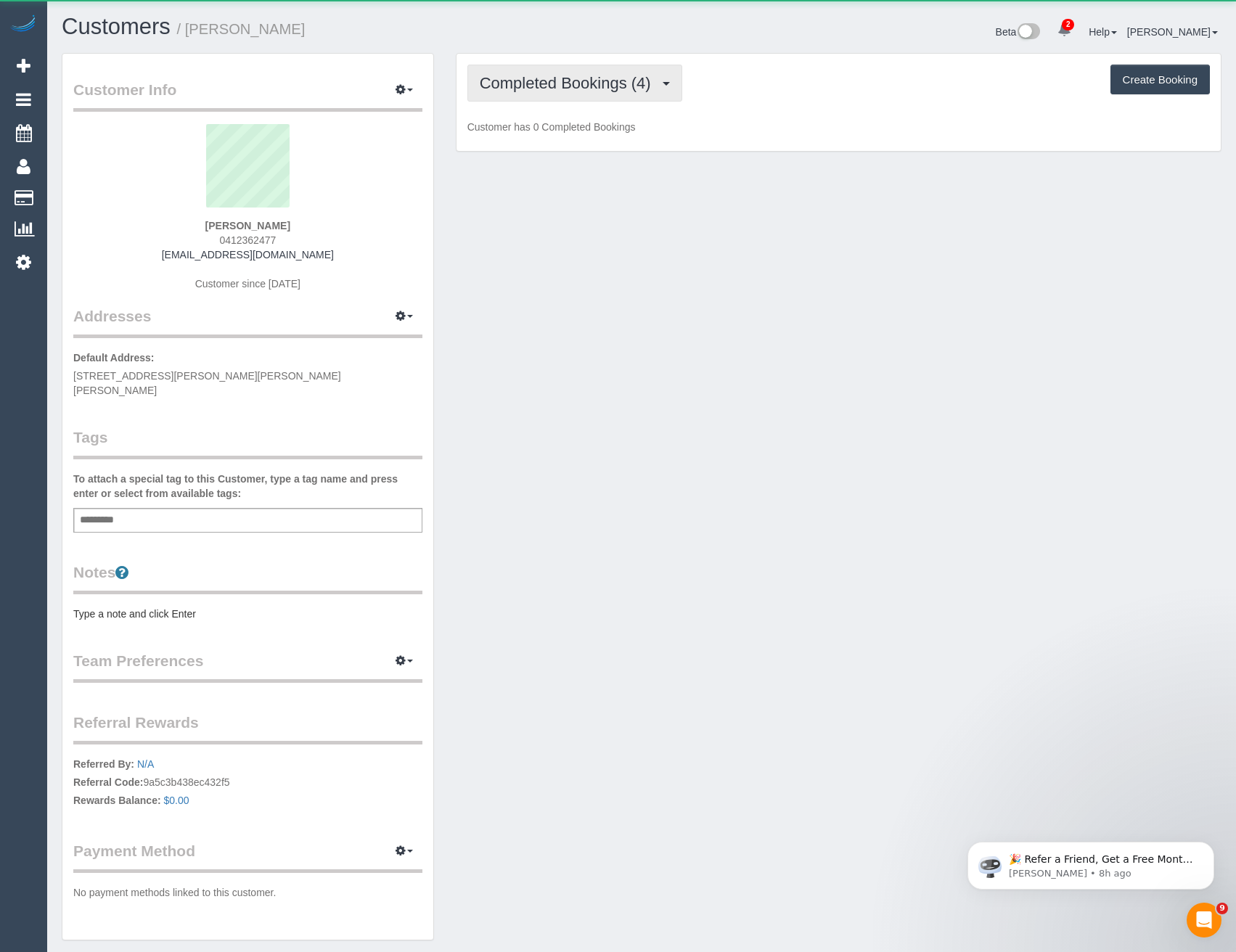
scroll to position [991, 1236]
drag, startPoint x: 610, startPoint y: 71, endPoint x: 615, endPoint y: 77, distance: 7.8
click at [610, 71] on button "Completed Bookings (4)" at bounding box center [575, 83] width 215 height 37
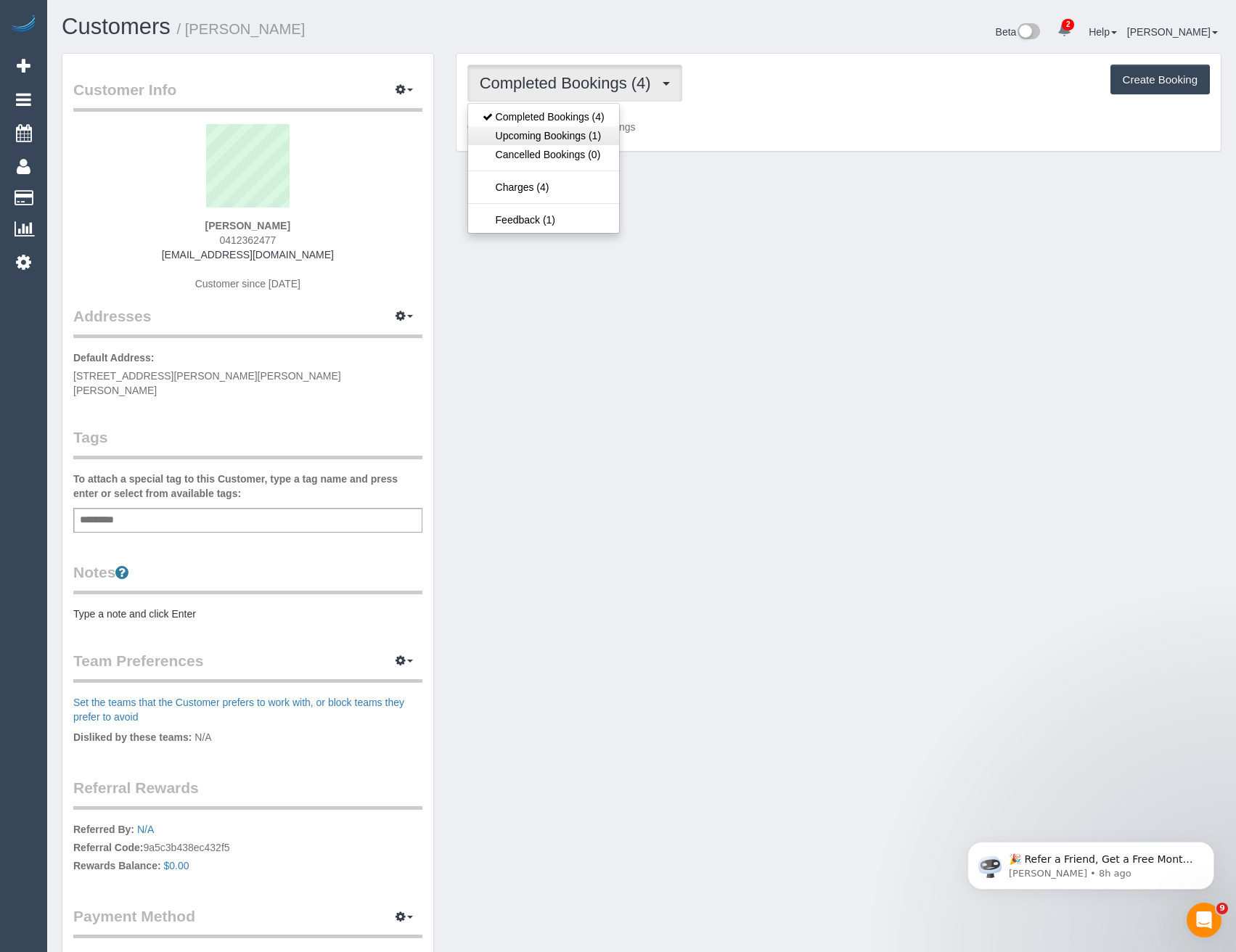
scroll to position [1091, 1236]
click at [608, 142] on link "Upcoming Bookings (1)" at bounding box center [544, 135] width 151 height 18
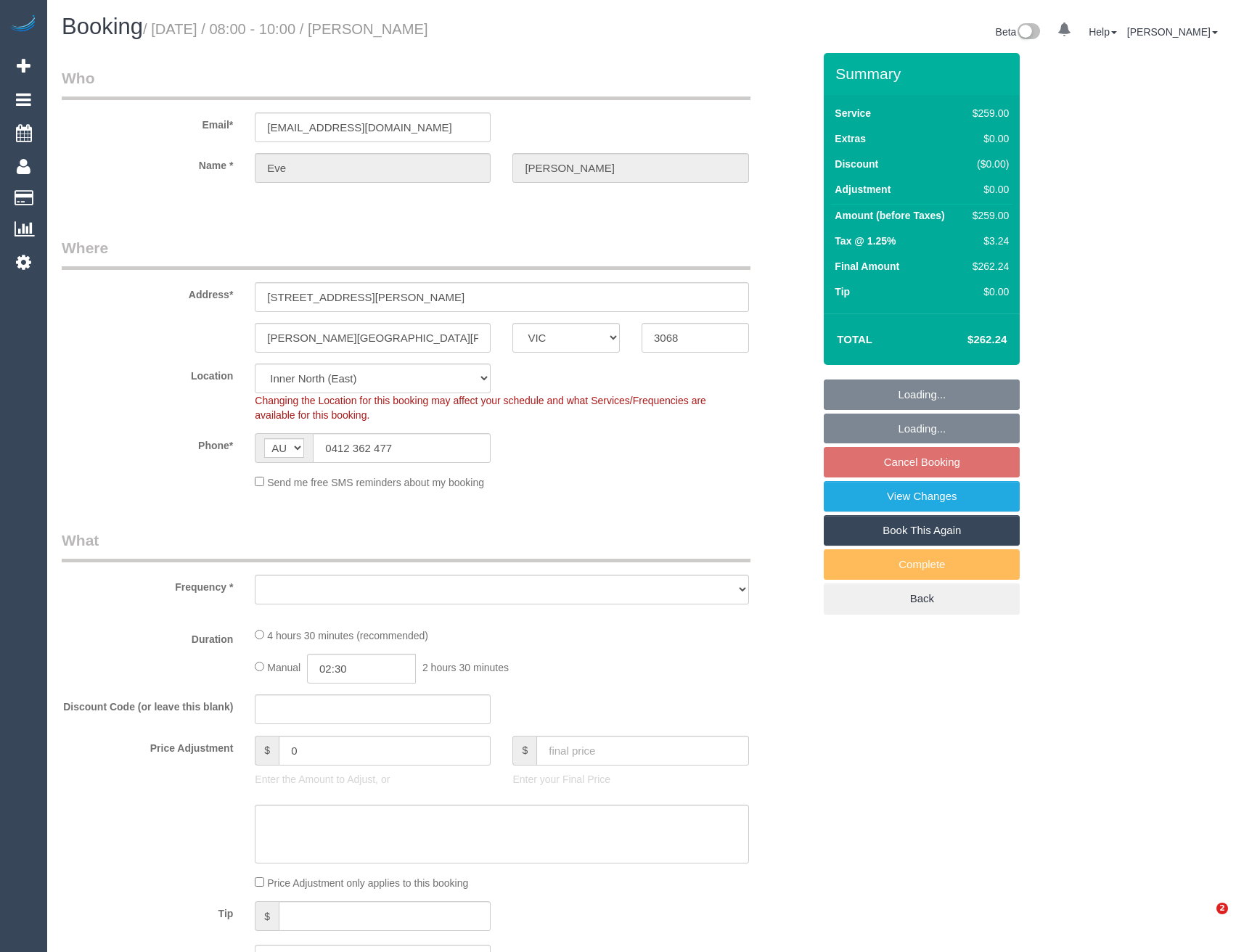
select select "VIC"
select select "object:573"
select select "string:stripe-pm_1RJubz2GScqysDRVA30LHDzb"
select select "number:29"
select select "number:15"
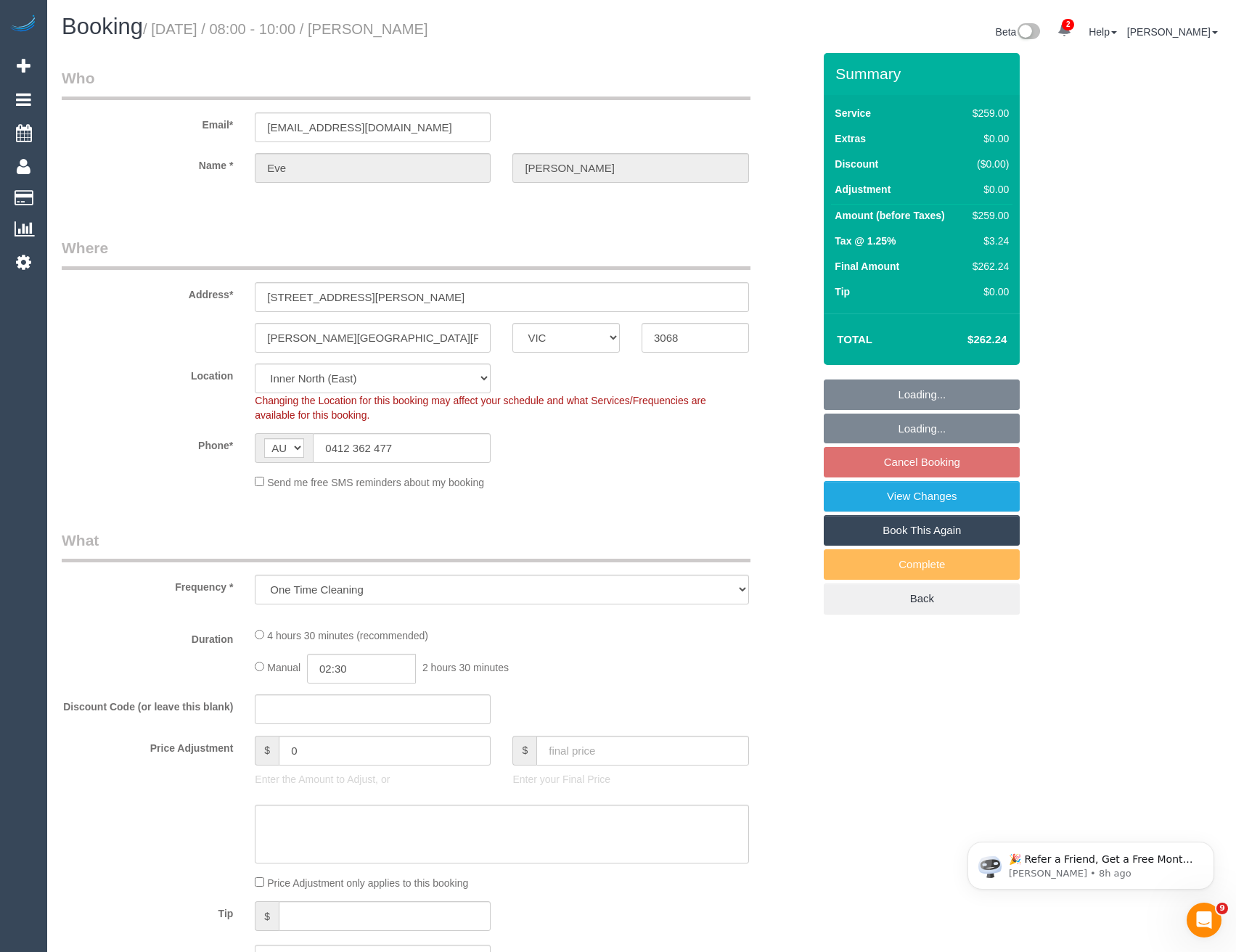
select select "number:18"
select select "number:24"
select select "number:34"
select select "number:13"
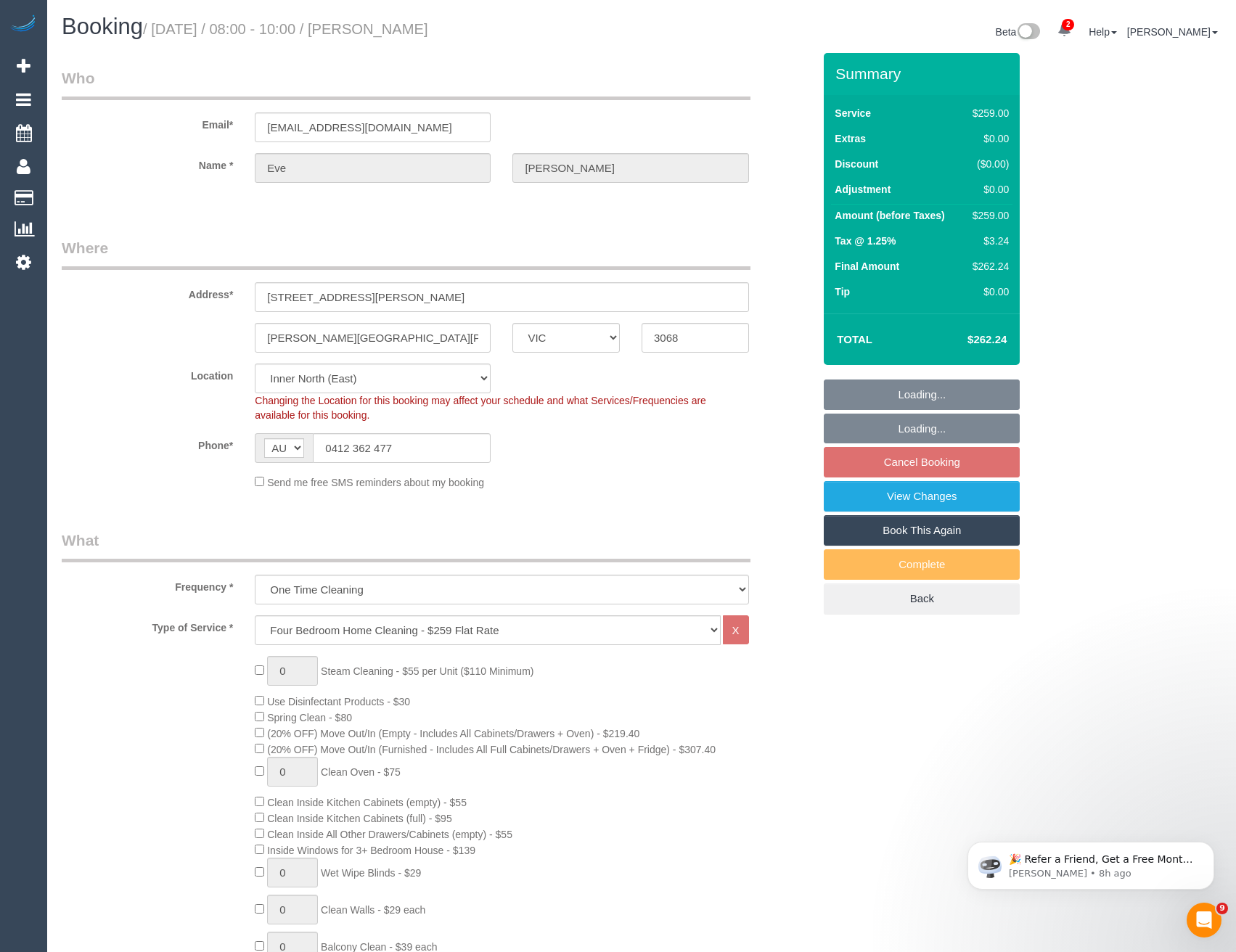
select select "object:1614"
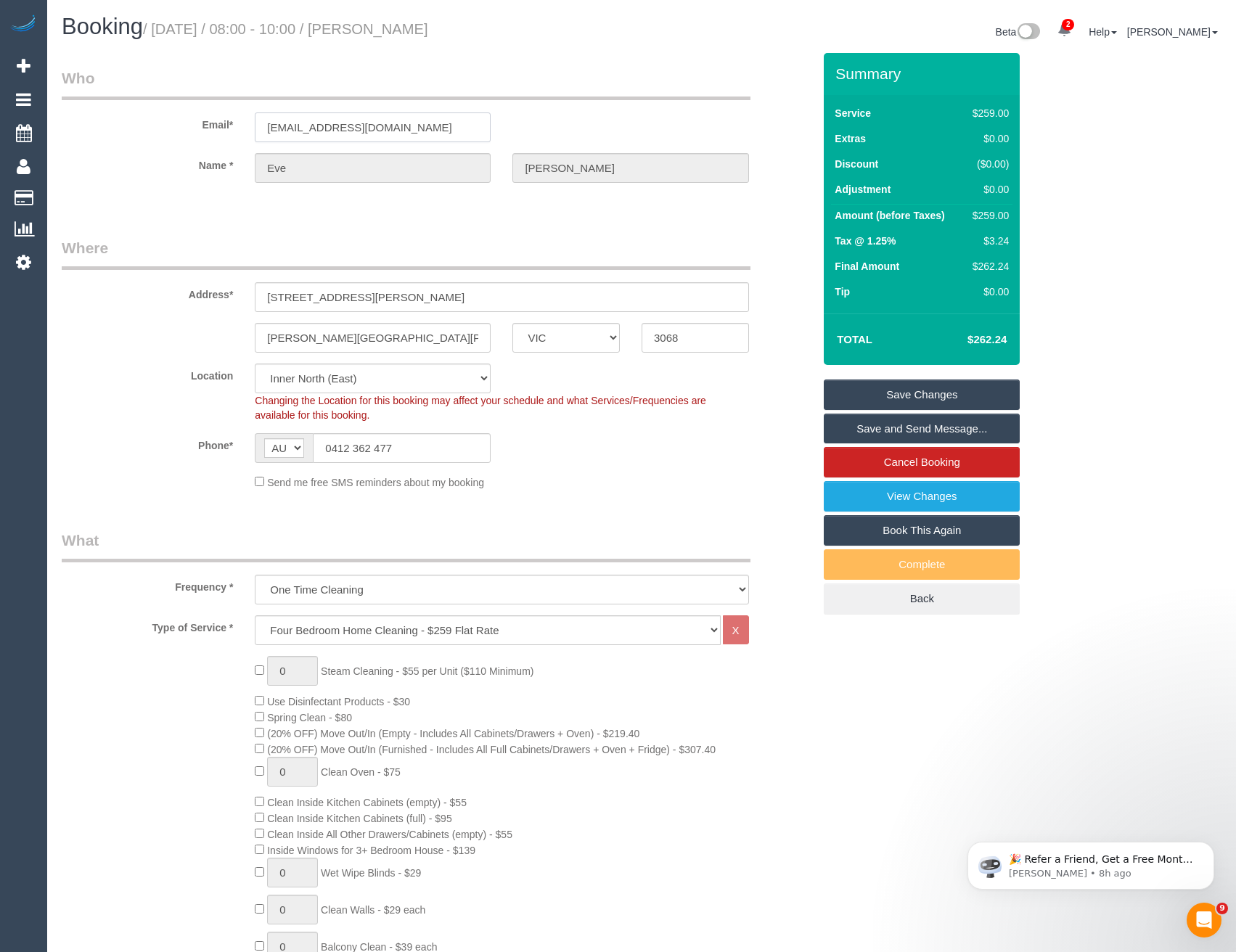
drag, startPoint x: 431, startPoint y: 128, endPoint x: 230, endPoint y: 130, distance: 201.0
click at [223, 130] on div "Email* evehamilton12@yahoo.com.au" at bounding box center [437, 104] width 773 height 75
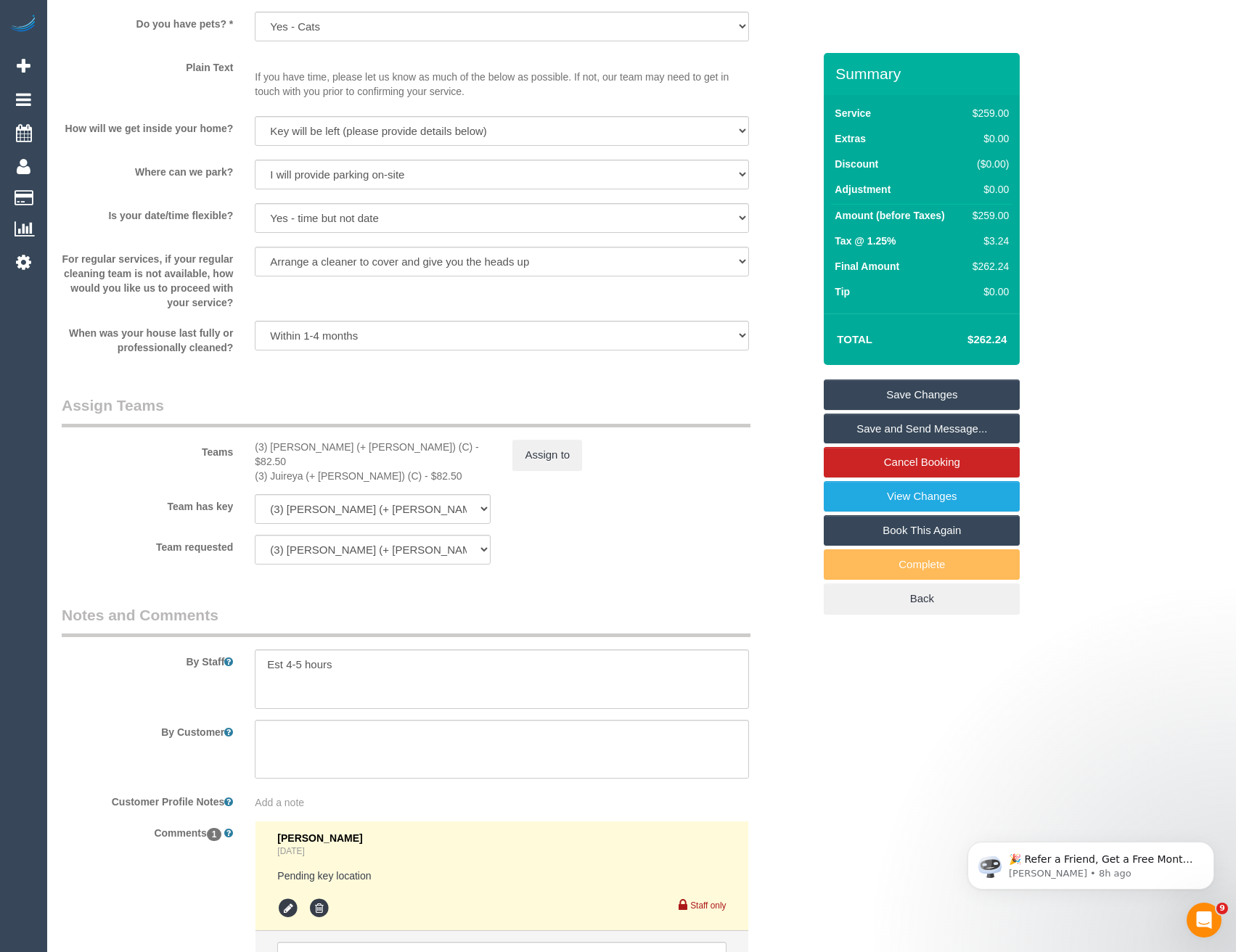
scroll to position [2024, 0]
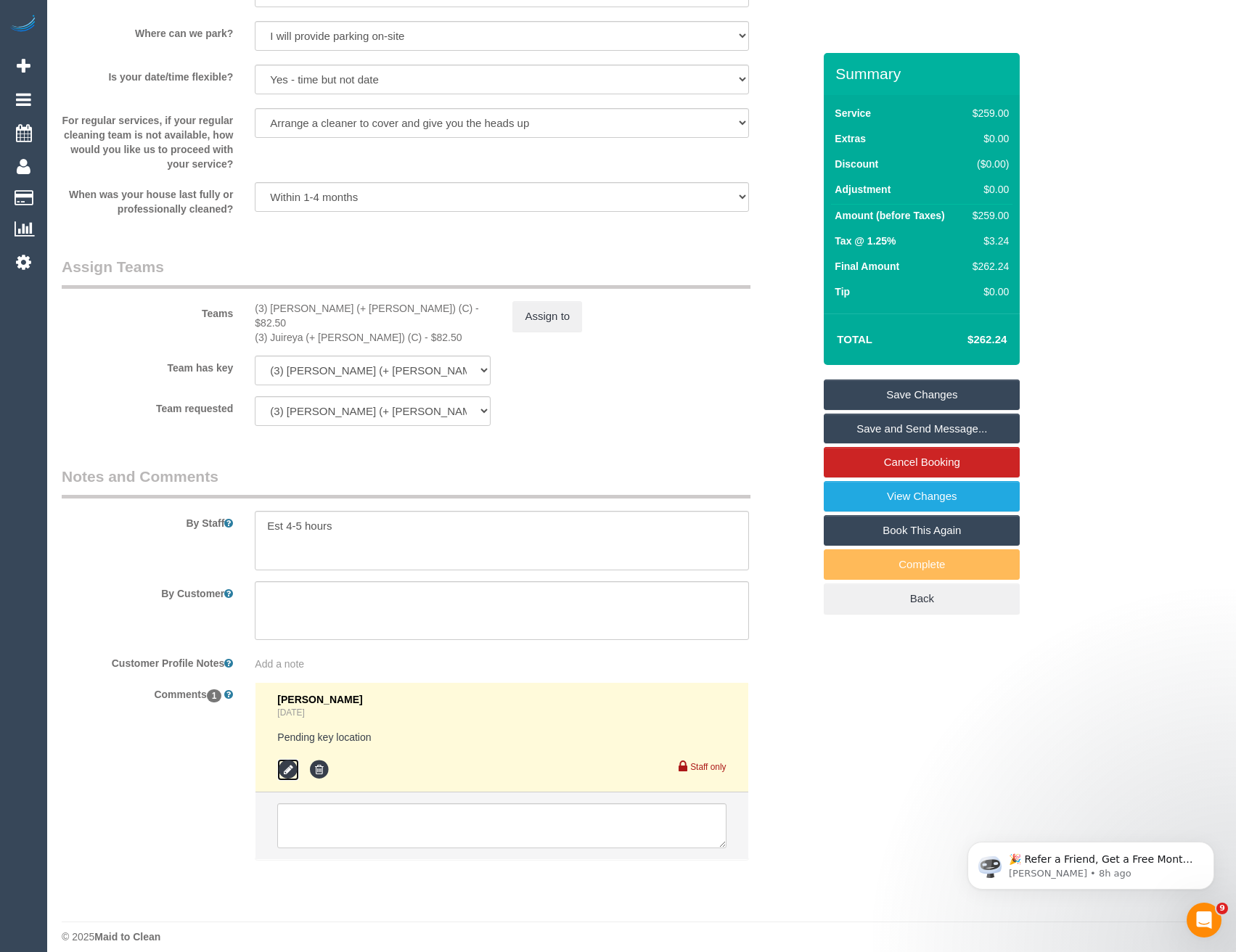
click at [286, 759] on icon at bounding box center [288, 770] width 22 height 22
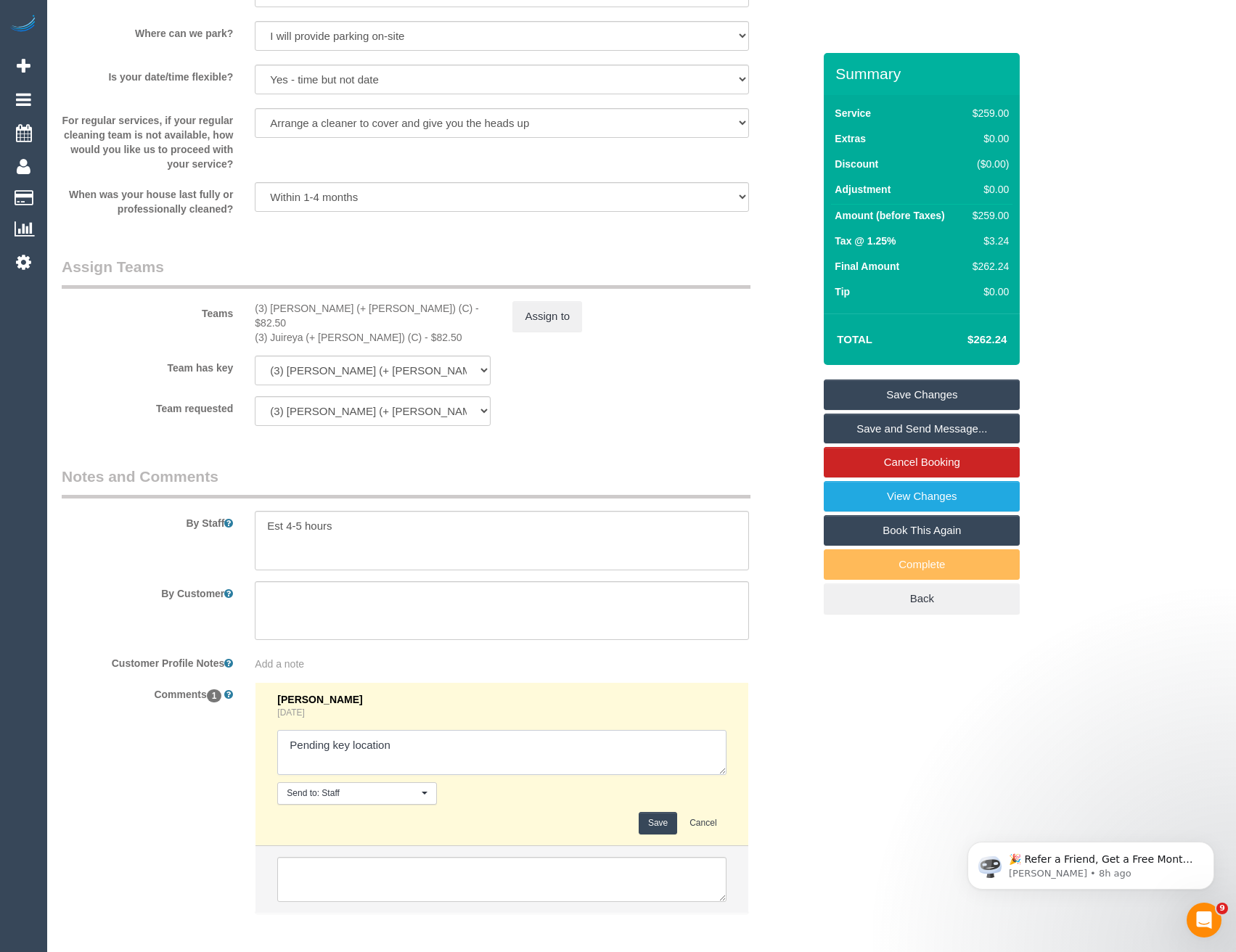
click at [442, 736] on textarea at bounding box center [501, 753] width 448 height 45
type textarea "Pending key location - via email Inf if no access then 50% canc fee"
click at [658, 812] on button "Save" at bounding box center [658, 823] width 39 height 23
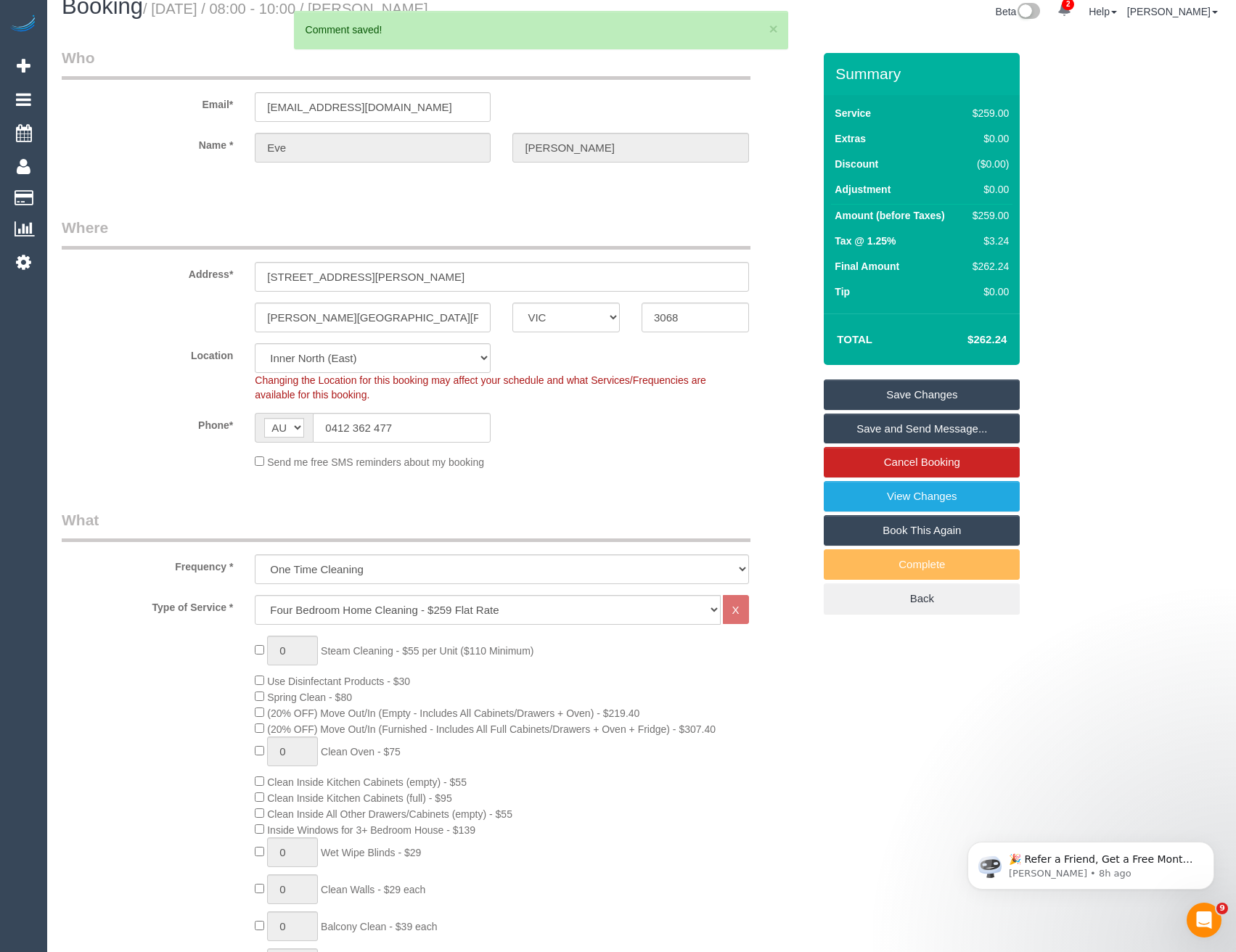
scroll to position [0, 0]
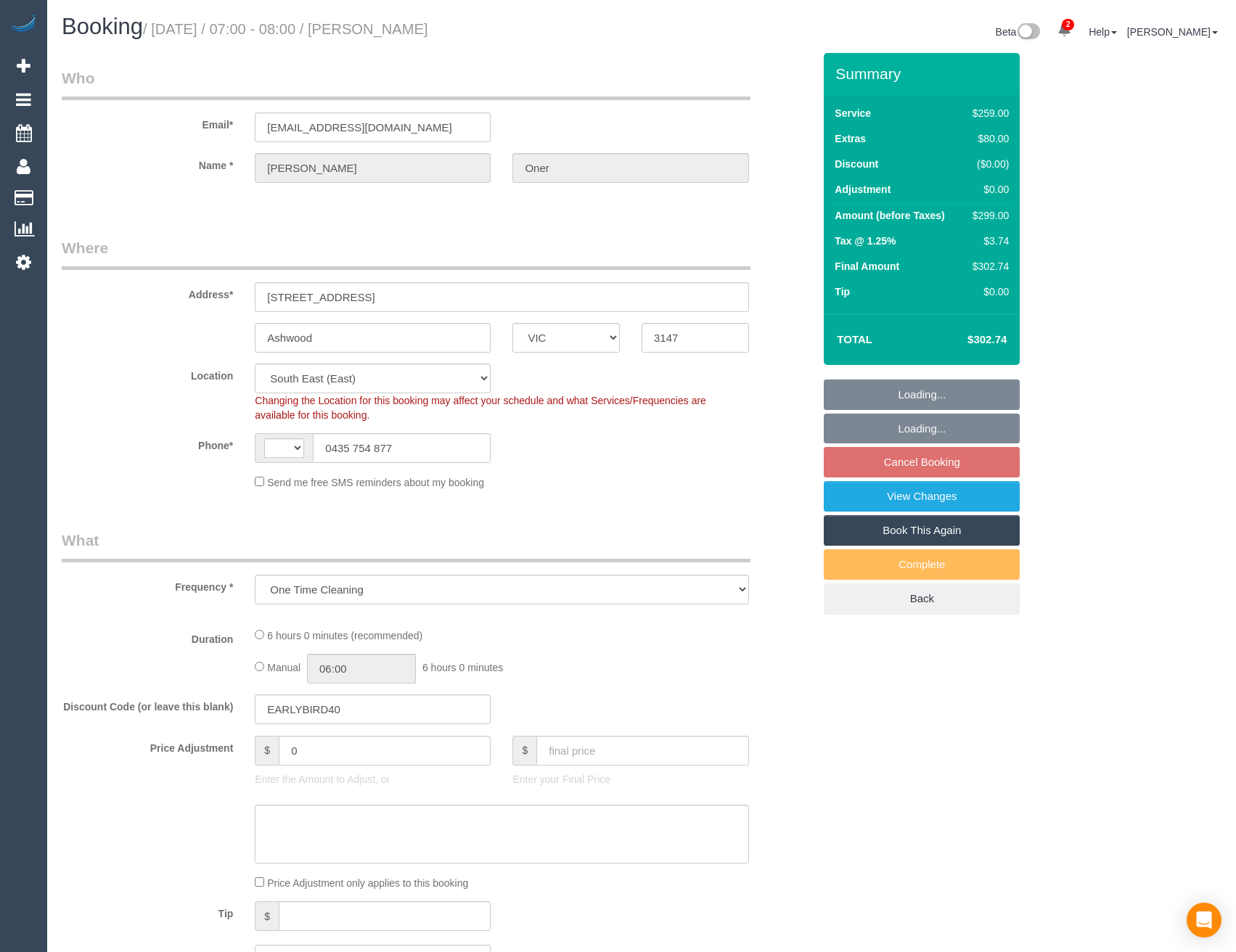
select select "VIC"
select select "object:828"
select select "string:AU"
select select "string:stripe-pm_1PhltC2GScqysDRVy30g8NJE"
select select "number:27"
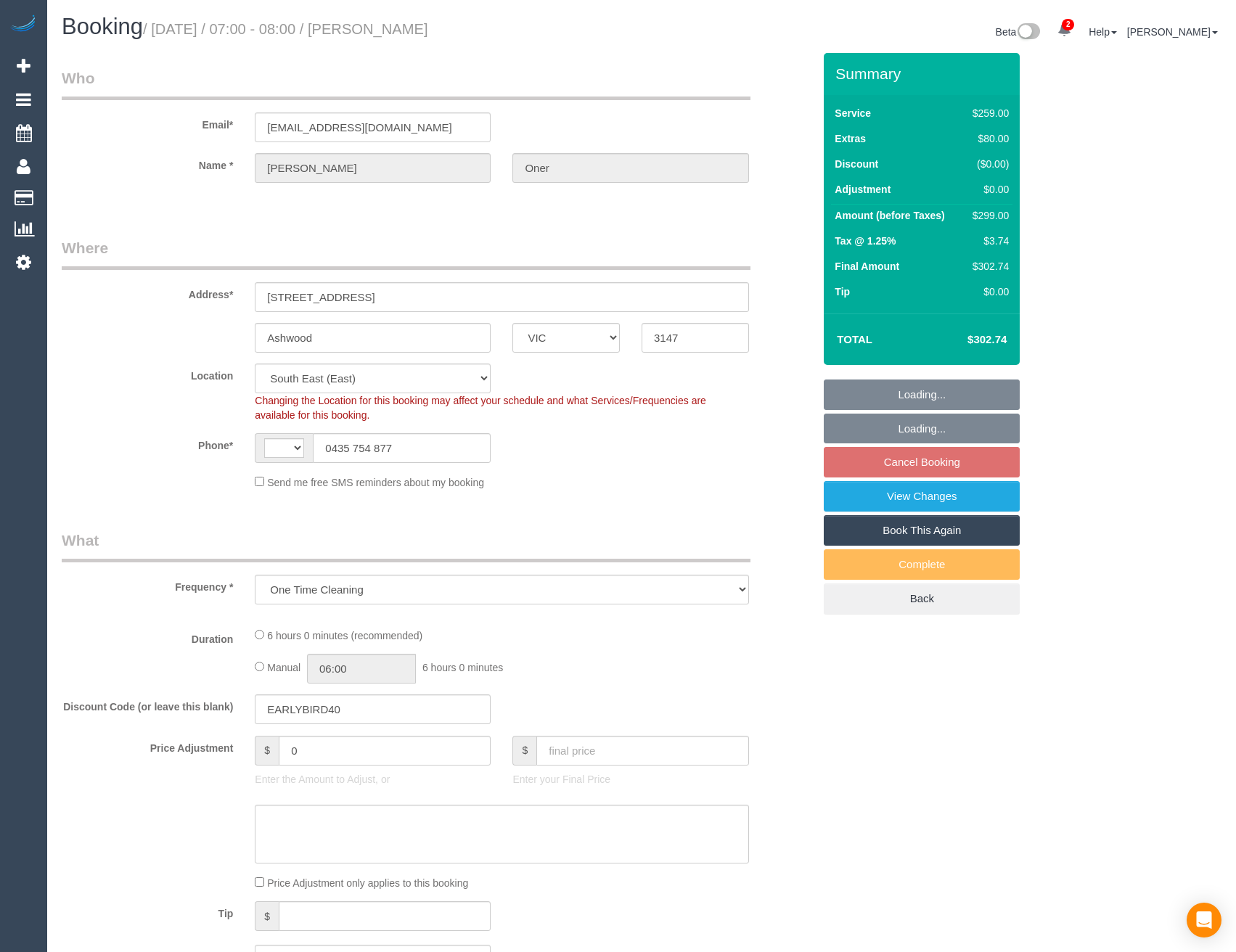
select select "number:14"
select select "number:19"
select select "number:24"
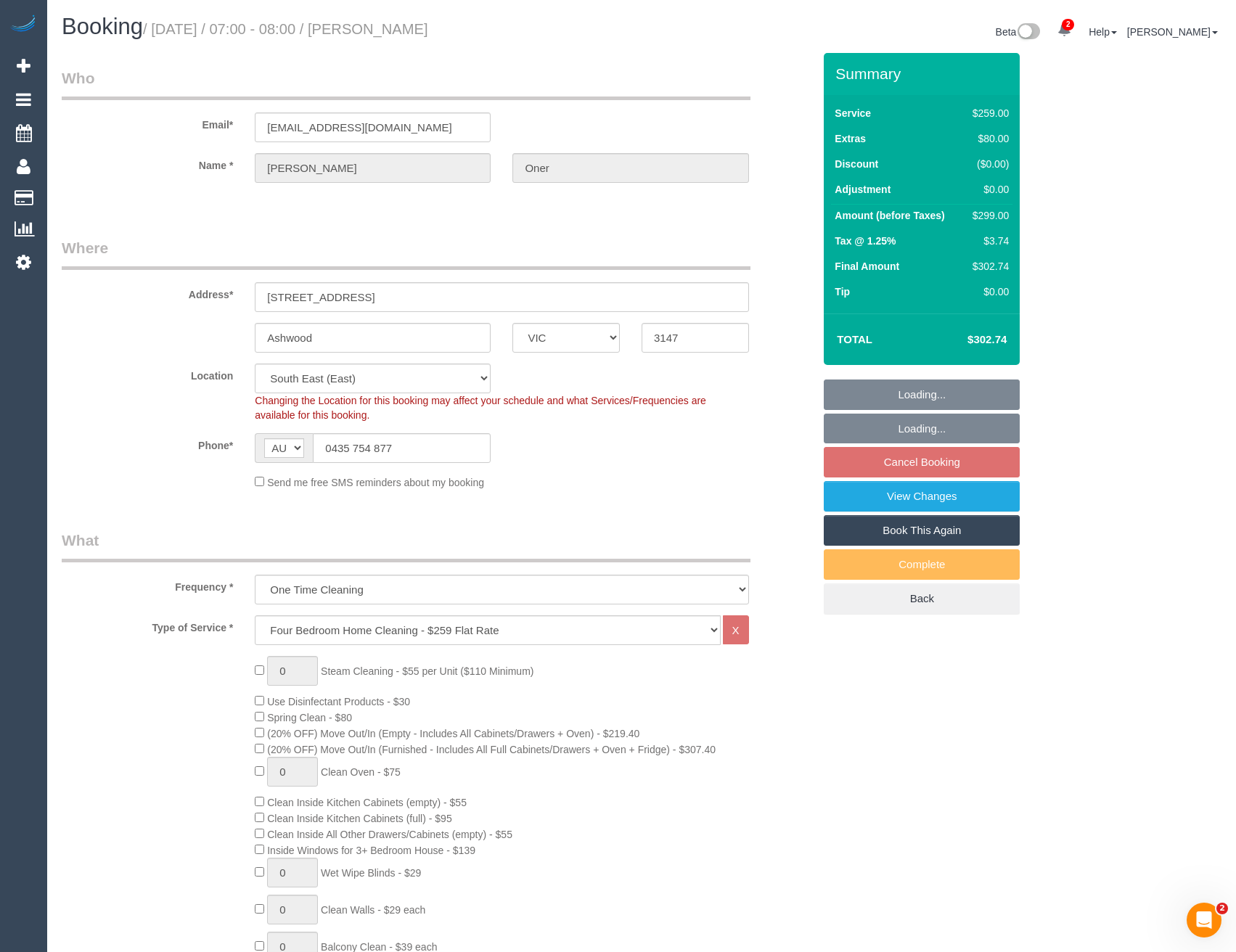
select select "spot1"
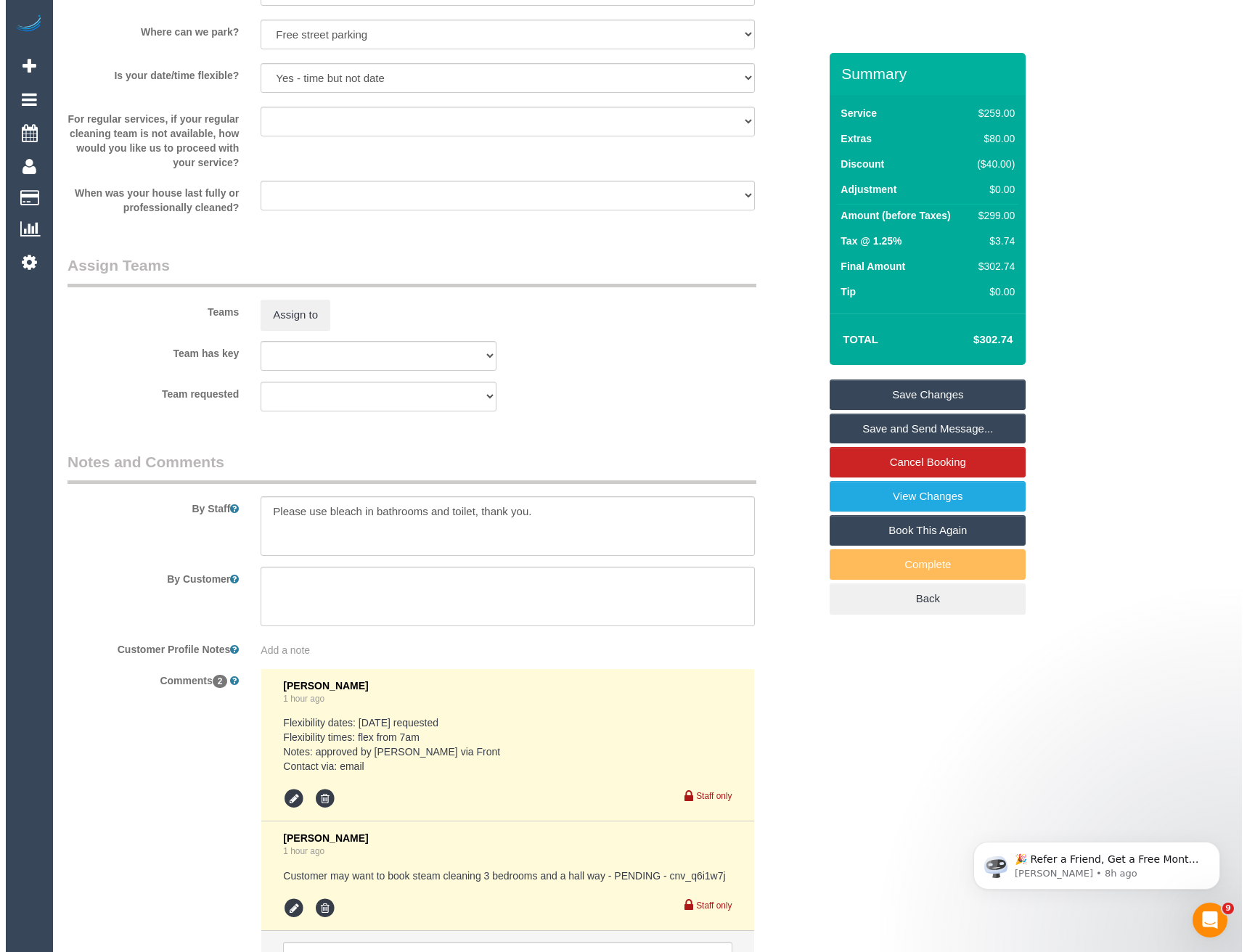
scroll to position [1880, 0]
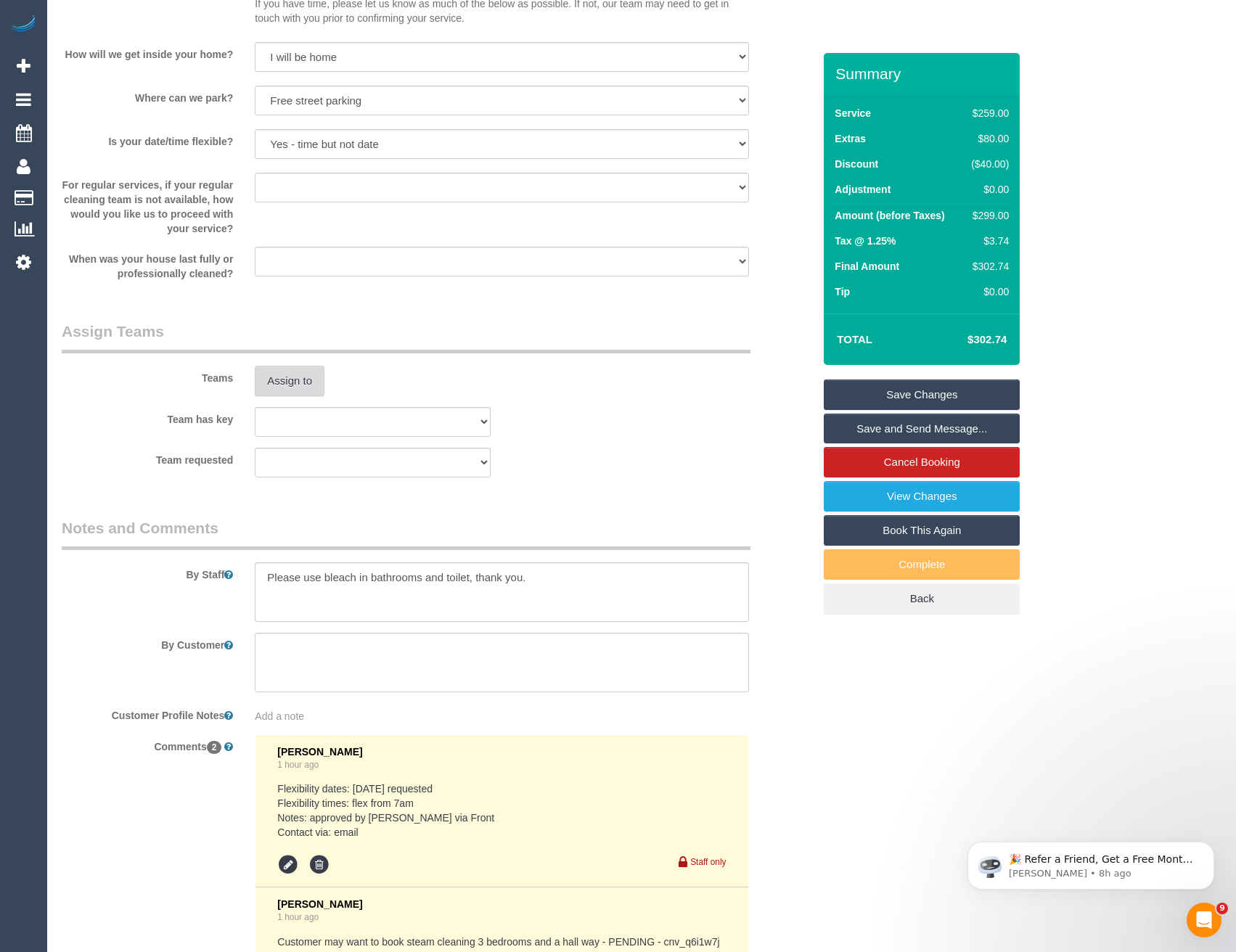
click at [270, 378] on button "Assign to" at bounding box center [289, 381] width 70 height 30
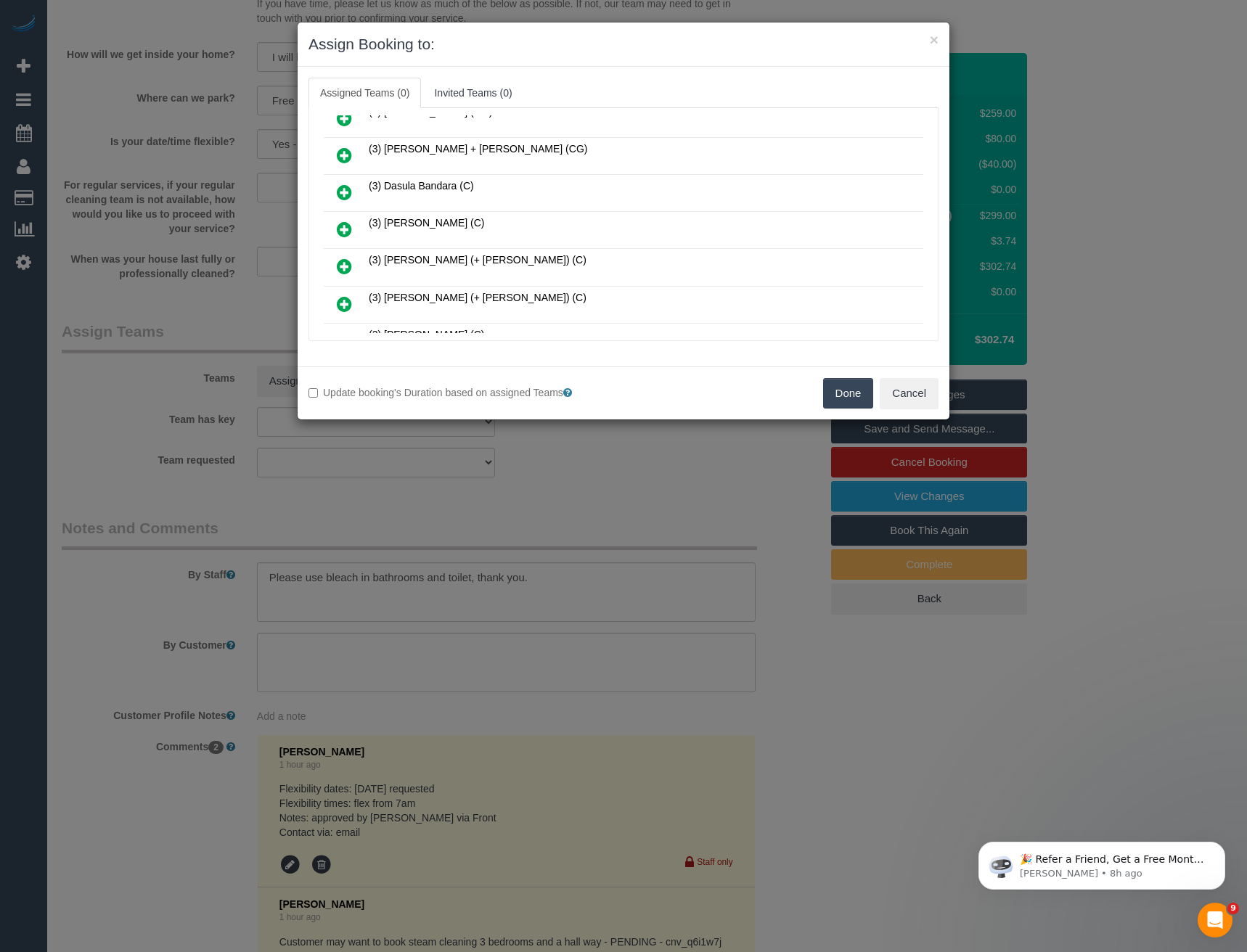
scroll to position [363, 0]
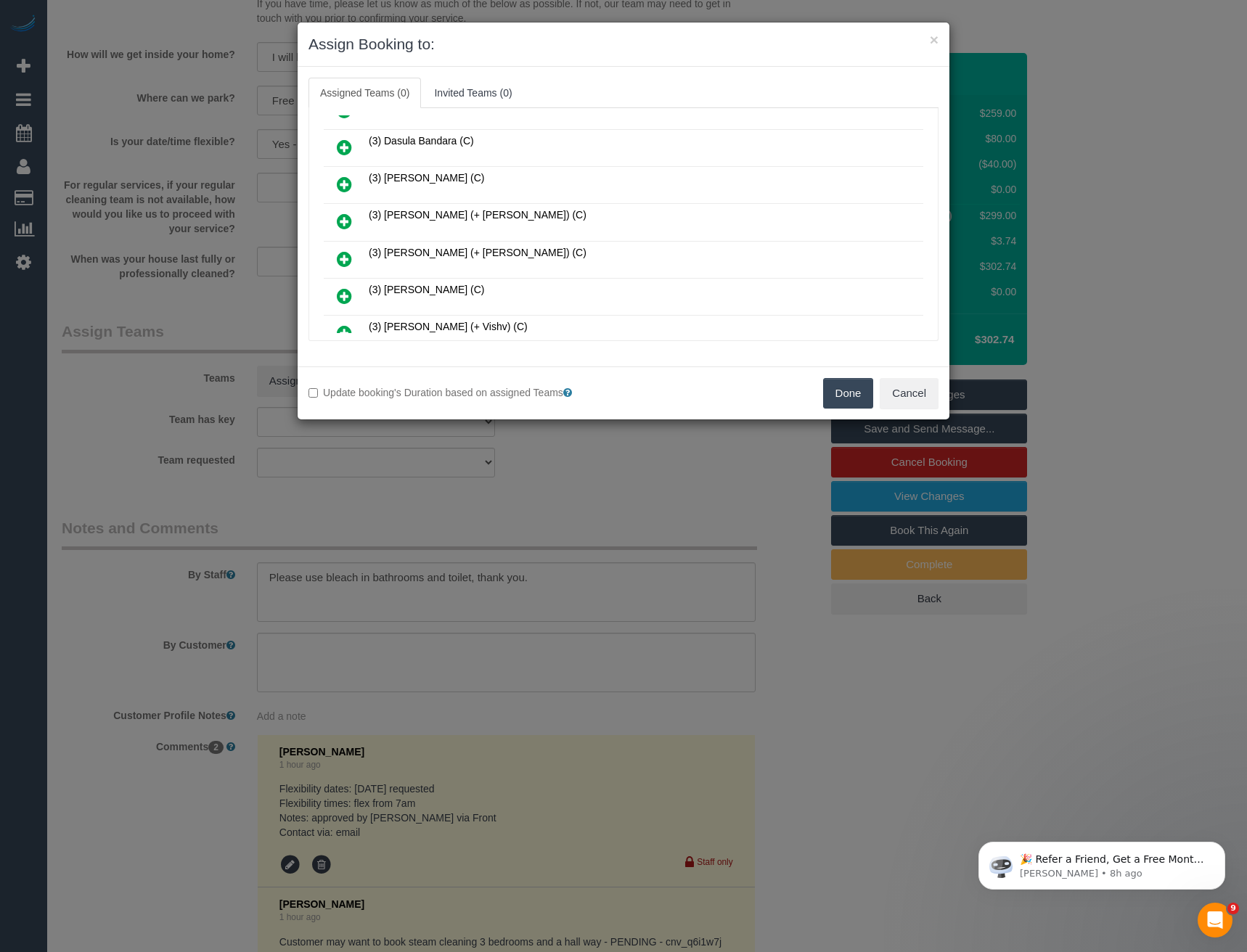
click at [350, 260] on icon at bounding box center [344, 259] width 15 height 18
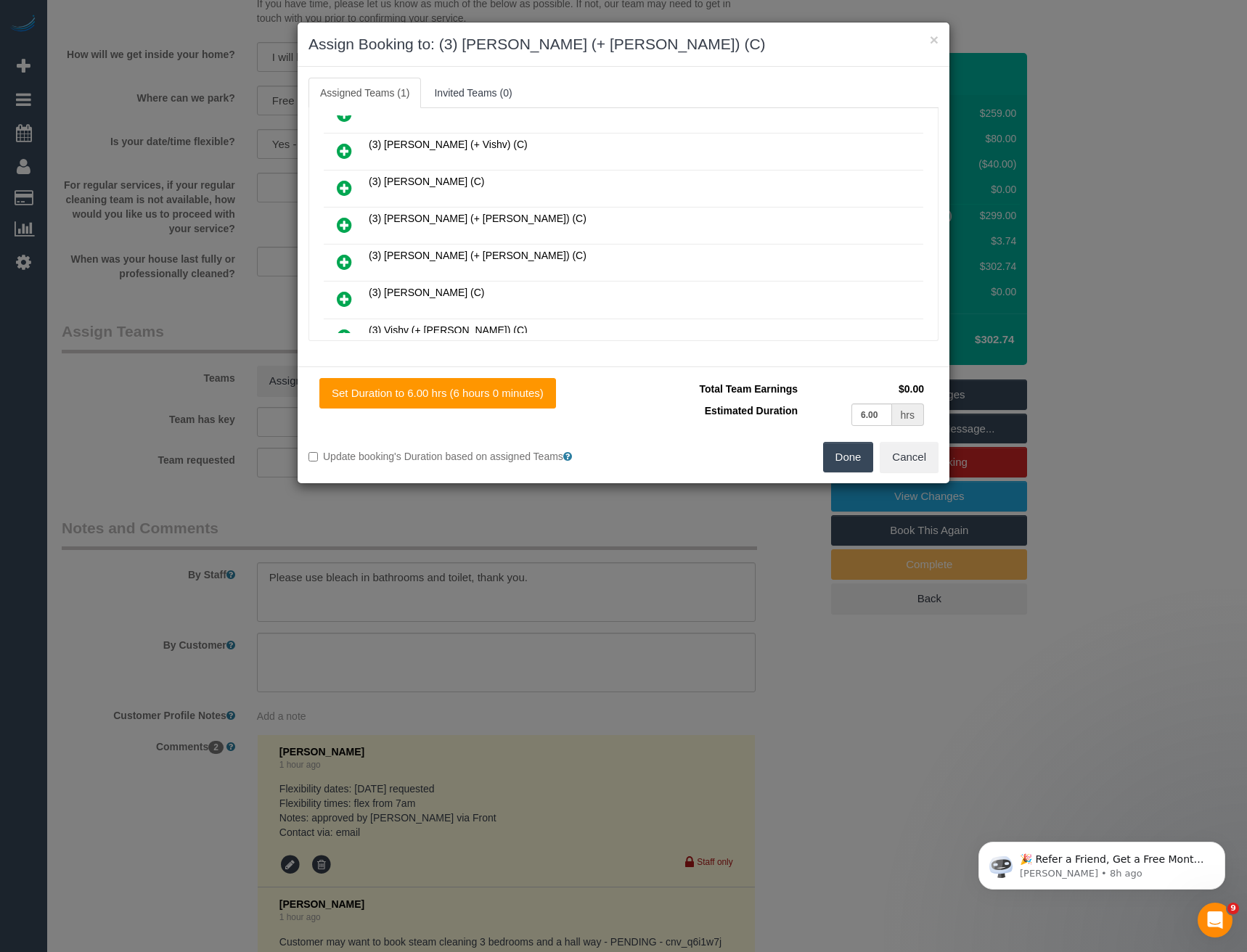
click at [351, 228] on icon at bounding box center [344, 225] width 15 height 18
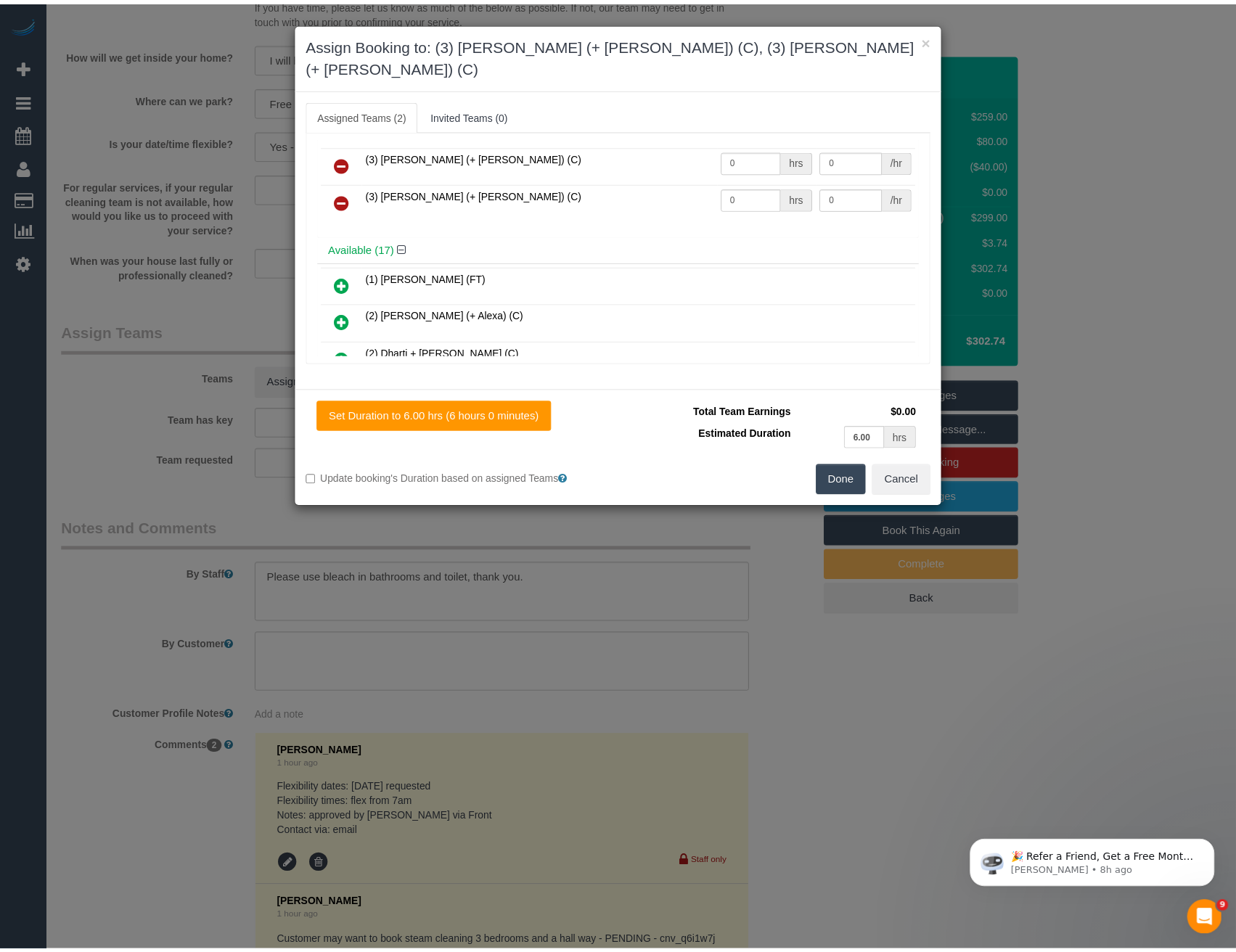
scroll to position [0, 0]
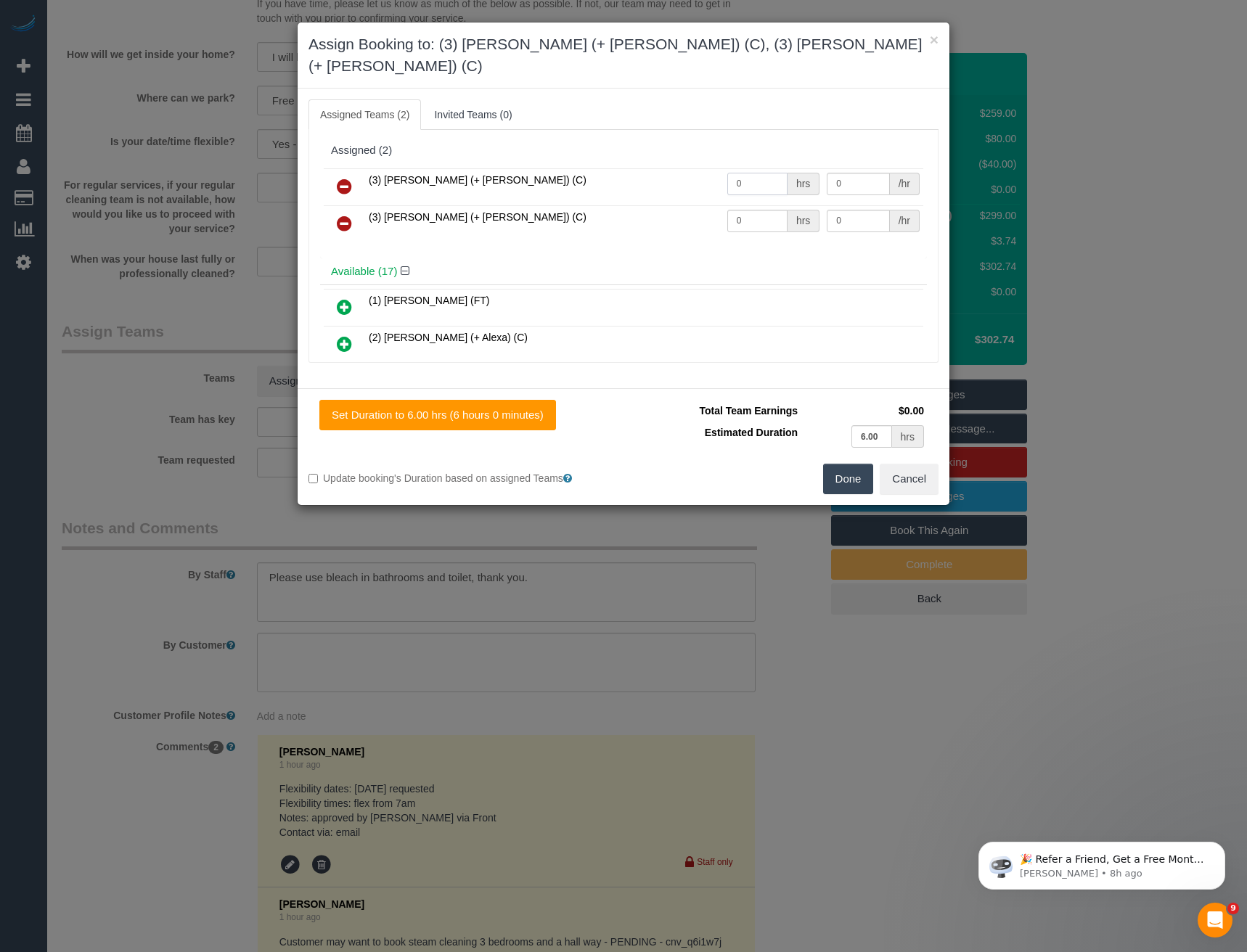
drag, startPoint x: 754, startPoint y: 167, endPoint x: 644, endPoint y: 164, distance: 110.0
click at [661, 169] on tr "(3) [PERSON_NAME] (+ [PERSON_NAME]) (C) 0 hrs 0 /hr" at bounding box center [624, 187] width 600 height 37
type input "1"
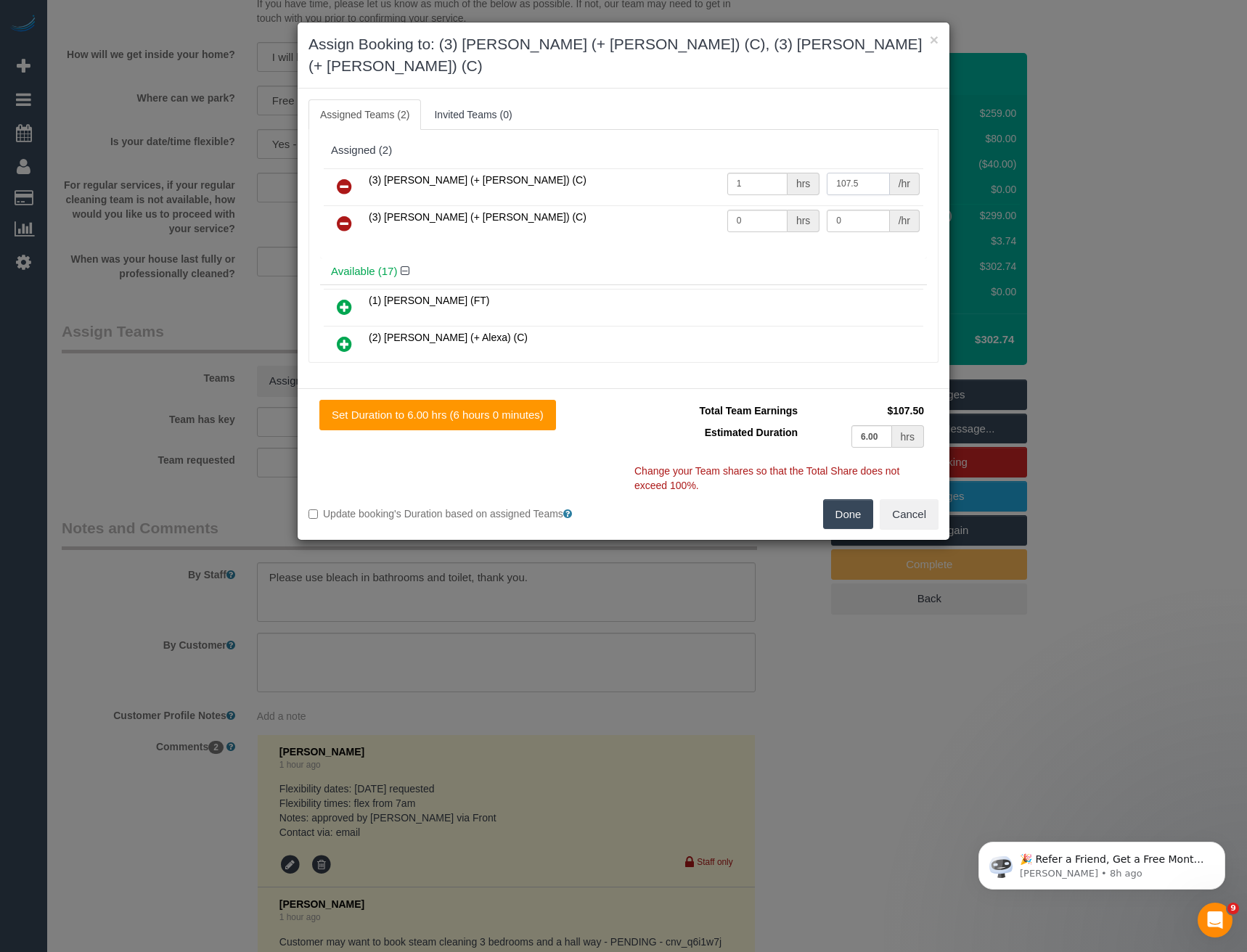
type input "107.5"
drag, startPoint x: 757, startPoint y: 195, endPoint x: 673, endPoint y: 165, distance: 89.2
click at [700, 206] on tr "(3) [PERSON_NAME] (+ [PERSON_NAME]) (C) 0 hrs 0 /hr" at bounding box center [624, 224] width 600 height 37
type input "1"
type input "107.5"
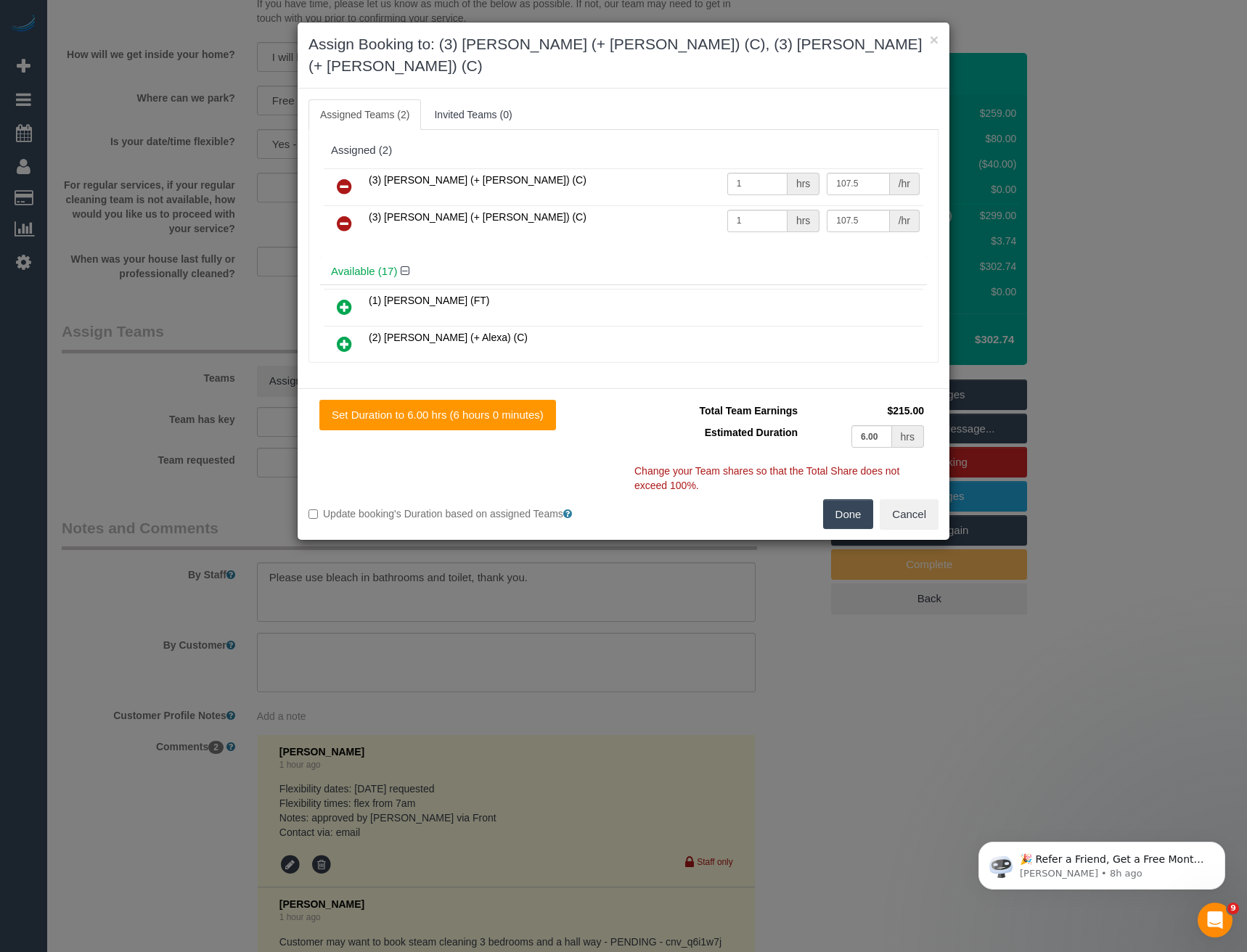
click at [842, 500] on button "Done" at bounding box center [848, 515] width 51 height 30
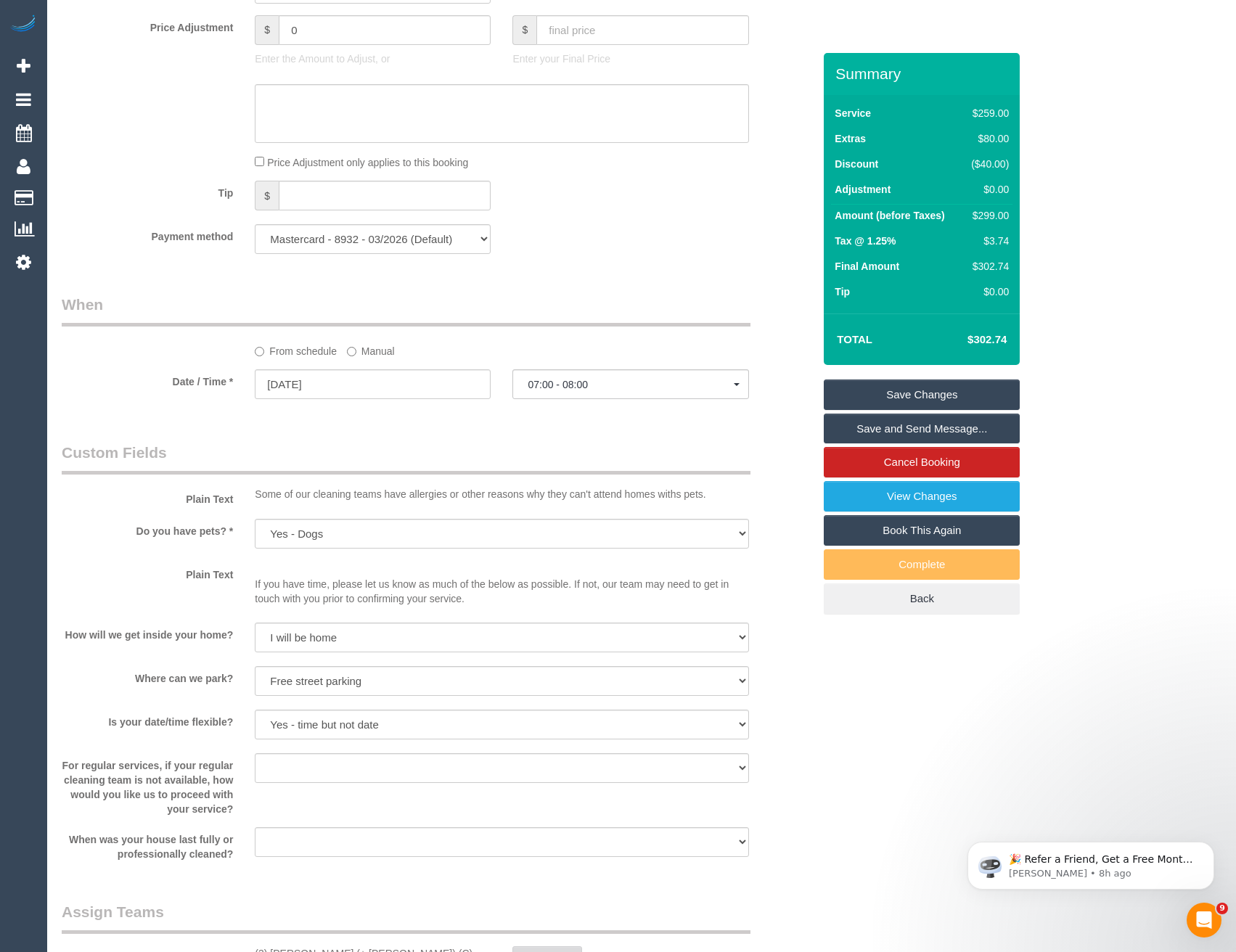
scroll to position [864, 0]
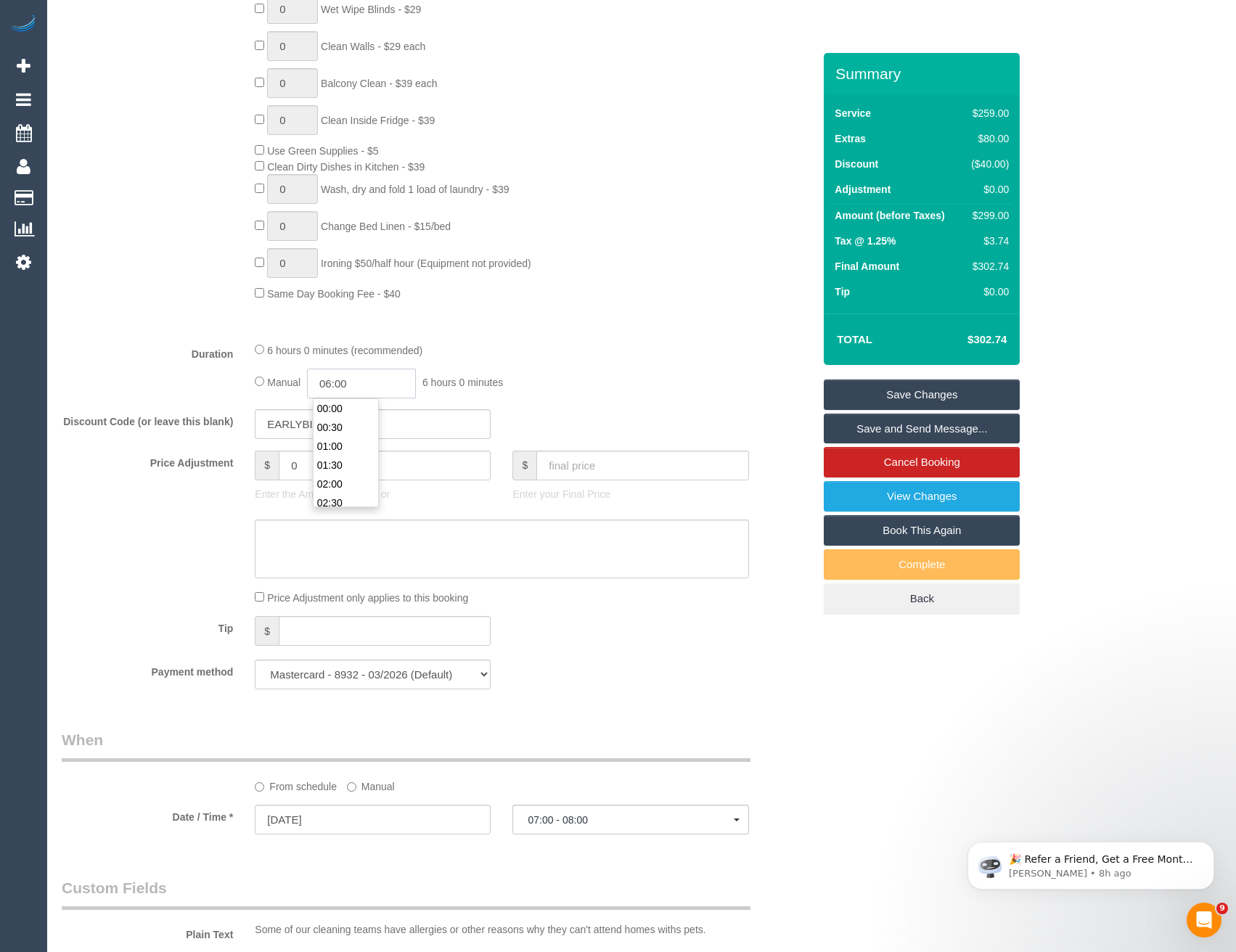
click at [361, 379] on input "06:00" at bounding box center [362, 383] width 109 height 29
type input "03:00"
click at [352, 429] on li "03:00" at bounding box center [345, 430] width 65 height 18
click at [586, 364] on div "6 hours 0 minutes (recommended) Manual 03:00 3 hours 0 minutes" at bounding box center [501, 369] width 516 height 56
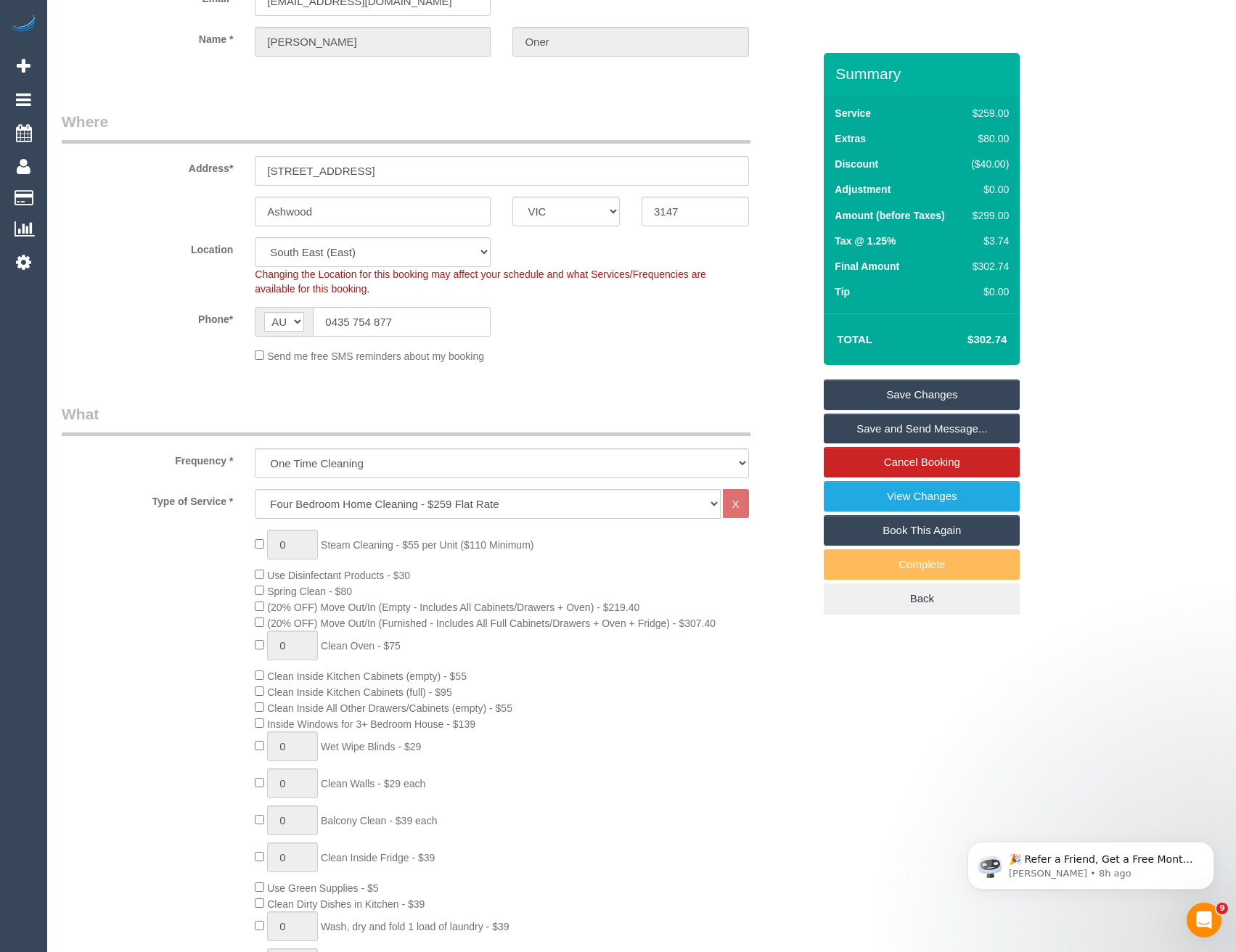
scroll to position [0, 0]
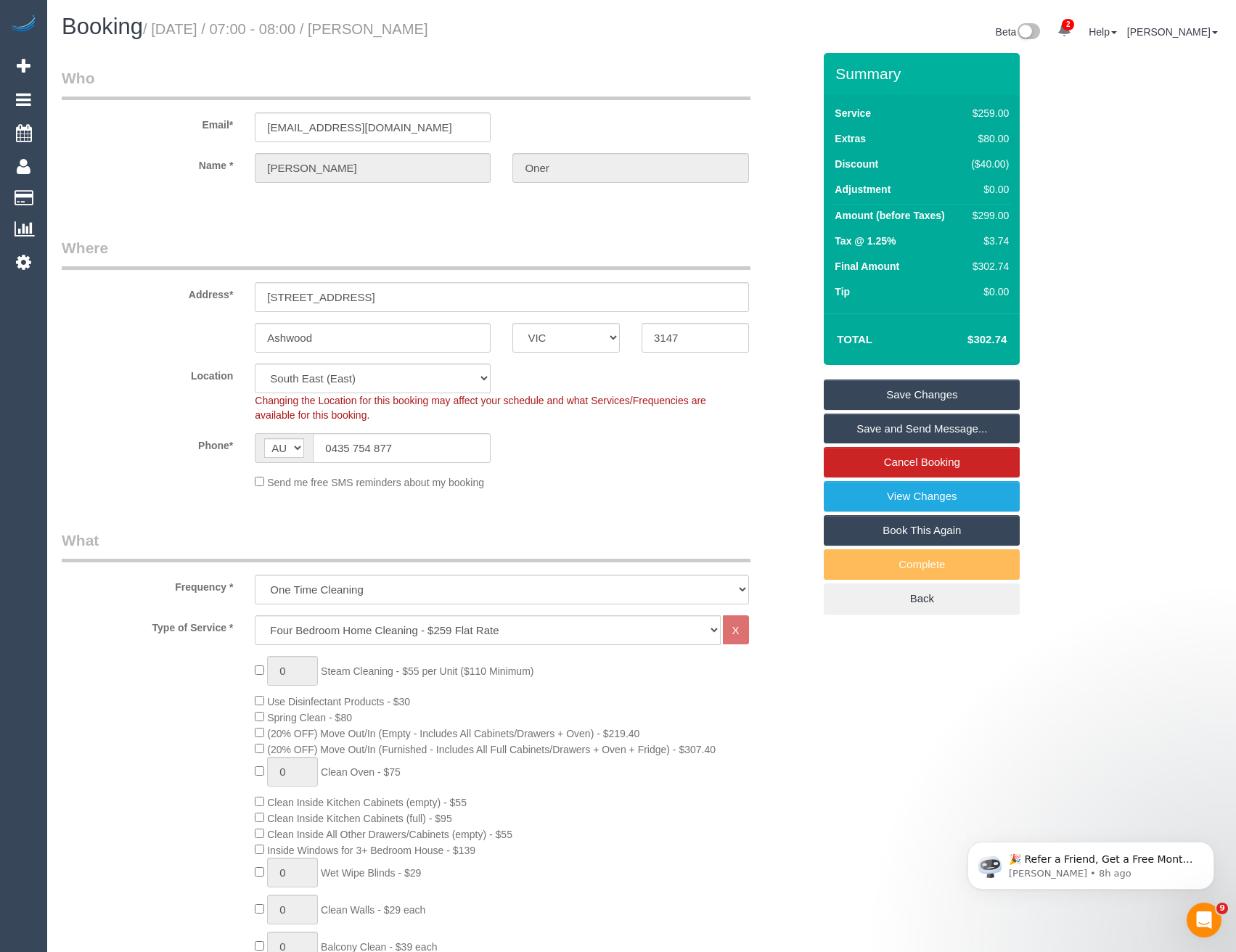
select select "spot17"
click at [872, 394] on link "Save Changes" at bounding box center [921, 395] width 196 height 30
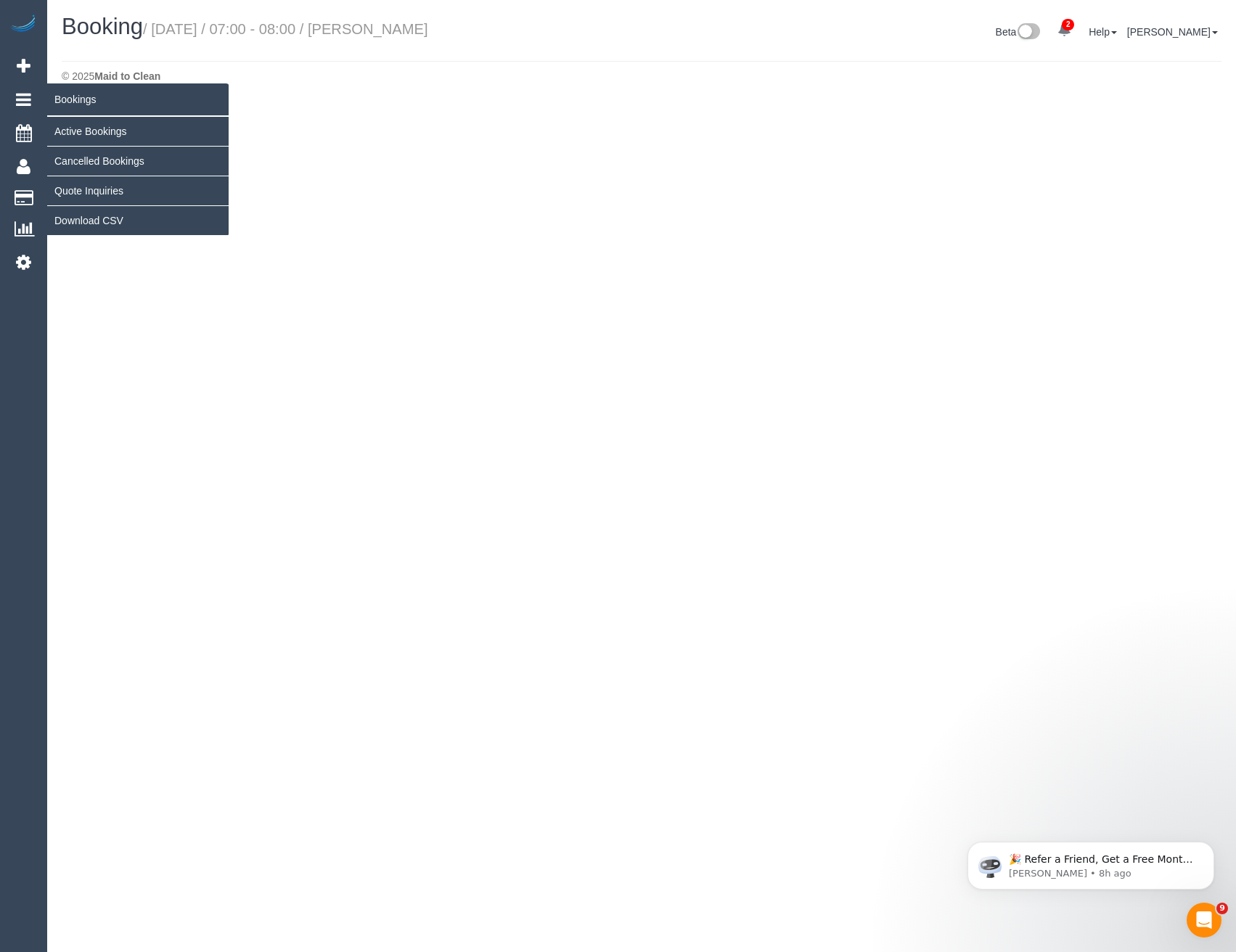
select select "VIC"
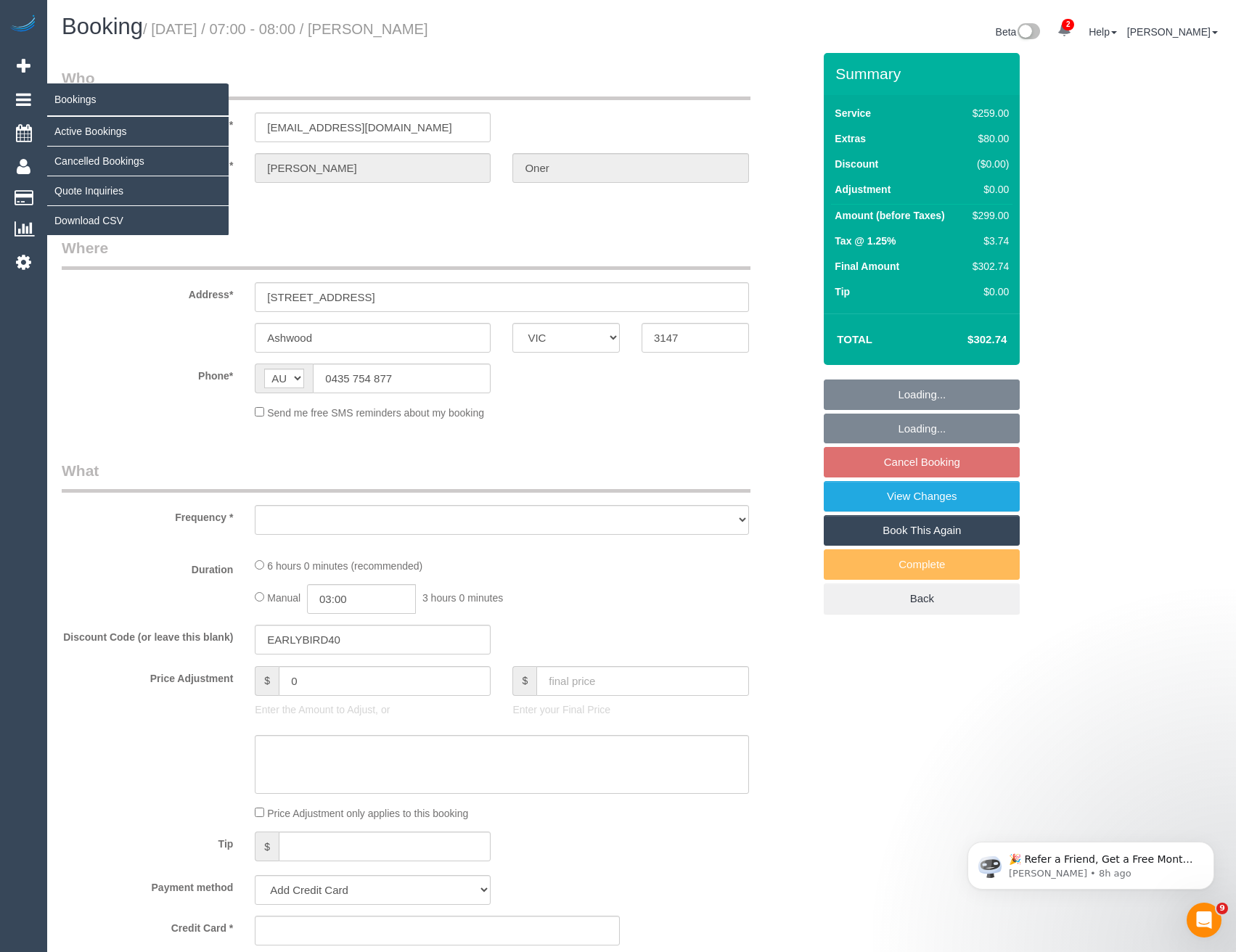
select select "string:stripe-pm_1PhltC2GScqysDRVy30g8NJE"
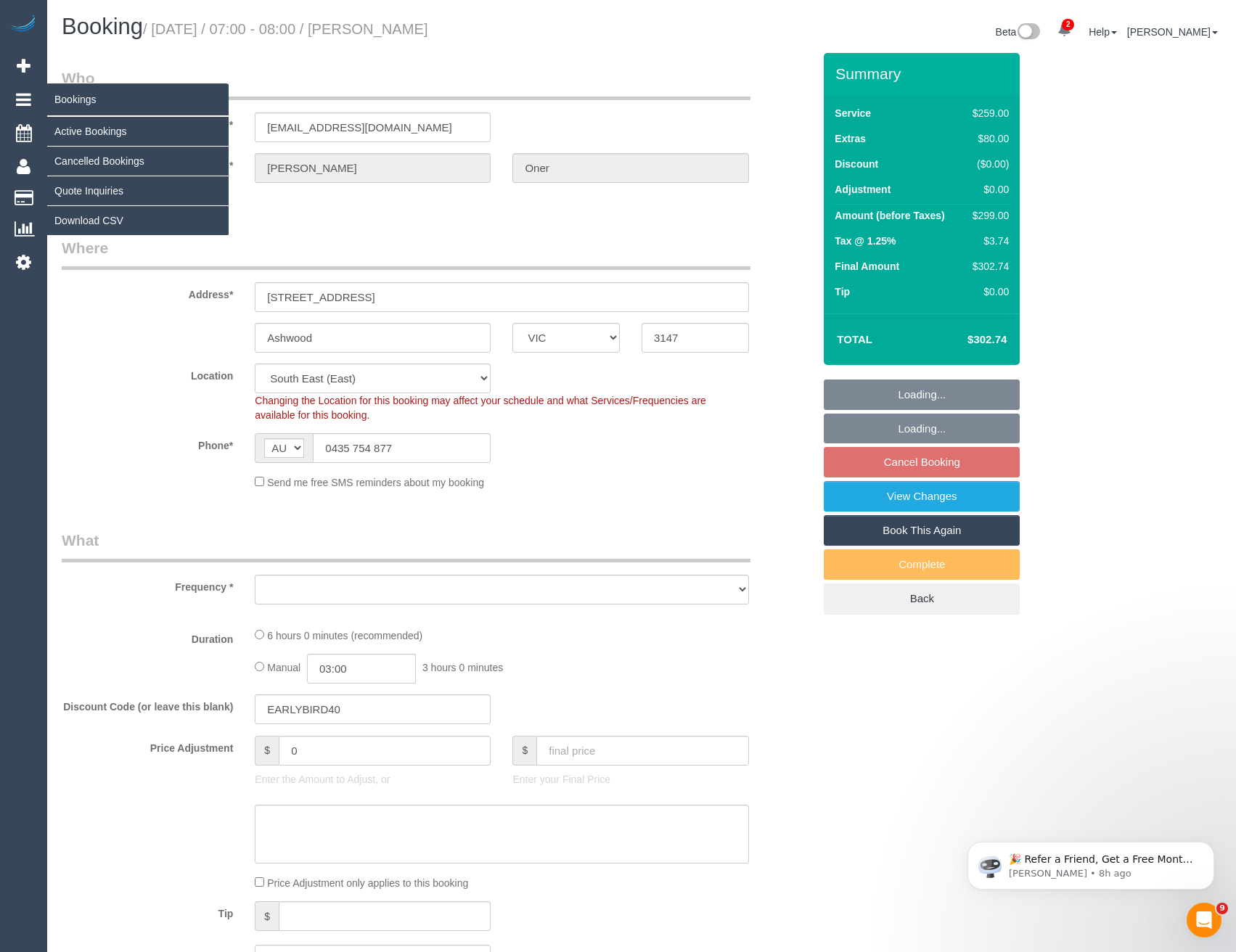
select select "number:27"
select select "number:14"
select select "number:19"
select select "number:24"
select select "object:5065"
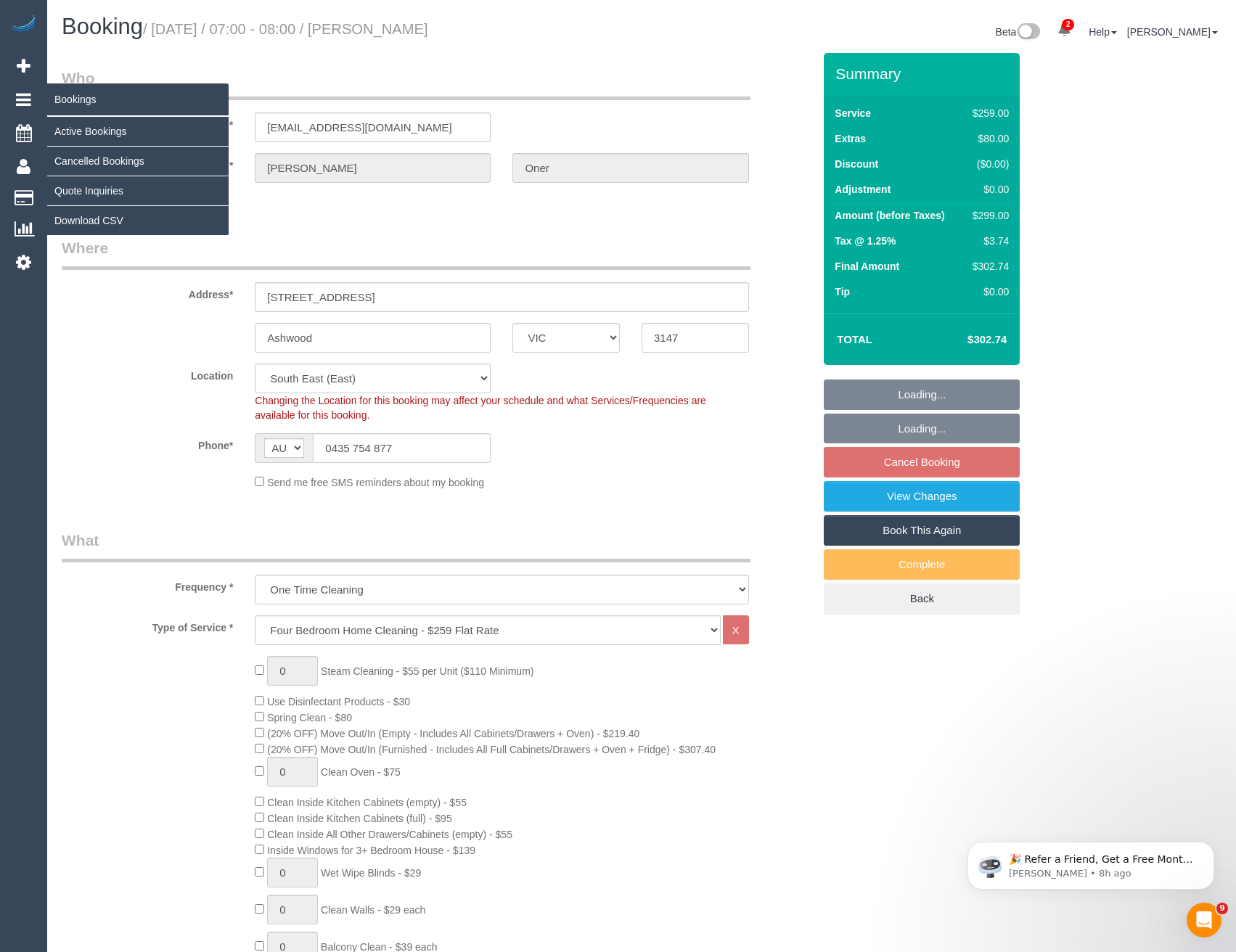
select select "spot33"
